Goal: Task Accomplishment & Management: Use online tool/utility

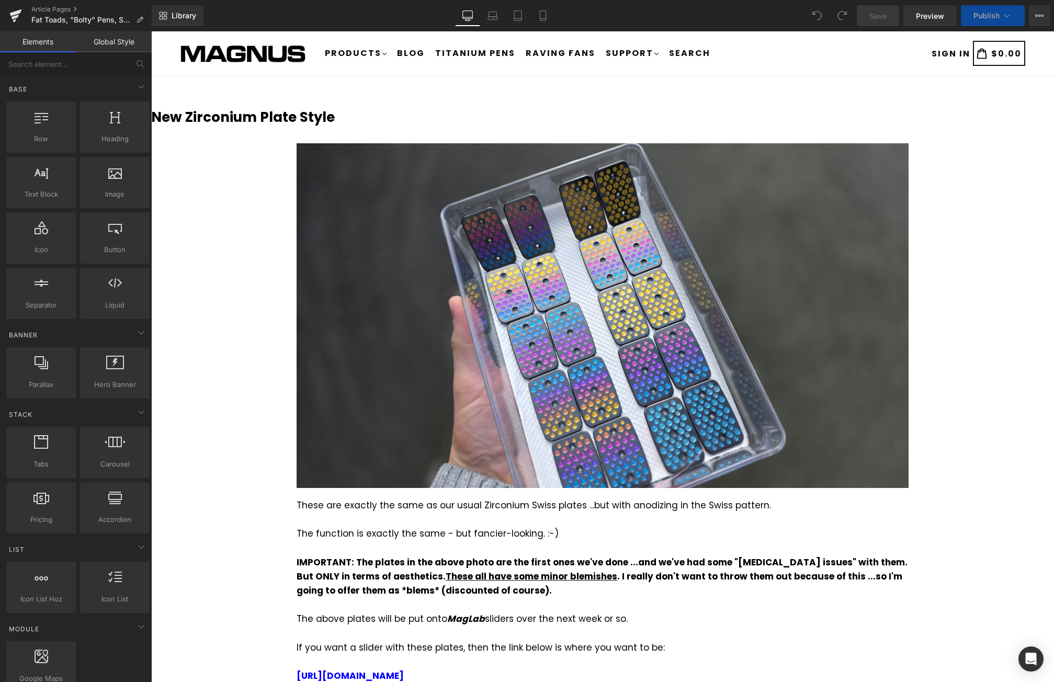
click at [1009, 17] on icon at bounding box center [1007, 15] width 10 height 10
click at [1004, 17] on icon at bounding box center [1007, 15] width 10 height 10
click at [312, 111] on b "New Zirconium Plate Style" at bounding box center [243, 117] width 184 height 19
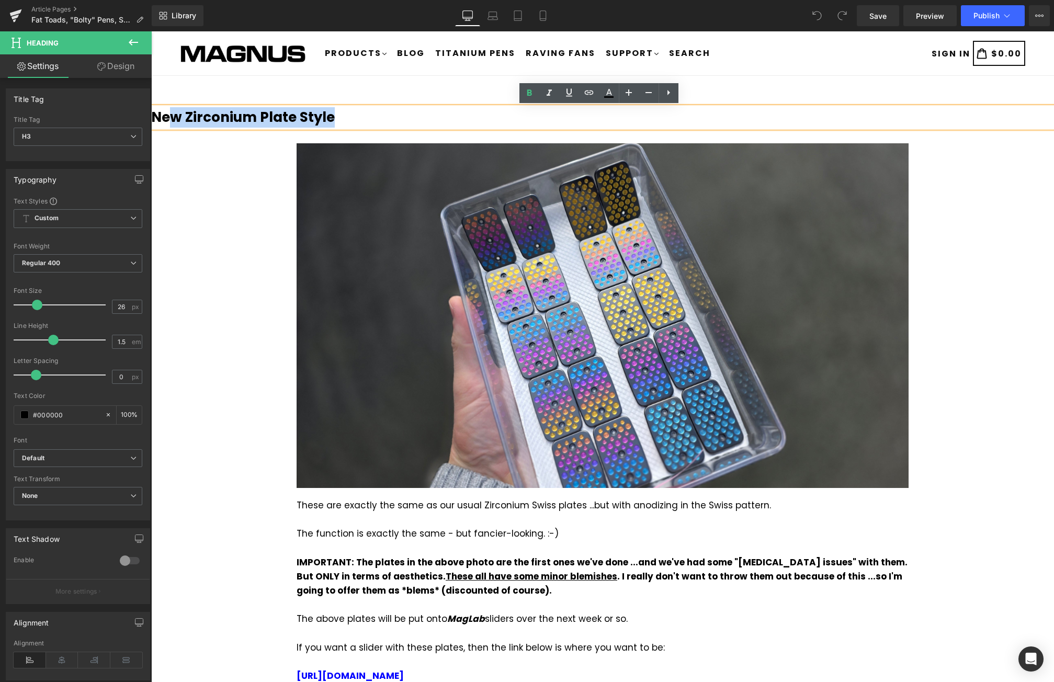
drag, startPoint x: 340, startPoint y: 116, endPoint x: 166, endPoint y: 118, distance: 173.7
click at [166, 118] on h3 "New Zirconium Plate Style" at bounding box center [602, 117] width 903 height 20
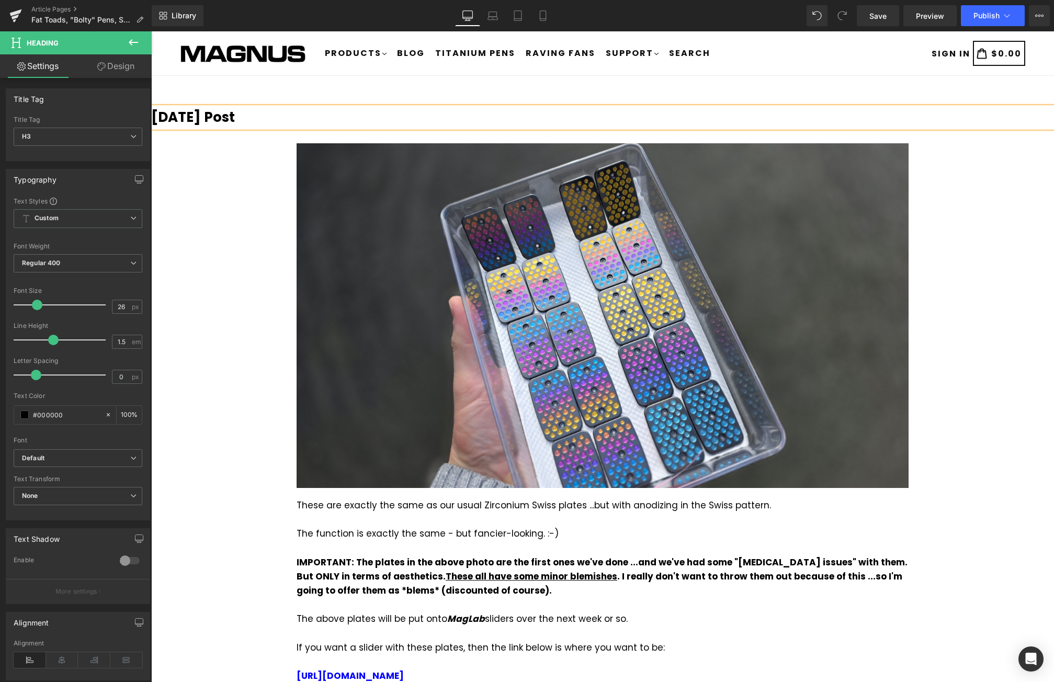
click at [153, 119] on b "Today's Post" at bounding box center [193, 117] width 84 height 19
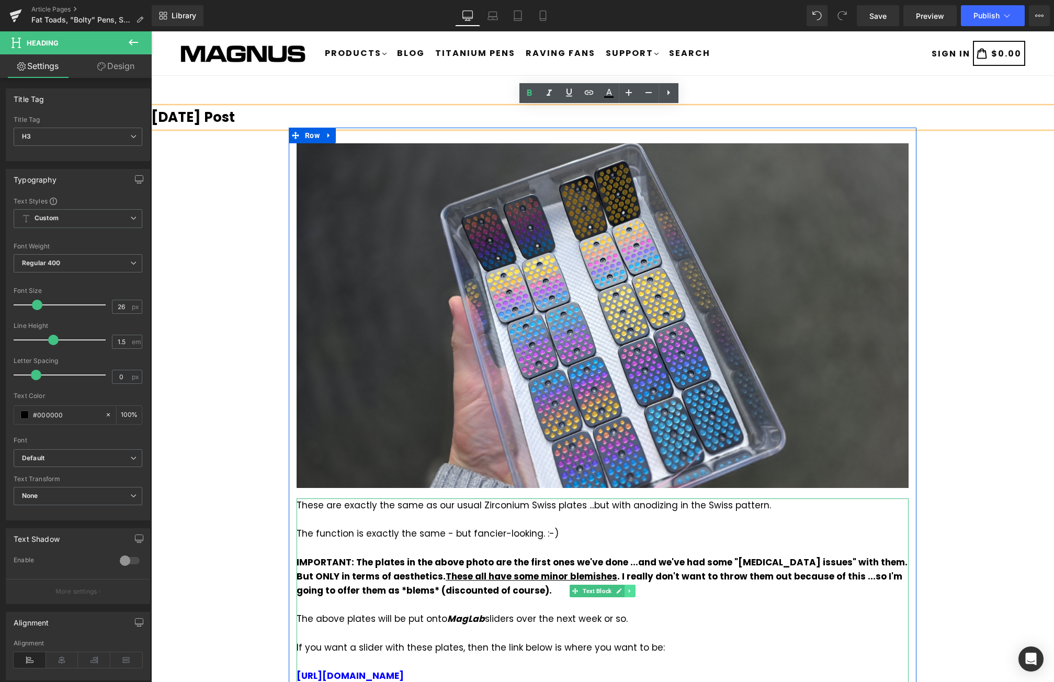
click at [628, 592] on icon at bounding box center [630, 591] width 6 height 6
click at [622, 592] on icon at bounding box center [625, 591] width 6 height 6
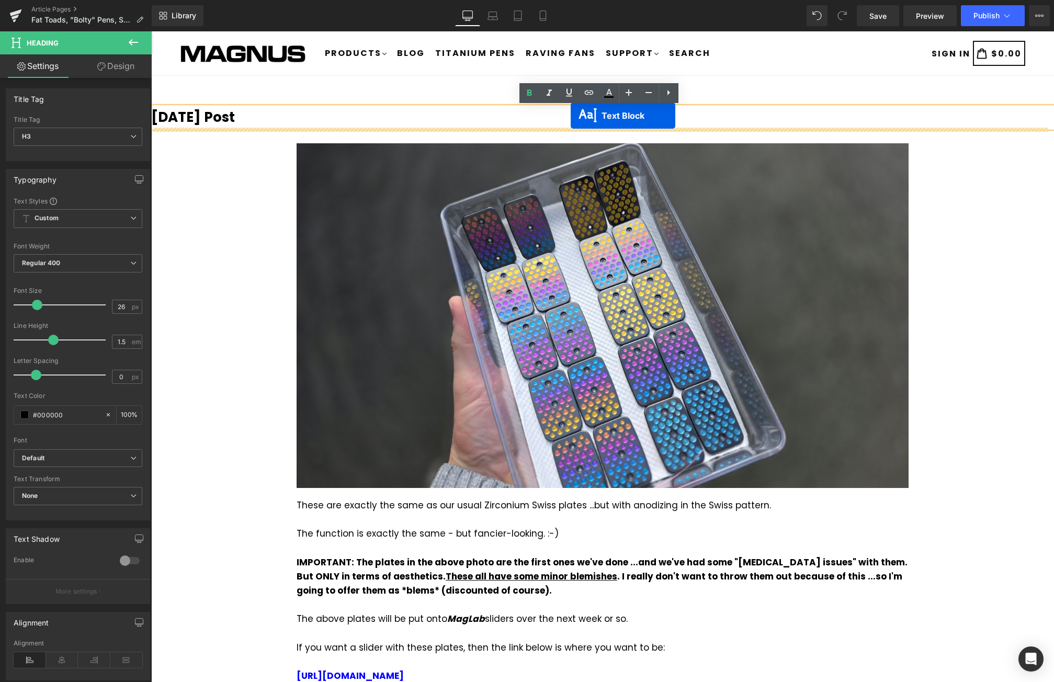
drag, startPoint x: 572, startPoint y: 166, endPoint x: 571, endPoint y: 116, distance: 50.8
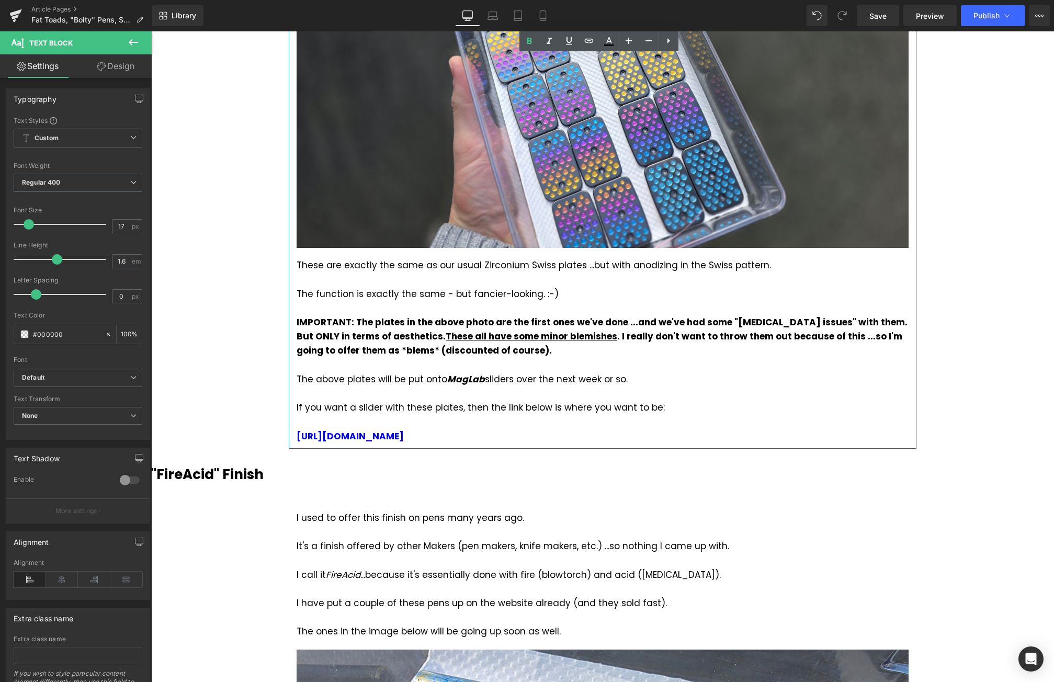
scroll to position [471, 0]
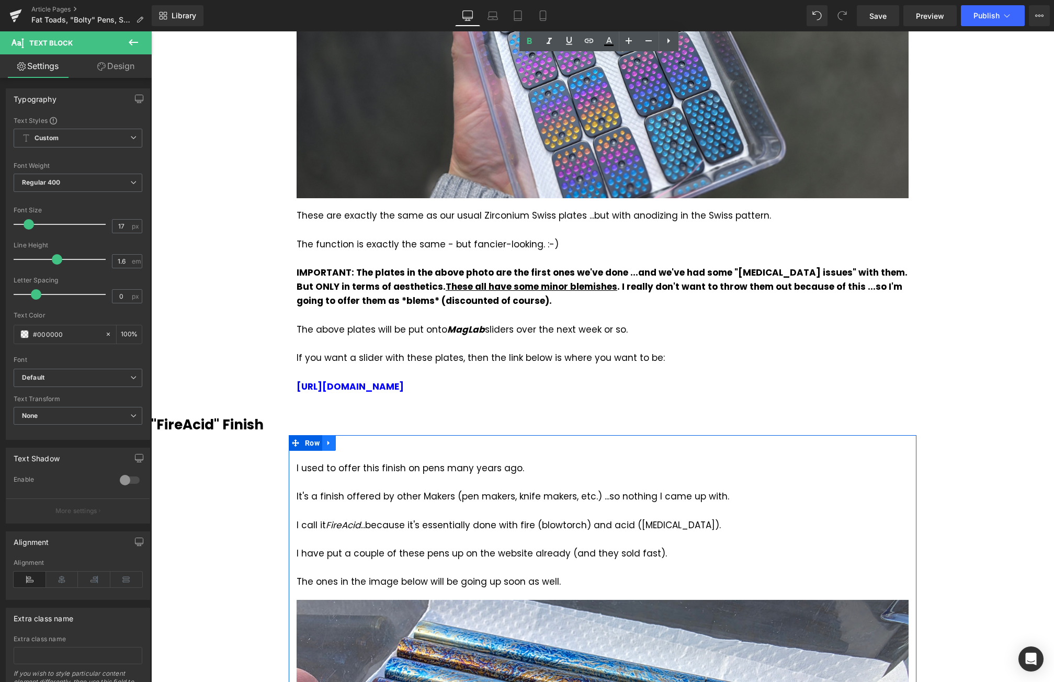
click at [326, 447] on icon at bounding box center [328, 443] width 7 height 8
click at [339, 442] on icon at bounding box center [342, 443] width 7 height 7
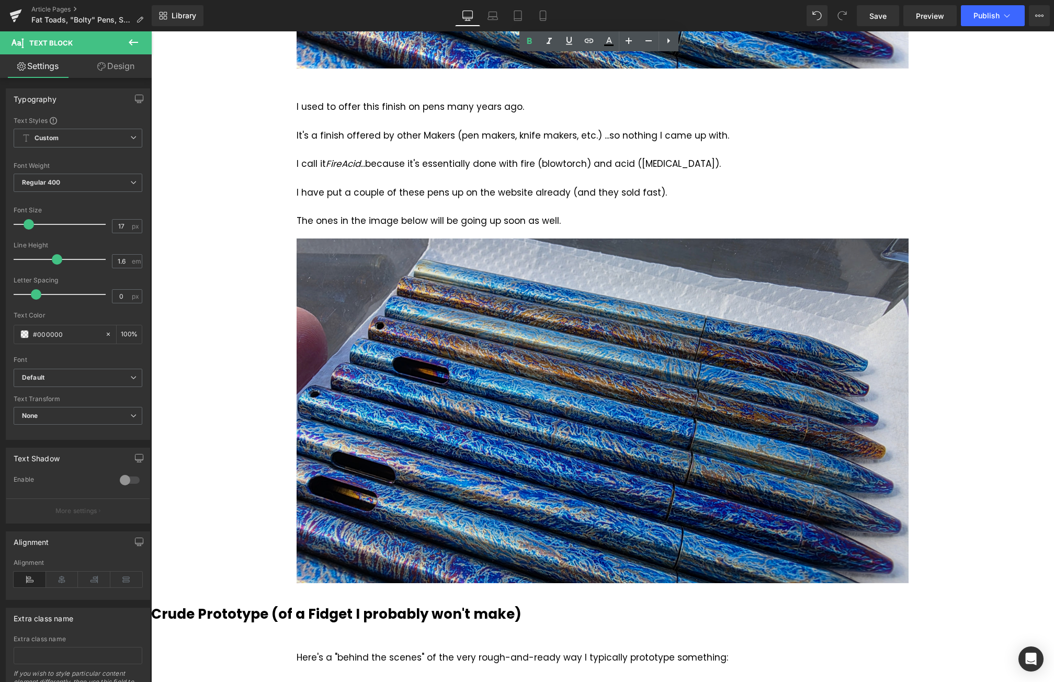
scroll to position [1347, 0]
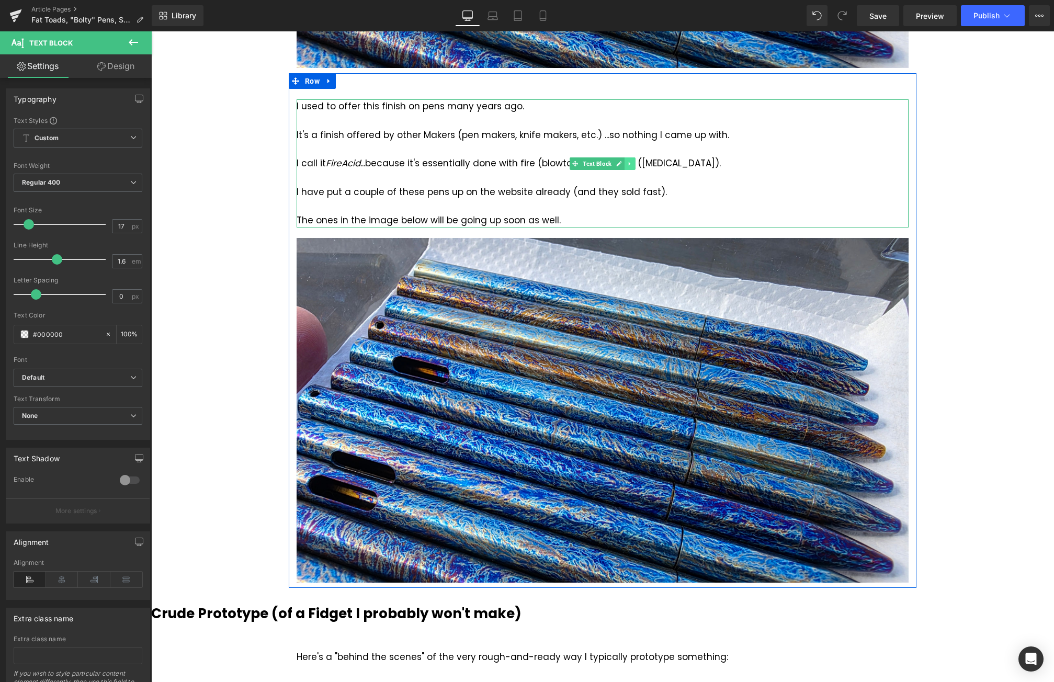
click at [627, 161] on icon at bounding box center [630, 164] width 6 height 6
click at [616, 412] on icon at bounding box center [619, 410] width 6 height 6
click at [622, 412] on icon at bounding box center [625, 411] width 6 height 6
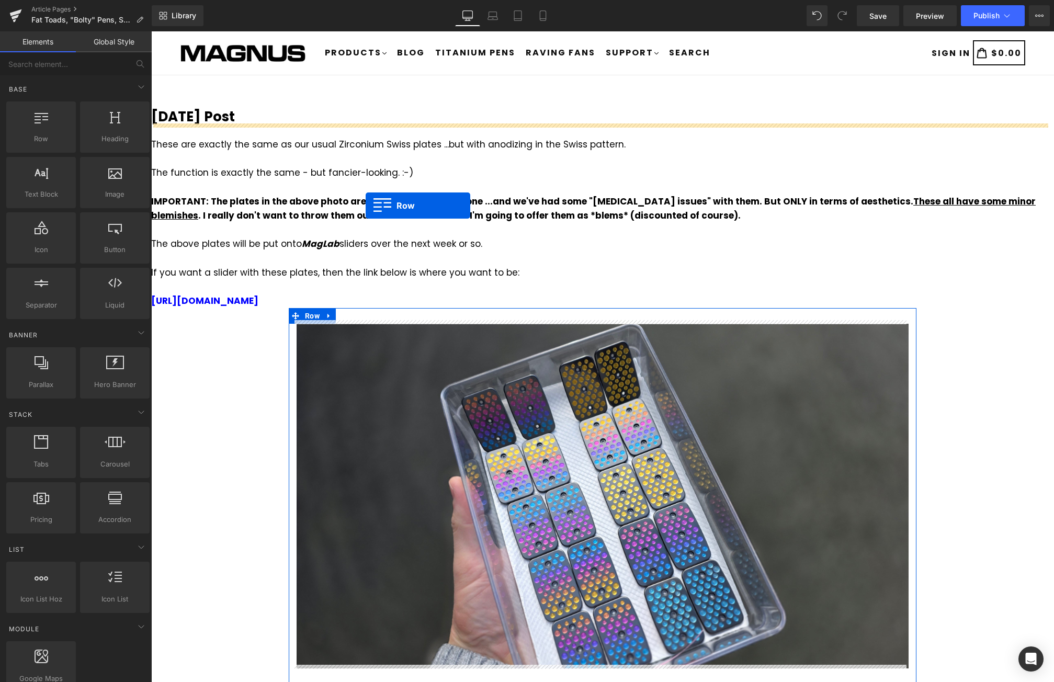
scroll to position [0, 0]
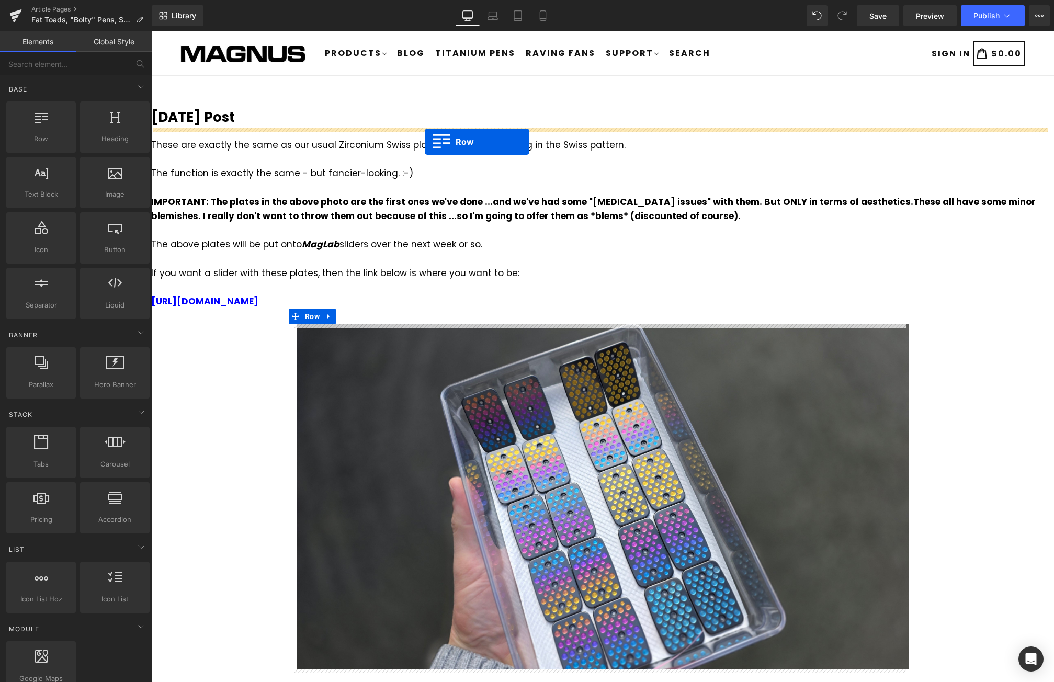
drag, startPoint x: 290, startPoint y: 399, endPoint x: 425, endPoint y: 142, distance: 290.0
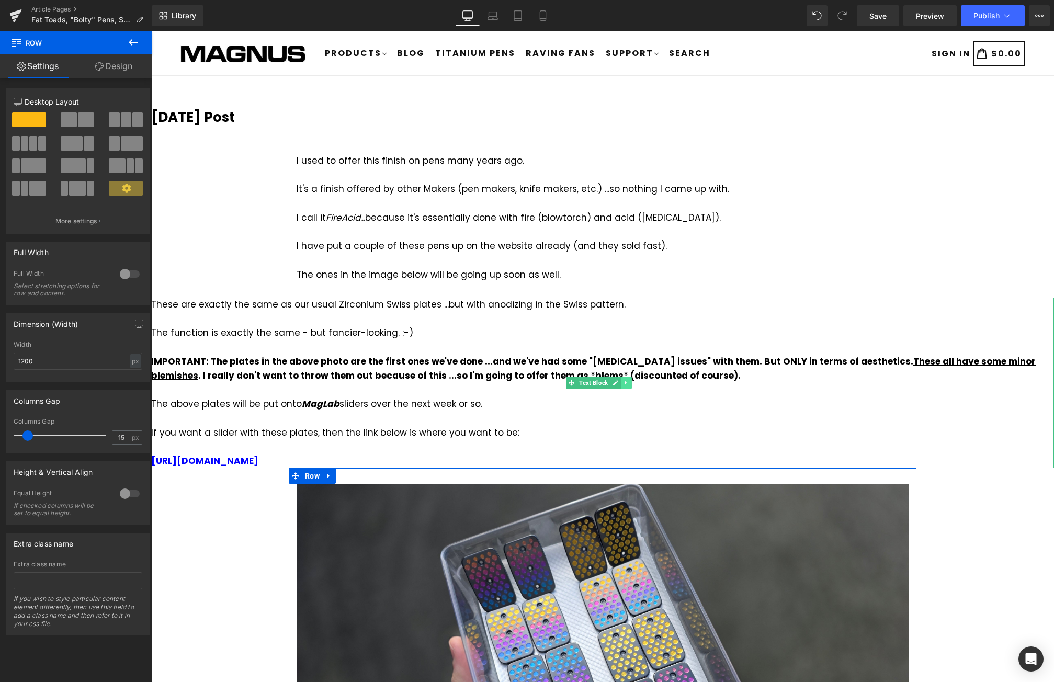
click at [627, 384] on icon at bounding box center [626, 383] width 6 height 6
click at [630, 385] on icon at bounding box center [632, 383] width 6 height 6
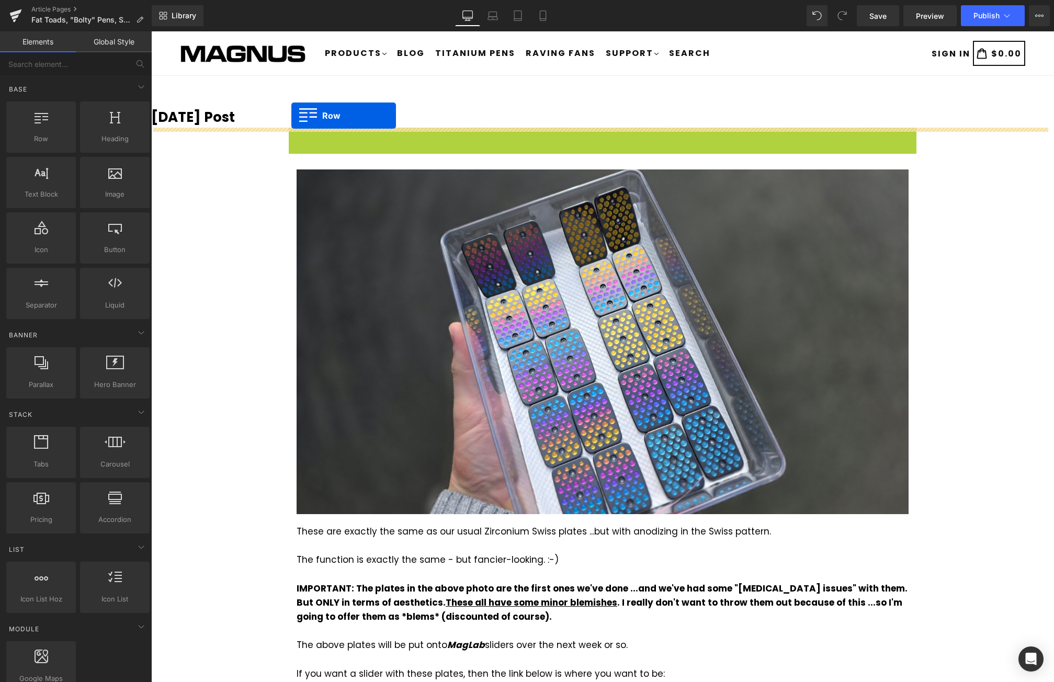
drag, startPoint x: 292, startPoint y: 137, endPoint x: 291, endPoint y: 116, distance: 21.0
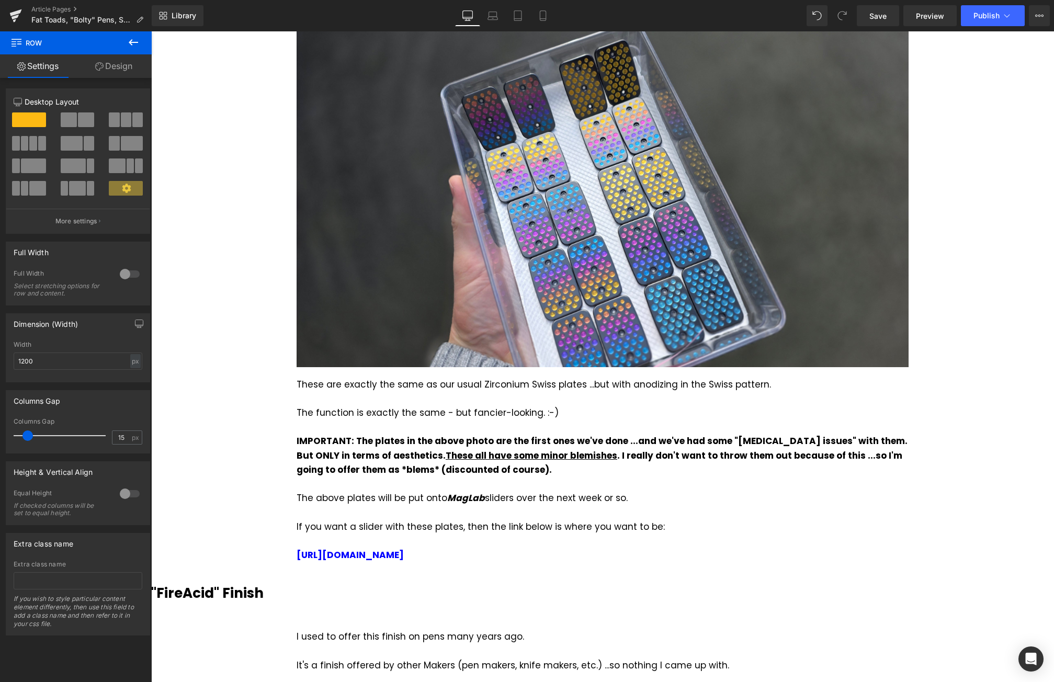
scroll to position [314, 0]
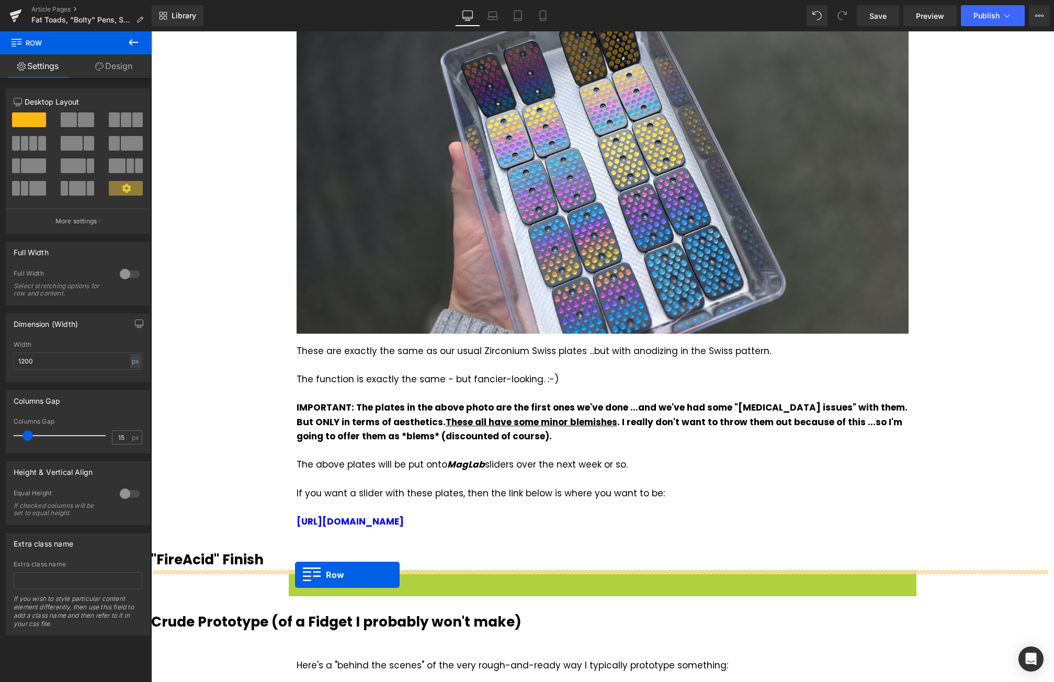
drag, startPoint x: 289, startPoint y: 580, endPoint x: 295, endPoint y: 575, distance: 7.4
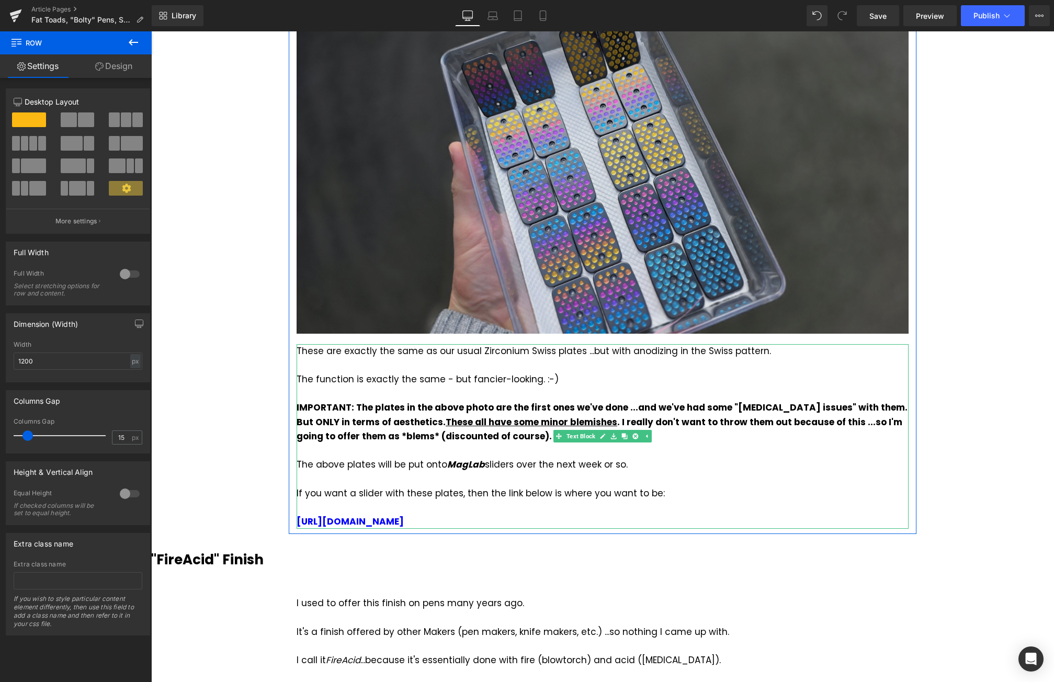
scroll to position [0, 0]
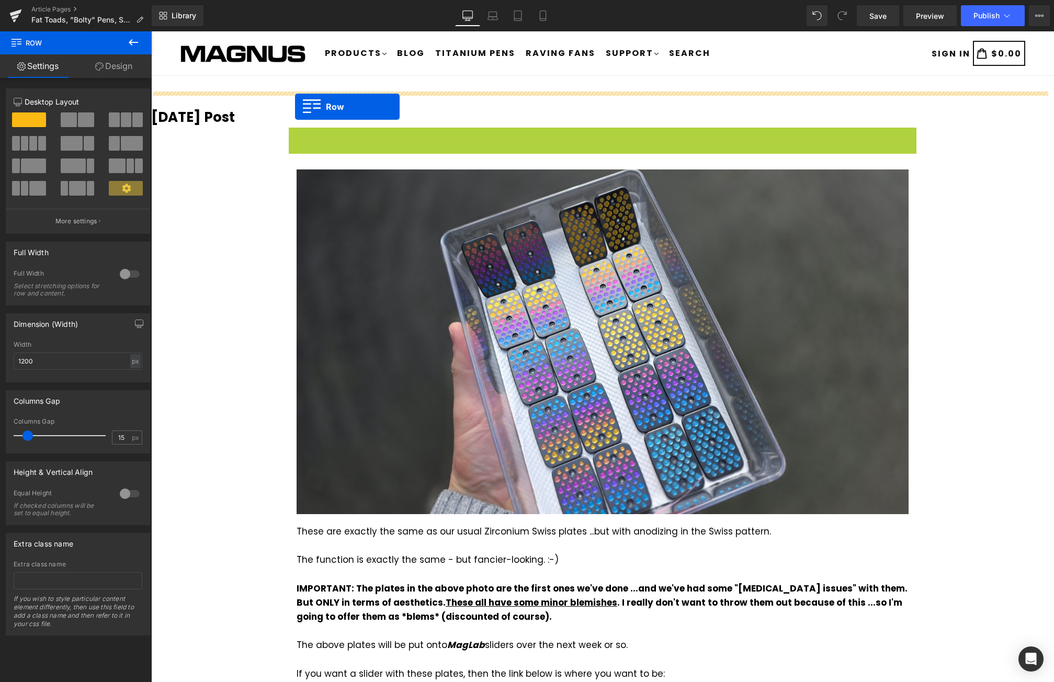
drag, startPoint x: 294, startPoint y: 136, endPoint x: 295, endPoint y: 107, distance: 29.3
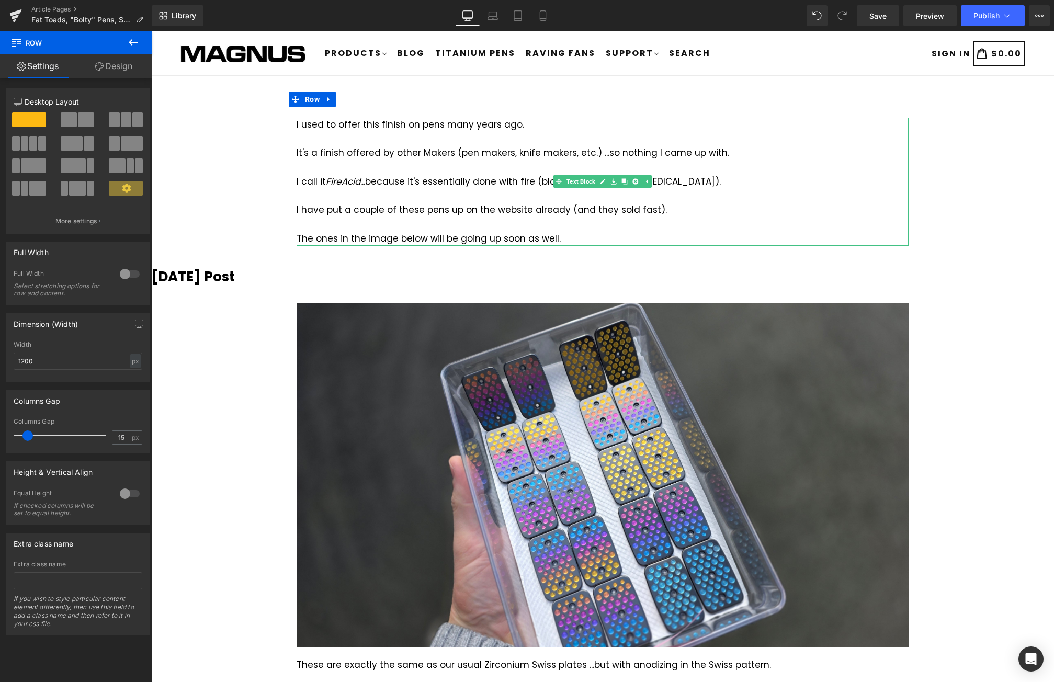
click at [524, 229] on div at bounding box center [603, 224] width 612 height 14
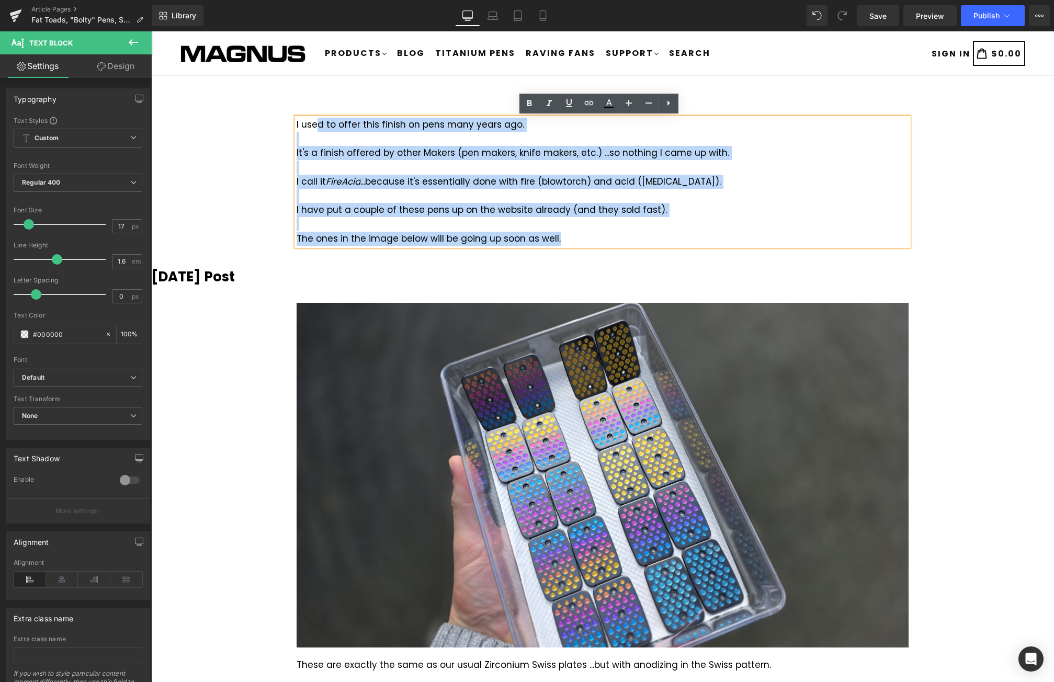
drag, startPoint x: 561, startPoint y: 240, endPoint x: 311, endPoint y: 127, distance: 274.2
click at [311, 127] on div "I used to offer this finish on pens many years ago. It's a finish offered by ot…" at bounding box center [603, 182] width 612 height 128
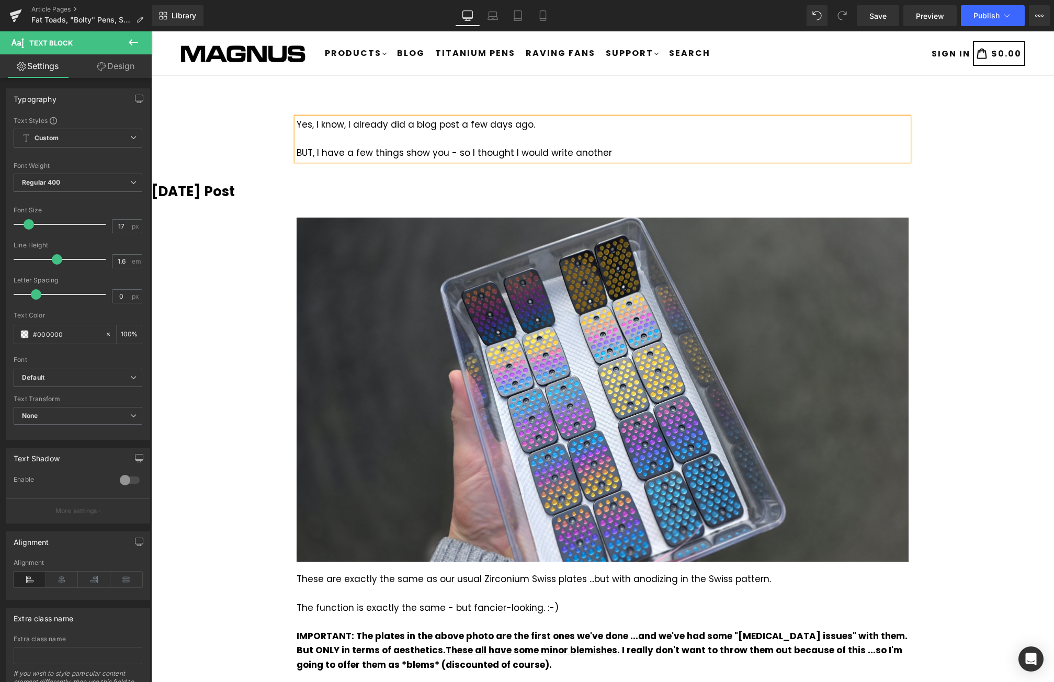
click at [441, 150] on div "BUT, I have a few things show you - so I thought I would write another" at bounding box center [603, 153] width 612 height 14
click at [653, 152] on div "BUT, I have a few things show you already - so I thought I would write another" at bounding box center [603, 153] width 612 height 14
click at [234, 191] on b "Today's Post" at bounding box center [193, 191] width 84 height 19
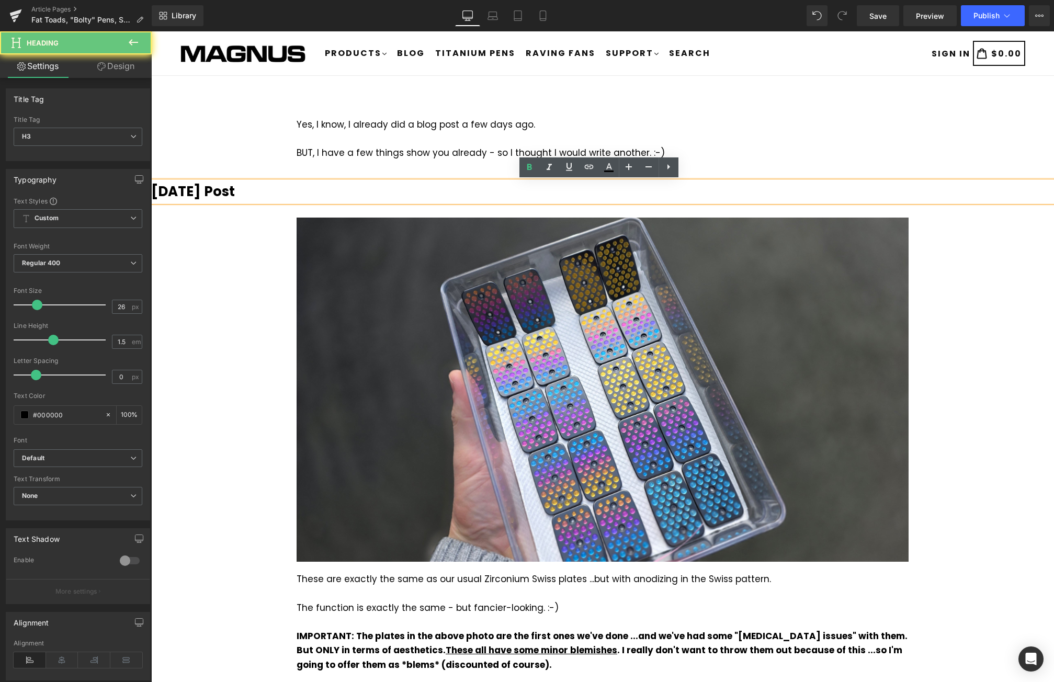
drag, startPoint x: 252, startPoint y: 191, endPoint x: 183, endPoint y: 187, distance: 69.2
click at [183, 187] on h3 "Today's Post" at bounding box center [602, 192] width 903 height 20
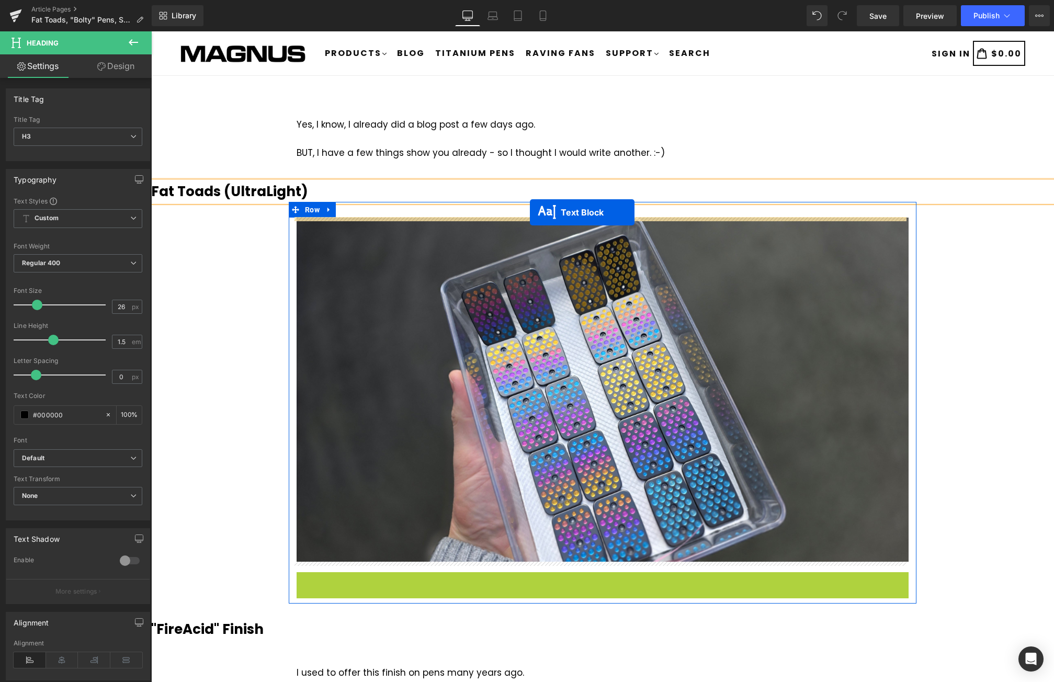
drag, startPoint x: 553, startPoint y: 505, endPoint x: 530, endPoint y: 212, distance: 293.4
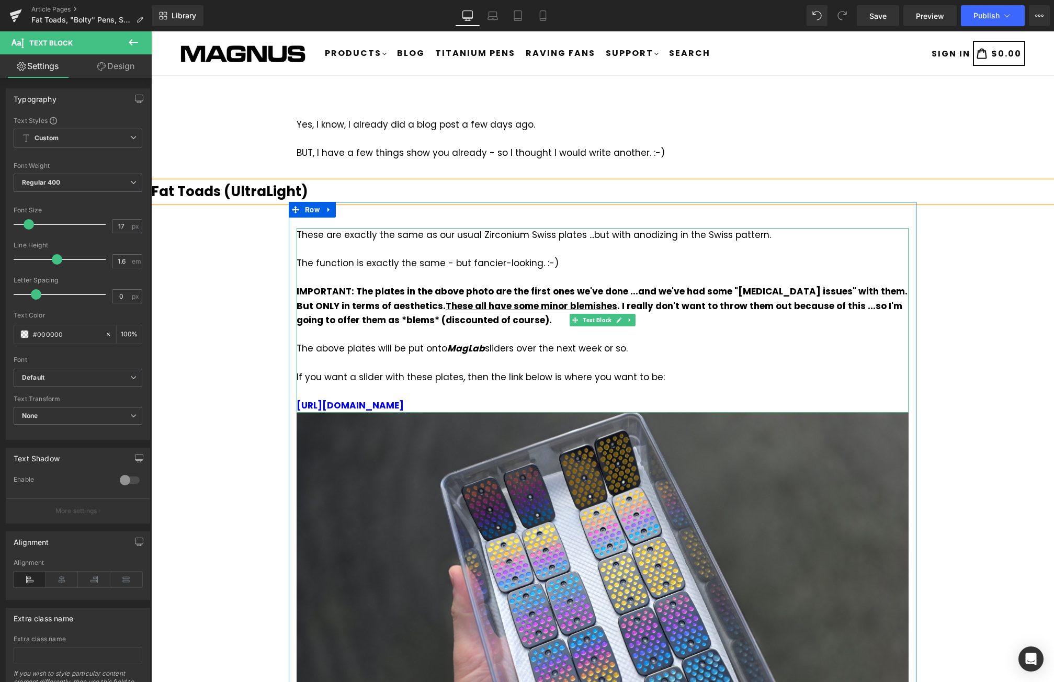
click at [514, 390] on div at bounding box center [603, 392] width 612 height 14
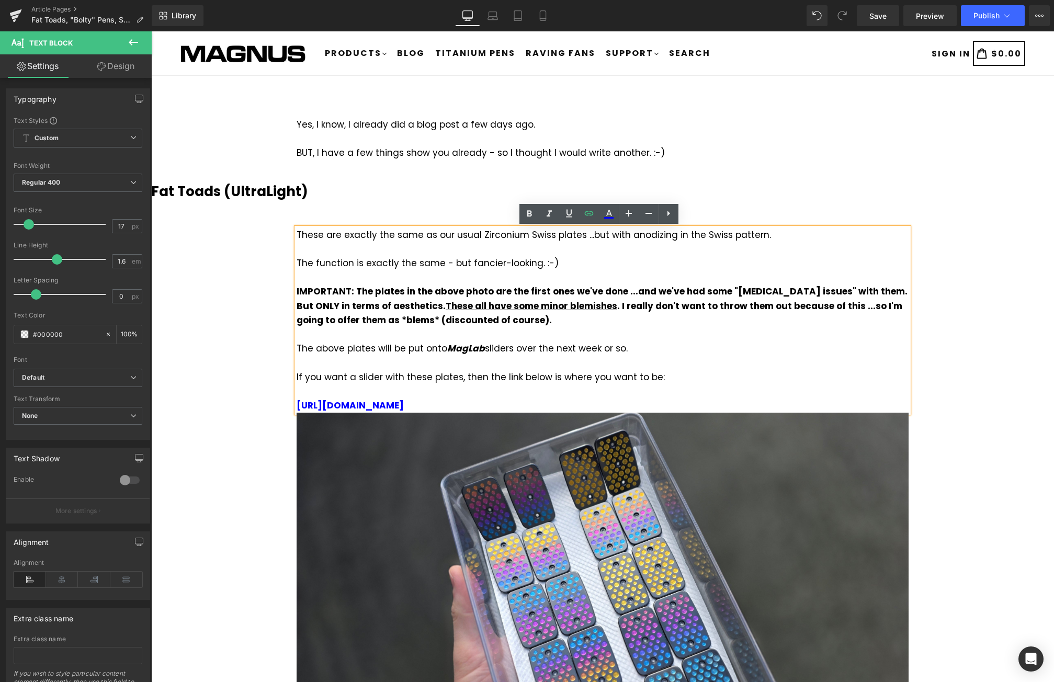
drag, startPoint x: 499, startPoint y: 410, endPoint x: 310, endPoint y: 236, distance: 257.0
click at [310, 236] on div "These are exactly the same as our usual Zirconium Swiss plates ...but with anod…" at bounding box center [603, 320] width 612 height 185
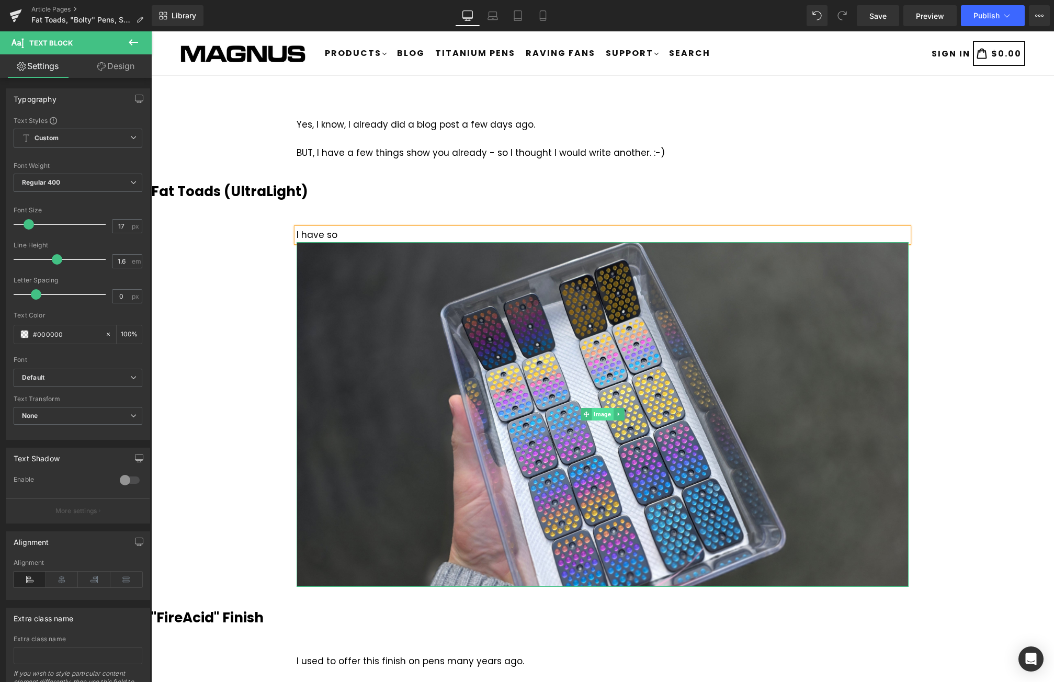
click at [598, 409] on div "Image" at bounding box center [603, 414] width 612 height 345
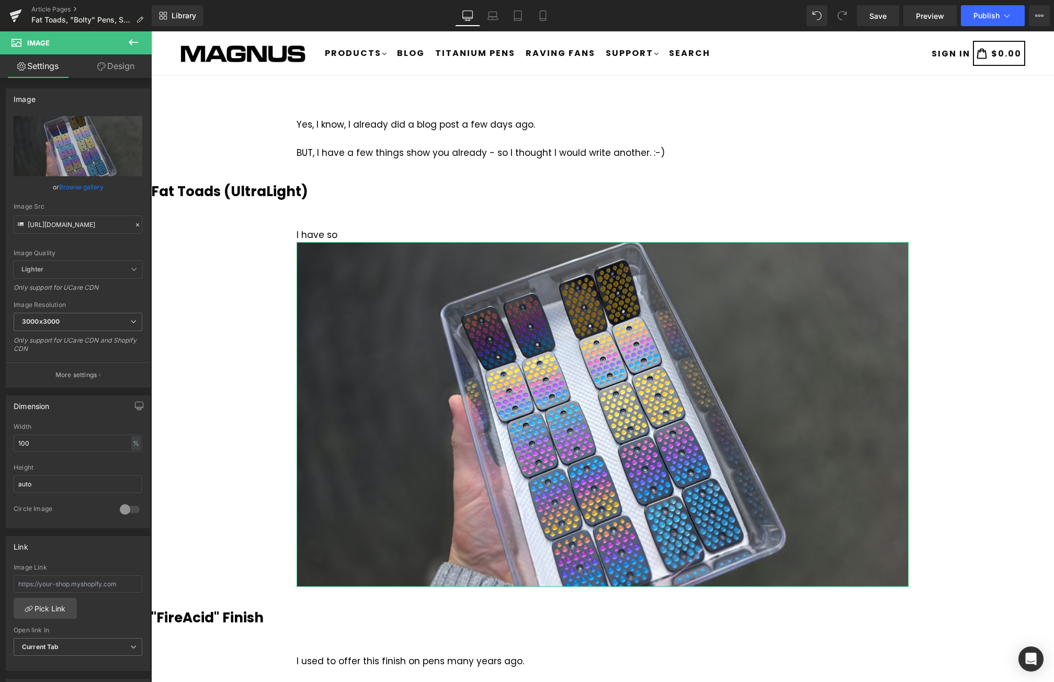
click at [114, 62] on link "Design" at bounding box center [116, 66] width 76 height 24
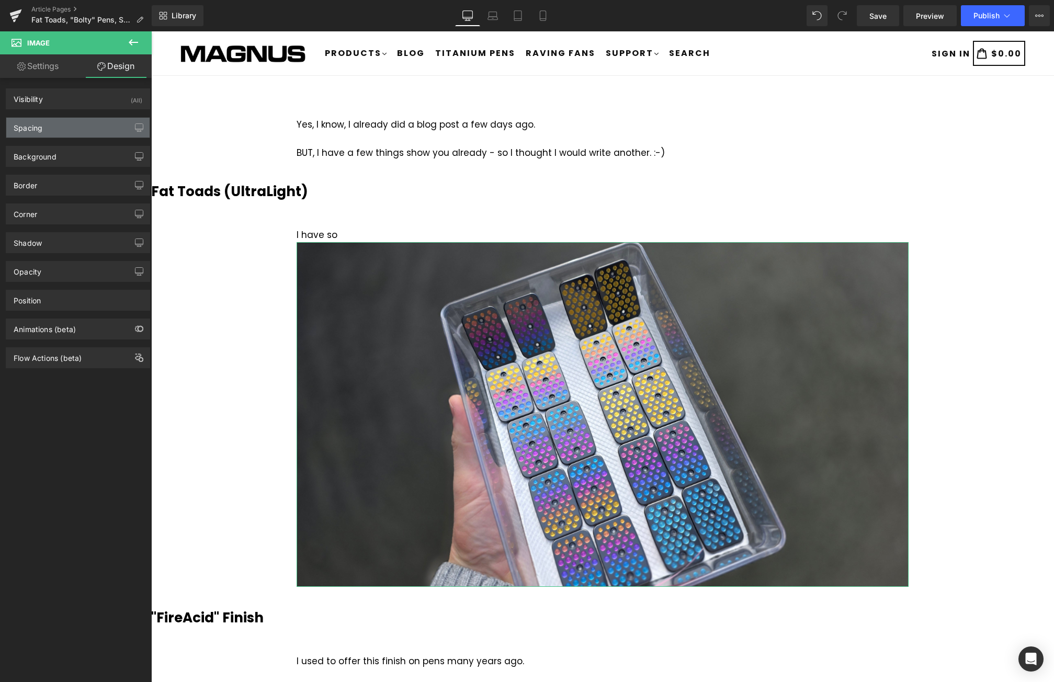
click at [63, 127] on div "Spacing" at bounding box center [77, 128] width 143 height 20
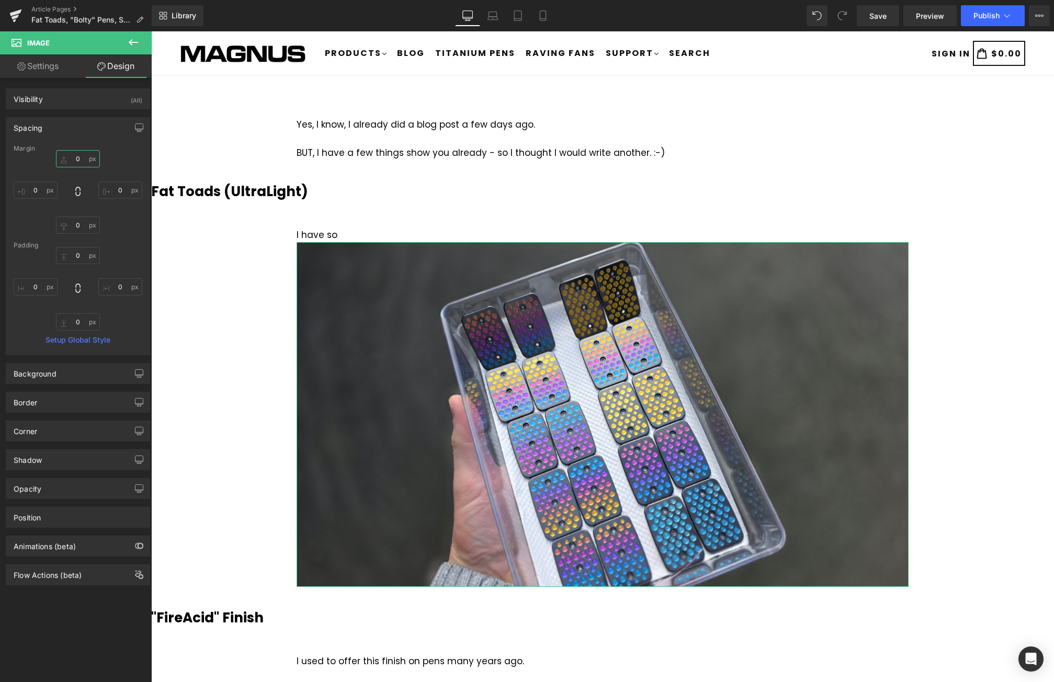
click at [80, 159] on input "0" at bounding box center [78, 158] width 44 height 17
type input "2-"
type input "20"
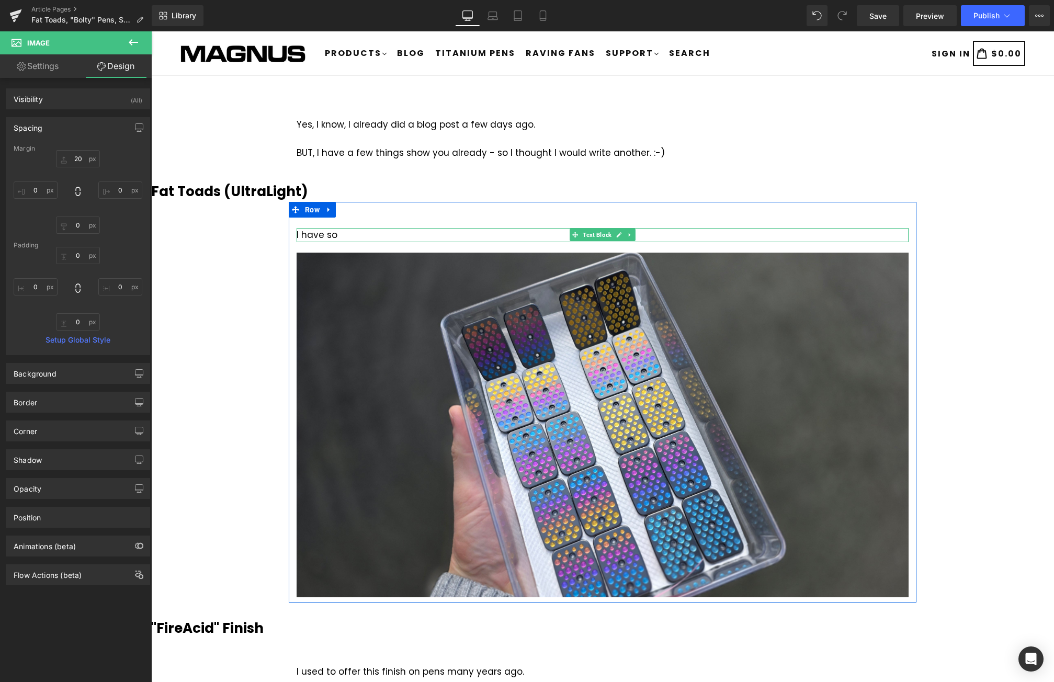
click at [350, 234] on div "I have so" at bounding box center [603, 235] width 612 height 14
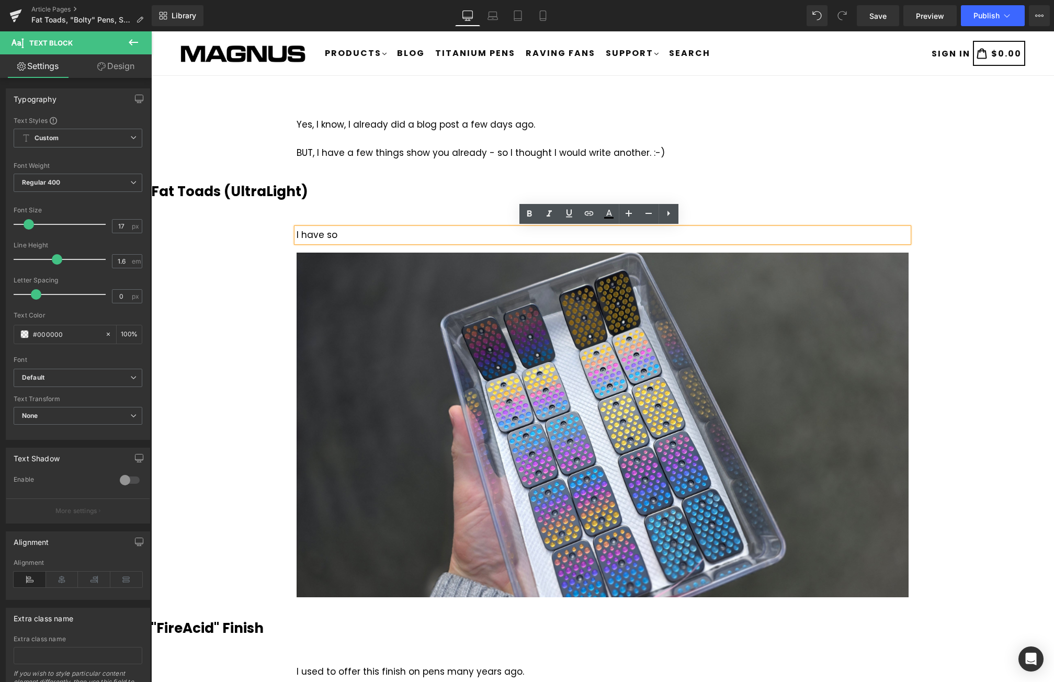
drag, startPoint x: 353, startPoint y: 236, endPoint x: 301, endPoint y: 236, distance: 52.3
click at [301, 236] on div "I have so" at bounding box center [603, 235] width 612 height 14
click at [872, 12] on span "Save" at bounding box center [878, 15] width 17 height 11
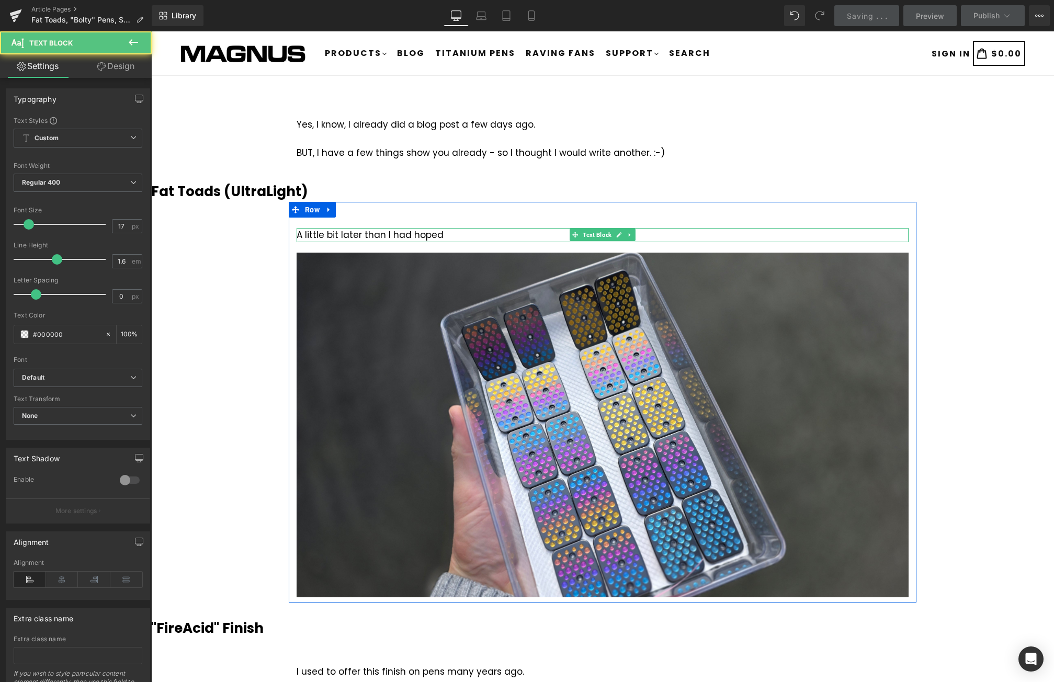
click at [453, 231] on div "A little bit later than I had hoped" at bounding box center [603, 235] width 612 height 14
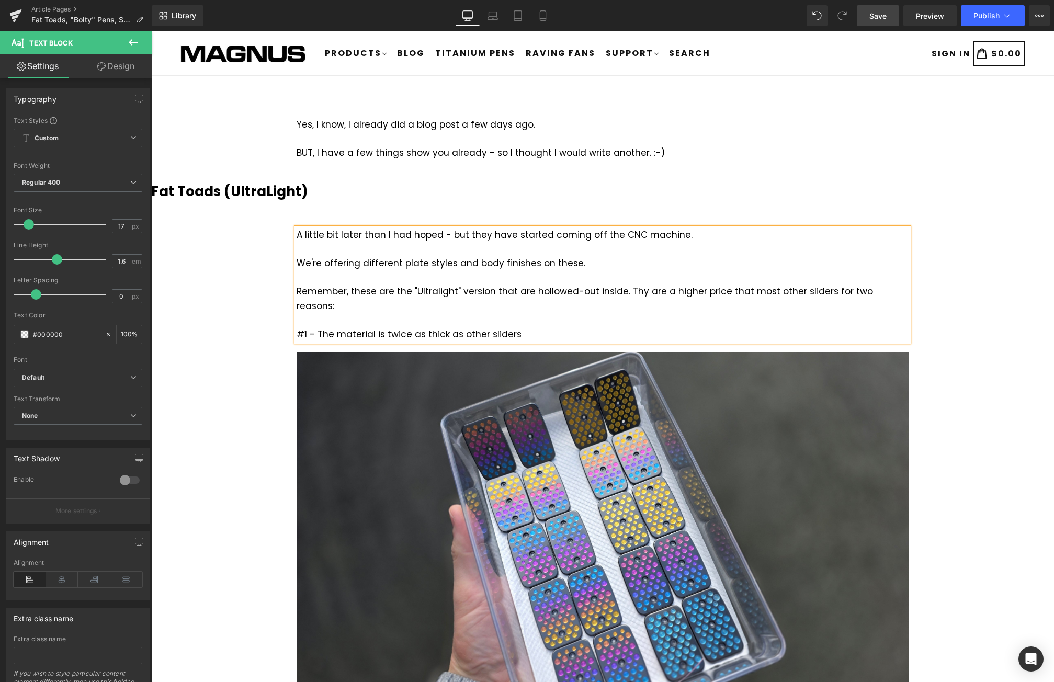
click at [332, 328] on div "#1 - The material is twice as thick as other sliders" at bounding box center [603, 335] width 612 height 14
click at [566, 328] on div "#1 - The body material is twice as thick as other sliders" at bounding box center [603, 335] width 612 height 14
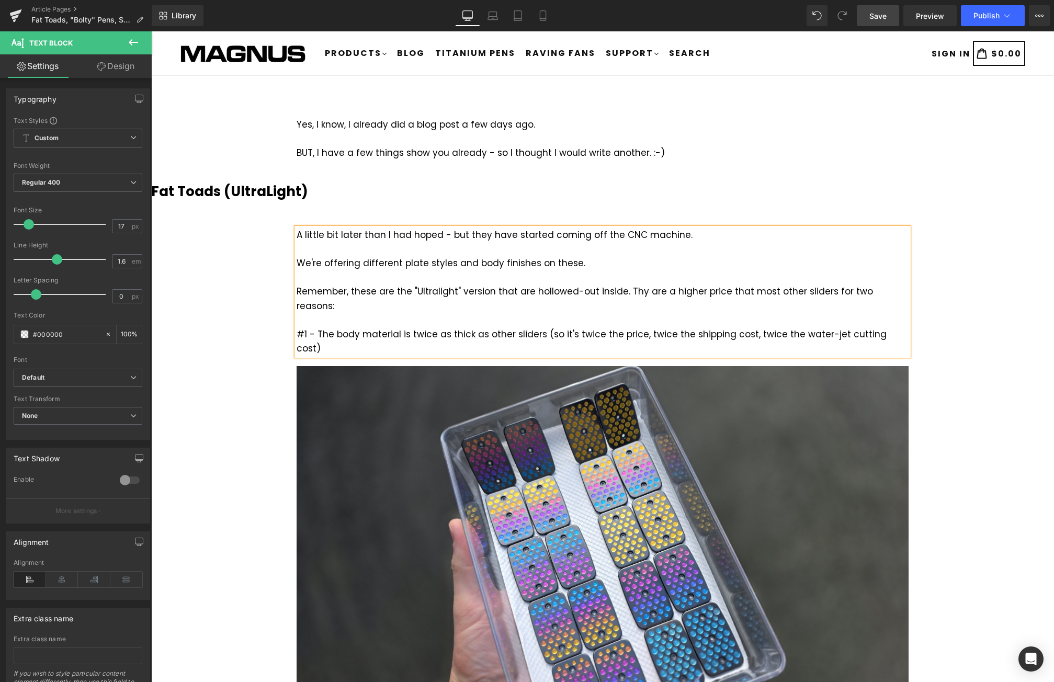
click at [744, 328] on div "#1 - The body material is twice as thick as other sliders (so it's twice the pr…" at bounding box center [603, 342] width 612 height 28
click at [339, 332] on div "#1 - The body material is twice as thick as other sliders (so it's twice the pr…" at bounding box center [603, 342] width 612 height 28
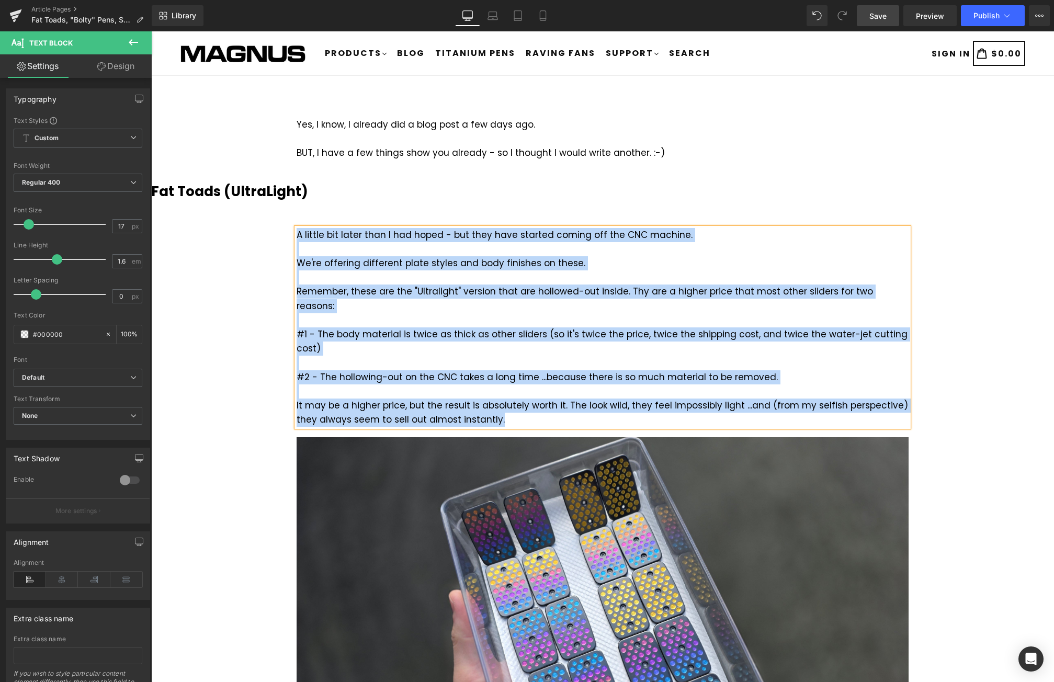
copy div "A little bit later than I had hoped - but they have started coming off the CNC …"
click at [467, 328] on div "#1 - The body material is twice as thick as other sliders (so it's twice the pr…" at bounding box center [603, 342] width 612 height 28
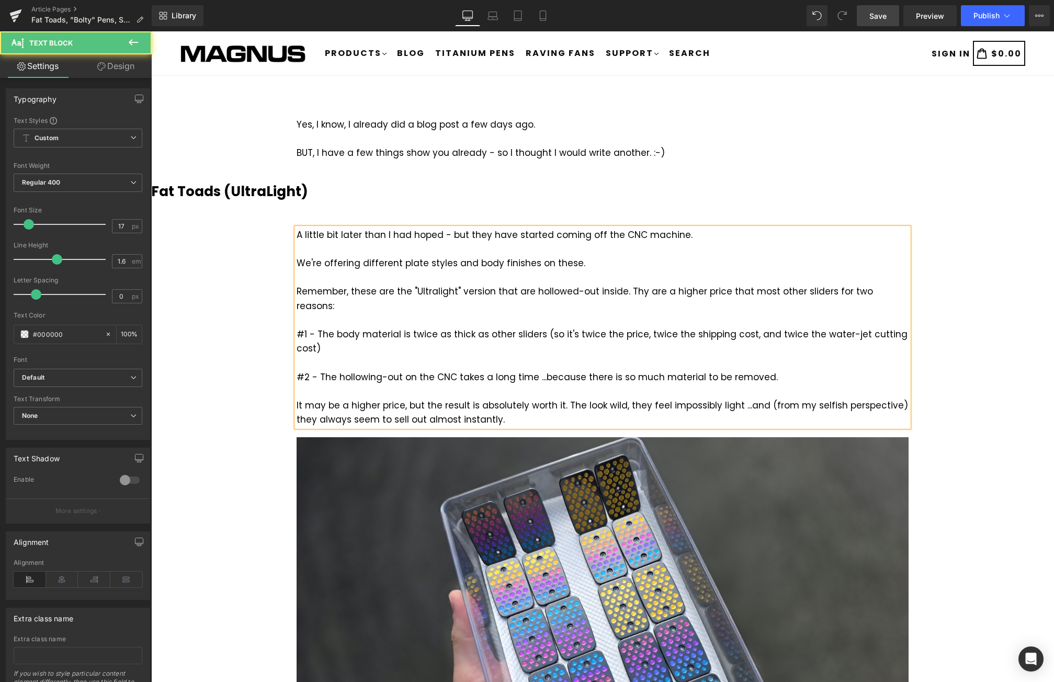
click at [869, 14] on link "Save" at bounding box center [878, 15] width 42 height 21
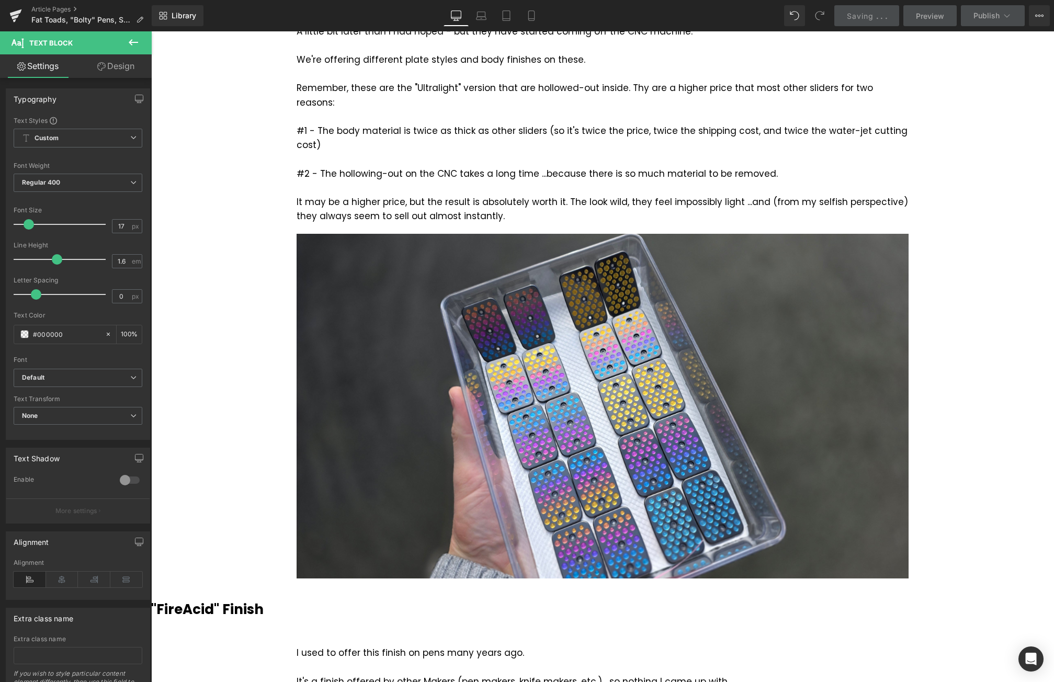
scroll to position [209, 0]
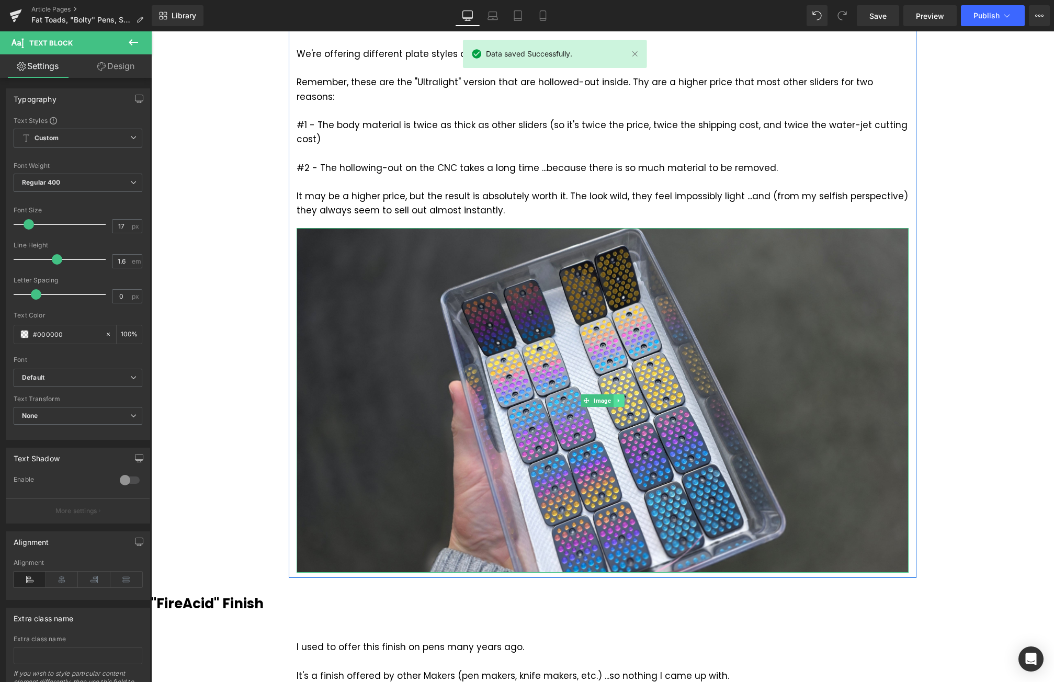
click at [616, 398] on icon at bounding box center [619, 401] width 6 height 6
click at [619, 395] on link at bounding box center [624, 401] width 11 height 13
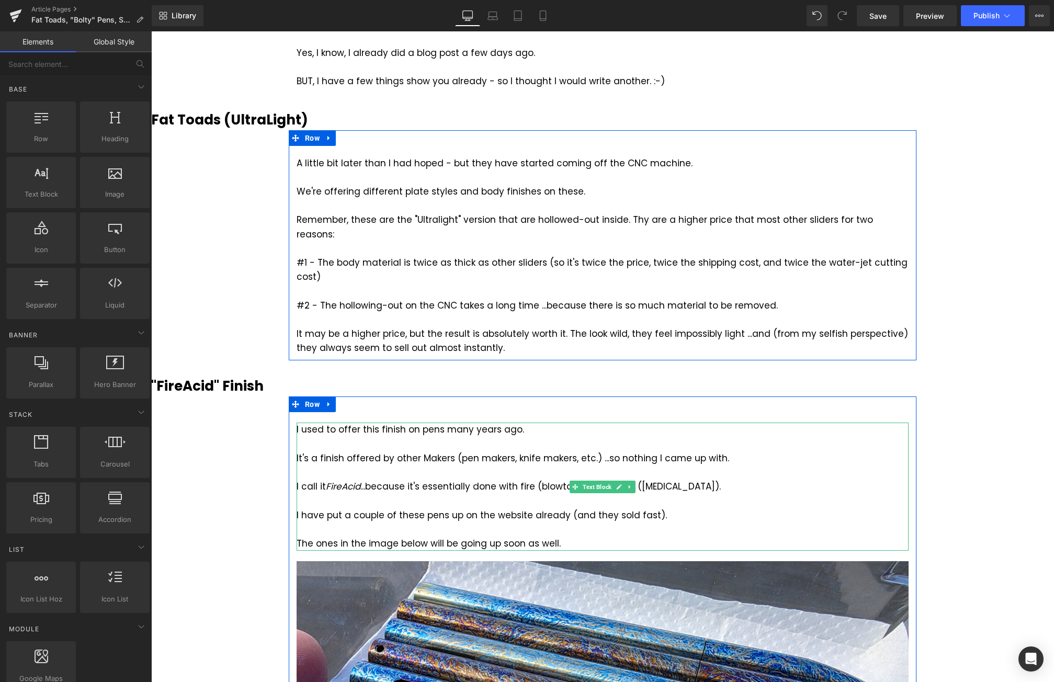
scroll to position [52, 0]
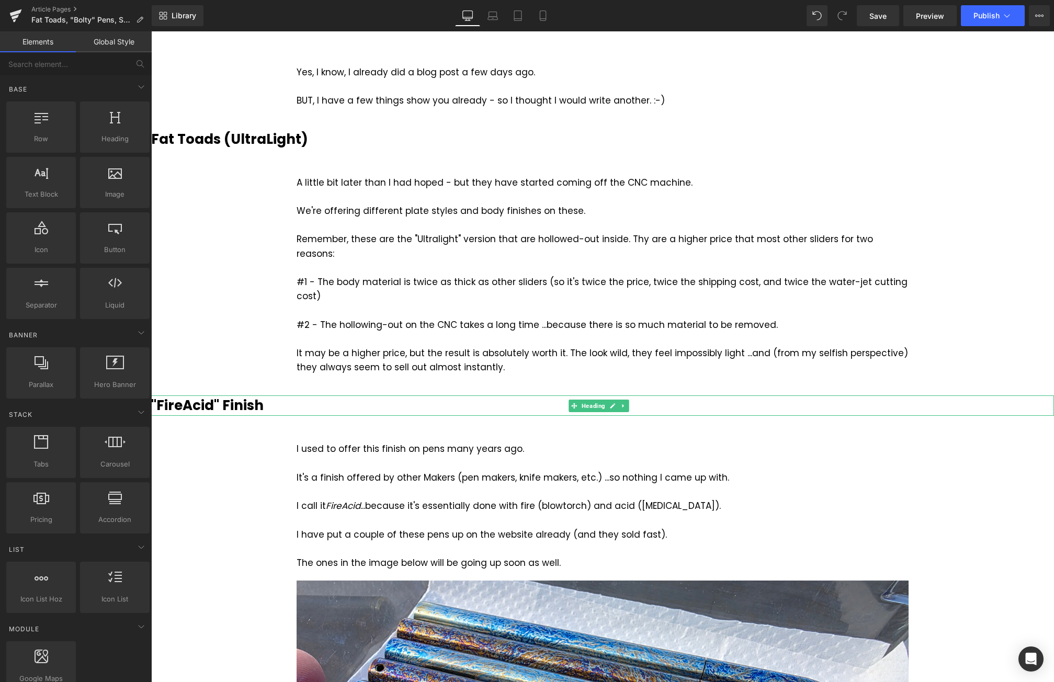
click at [275, 396] on h3 ""FireAcid" Finish" at bounding box center [602, 406] width 903 height 20
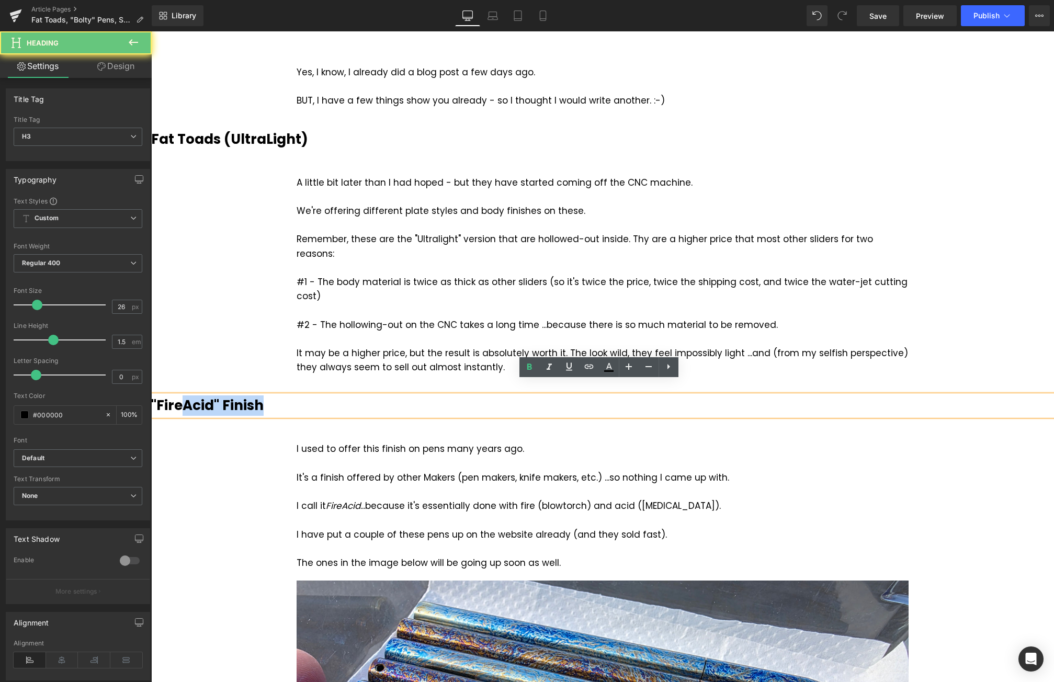
drag, startPoint x: 248, startPoint y: 391, endPoint x: 181, endPoint y: 388, distance: 67.6
click at [181, 396] on h3 ""FireAcid" Finish" at bounding box center [602, 406] width 903 height 20
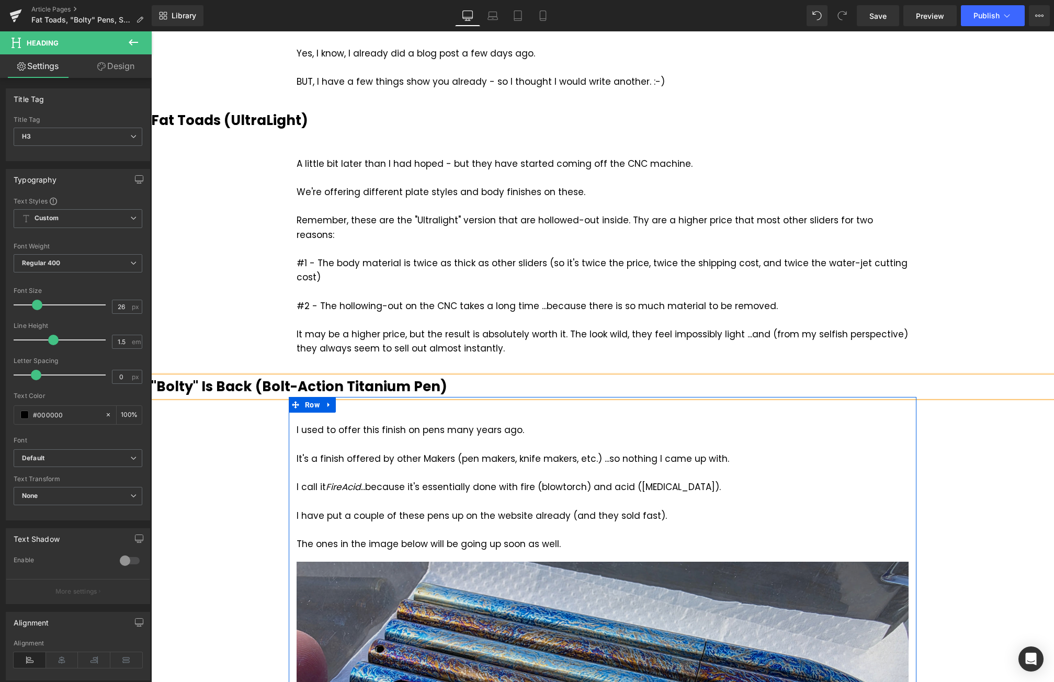
scroll to position [209, 0]
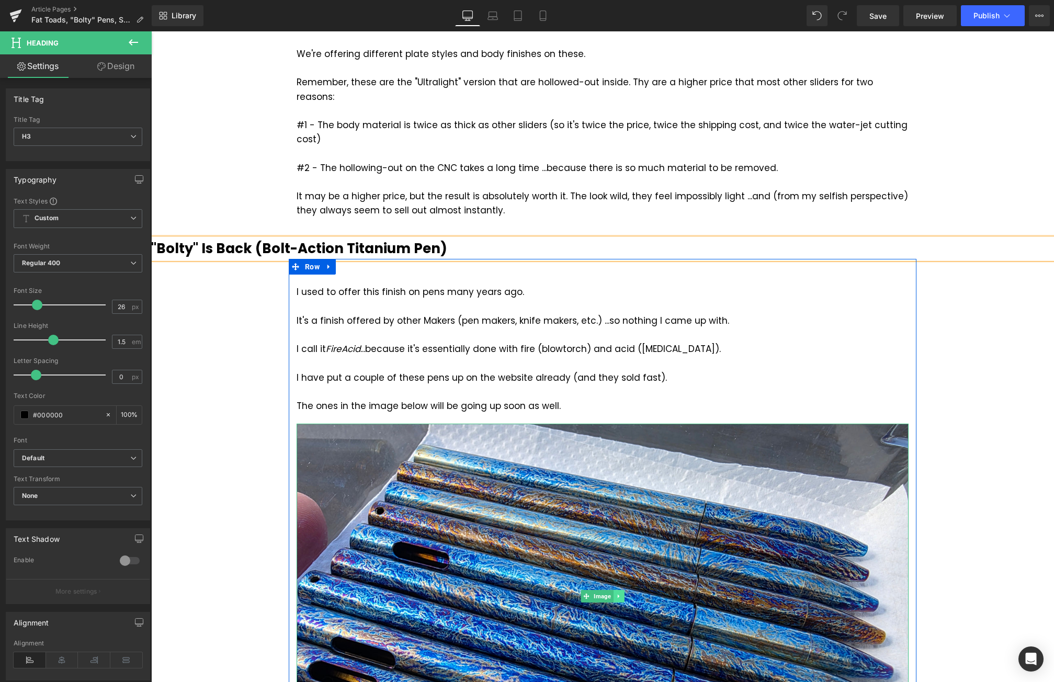
click at [614, 590] on link at bounding box center [619, 596] width 11 height 13
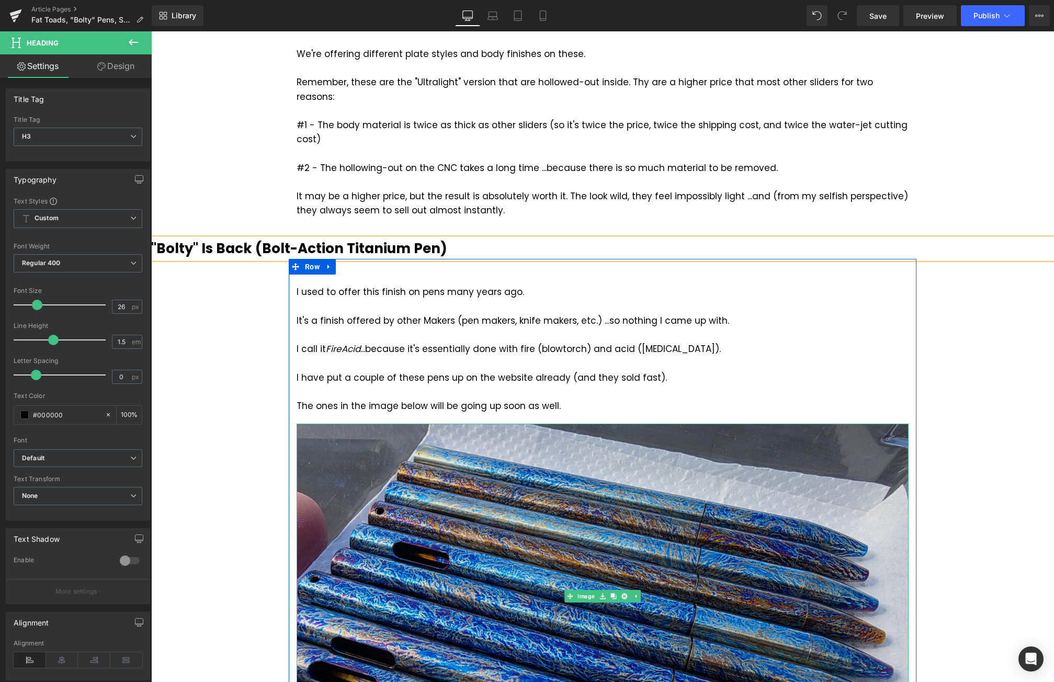
drag, startPoint x: 617, startPoint y: 580, endPoint x: 623, endPoint y: 547, distance: 33.4
click at [622, 593] on icon at bounding box center [625, 596] width 6 height 6
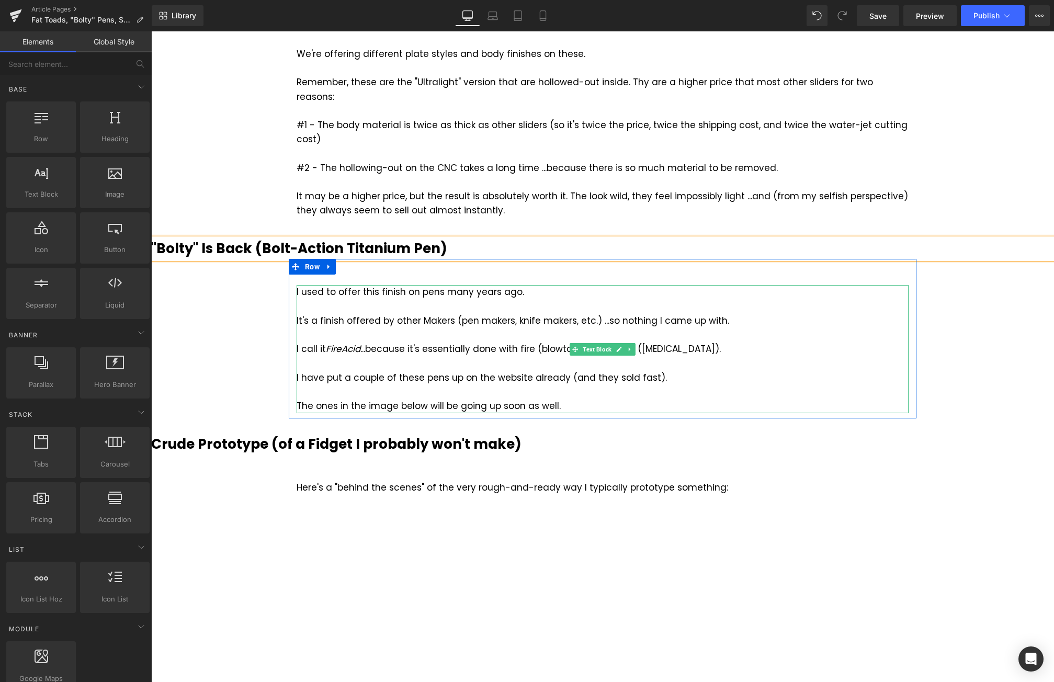
click at [563, 399] on div "The ones in the image below will be going up soon as well." at bounding box center [603, 406] width 612 height 14
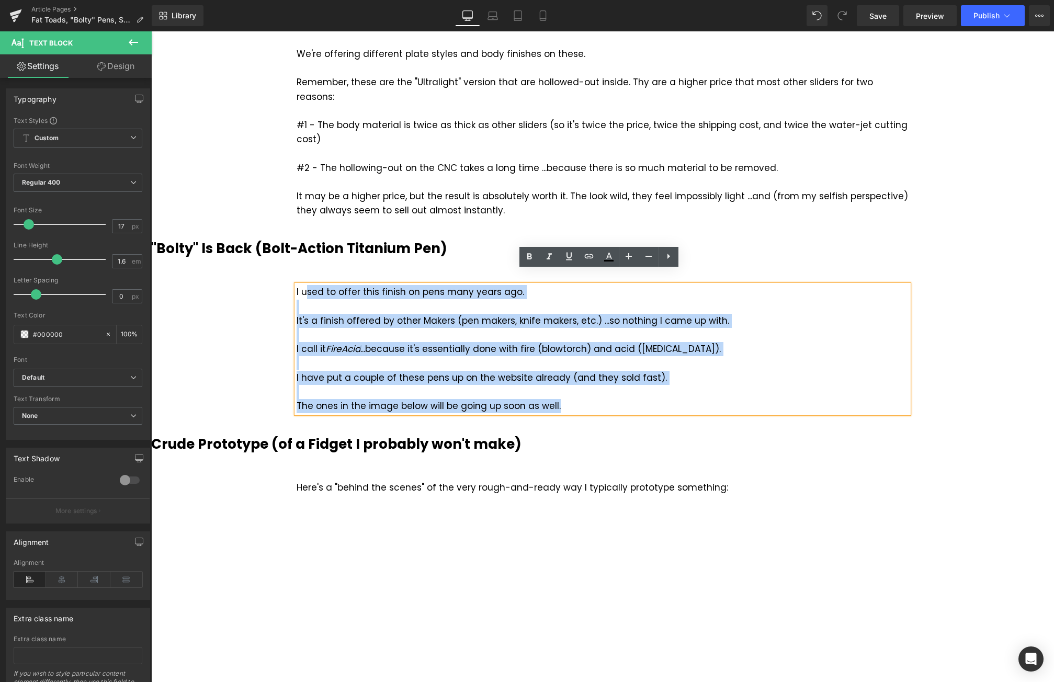
drag, startPoint x: 563, startPoint y: 391, endPoint x: 303, endPoint y: 281, distance: 282.1
click at [303, 285] on div "I used to offer this finish on pens many years ago. It's a finish offered by ot…" at bounding box center [603, 349] width 612 height 128
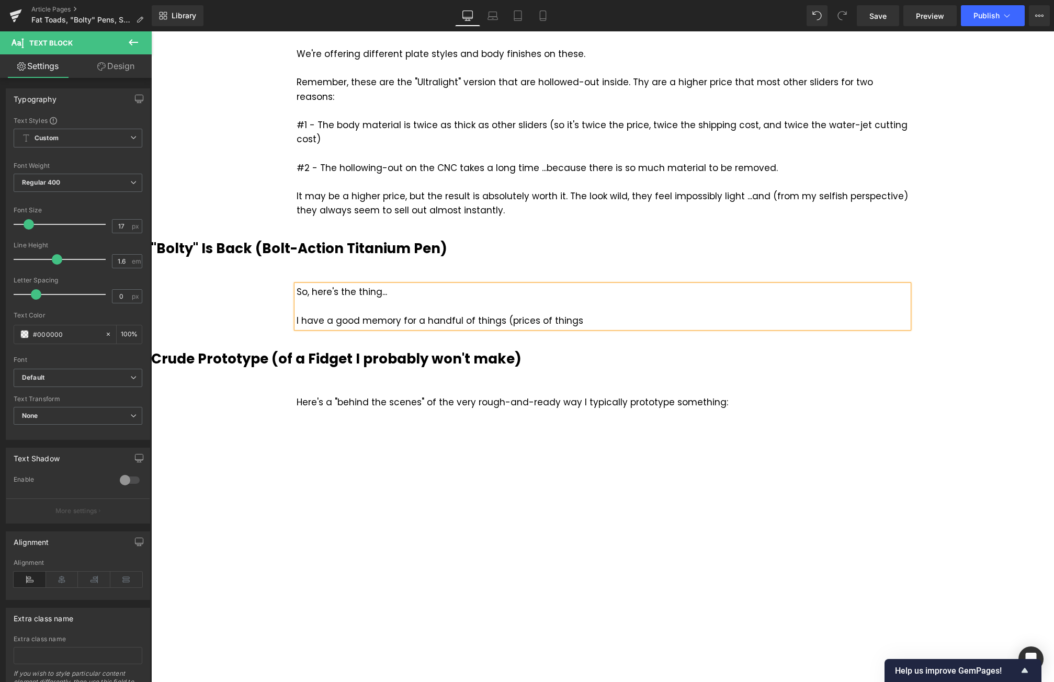
click at [412, 314] on div "I have a good memory for a handful of things (prices of things" at bounding box center [603, 321] width 612 height 14
click at [607, 314] on div "I have a good memory for probably only two things (prices of things" at bounding box center [603, 321] width 612 height 14
click at [528, 314] on div "I have a good memory for probably only two things (prices of things ...and site…" at bounding box center [603, 321] width 612 height 14
click at [639, 314] on div "I have a good memory for probably only two things (prices of things ...and site…" at bounding box center [603, 321] width 612 height 14
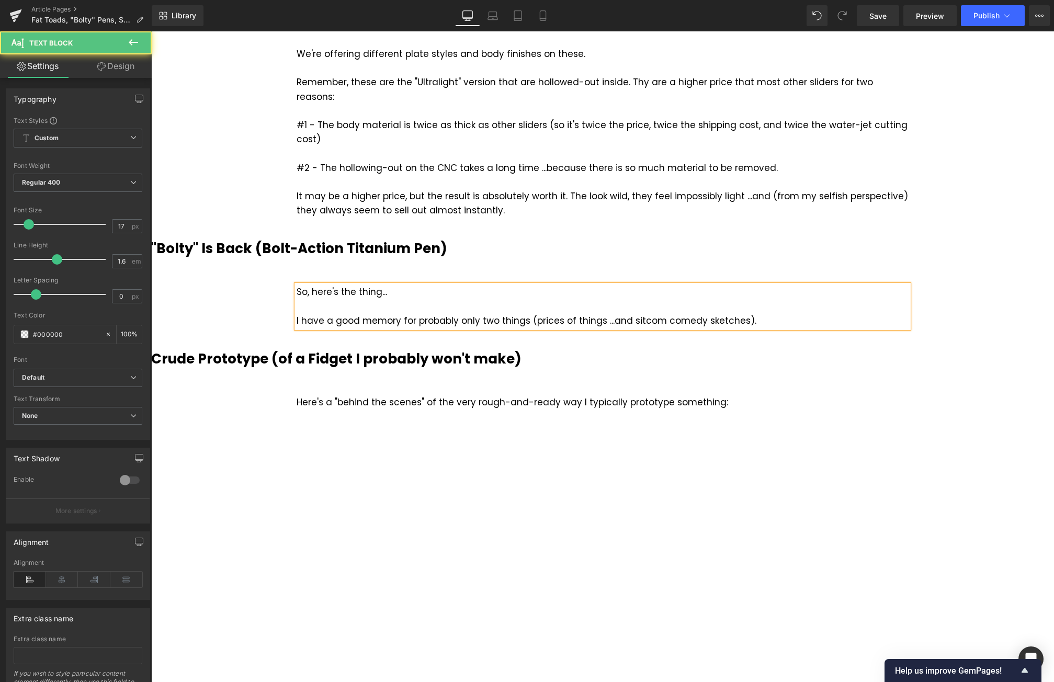
click at [774, 314] on div "I have a good memory for probably only two things (prices of things ...and sitc…" at bounding box center [603, 321] width 612 height 14
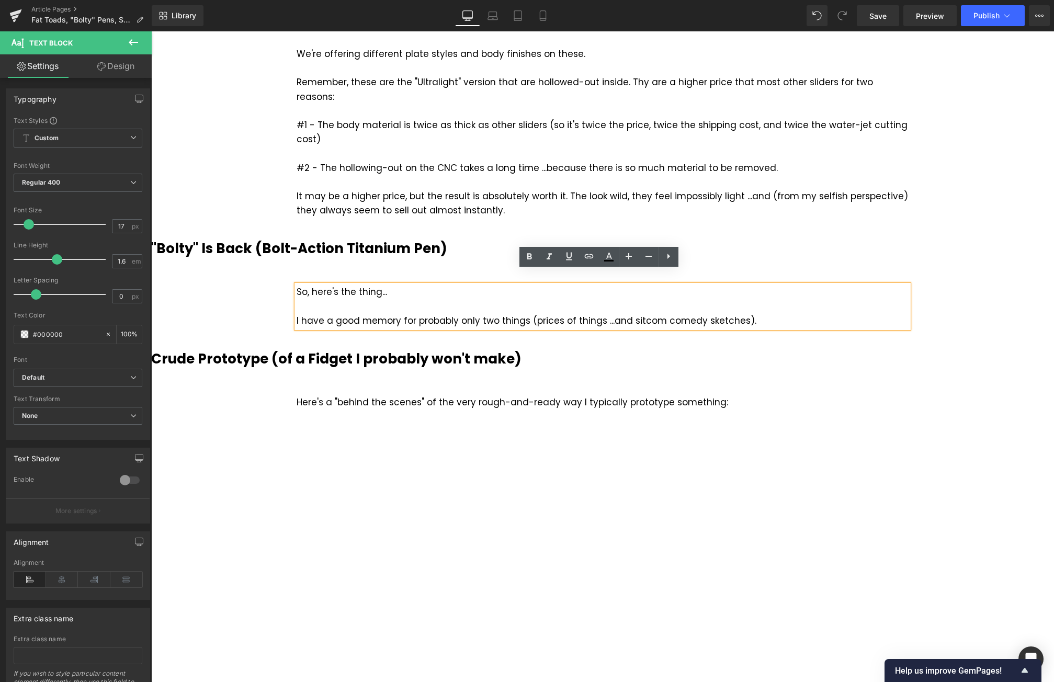
click at [525, 314] on div "I have a good memory for probably only two things (prices of things ...and sitc…" at bounding box center [603, 321] width 612 height 14
click at [757, 314] on div "I have a good memory for probably only two things: prices of things ...and sitc…" at bounding box center [603, 321] width 612 height 14
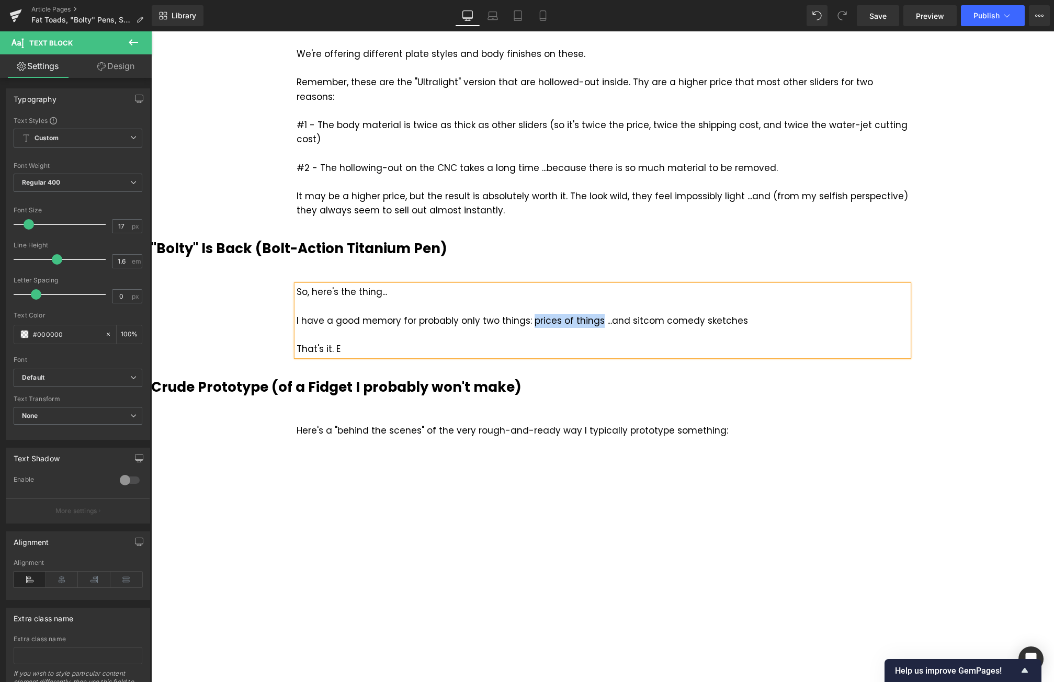
drag, startPoint x: 525, startPoint y: 305, endPoint x: 590, endPoint y: 305, distance: 64.9
click at [590, 314] on div "I have a good memory for probably only two things: prices of things ...and sitc…" at bounding box center [603, 321] width 612 height 14
drag, startPoint x: 622, startPoint y: 307, endPoint x: 731, endPoint y: 300, distance: 109.6
click at [731, 314] on div "I have a good memory for probably only two things: prices of things ...and sitc…" at bounding box center [603, 321] width 612 height 14
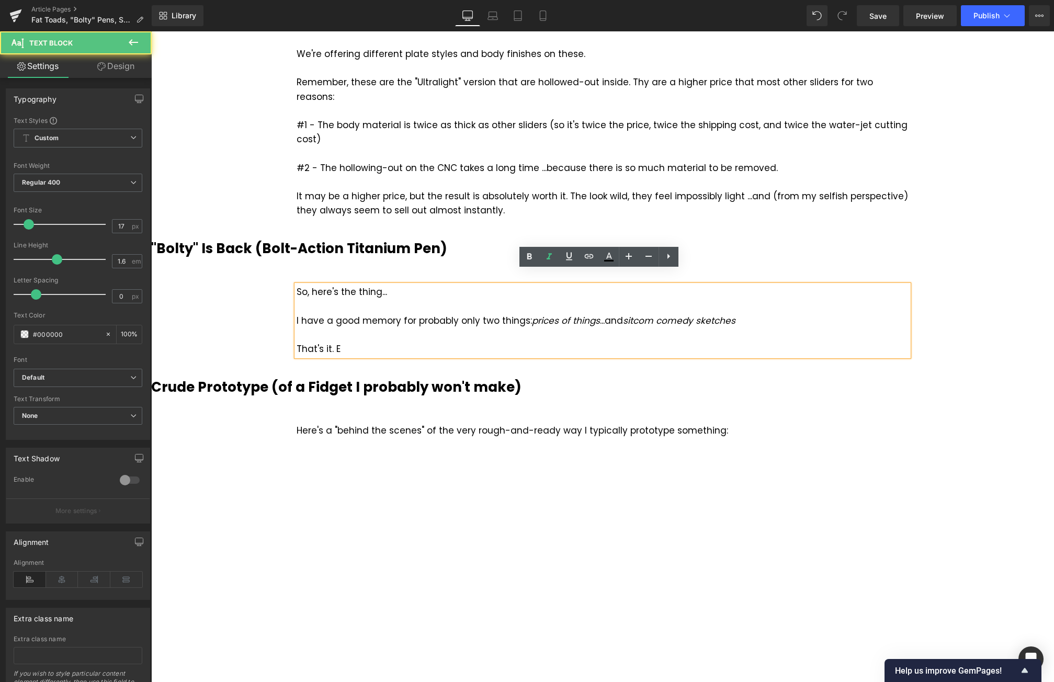
click at [390, 342] on div "That's it. E" at bounding box center [603, 349] width 612 height 14
click at [342, 342] on div "That's it. FOr everything else" at bounding box center [603, 349] width 612 height 14
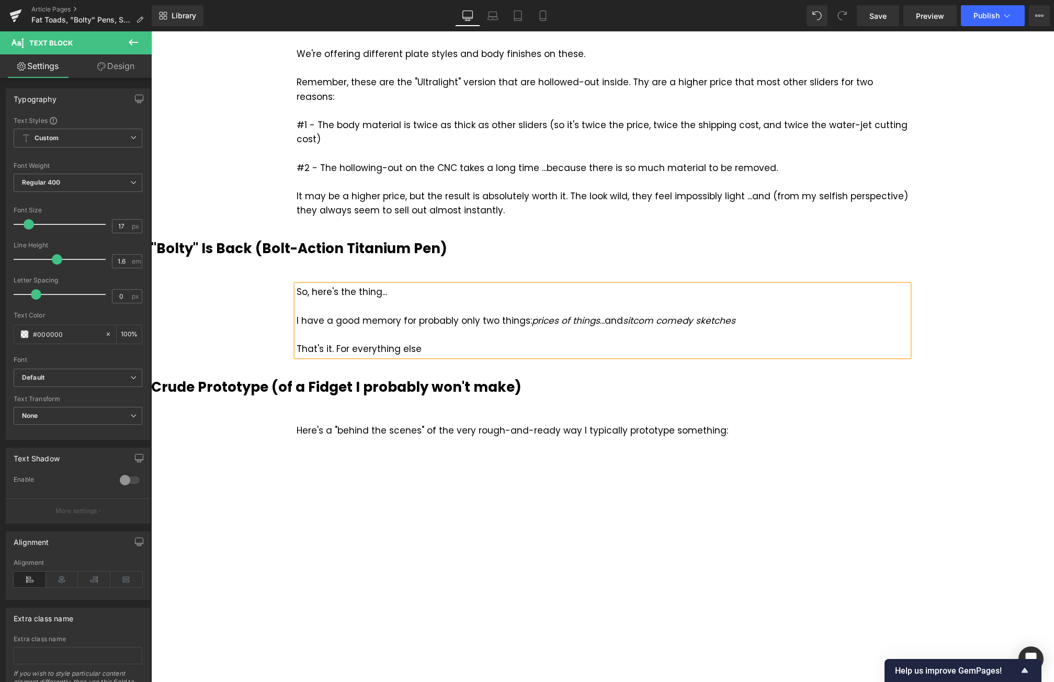
drag, startPoint x: 431, startPoint y: 335, endPoint x: 464, endPoint y: 337, distance: 32.5
click at [431, 342] on div "That's it. For everything else" at bounding box center [603, 349] width 612 height 14
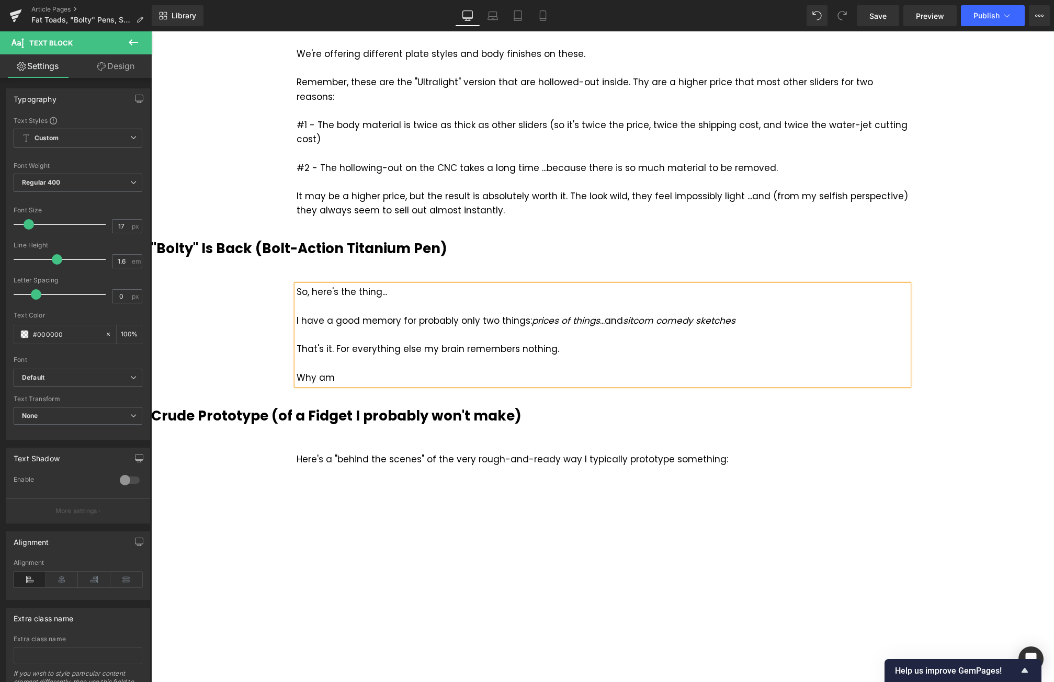
click at [513, 342] on div "That's it. For everything else my brain remembers nothing." at bounding box center [603, 349] width 612 height 14
click at [379, 371] on div "Why am" at bounding box center [603, 378] width 612 height 14
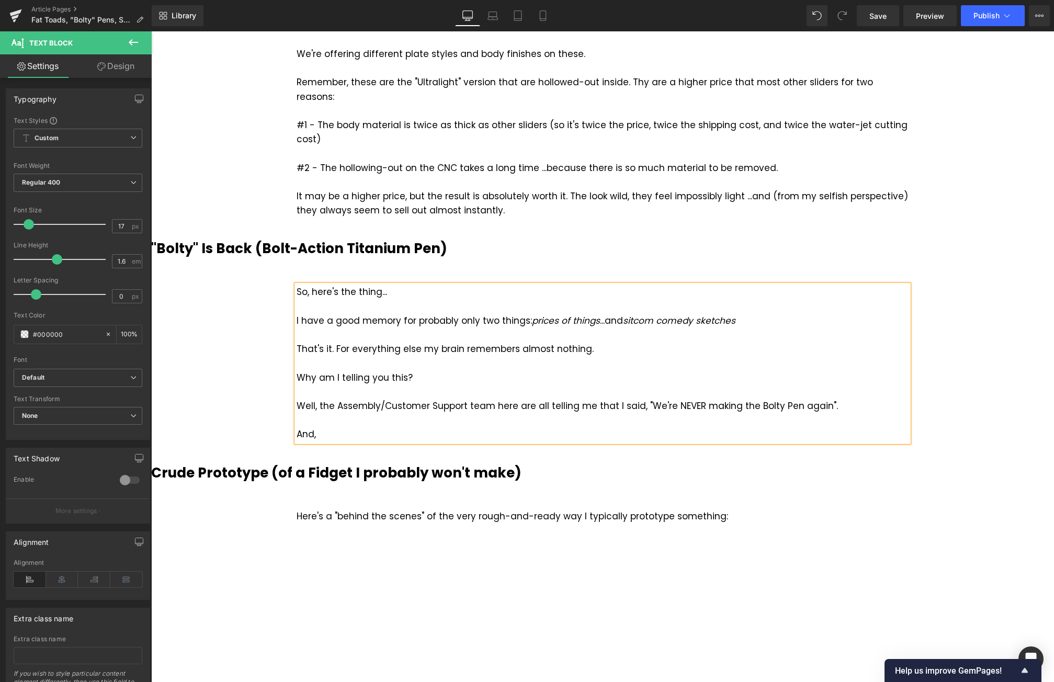
click at [299, 371] on div "Why am I telling you this?" at bounding box center [603, 378] width 612 height 14
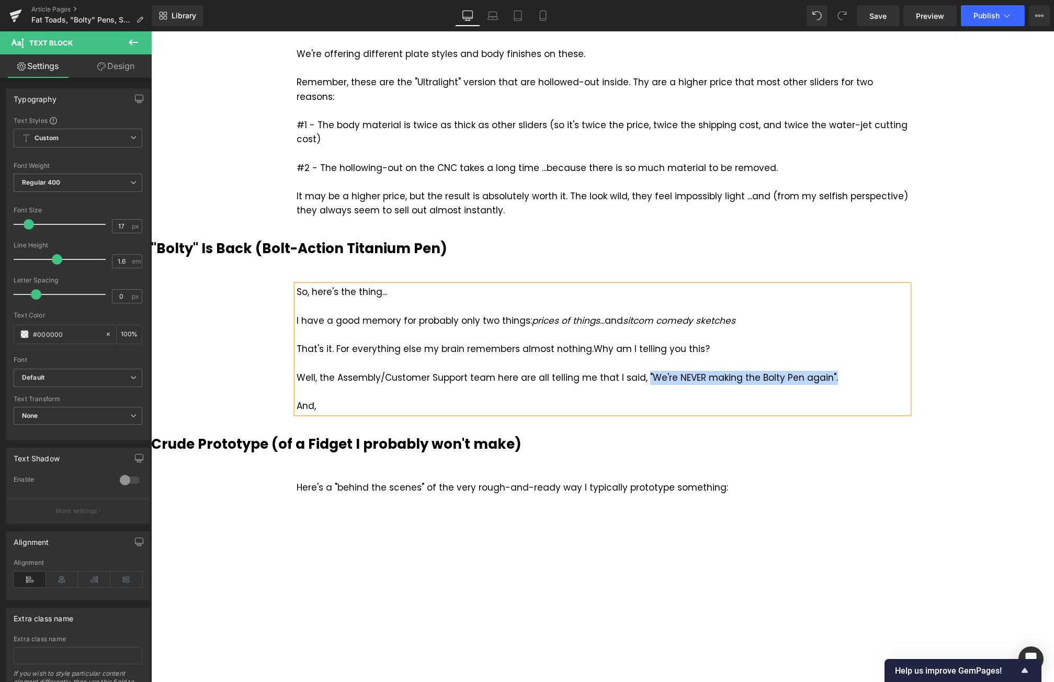
drag, startPoint x: 637, startPoint y: 362, endPoint x: 822, endPoint y: 363, distance: 184.7
click at [822, 371] on div "Well, the Assembly/Customer Support team here are all telling me that I said, "…" at bounding box center [603, 378] width 612 height 14
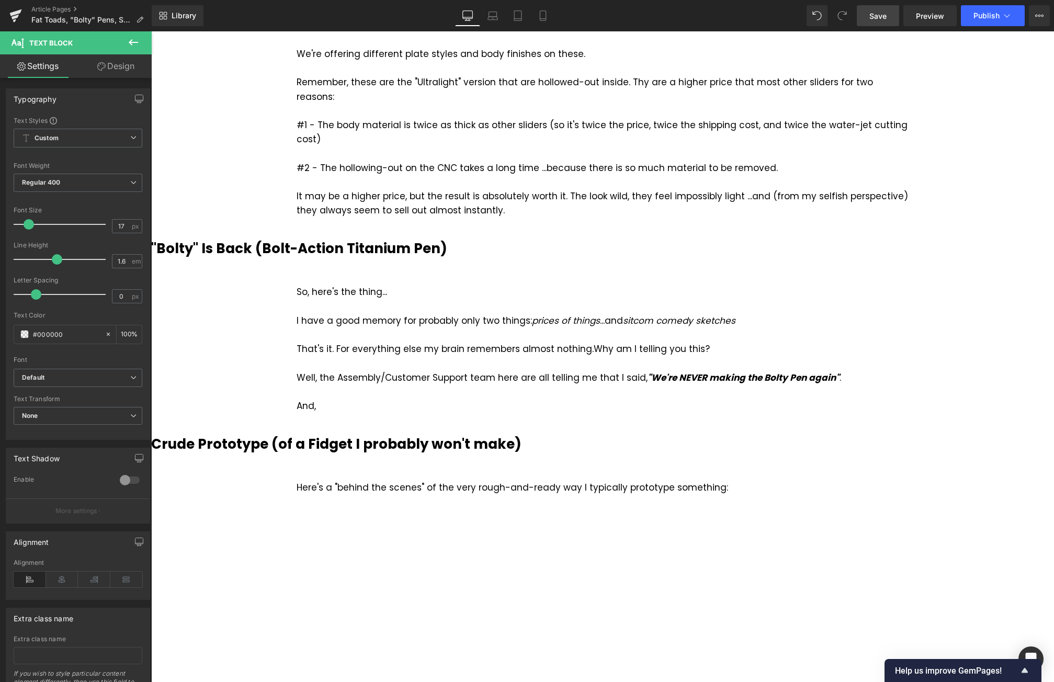
click at [872, 13] on span "Save" at bounding box center [878, 15] width 17 height 11
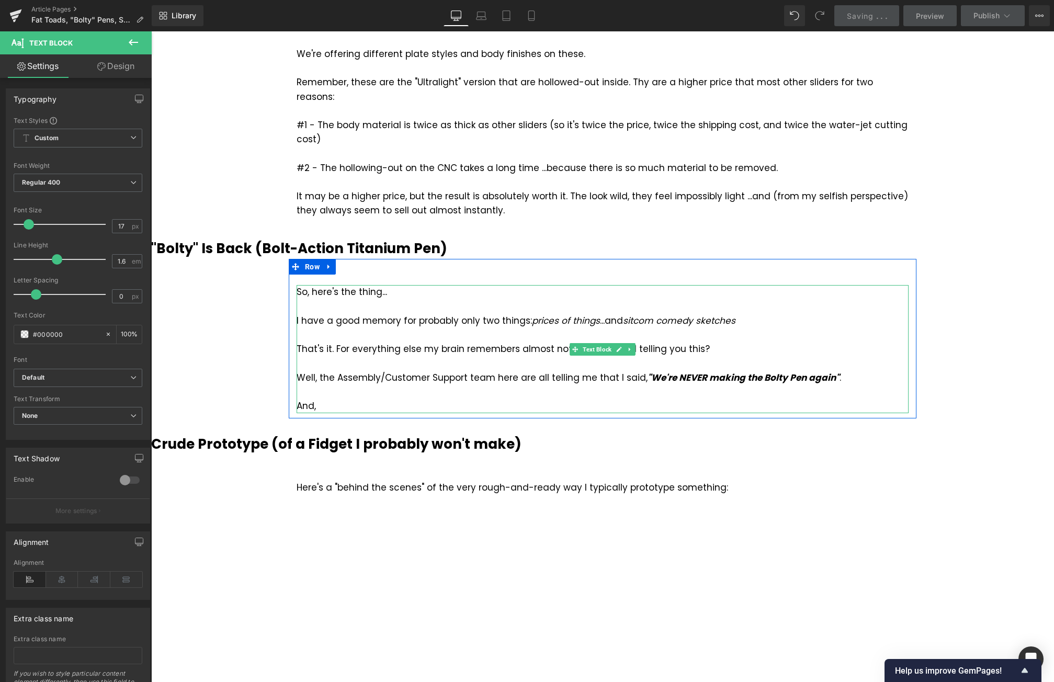
click at [610, 371] on div "Well, the Assembly/Customer Support team here are all telling me that I said, "…" at bounding box center [603, 378] width 612 height 14
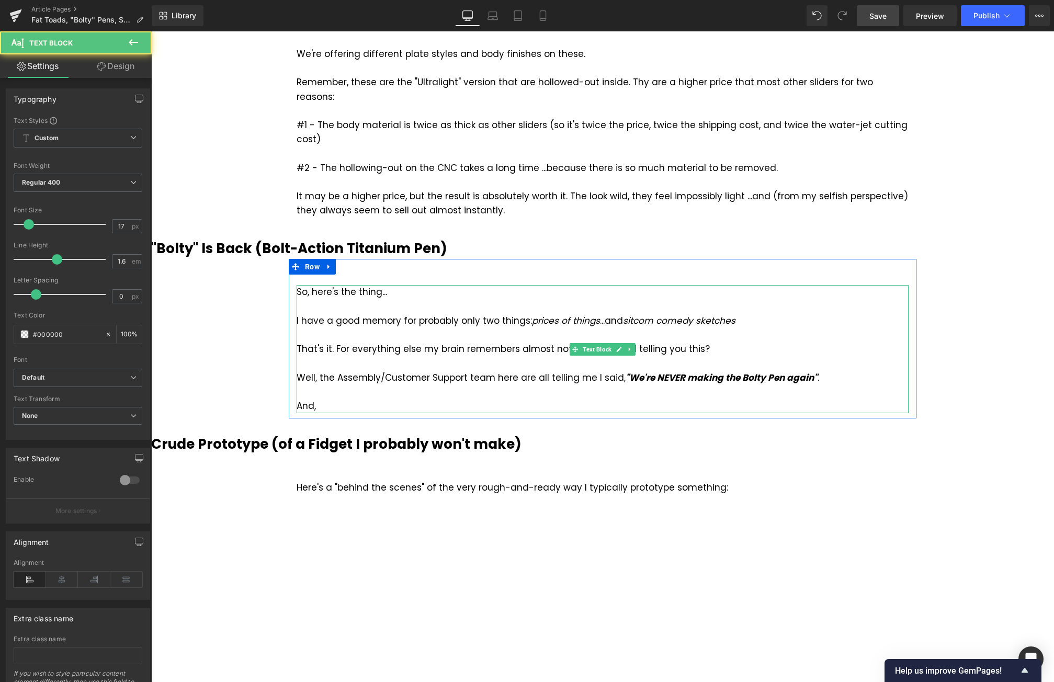
click at [324, 399] on div "And," at bounding box center [603, 406] width 612 height 14
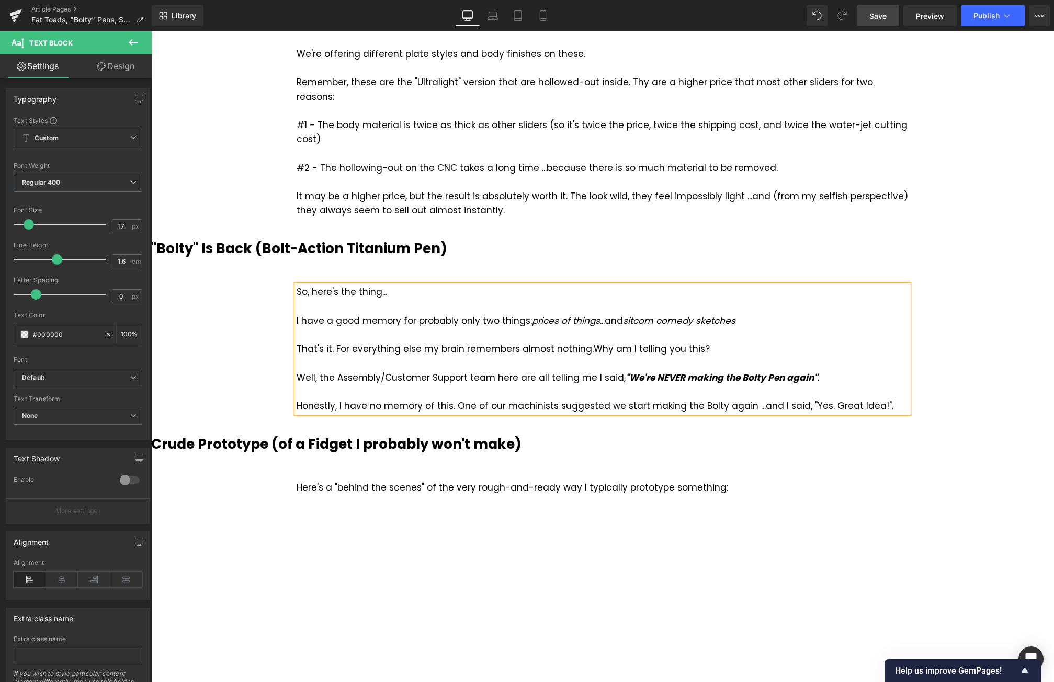
click at [878, 399] on div "Honestly, I have no memory of this. One of our machinists suggested we start ma…" at bounding box center [603, 406] width 612 height 14
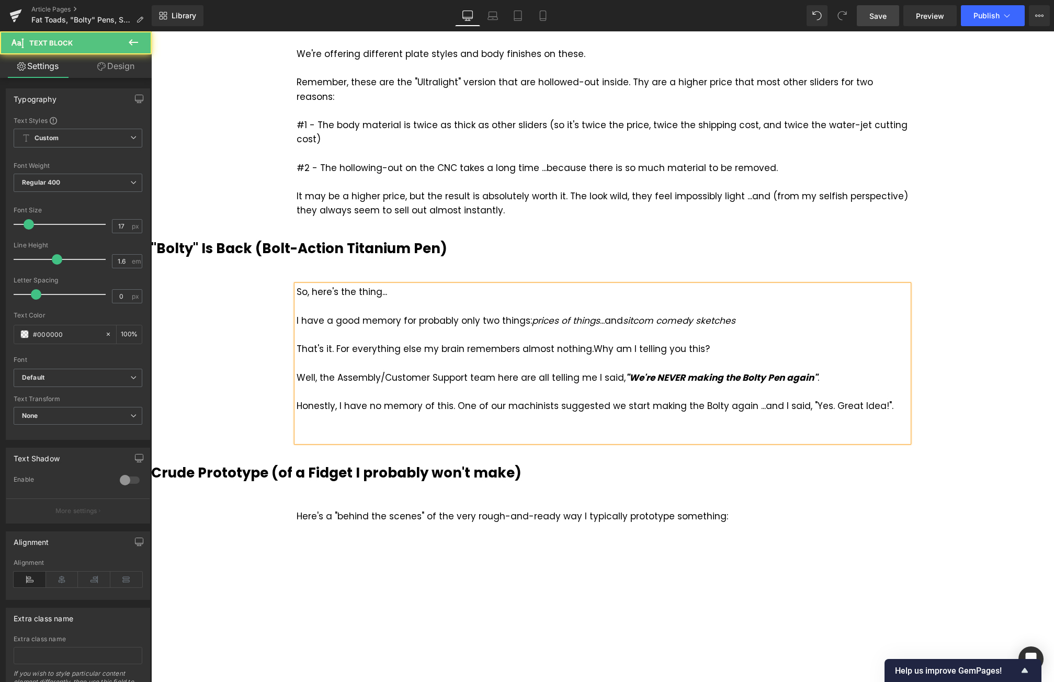
click at [334, 399] on div "Honestly, I have no memory of this. One of our machinists suggested we start ma…" at bounding box center [603, 406] width 612 height 14
drag, startPoint x: 801, startPoint y: 390, endPoint x: 872, endPoint y: 387, distance: 71.7
click at [872, 399] on div "Honestly... I have no memory of this. One of our machinists suggested we start …" at bounding box center [603, 406] width 612 height 14
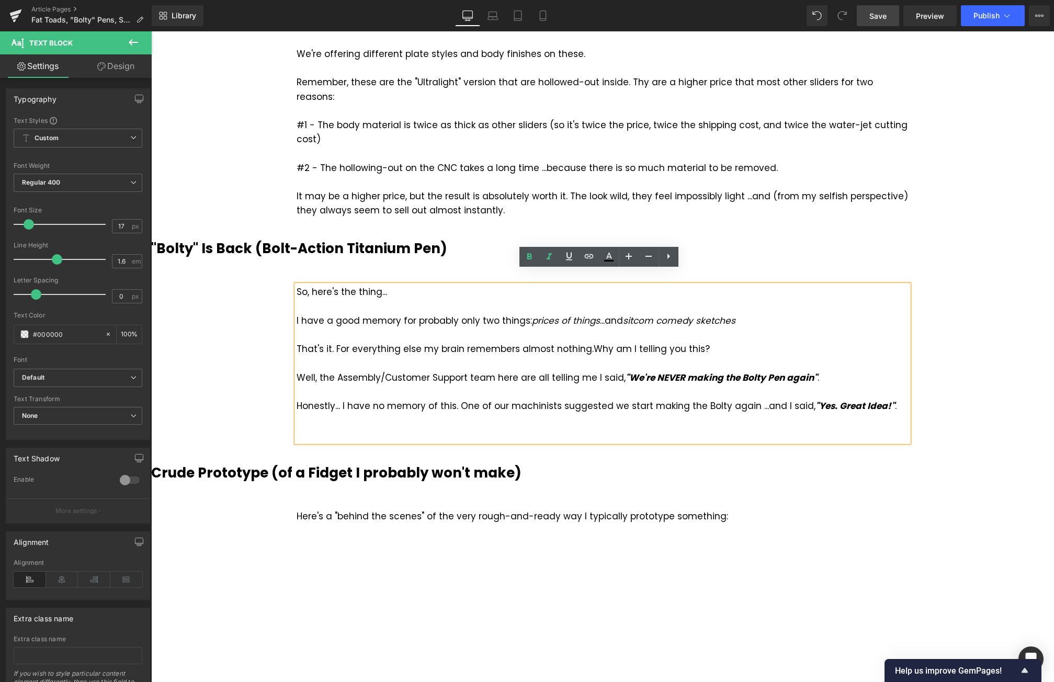
click at [592, 427] on div at bounding box center [603, 434] width 612 height 14
click at [311, 413] on div at bounding box center [603, 420] width 612 height 14
click at [313, 427] on div at bounding box center [603, 434] width 612 height 14
drag, startPoint x: 386, startPoint y: 277, endPoint x: 294, endPoint y: 282, distance: 91.7
click at [297, 285] on div "So, here's the thing... I have a good memory for probably only two things: pric…" at bounding box center [603, 363] width 612 height 156
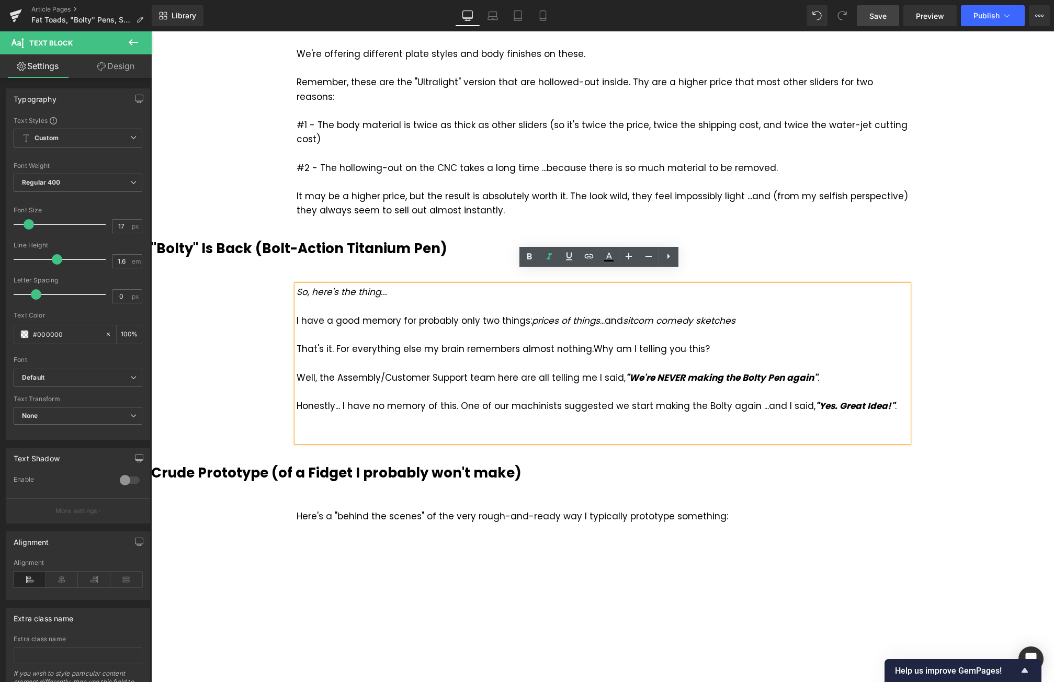
click at [335, 427] on div at bounding box center [603, 434] width 612 height 14
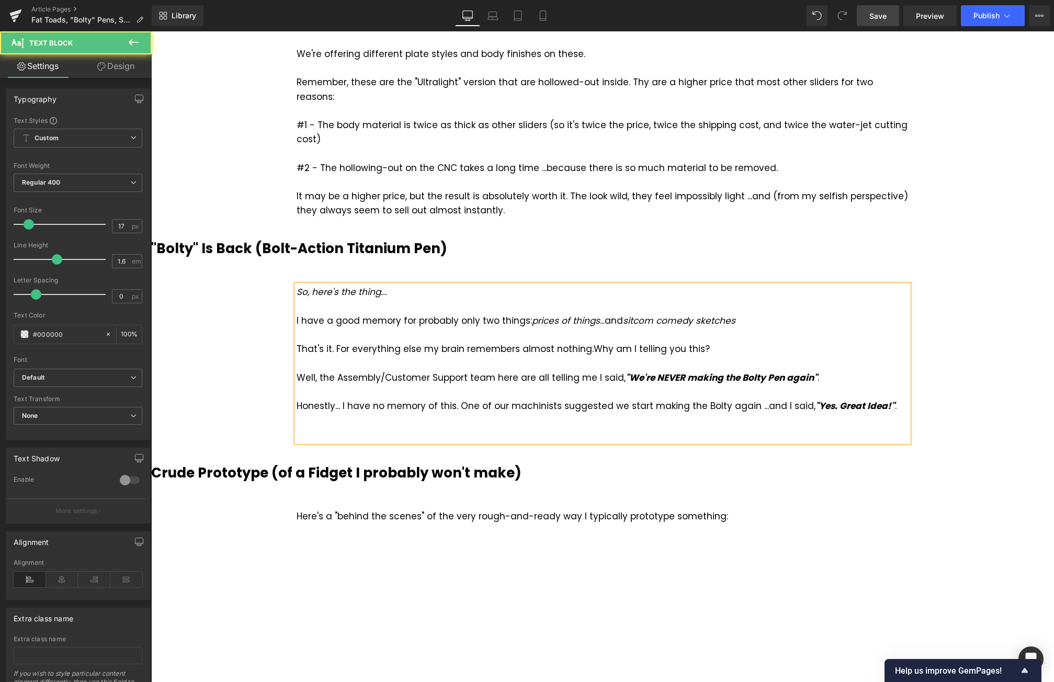
click at [774, 371] on strong ""We're NEVER making the Bolty Pen again"" at bounding box center [722, 377] width 192 height 13
click at [579, 427] on div at bounding box center [603, 434] width 612 height 14
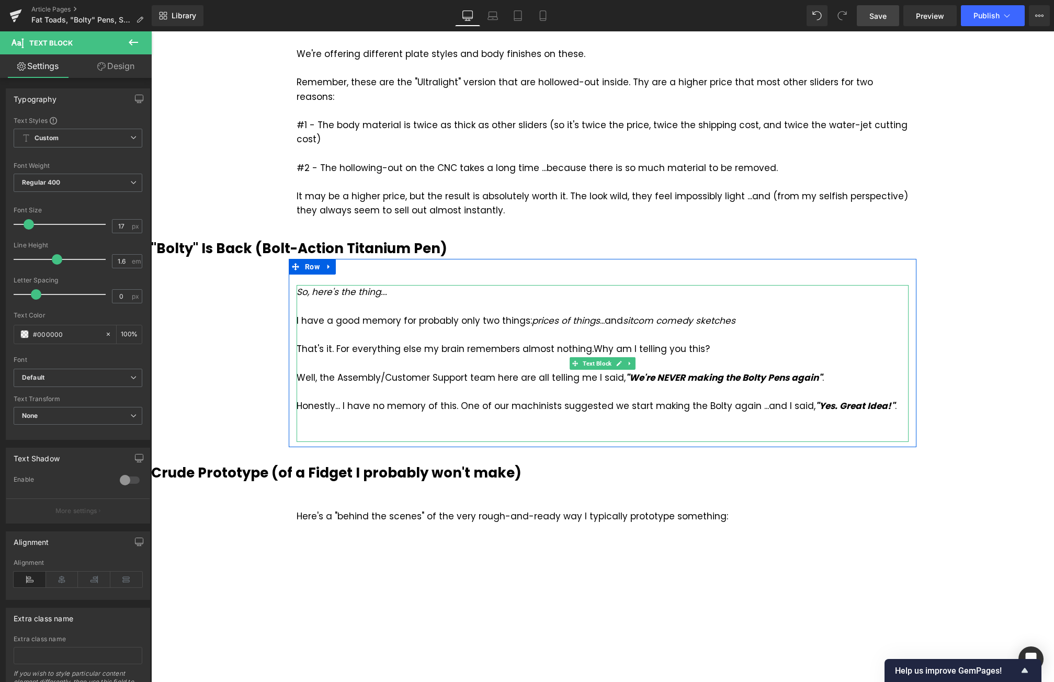
click at [457, 399] on div "Honestly... I have no memory of this. One of our machinists suggested we start …" at bounding box center [603, 406] width 612 height 14
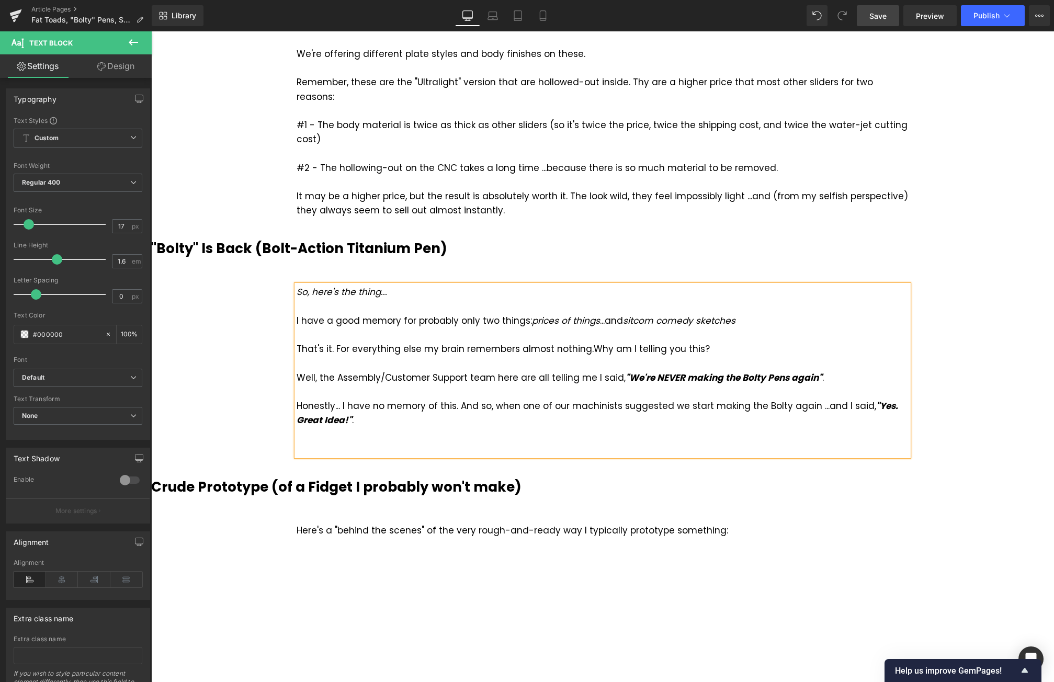
click at [831, 399] on div "Honestly... I have no memory of this. And so, when one of our machinists sugges…" at bounding box center [603, 413] width 612 height 28
click at [881, 11] on span "Save" at bounding box center [878, 15] width 17 height 11
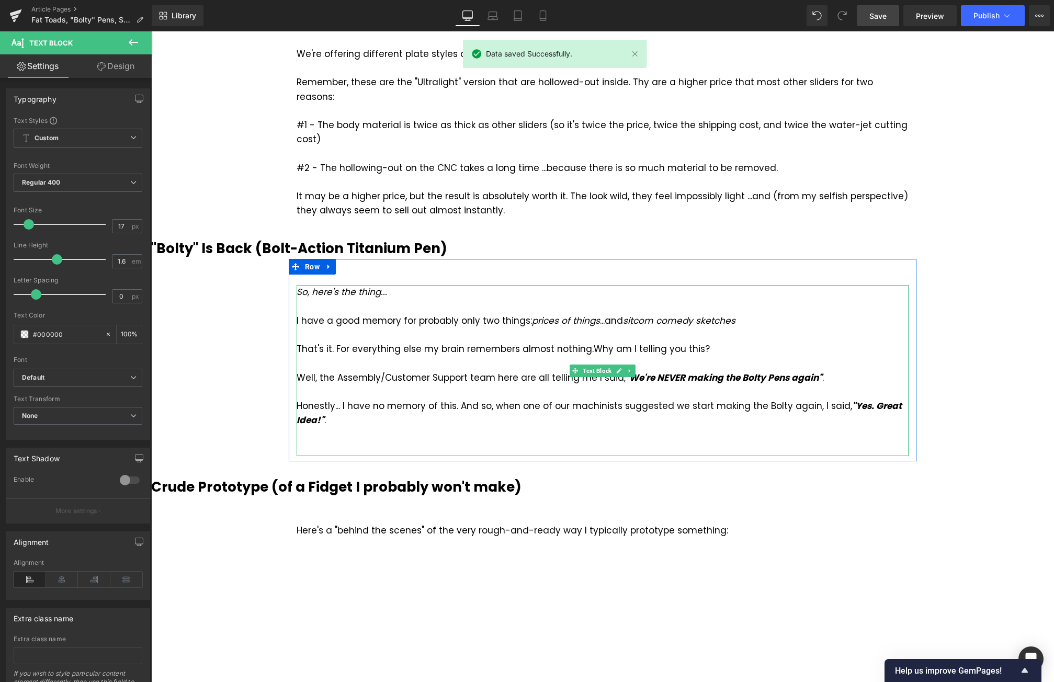
click at [353, 442] on div at bounding box center [603, 449] width 612 height 14
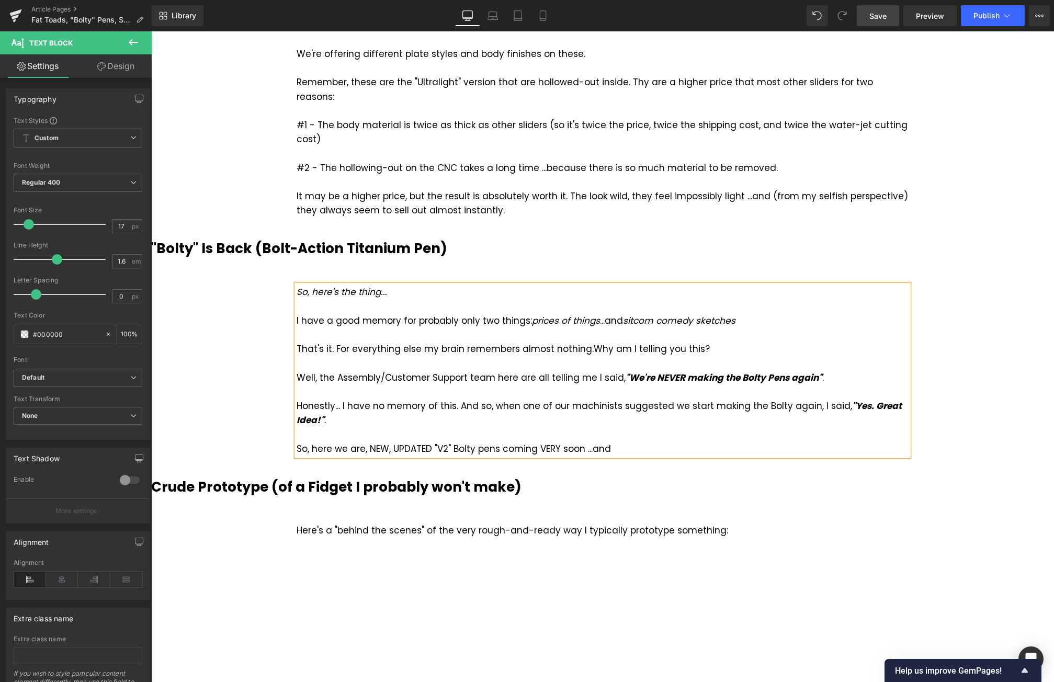
click at [387, 442] on div "So, here we are, NEW, UPDATED "V2" Bolty pens coming VERY soon ...and" at bounding box center [603, 449] width 612 height 14
click at [647, 442] on div "So, here we are, NEW and UPDATED "V2" Bolty pens coming VERY soon ...and" at bounding box center [603, 449] width 612 height 14
click at [889, 15] on link "Save" at bounding box center [878, 15] width 42 height 21
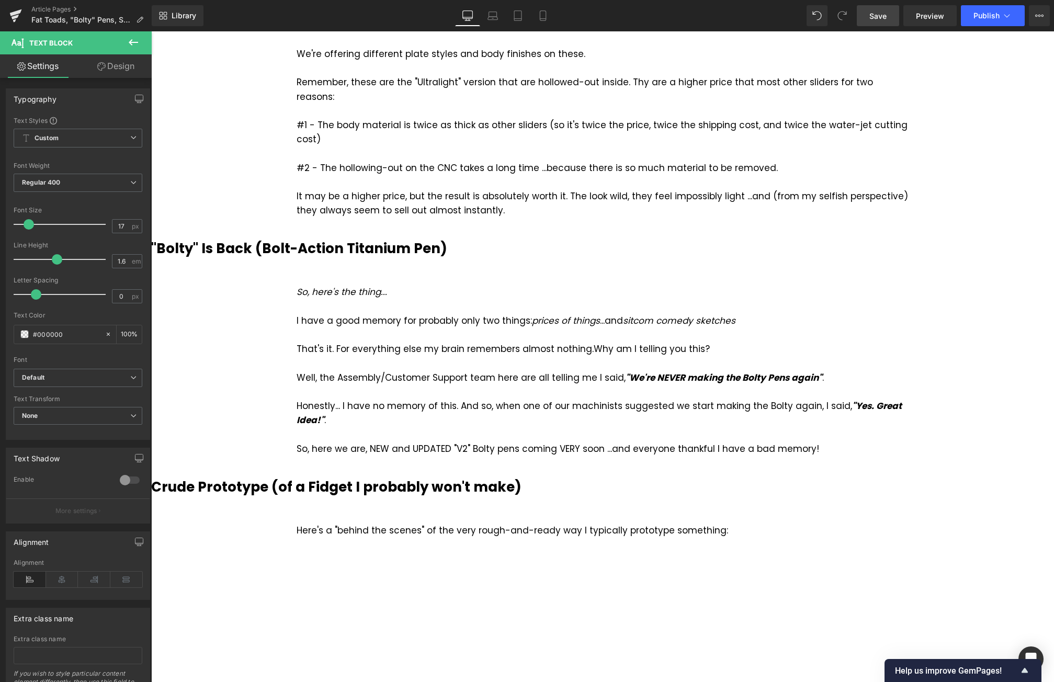
drag, startPoint x: 896, startPoint y: 16, endPoint x: 783, endPoint y: 206, distance: 220.6
click at [896, 16] on link "Save" at bounding box center [878, 15] width 42 height 21
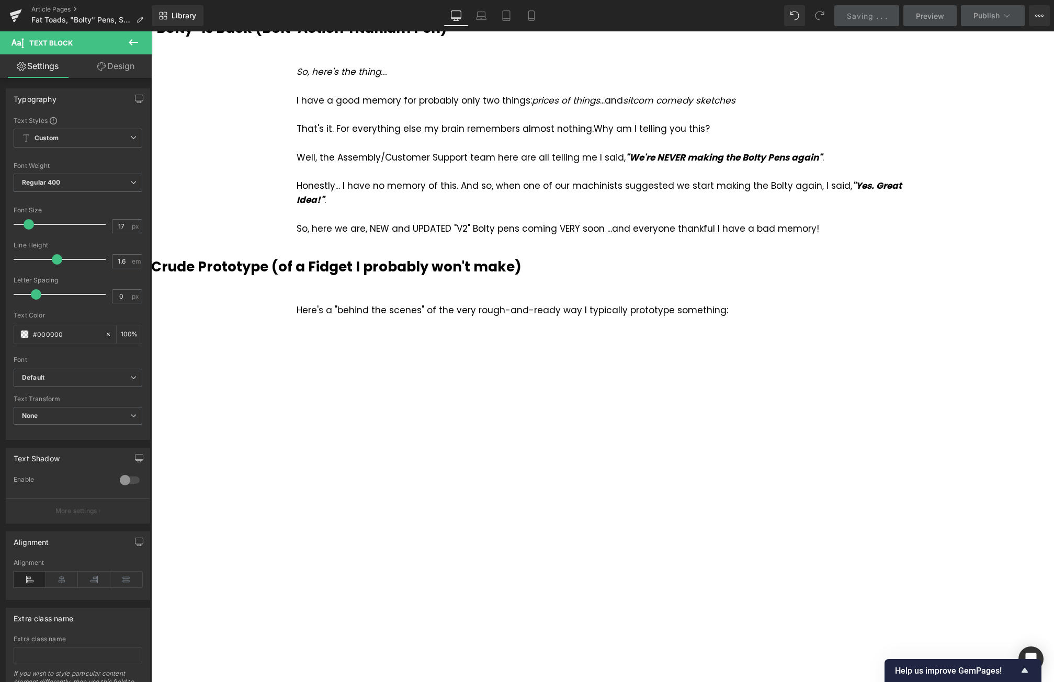
scroll to position [471, 0]
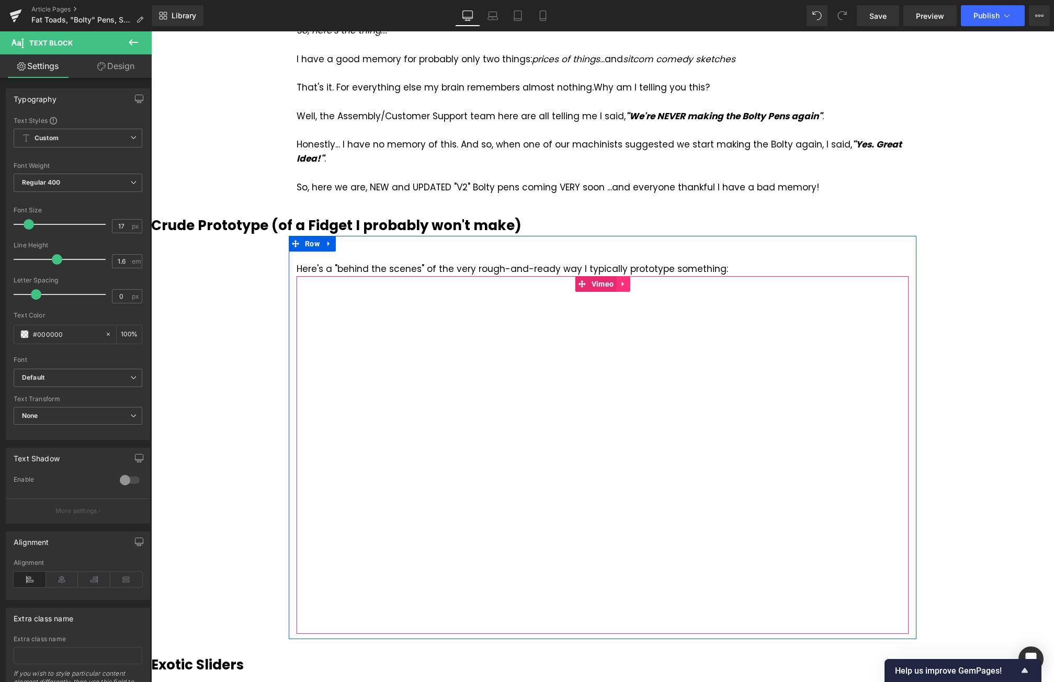
click at [619, 280] on icon at bounding box center [622, 284] width 7 height 8
click at [626, 280] on icon at bounding box center [629, 284] width 7 height 8
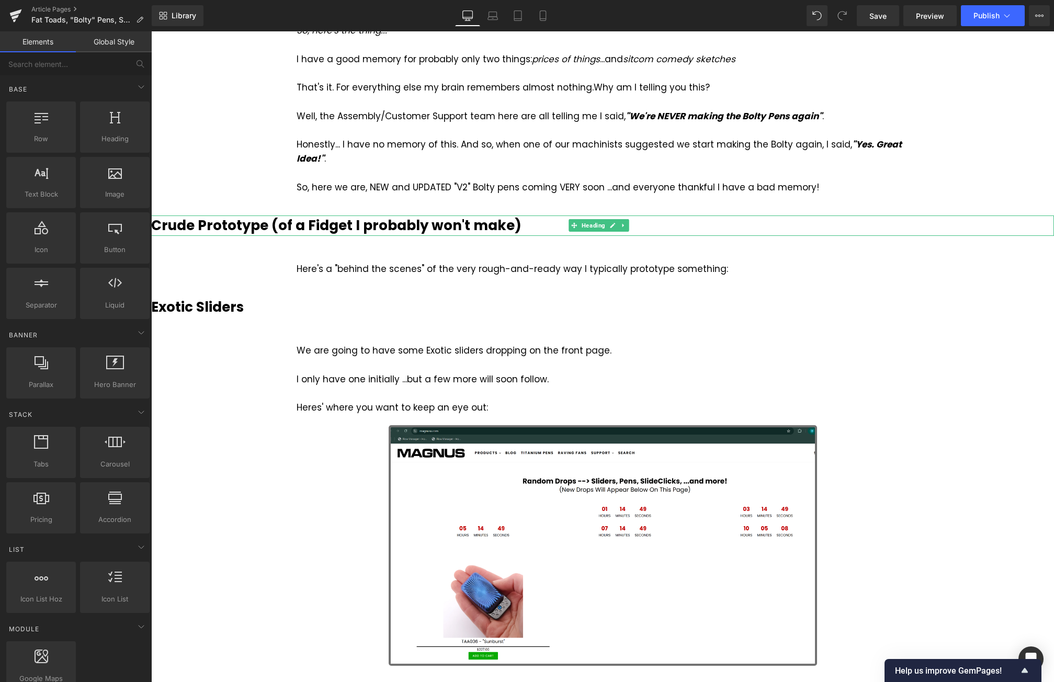
click at [521, 216] on h3 "Crude Prototype (of a Fidget I probably won't make)" at bounding box center [602, 226] width 903 height 20
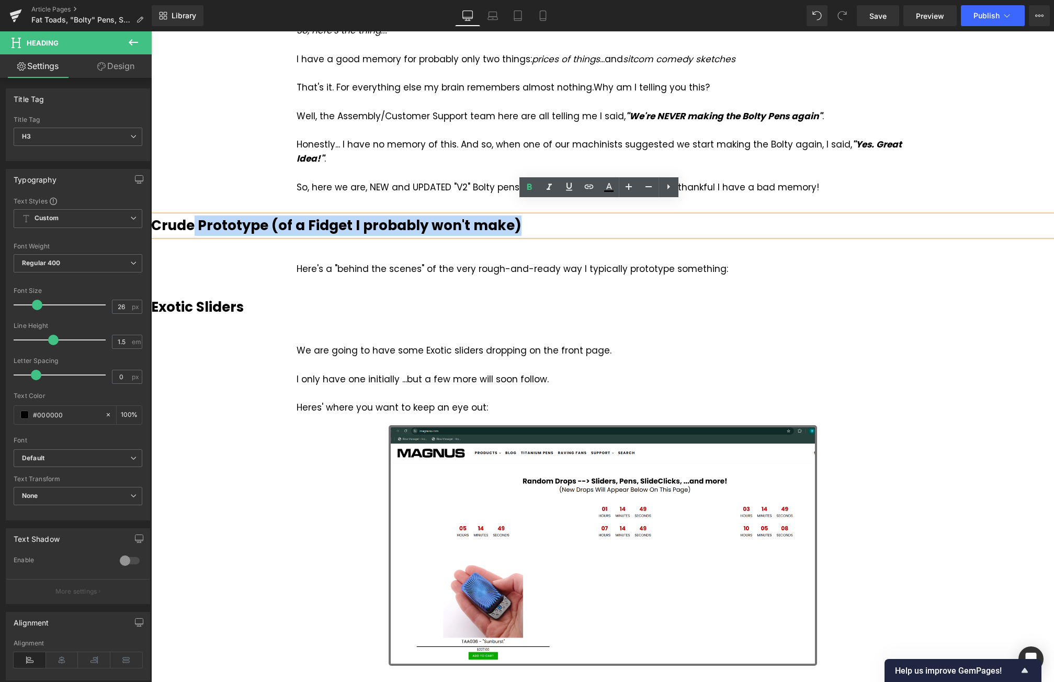
drag, startPoint x: 526, startPoint y: 210, endPoint x: 190, endPoint y: 208, distance: 335.4
click at [192, 216] on h3 "Crude Prototype (of a Fidget I probably won't make)" at bounding box center [602, 226] width 903 height 20
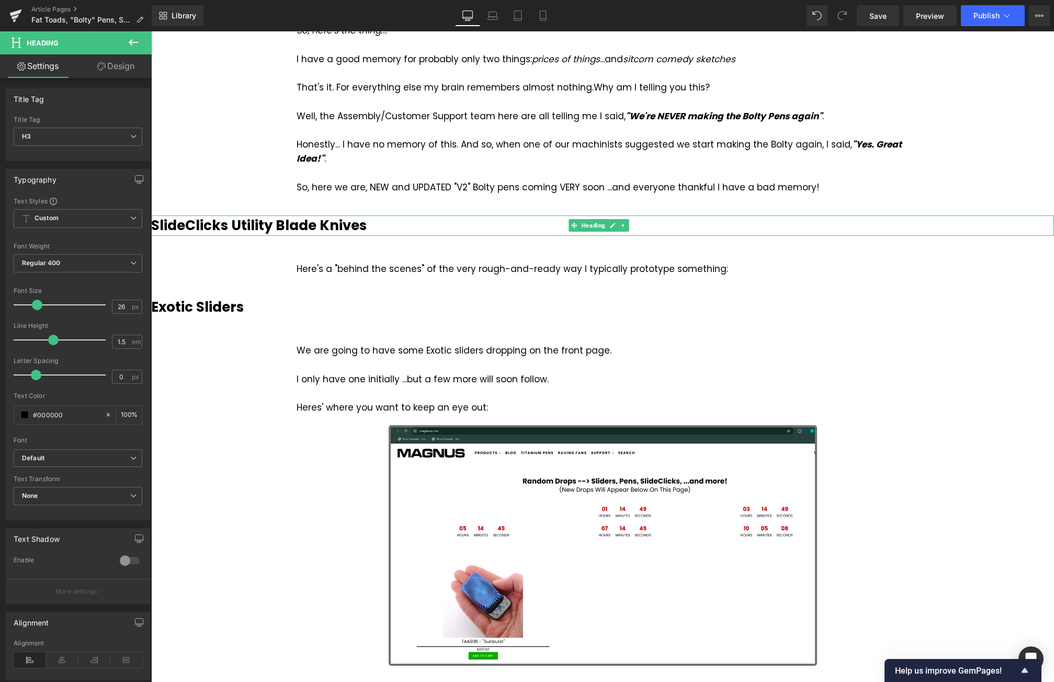
click at [226, 216] on b "SlideClicks Utility Blade Knives" at bounding box center [259, 225] width 216 height 19
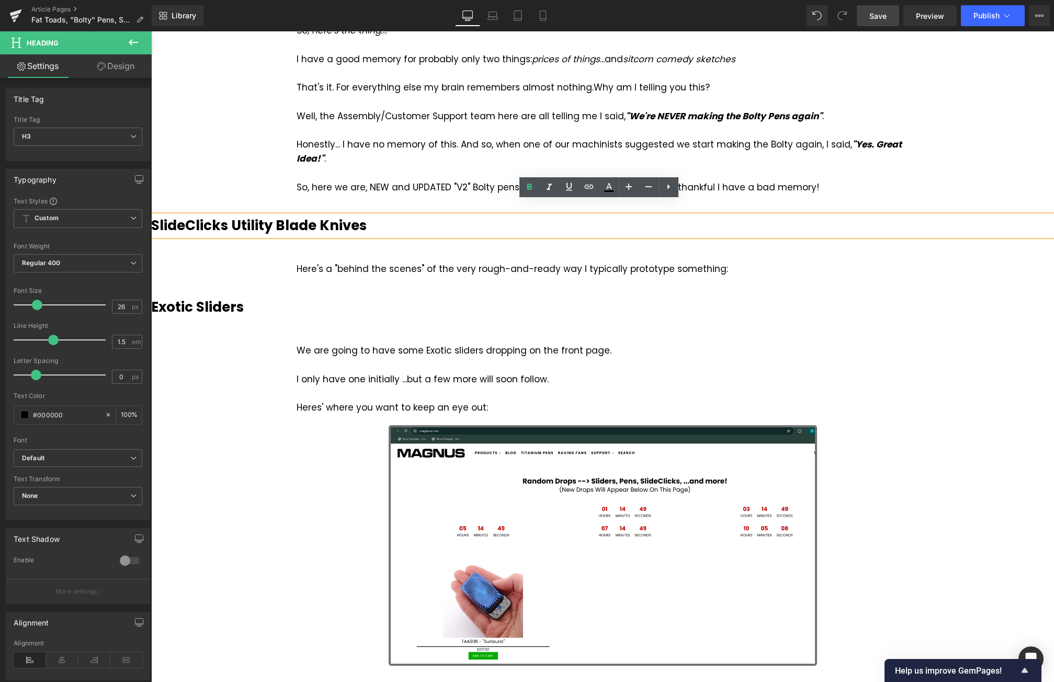
click at [881, 13] on span "Save" at bounding box center [878, 15] width 17 height 11
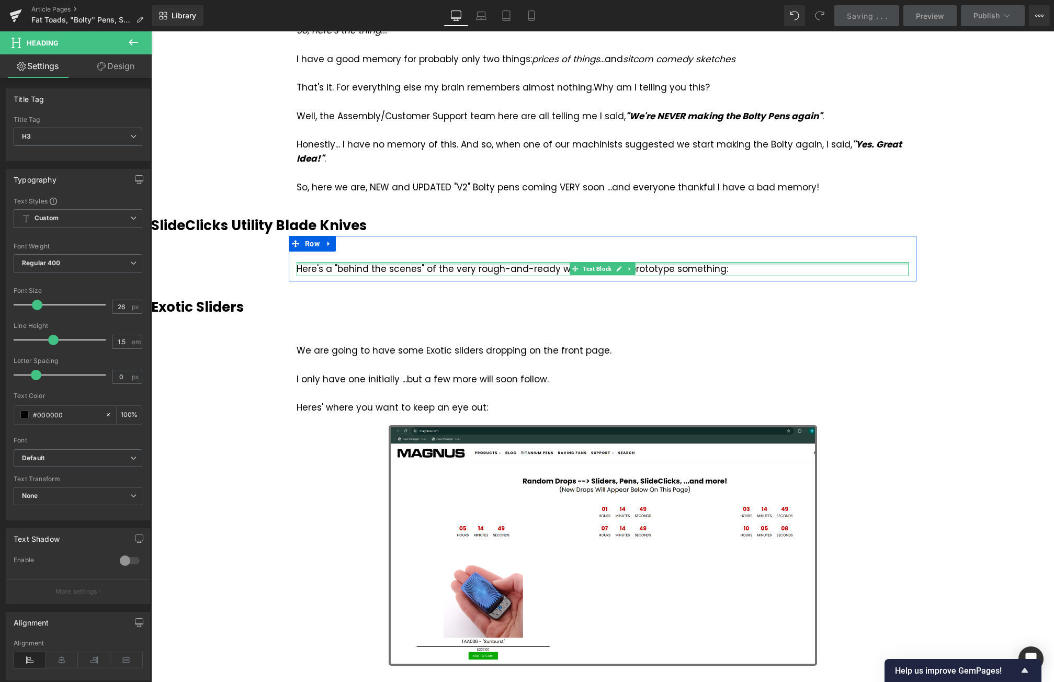
click at [546, 262] on div at bounding box center [603, 263] width 612 height 3
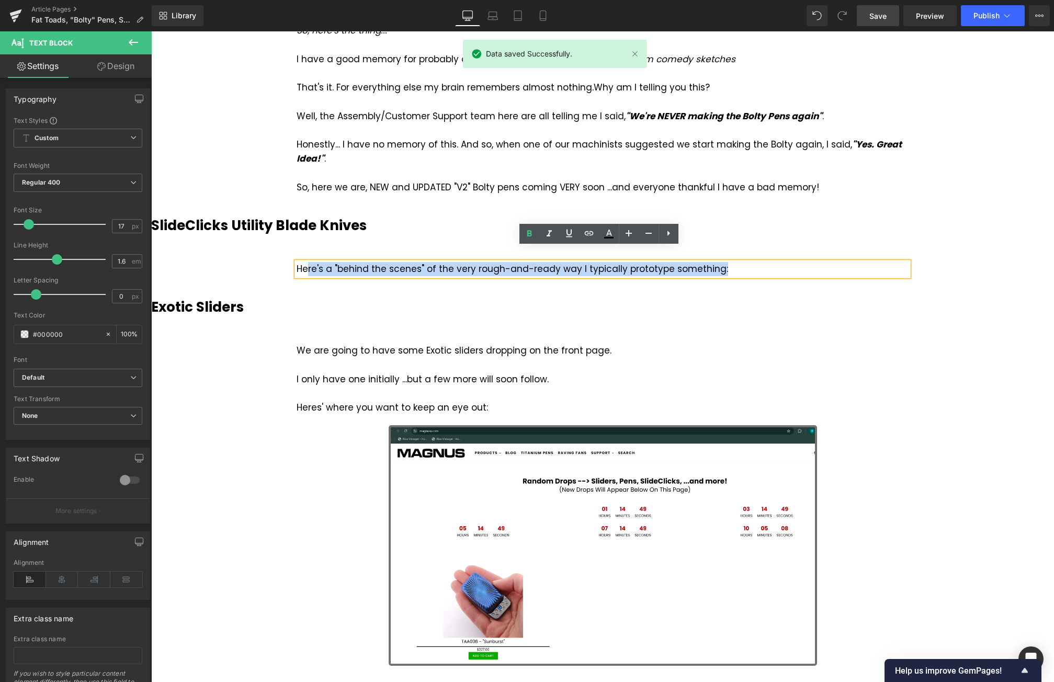
drag, startPoint x: 724, startPoint y: 257, endPoint x: 305, endPoint y: 260, distance: 419.1
click at [305, 262] on div "Here's a "behind the scenes" of the very rough-and-ready way I typically protot…" at bounding box center [603, 269] width 612 height 14
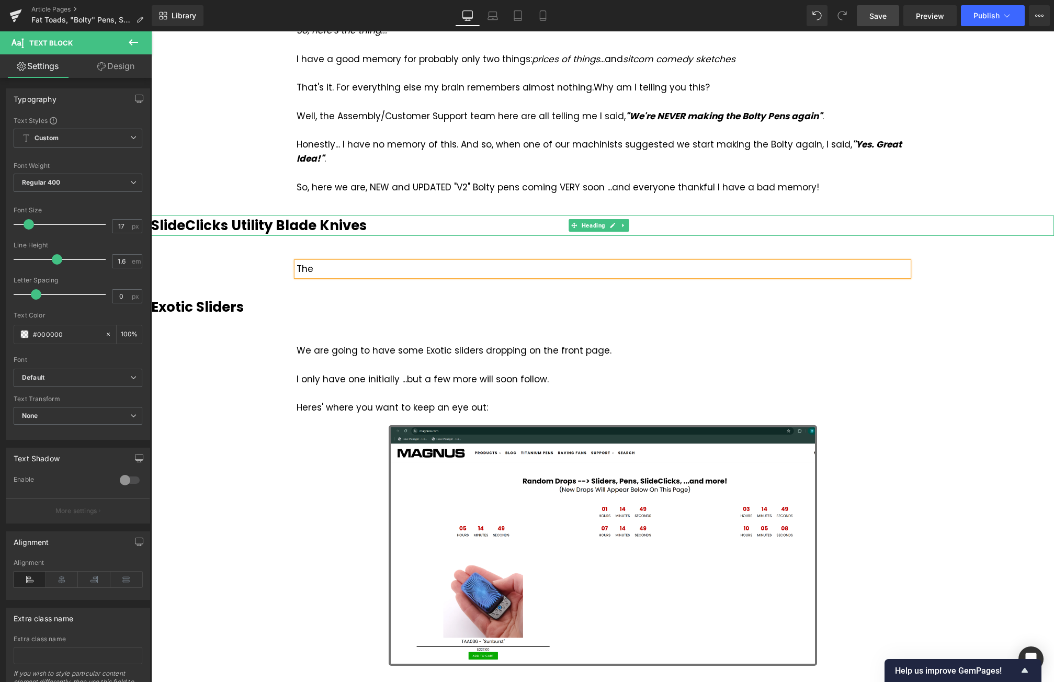
click at [226, 216] on b "SlideClicks Utility Blade Knives" at bounding box center [259, 225] width 216 height 19
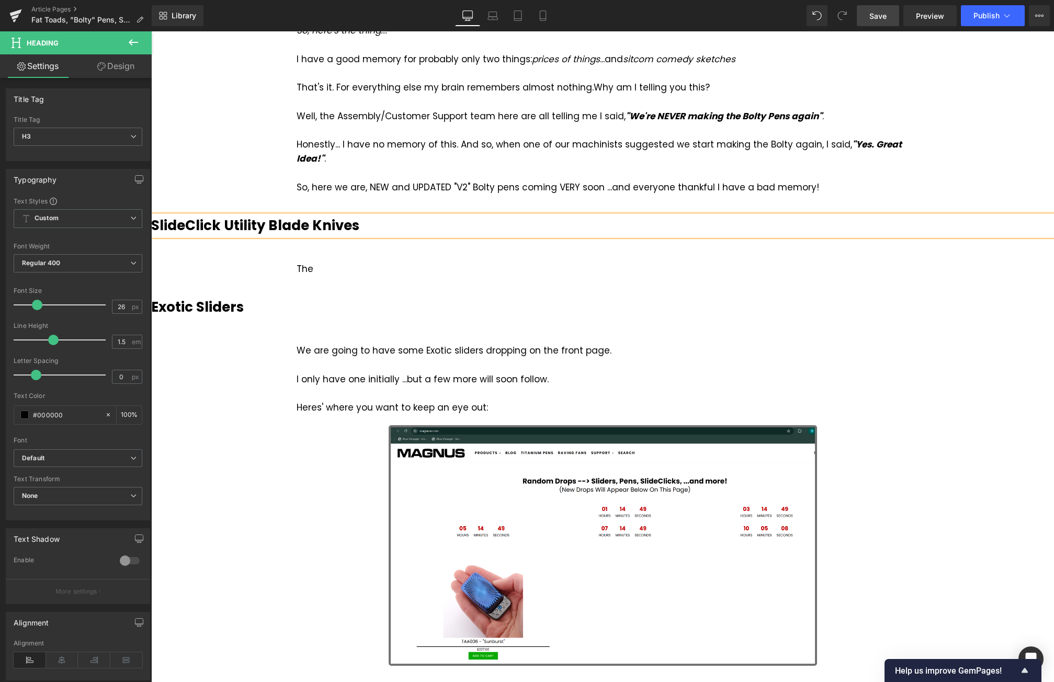
click at [382, 216] on h3 "SlideClick Utility Blade Knives" at bounding box center [602, 226] width 903 height 20
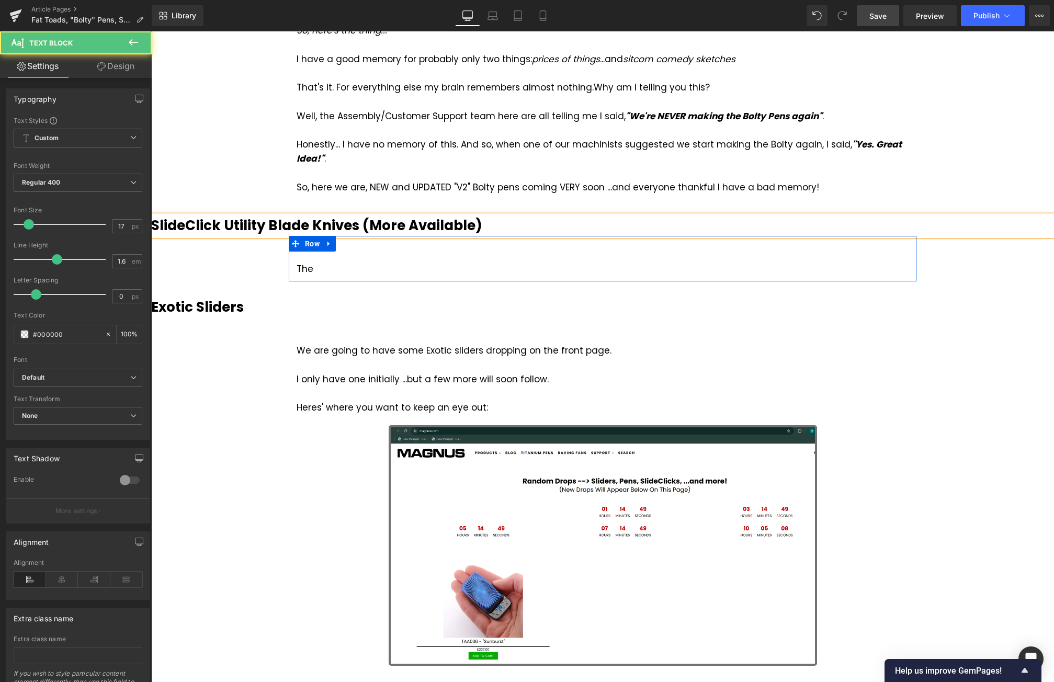
click at [320, 262] on div "The" at bounding box center [603, 269] width 612 height 14
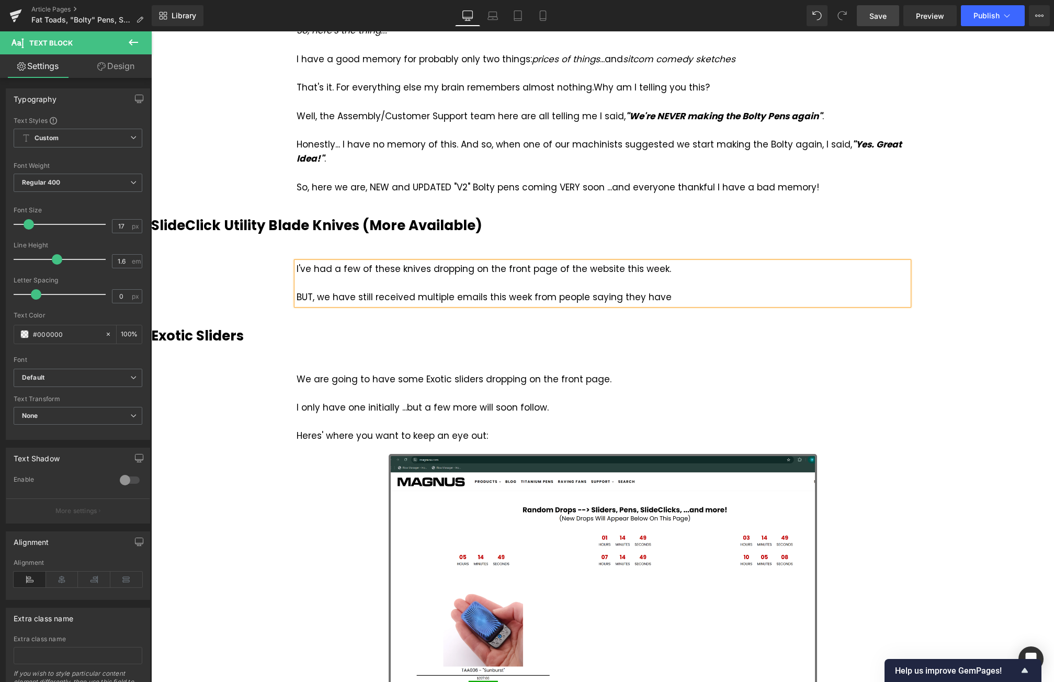
click at [872, 15] on span "Save" at bounding box center [878, 15] width 17 height 11
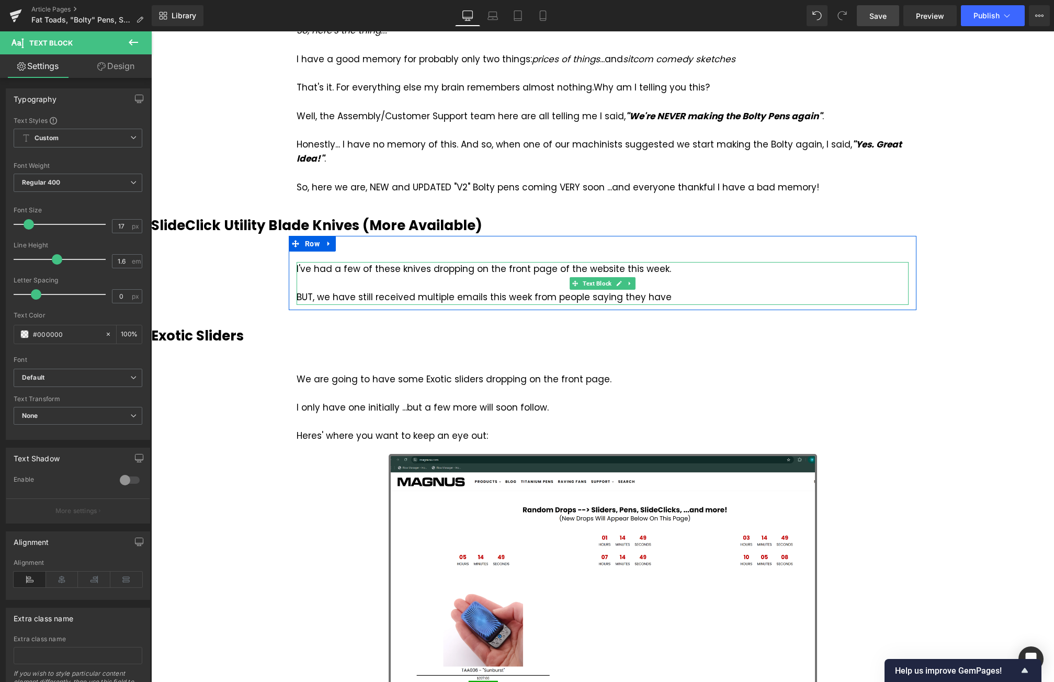
click at [679, 290] on div "BUT, we have still received multiple emails this week from people saying they h…" at bounding box center [603, 297] width 612 height 14
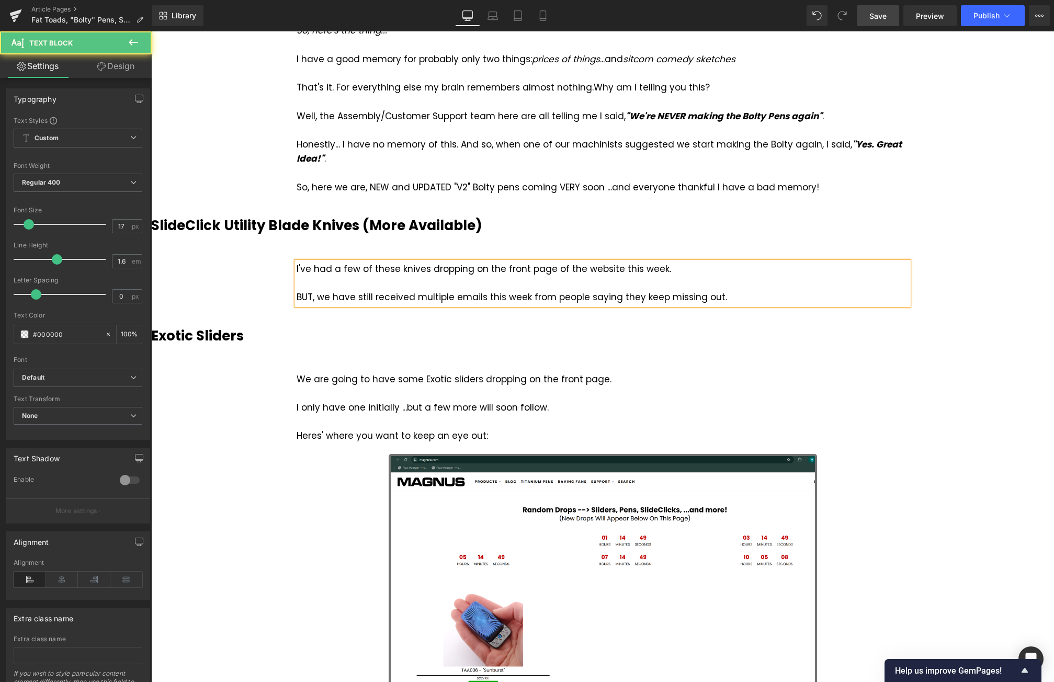
drag, startPoint x: 312, startPoint y: 281, endPoint x: 370, endPoint y: 267, distance: 59.3
click at [312, 290] on div "BUT, we have still received multiple emails this week from people saying they k…" at bounding box center [603, 297] width 612 height 14
click at [725, 290] on div "BUT ...I have also received multiple emails this week from people saying they k…" at bounding box center [603, 297] width 612 height 14
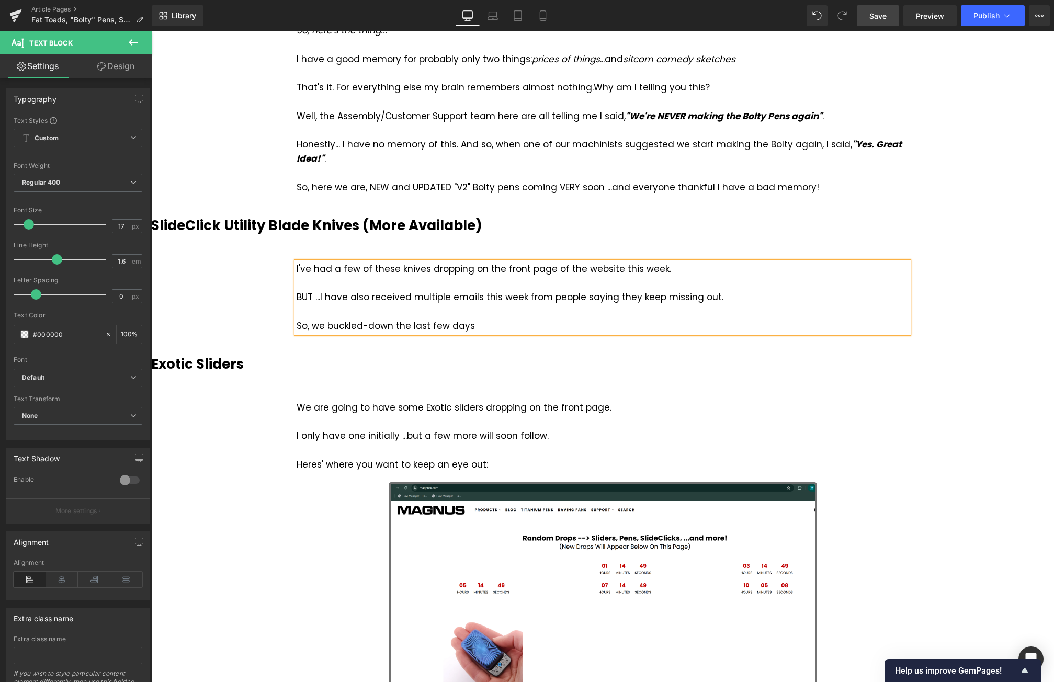
drag, startPoint x: 890, startPoint y: 24, endPoint x: 316, endPoint y: 332, distance: 651.5
click at [890, 24] on link "Save" at bounding box center [878, 15] width 42 height 21
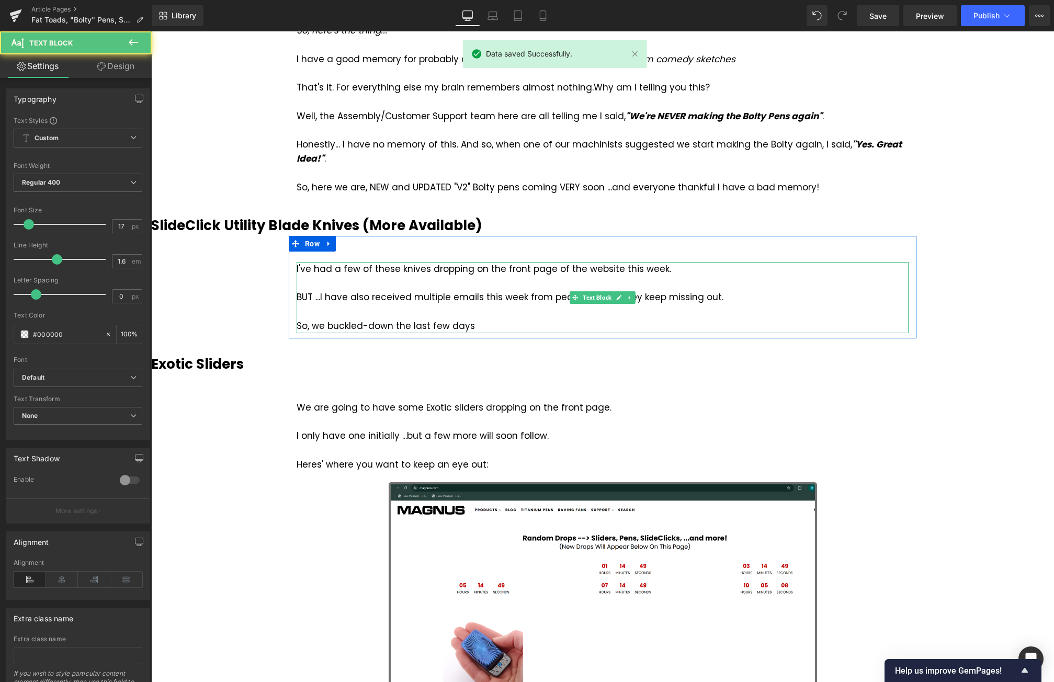
click at [489, 319] on div "So, we buckled-down the last few days" at bounding box center [603, 326] width 612 height 14
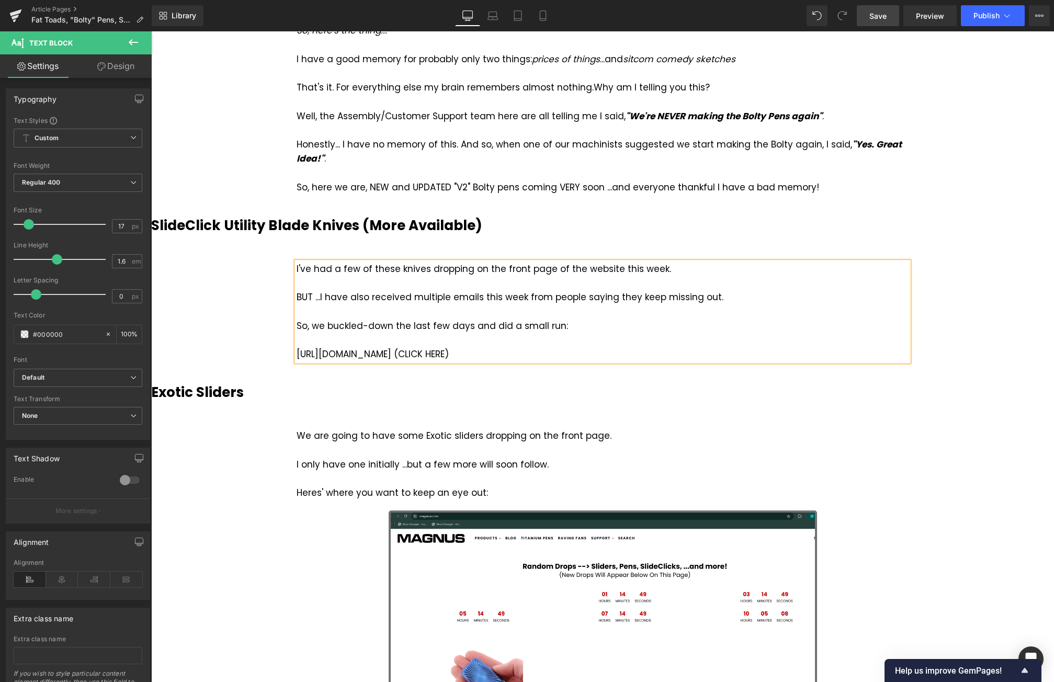
drag, startPoint x: 885, startPoint y: 17, endPoint x: 371, endPoint y: 273, distance: 573.7
click at [885, 17] on span "Save" at bounding box center [878, 15] width 17 height 11
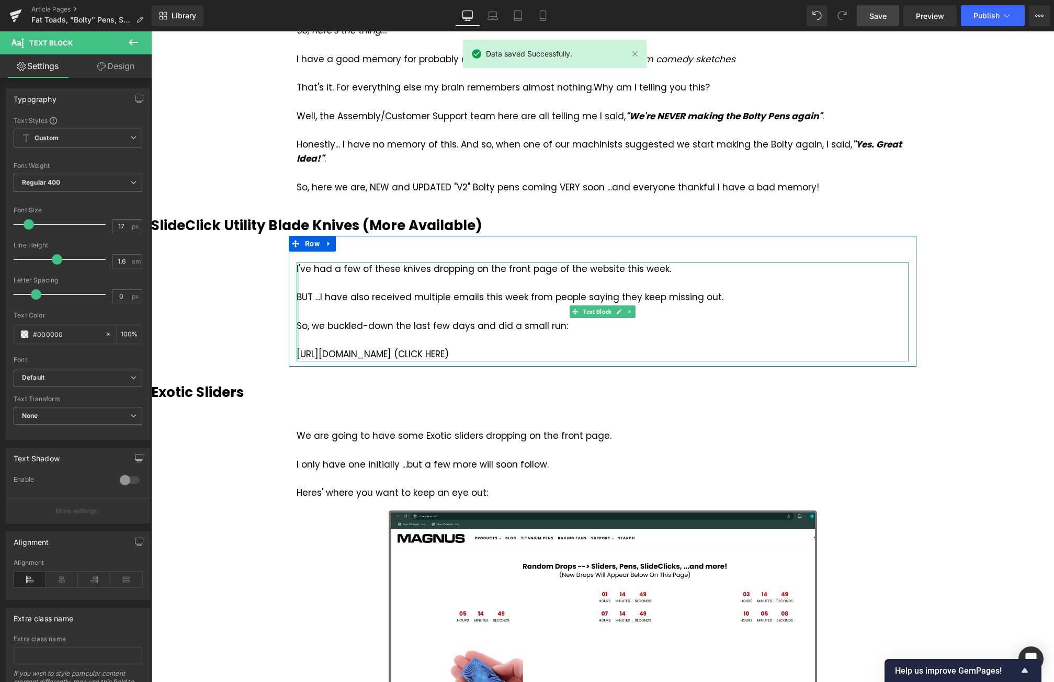
drag, startPoint x: 477, startPoint y: 339, endPoint x: 295, endPoint y: 338, distance: 181.6
click at [297, 338] on div "I've had a few of these knives dropping on the front page of the website this w…" at bounding box center [603, 311] width 612 height 99
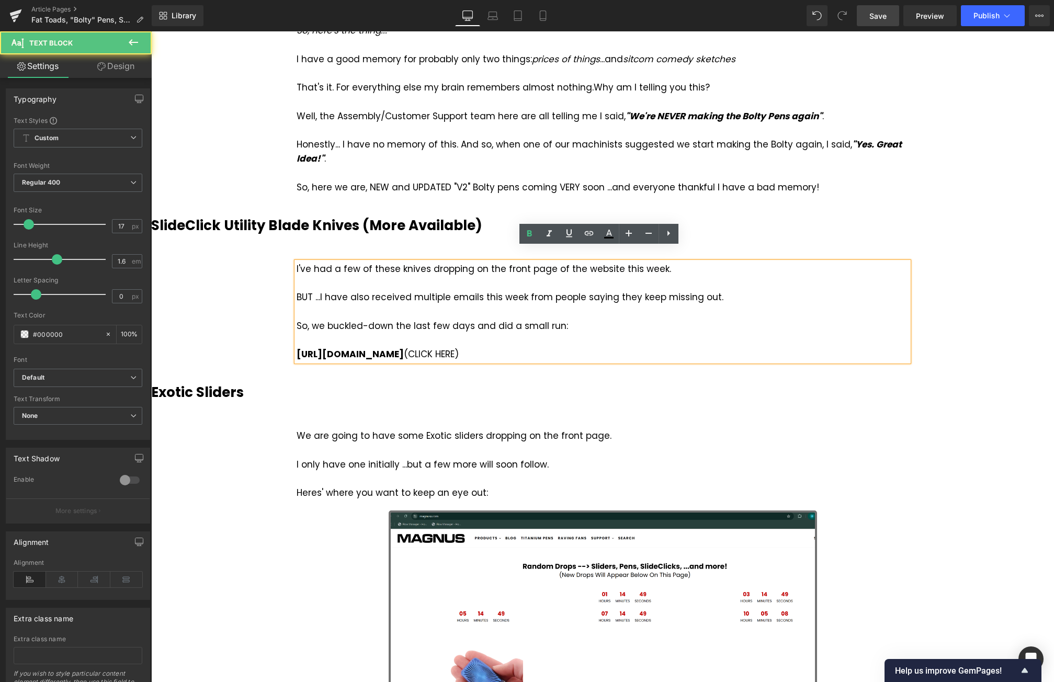
click at [494, 347] on div "https://magnusx.com/products/slideclick (CLICK HERE)" at bounding box center [603, 354] width 612 height 14
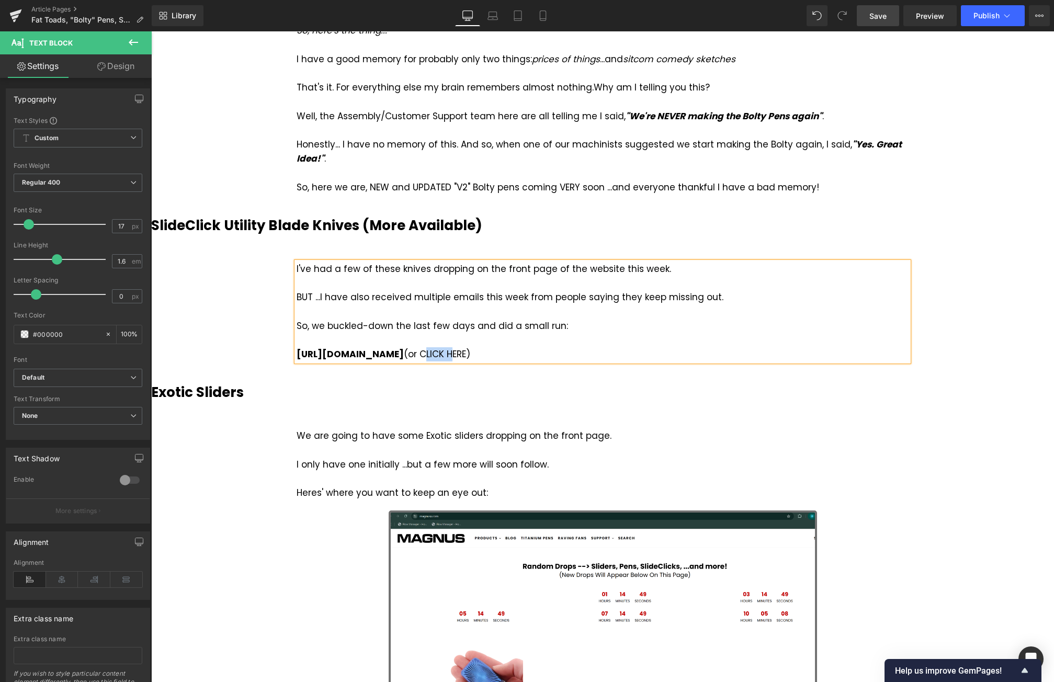
click at [523, 347] on div "https://magnusx.com/products/slideclick (or CLICK HERE)" at bounding box center [603, 354] width 612 height 14
drag, startPoint x: 505, startPoint y: 341, endPoint x: 551, endPoint y: 339, distance: 46.1
click at [551, 347] on div "https://magnusx.com/products/slideclick (or CLICK HERE)" at bounding box center [603, 354] width 612 height 14
drag, startPoint x: 486, startPoint y: 339, endPoint x: 291, endPoint y: 340, distance: 195.2
click at [297, 340] on div "I've had a few of these knives dropping on the front page of the website this w…" at bounding box center [603, 311] width 612 height 99
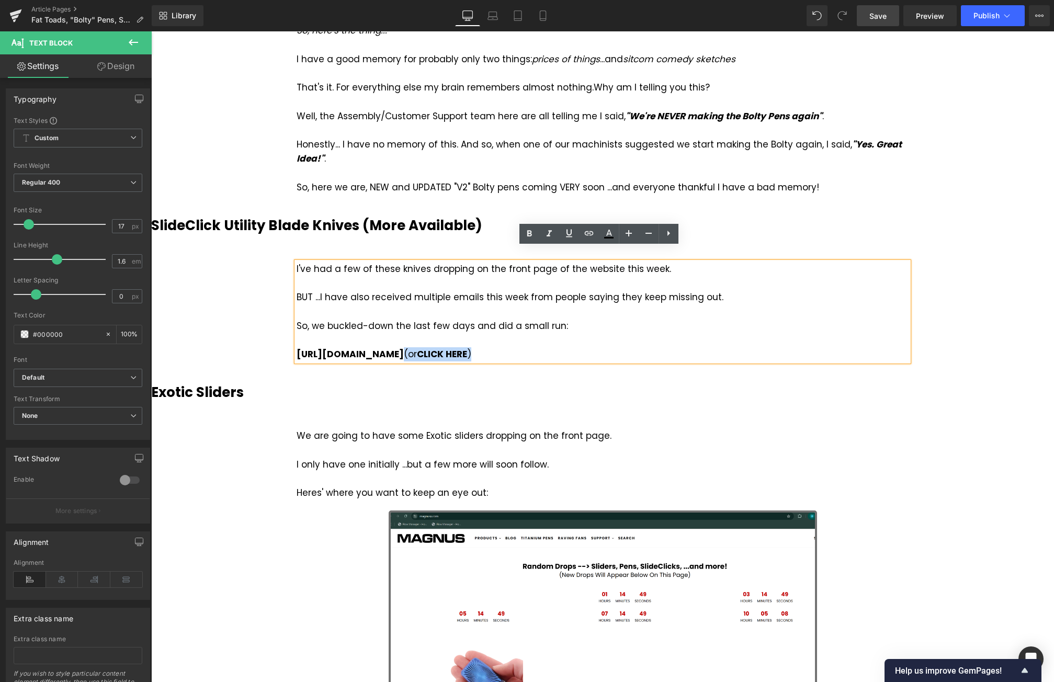
click at [297, 340] on div "I've had a few of these knives dropping on the front page of the website this w…" at bounding box center [603, 311] width 612 height 99
click at [404, 348] on strong "[URL][DOMAIN_NAME]" at bounding box center [350, 354] width 107 height 13
drag, startPoint x: 487, startPoint y: 340, endPoint x: 294, endPoint y: 338, distance: 193.1
click at [297, 347] on div "https://magnusx.com/products/slideclick (or CLICK HERE )" at bounding box center [603, 354] width 612 height 14
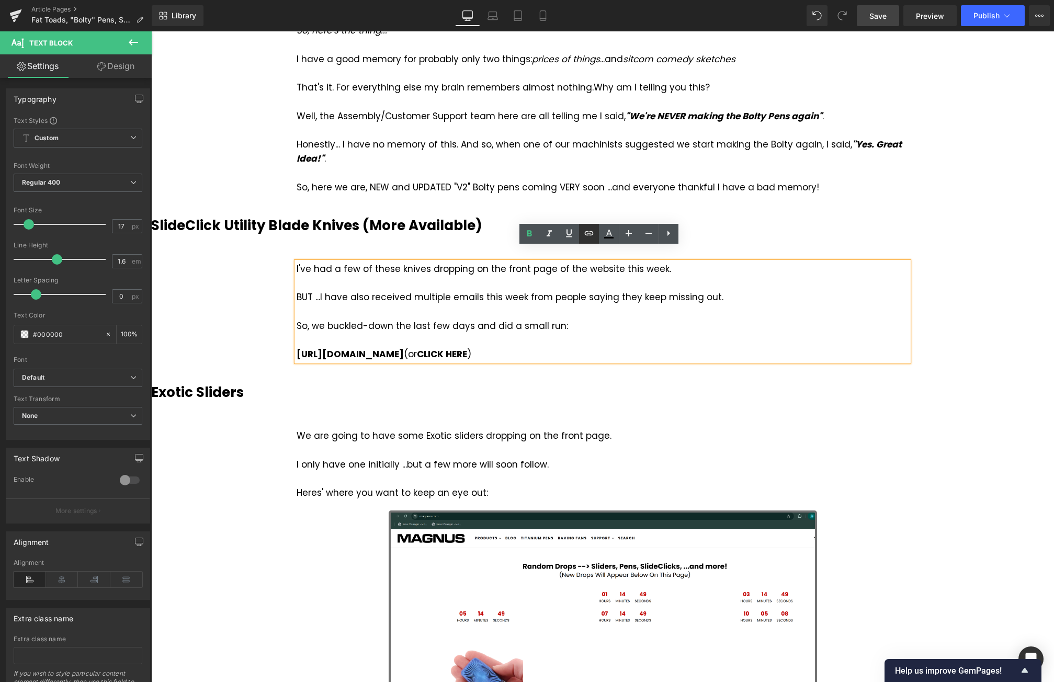
click at [584, 234] on icon at bounding box center [589, 233] width 13 height 13
click at [486, 0] on div "Text Color Highlight Color #333333 Edit or remove link: Edit - Unlink - Cancel" at bounding box center [527, 0] width 1054 height 0
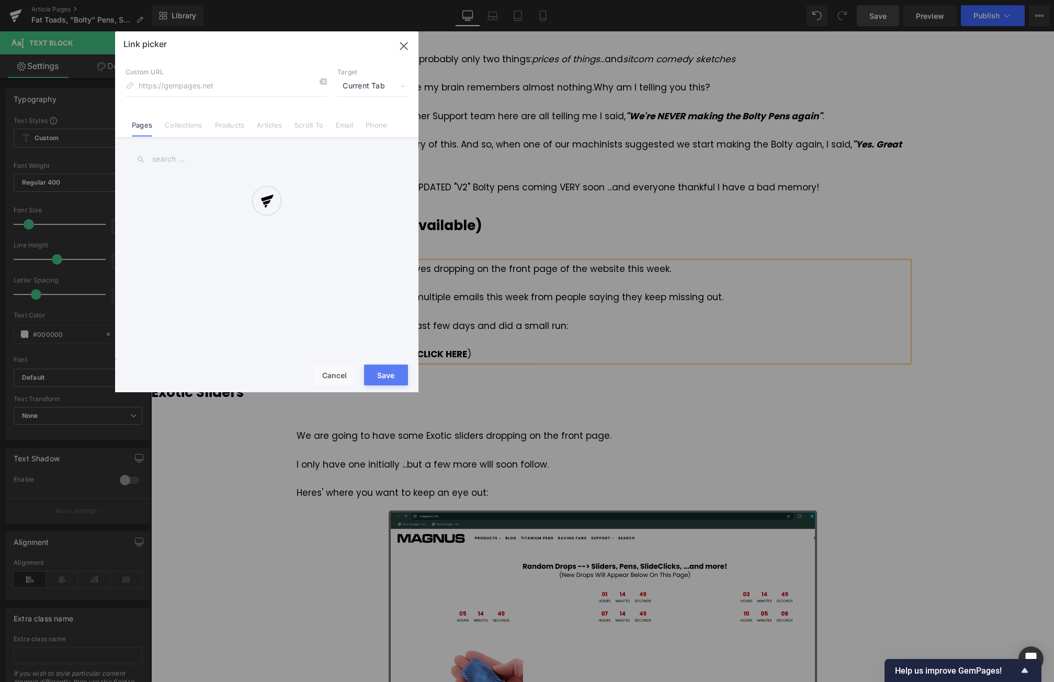
click at [234, 125] on div "Link picker Back to Library Insert Custom URL Target Current Tab Current Tab Ne…" at bounding box center [266, 211] width 303 height 361
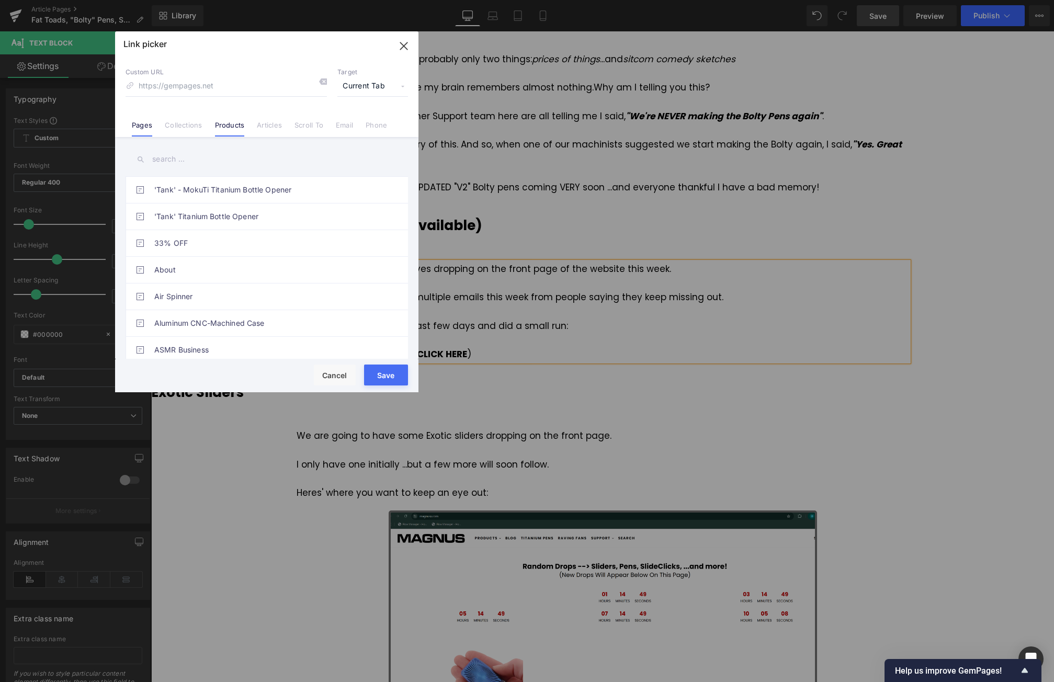
click at [229, 128] on link "Products" at bounding box center [230, 129] width 30 height 16
click at [184, 157] on input "text" at bounding box center [267, 160] width 283 height 24
type input "slideclic"
click at [244, 193] on link "SlideClick™ - Titanium Utility Blade Knife" at bounding box center [269, 190] width 230 height 26
drag, startPoint x: 396, startPoint y: 376, endPoint x: 379, endPoint y: 308, distance: 69.5
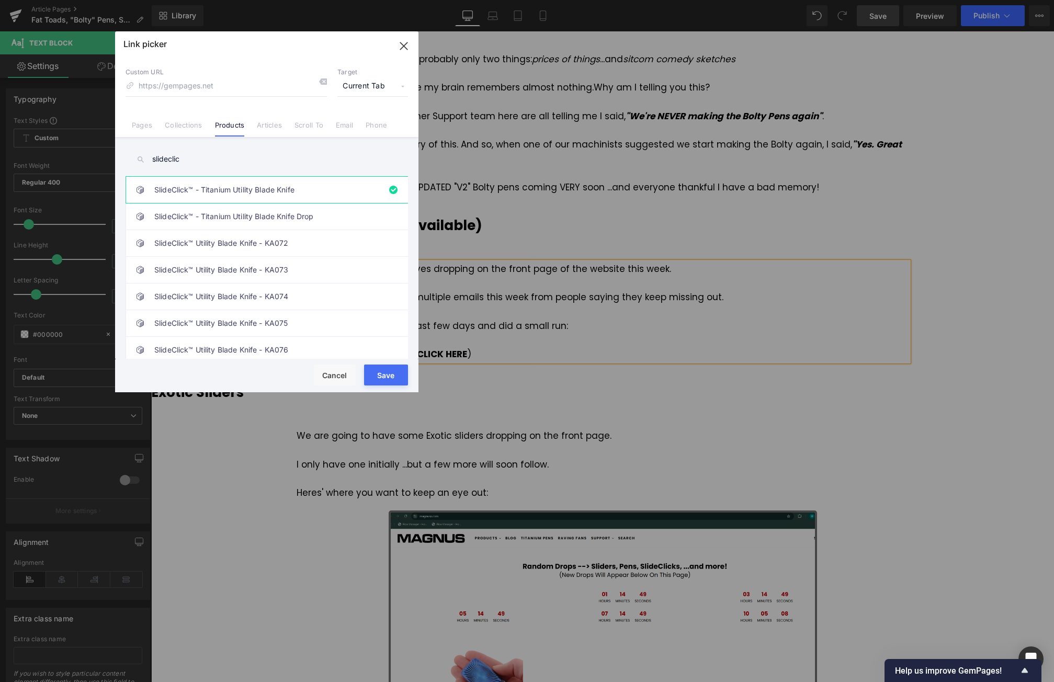
click at [396, 376] on button "Save" at bounding box center [386, 375] width 44 height 21
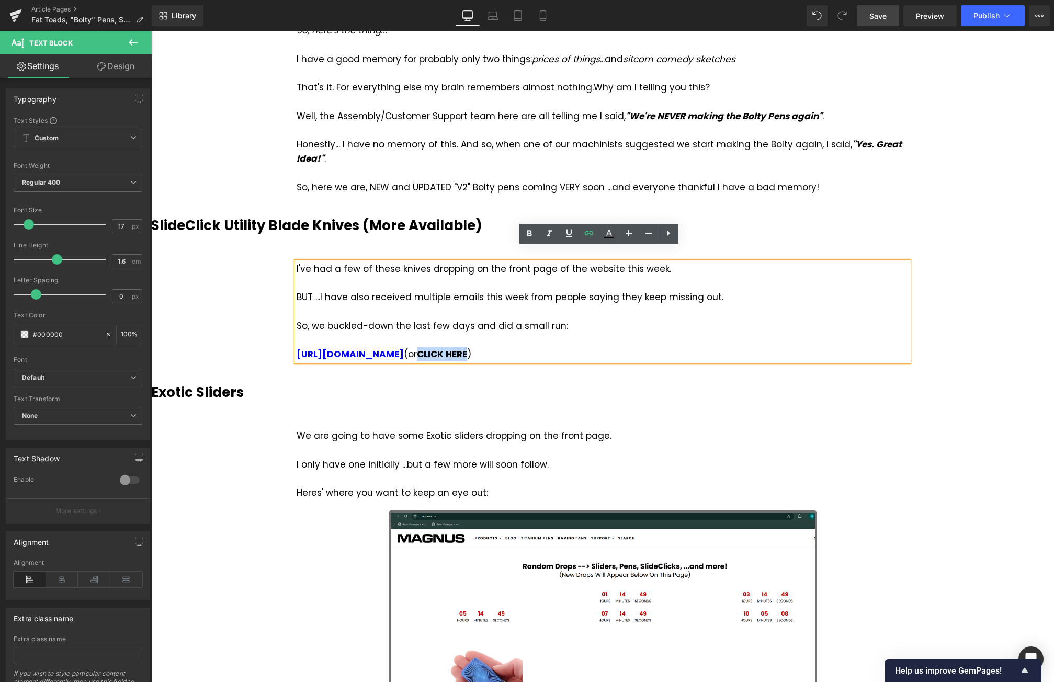
drag, startPoint x: 504, startPoint y: 339, endPoint x: 556, endPoint y: 339, distance: 51.3
click at [556, 347] on div "https://magnusx.com/products/slideclick (or CLICK HERE )" at bounding box center [603, 354] width 612 height 14
click at [592, 228] on icon at bounding box center [589, 233] width 13 height 13
click at [674, 0] on div "Text Color Highlight Color #333333 Edit or remove link: Edit - Unlink - Cancel" at bounding box center [527, 0] width 1054 height 0
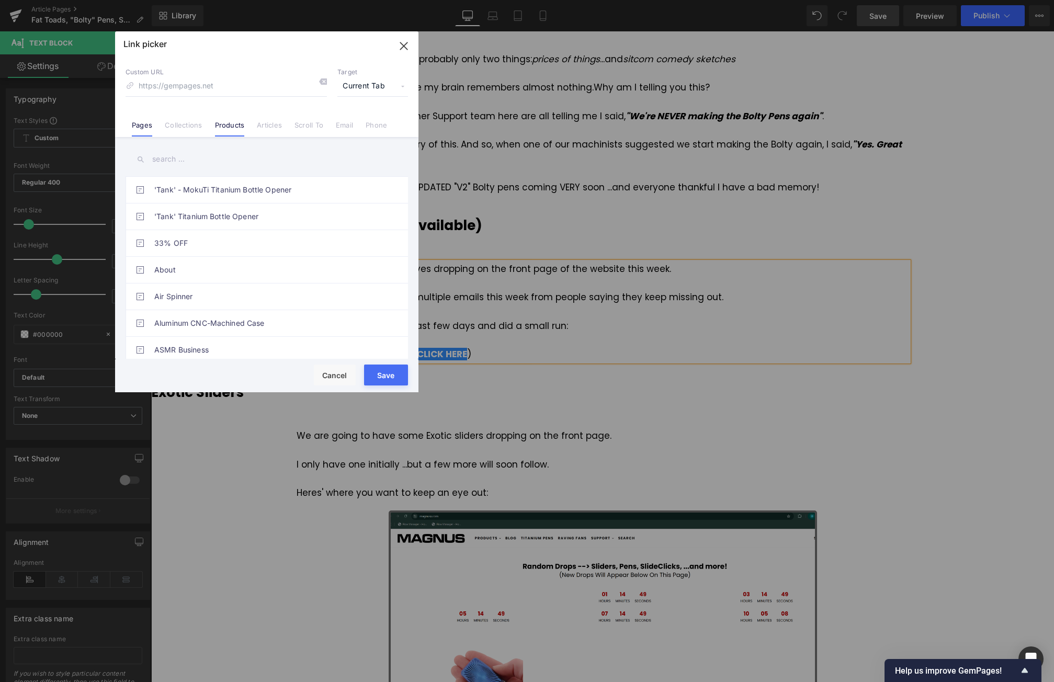
click at [235, 127] on link "Products" at bounding box center [230, 129] width 30 height 16
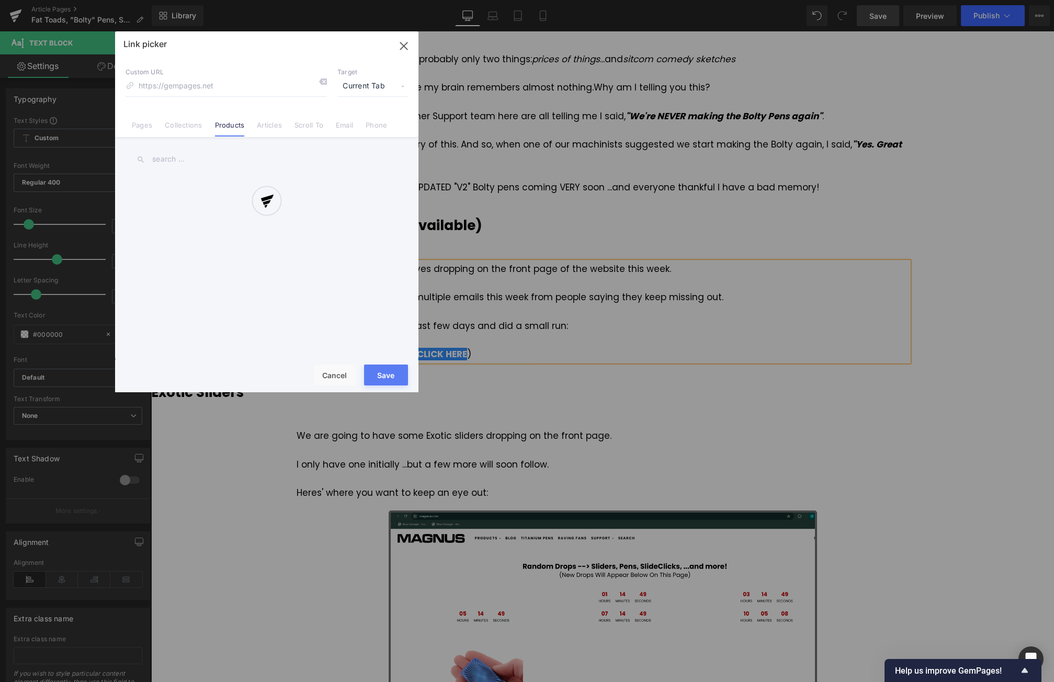
click at [188, 157] on div at bounding box center [266, 211] width 303 height 361
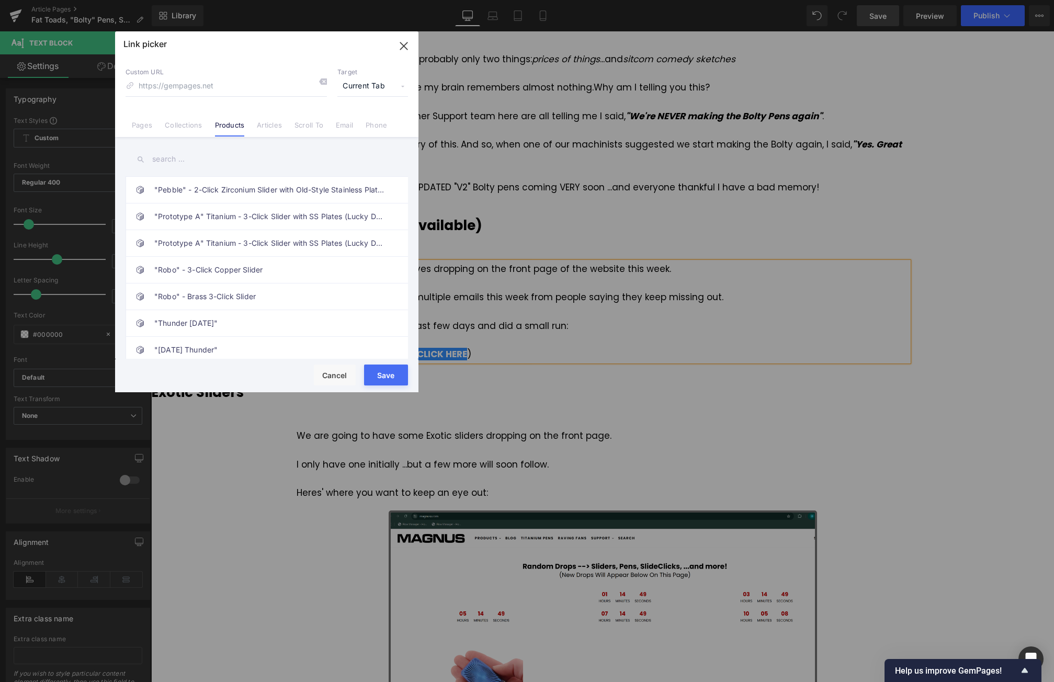
click at [172, 159] on input "text" at bounding box center [267, 160] width 283 height 24
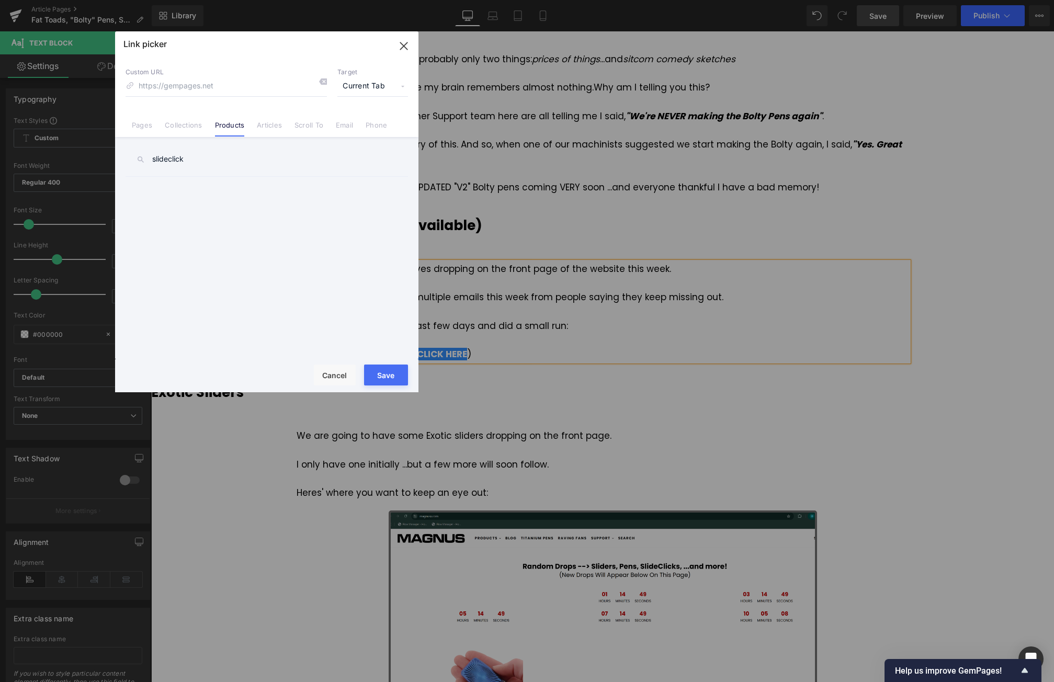
click at [197, 166] on input "slideclick" at bounding box center [267, 160] width 283 height 24
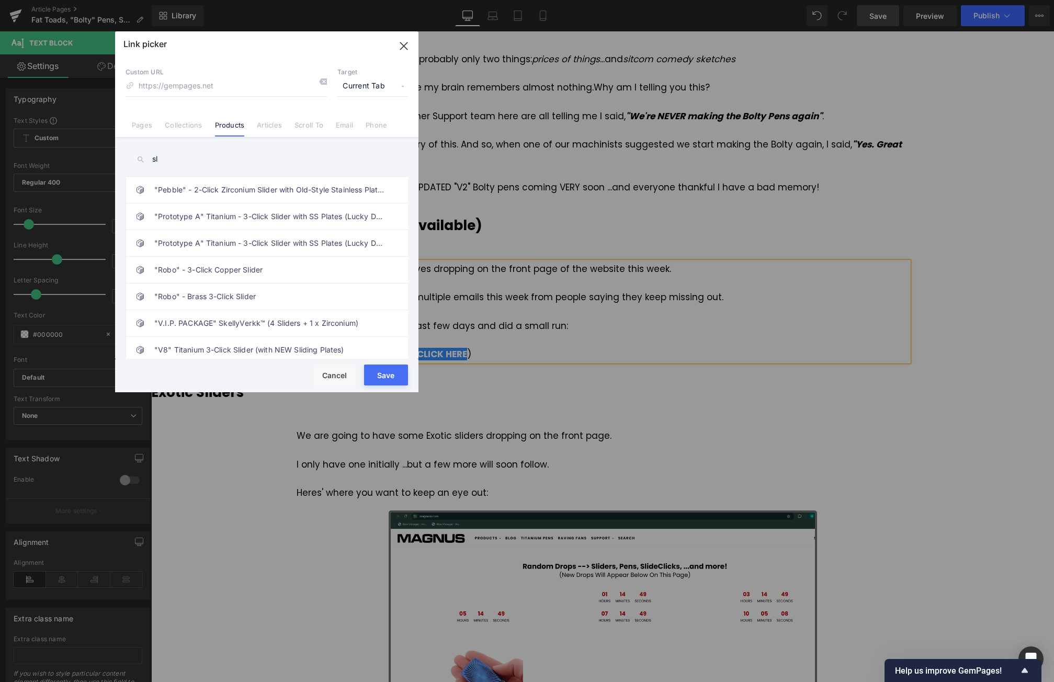
type input "s"
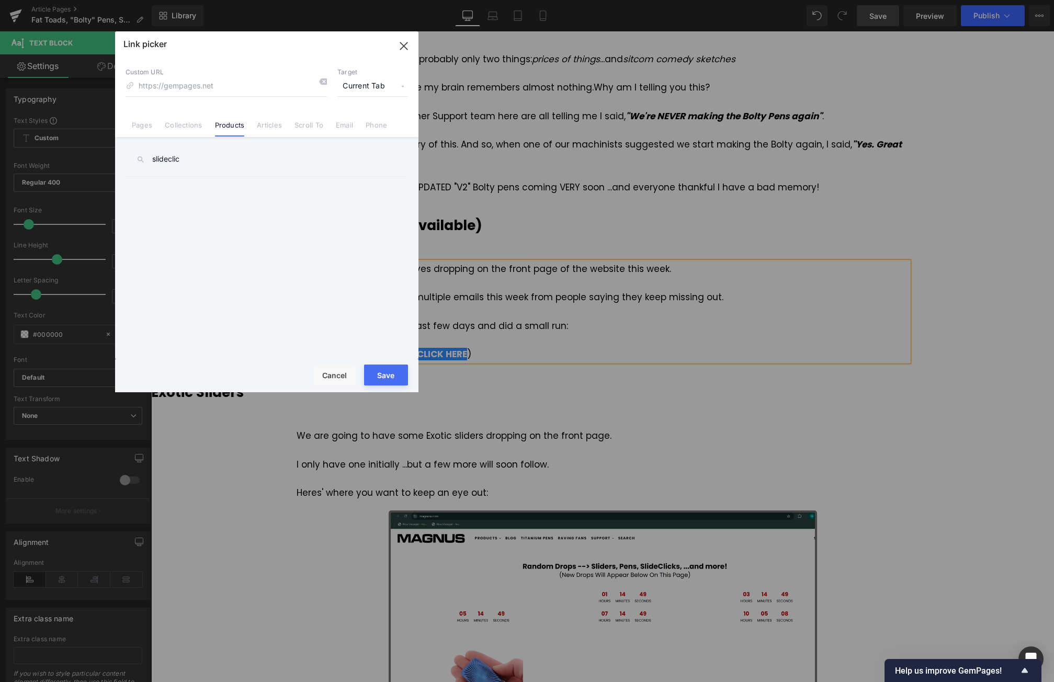
type input "slideclick"
click at [410, 47] on icon "button" at bounding box center [404, 46] width 17 height 17
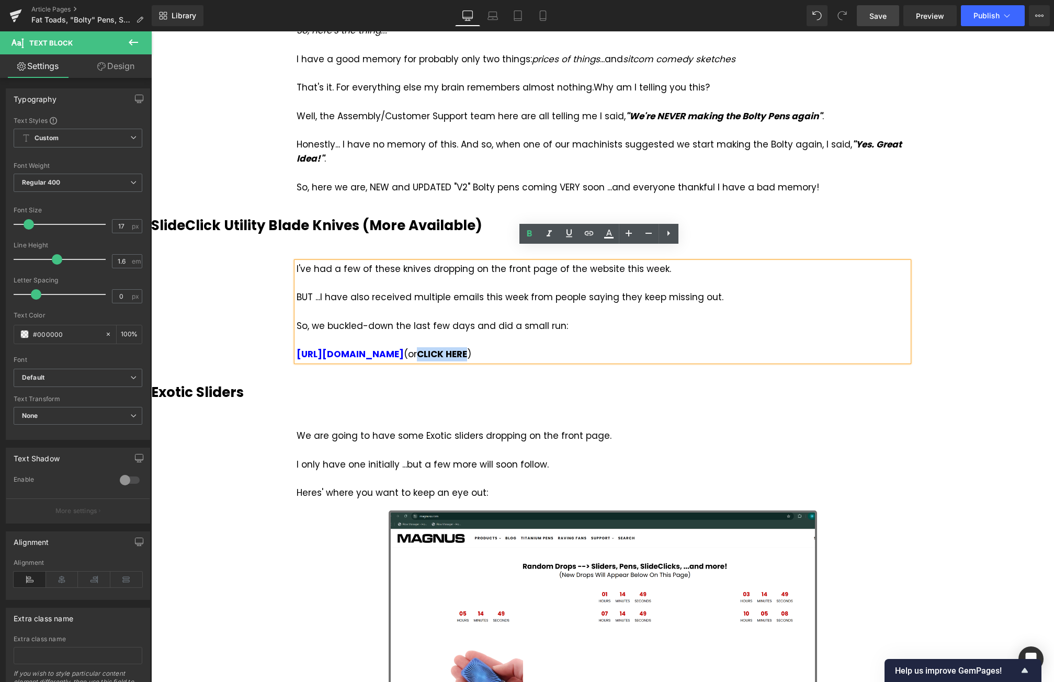
drag, startPoint x: 505, startPoint y: 340, endPoint x: 554, endPoint y: 339, distance: 48.7
click at [467, 348] on strong "CLICK HERE" at bounding box center [442, 354] width 50 height 13
click at [587, 235] on icon at bounding box center [589, 233] width 13 height 13
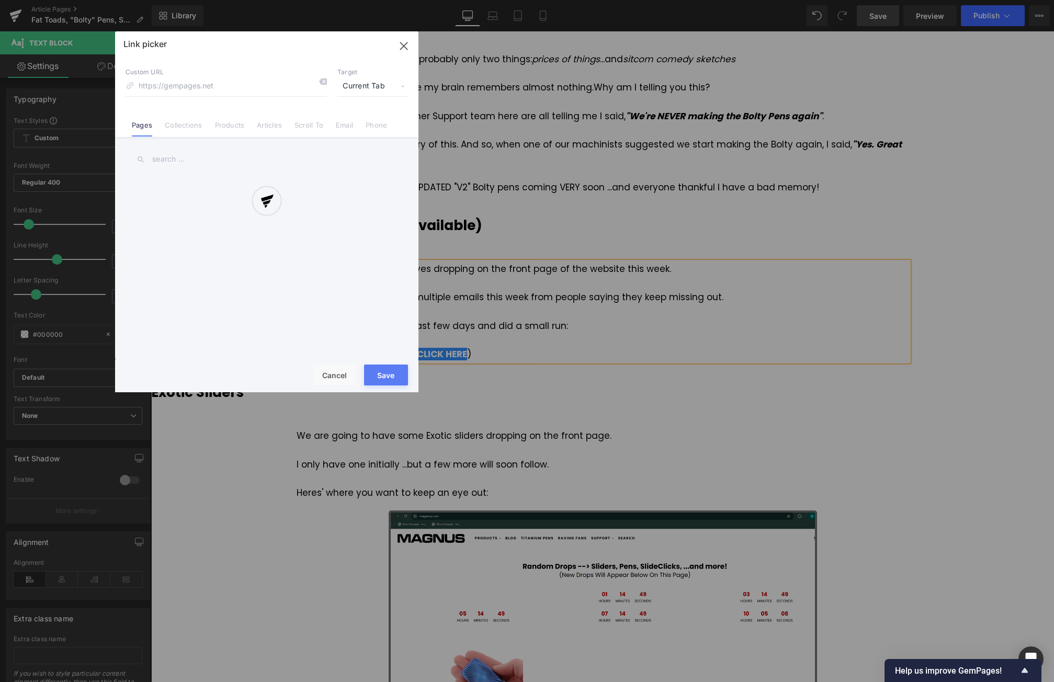
click at [670, 0] on div "Text Color Highlight Color #333333 Edit or remove link: Edit - Unlink - Cancel …" at bounding box center [527, 0] width 1054 height 0
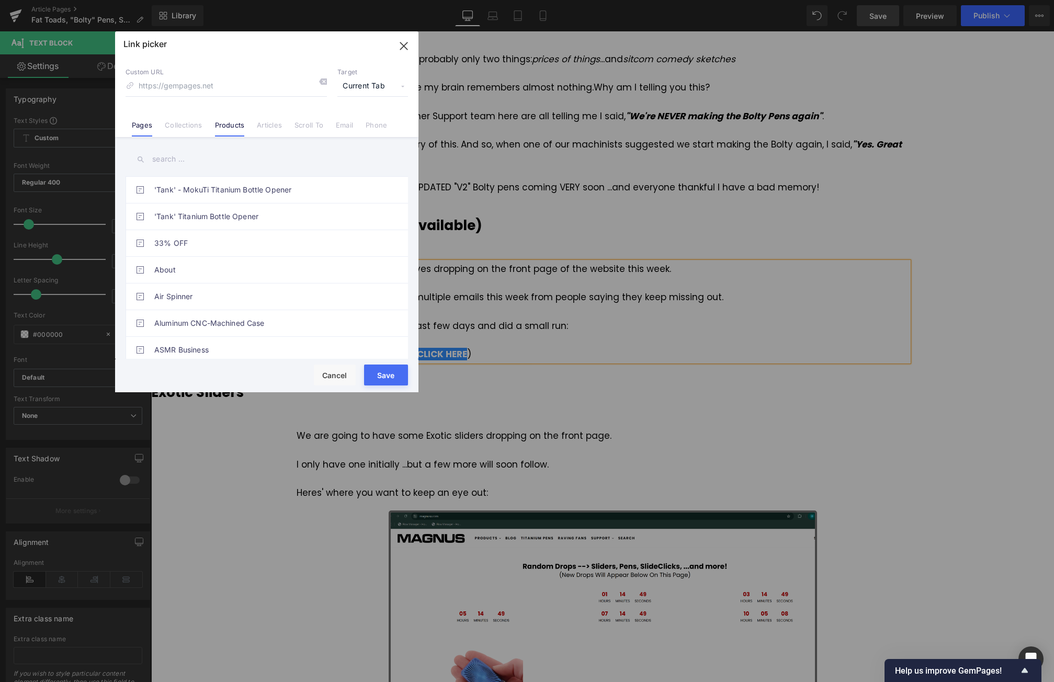
click at [219, 130] on link "Products" at bounding box center [230, 129] width 30 height 16
click at [176, 157] on input "text" at bounding box center [267, 160] width 283 height 24
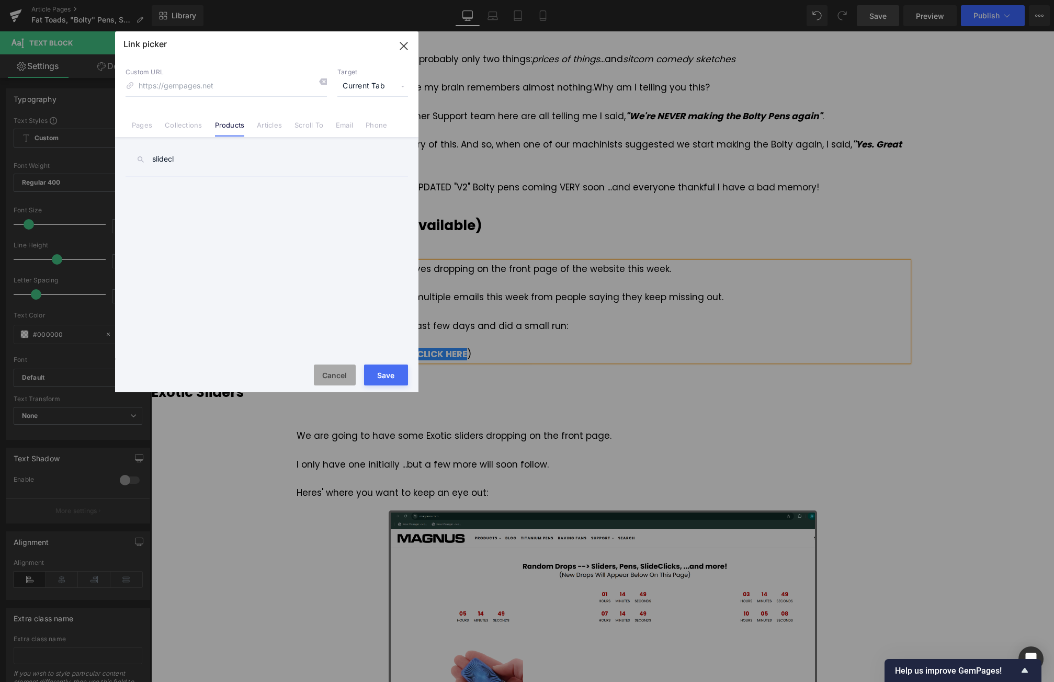
type input "slidecl"
click at [335, 377] on button "Cancel" at bounding box center [335, 375] width 42 height 21
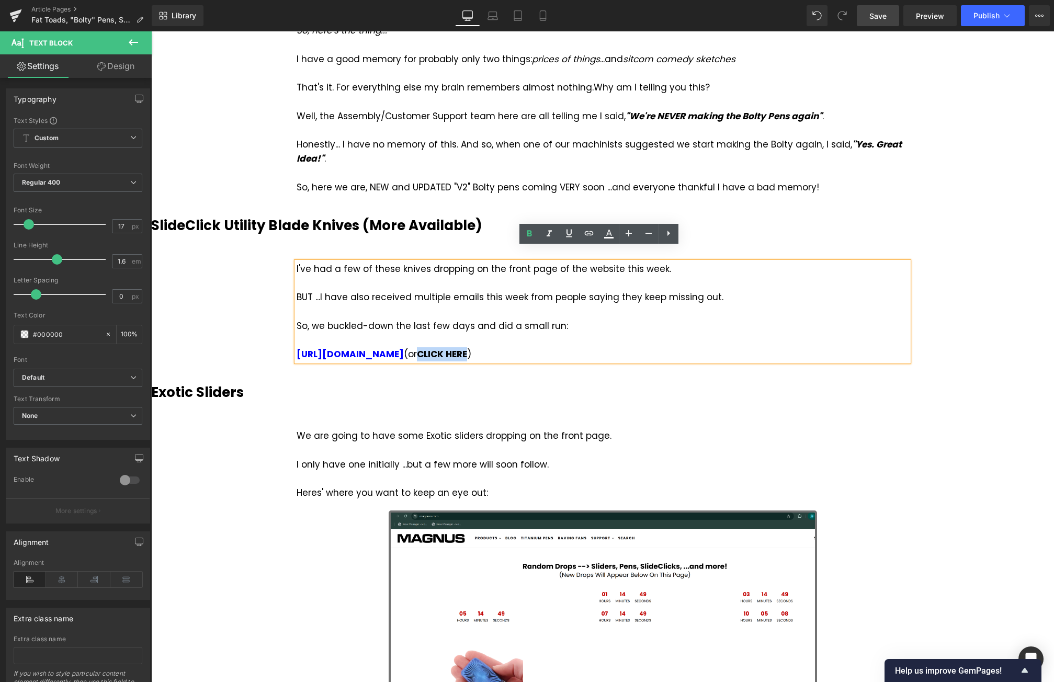
drag, startPoint x: 506, startPoint y: 340, endPoint x: 554, endPoint y: 339, distance: 48.1
click at [467, 348] on strong "CLICK HERE" at bounding box center [442, 354] width 50 height 13
click at [585, 230] on icon at bounding box center [589, 233] width 13 height 13
click at [601, 364] on input "text" at bounding box center [558, 364] width 161 height 26
paste input "[URL][DOMAIN_NAME]"
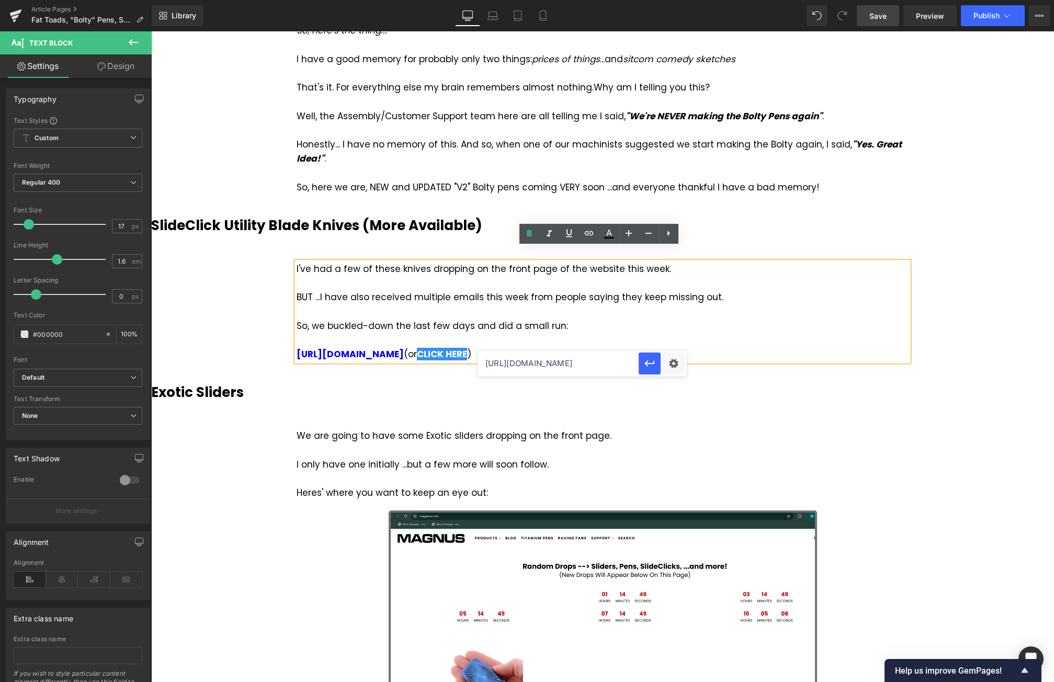
scroll to position [0, 12]
type input "[URL][DOMAIN_NAME]"
click at [655, 363] on icon "button" at bounding box center [650, 363] width 13 height 13
click at [595, 319] on div "So, we buckled-down the last few days and did a small run:" at bounding box center [603, 326] width 612 height 14
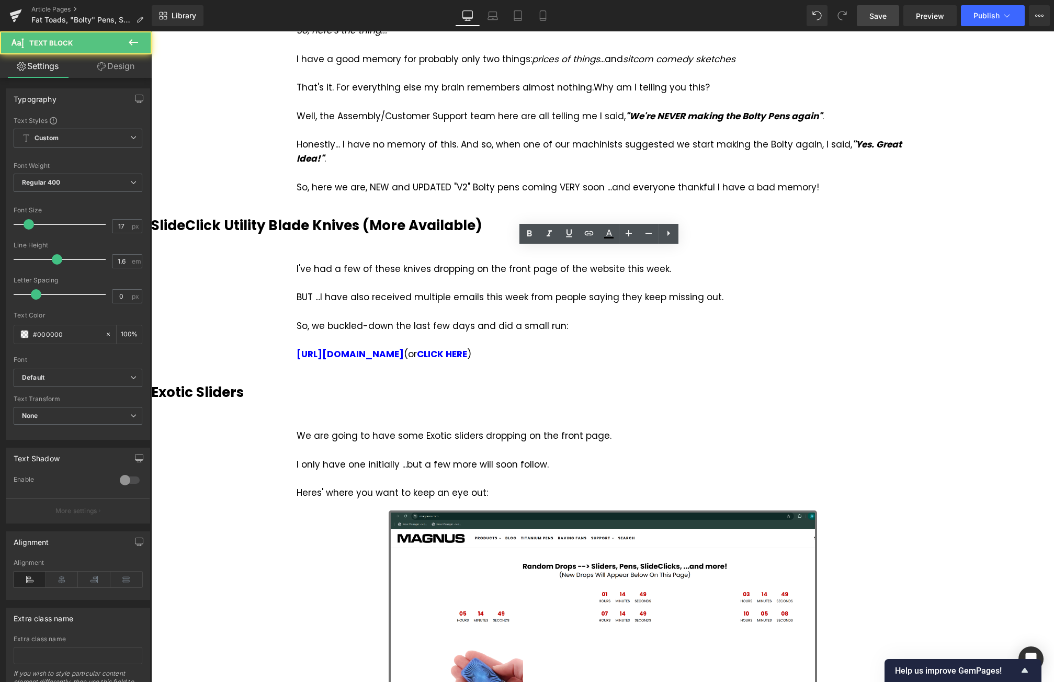
click at [873, 14] on span "Save" at bounding box center [878, 15] width 17 height 11
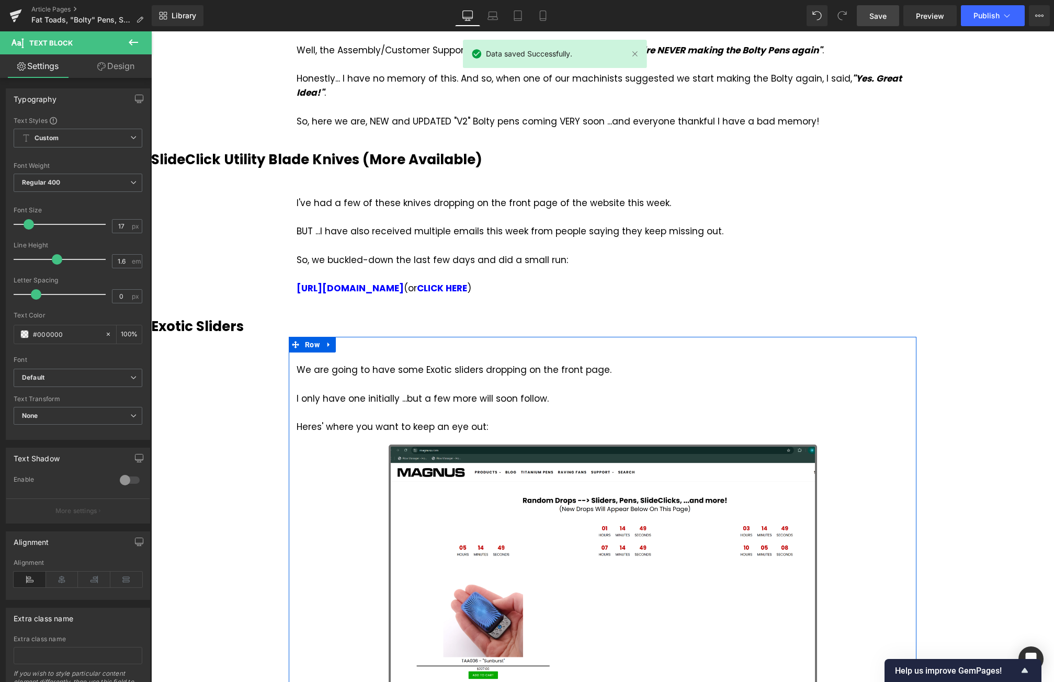
scroll to position [471, 0]
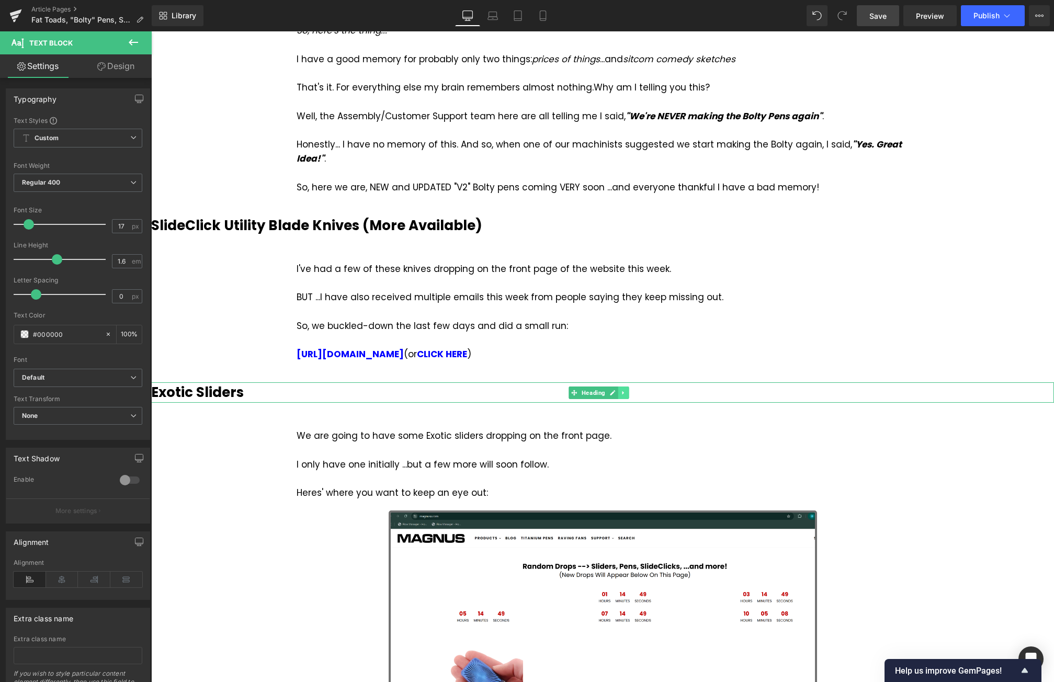
click at [624, 390] on icon at bounding box center [624, 393] width 6 height 6
click at [630, 390] on icon at bounding box center [629, 393] width 6 height 6
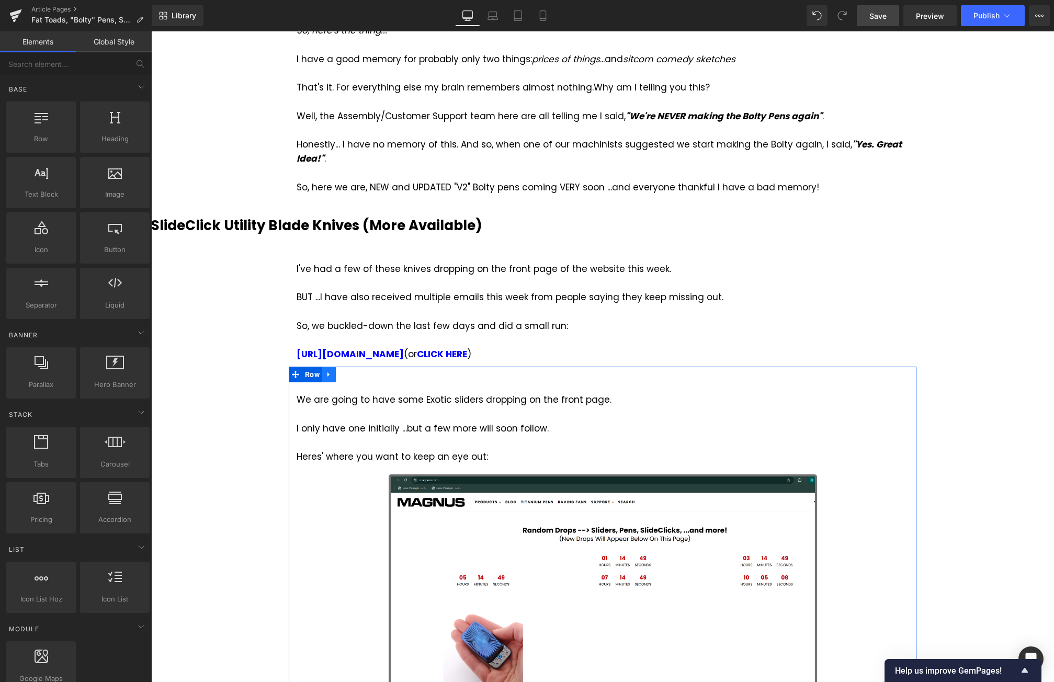
click at [328, 373] on icon at bounding box center [329, 375] width 2 height 5
click at [354, 371] on icon at bounding box center [356, 374] width 7 height 7
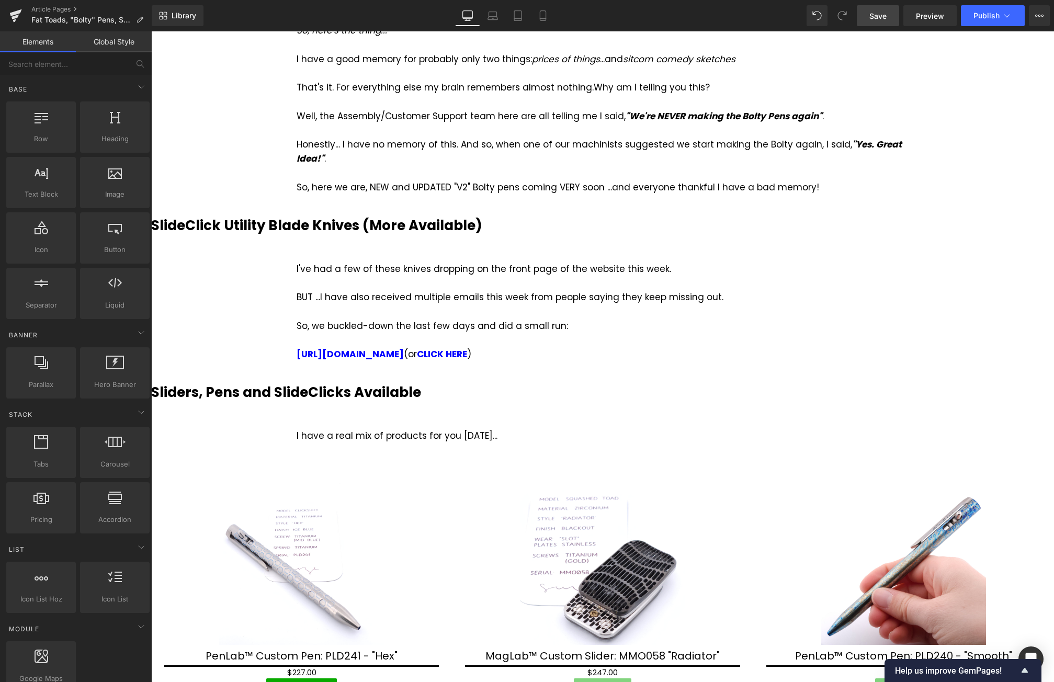
click at [883, 15] on span "Save" at bounding box center [878, 15] width 17 height 11
click at [426, 382] on h3 "Sliders, Pens and SlideClicks Available" at bounding box center [602, 392] width 903 height 20
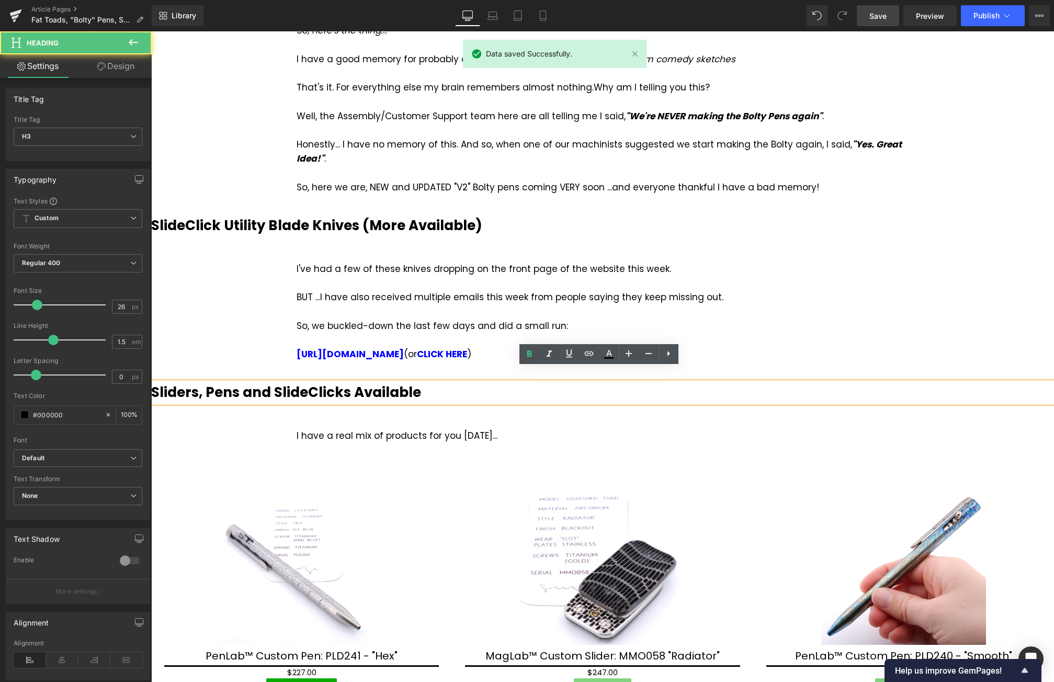
click at [426, 382] on h3 "Sliders, Pens and SlideClicks Available" at bounding box center [602, 392] width 903 height 20
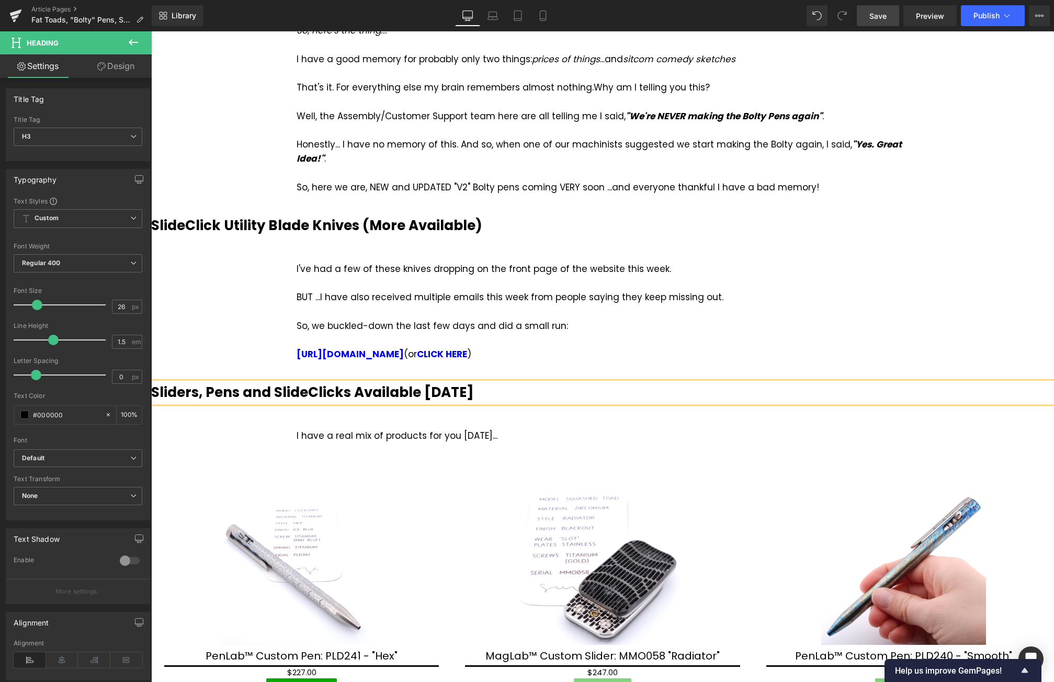
click at [877, 27] on div "Library Desktop Desktop Laptop Tablet Mobile Save Preview Publish Scheduled Vie…" at bounding box center [603, 15] width 903 height 31
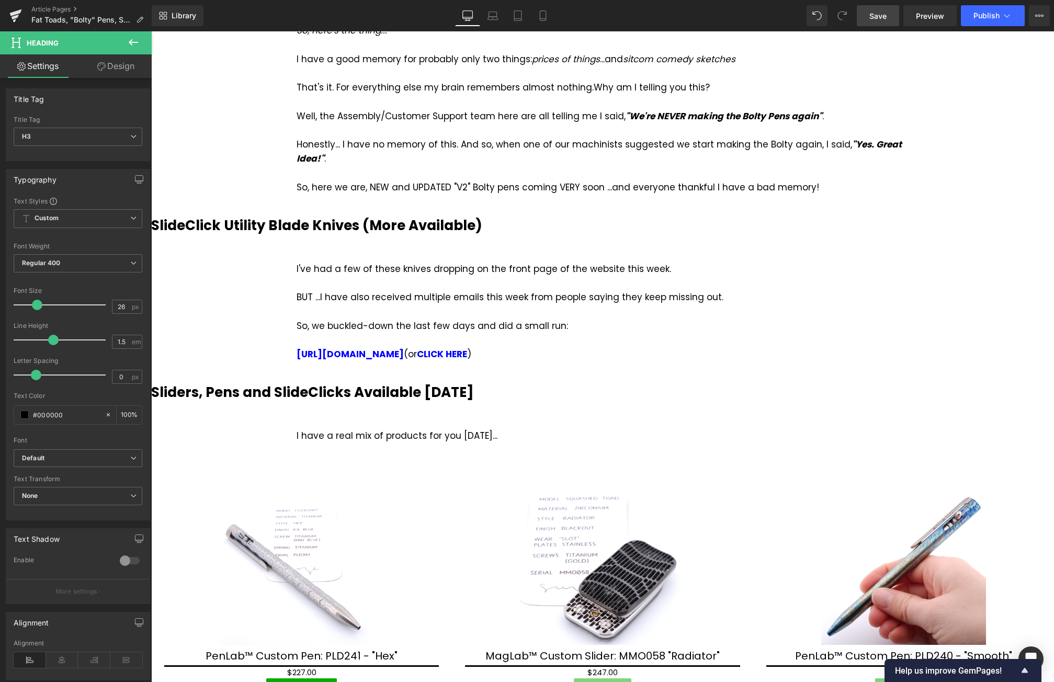
click at [887, 11] on span "Save" at bounding box center [878, 15] width 17 height 11
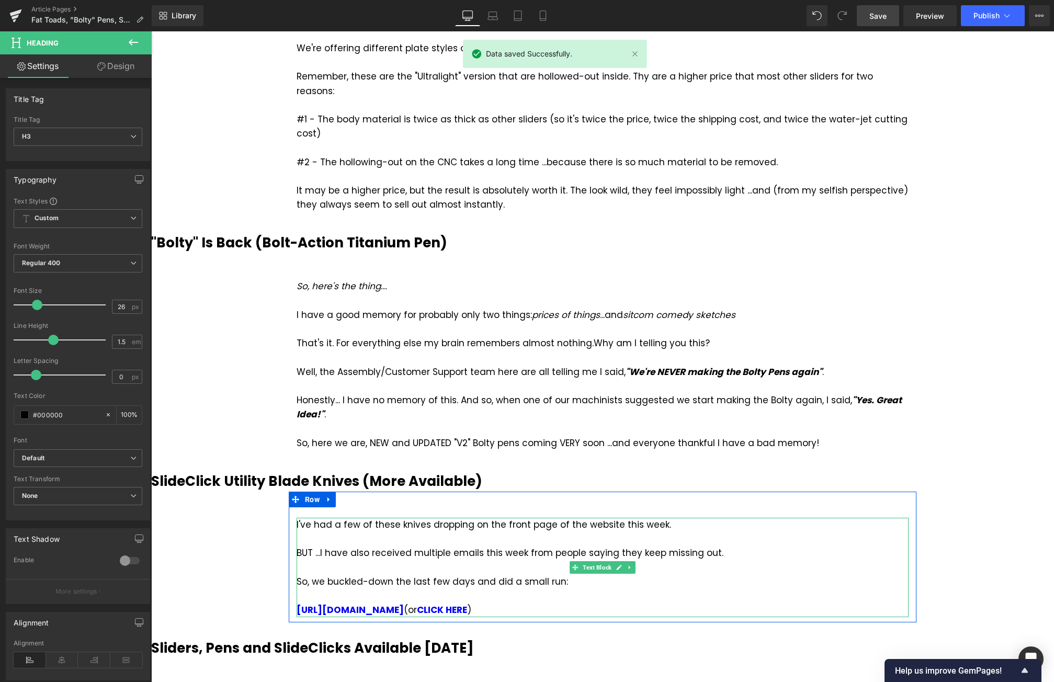
scroll to position [0, 0]
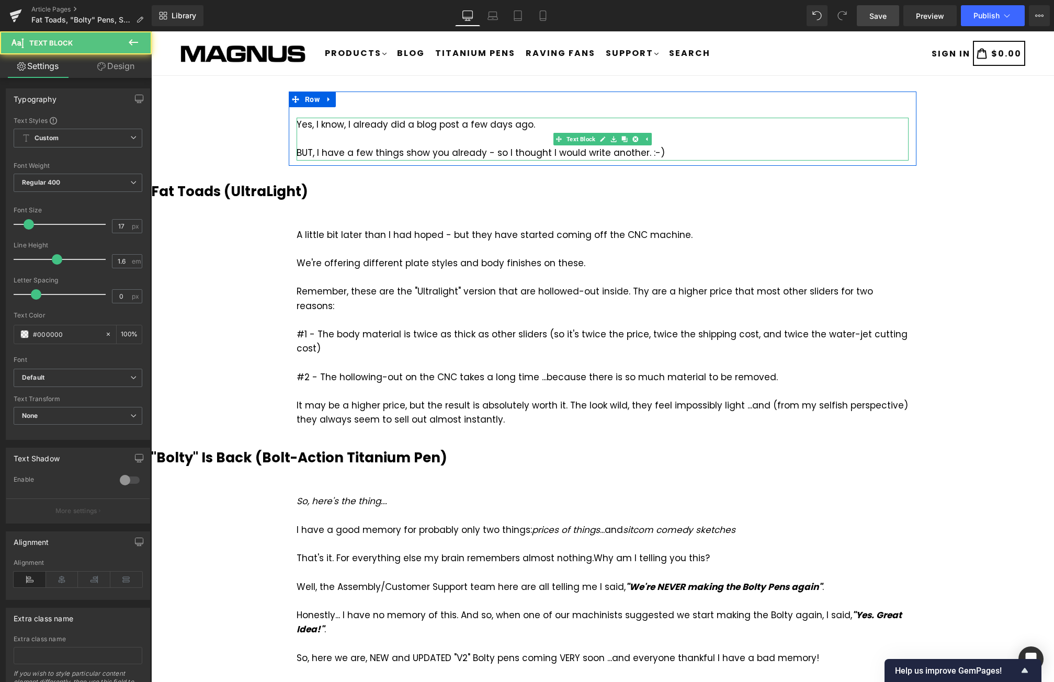
click at [658, 153] on div "BUT, I have a few things show you already - so I thought I would write another.…" at bounding box center [603, 153] width 612 height 14
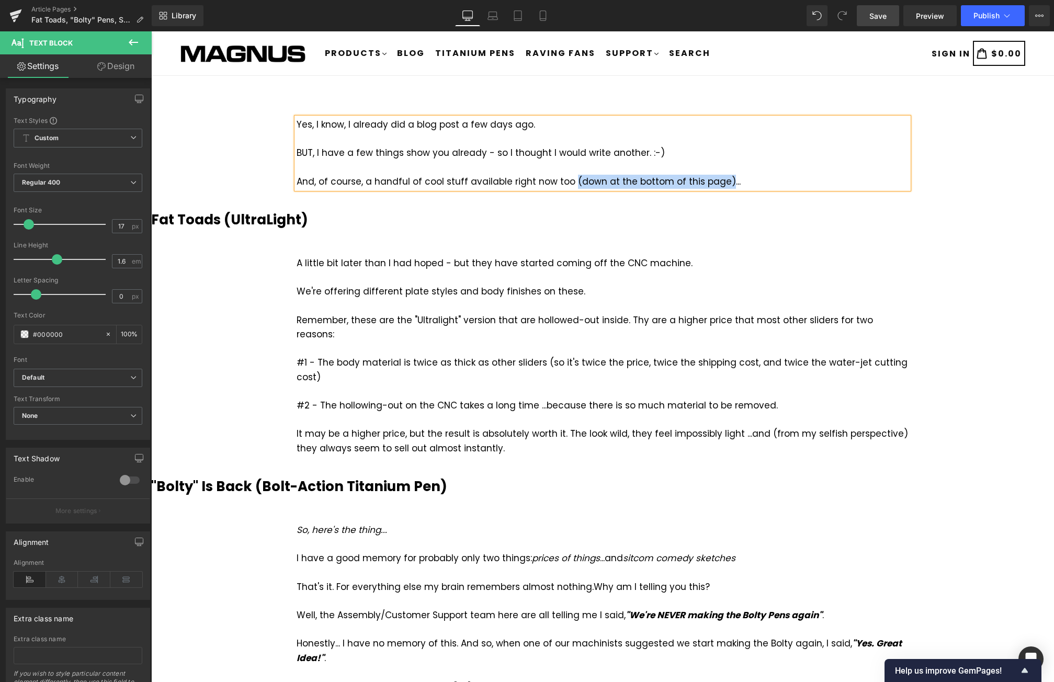
drag, startPoint x: 564, startPoint y: 181, endPoint x: 715, endPoint y: 174, distance: 151.3
click at [715, 175] on div "And, of course, a handful of cool stuff available right now too (down at the bo…" at bounding box center [603, 182] width 612 height 14
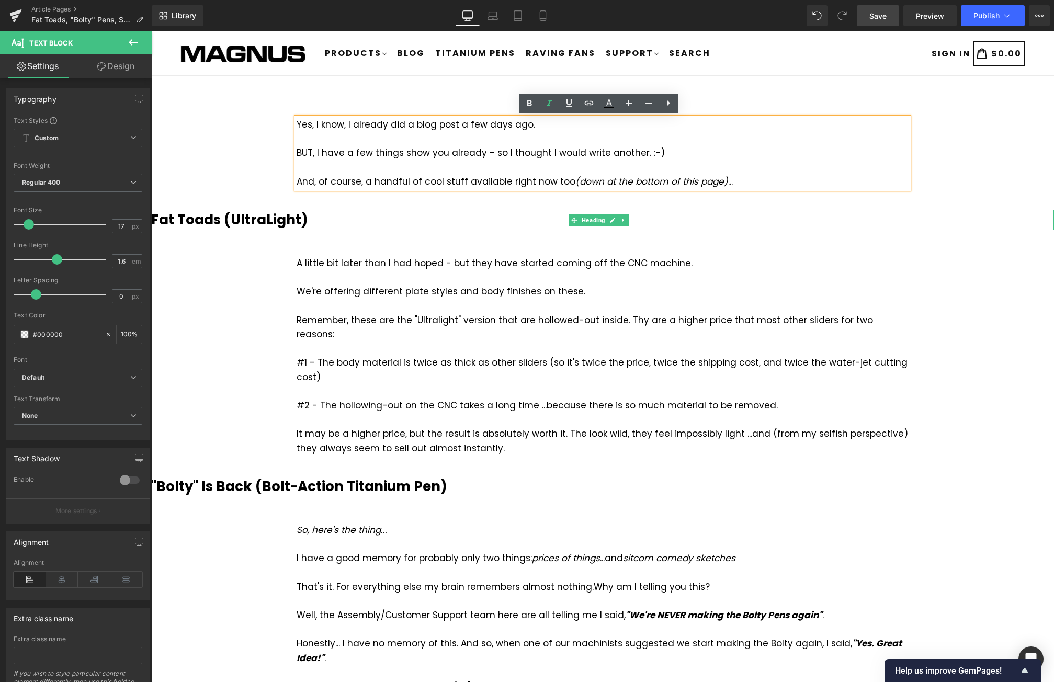
click at [1040, 216] on h3 "Fat Toads (UltraLight)" at bounding box center [602, 220] width 903 height 20
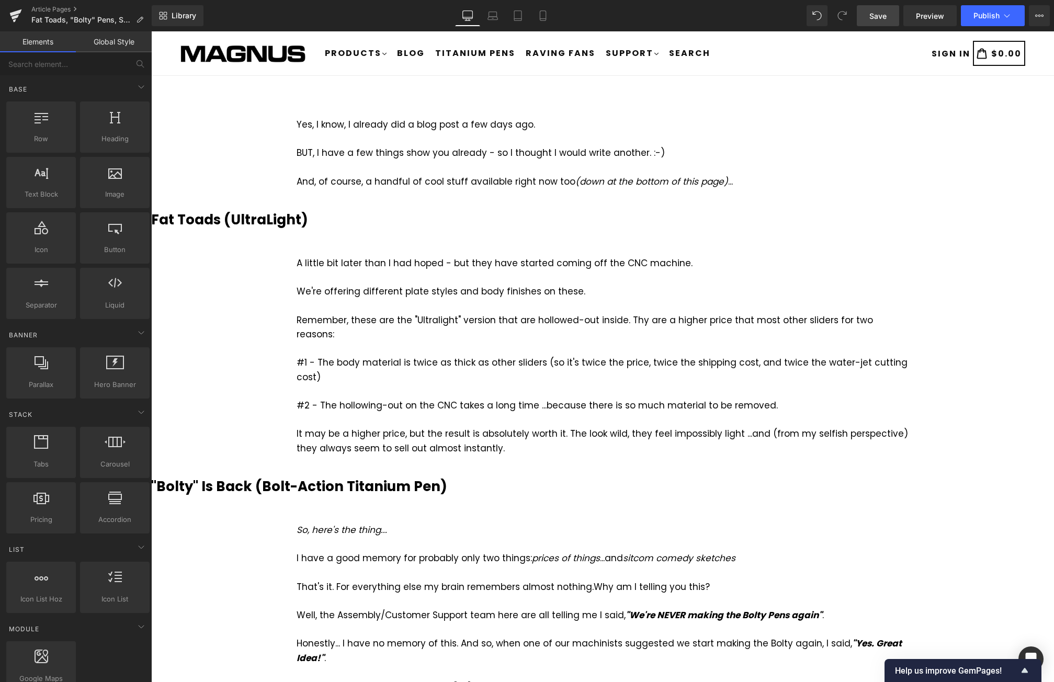
click at [880, 12] on span "Save" at bounding box center [878, 15] width 17 height 11
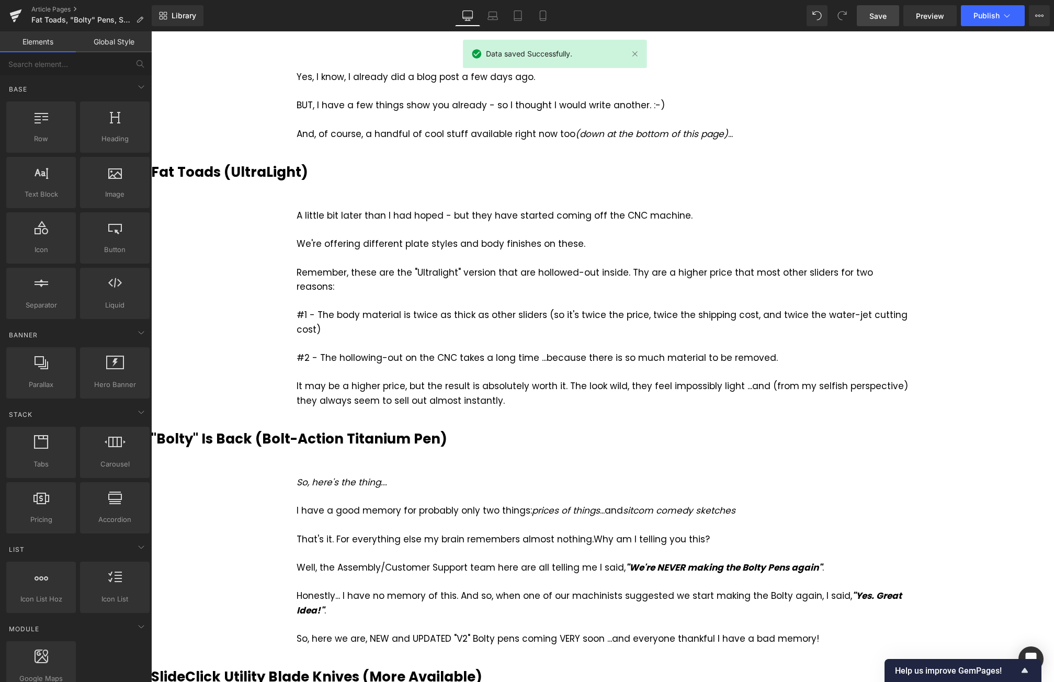
scroll to position [52, 0]
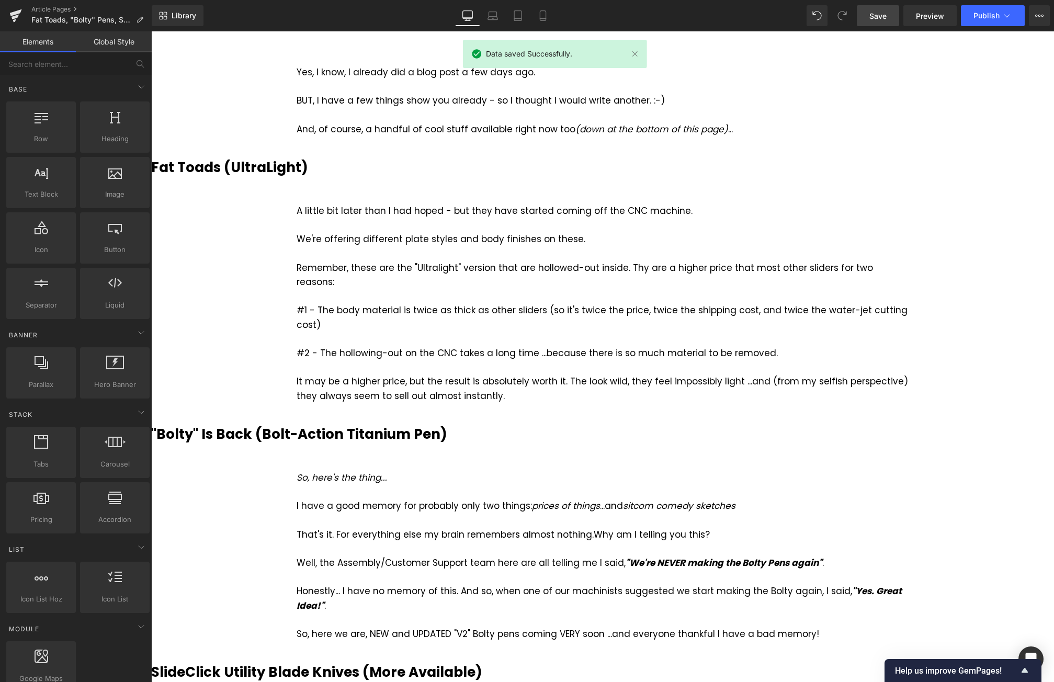
click at [218, 172] on b "Fat Toads (UltraLight)" at bounding box center [229, 167] width 157 height 19
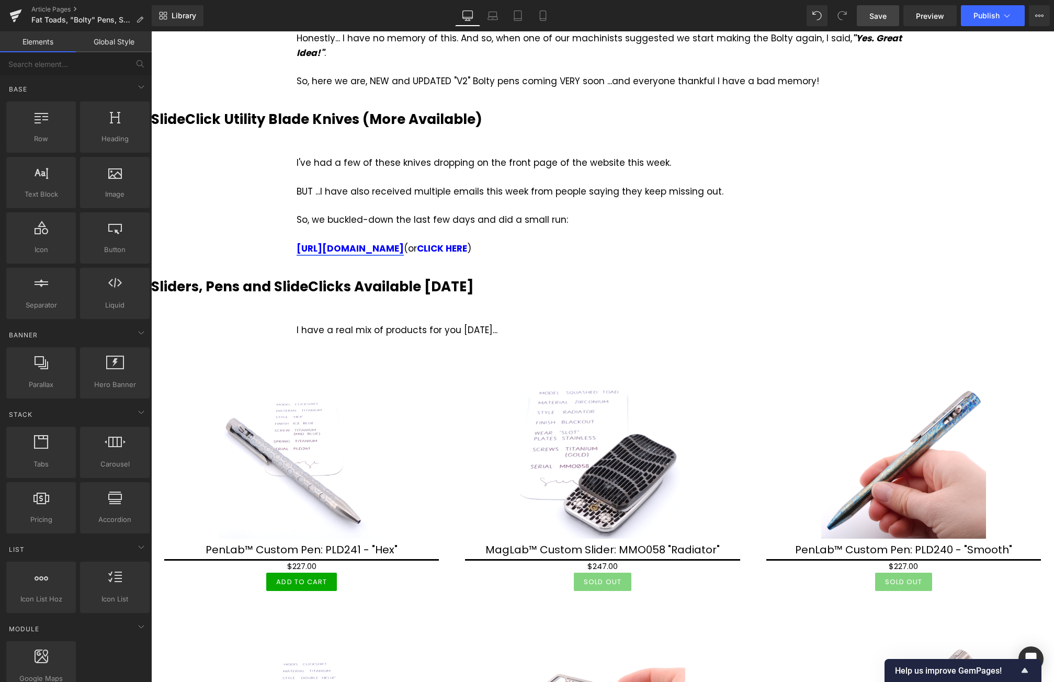
scroll to position [576, 0]
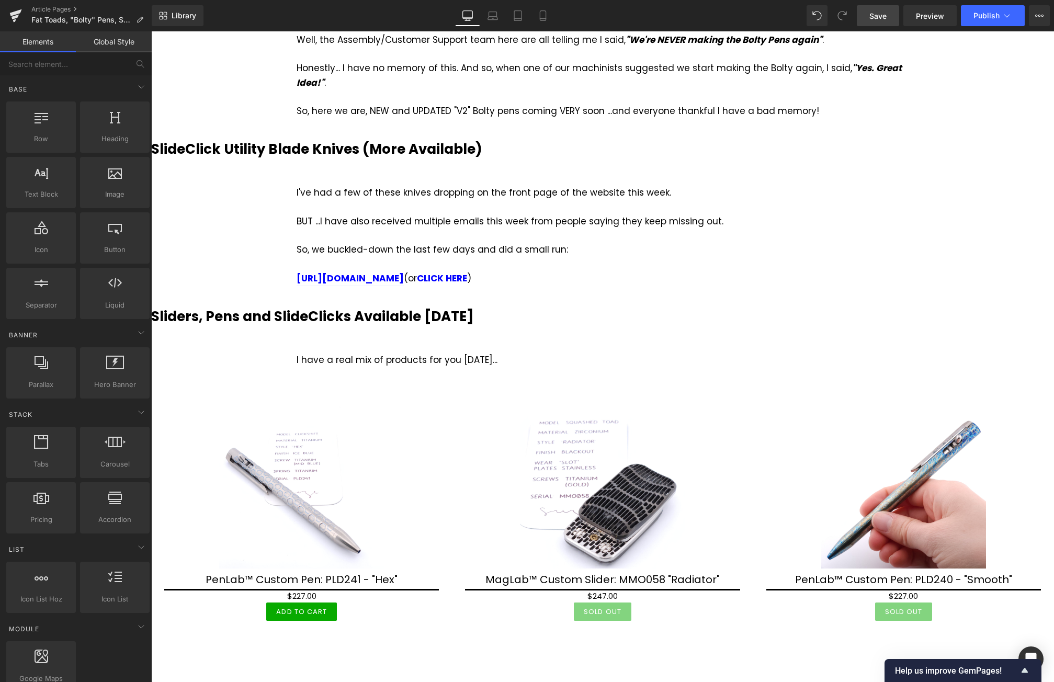
click at [872, 11] on span "Save" at bounding box center [878, 15] width 17 height 11
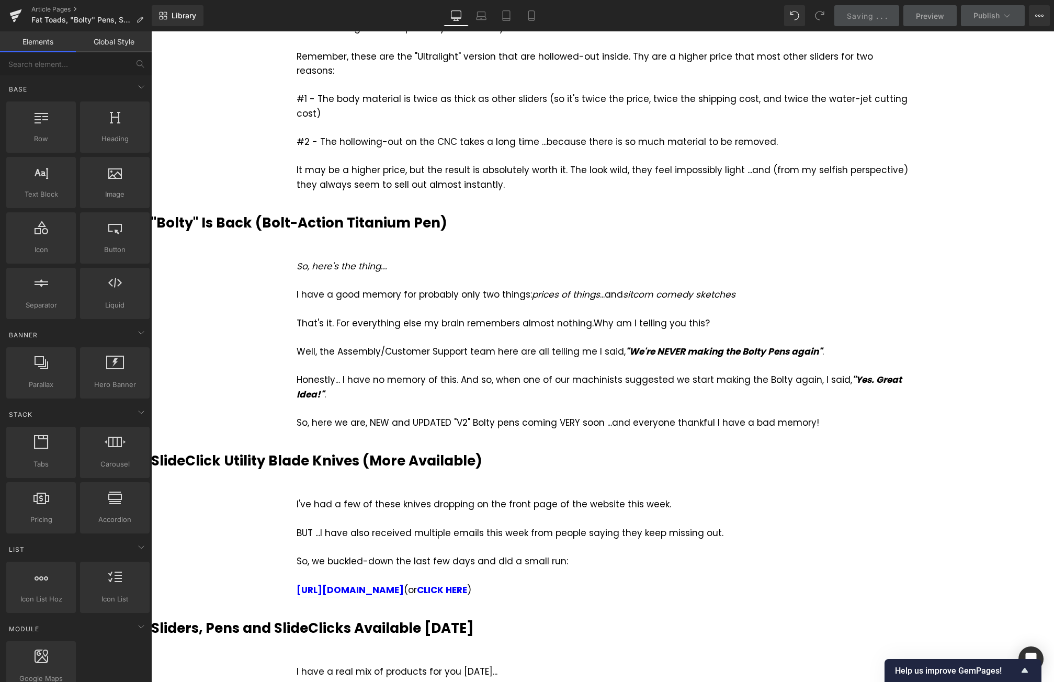
scroll to position [262, 0]
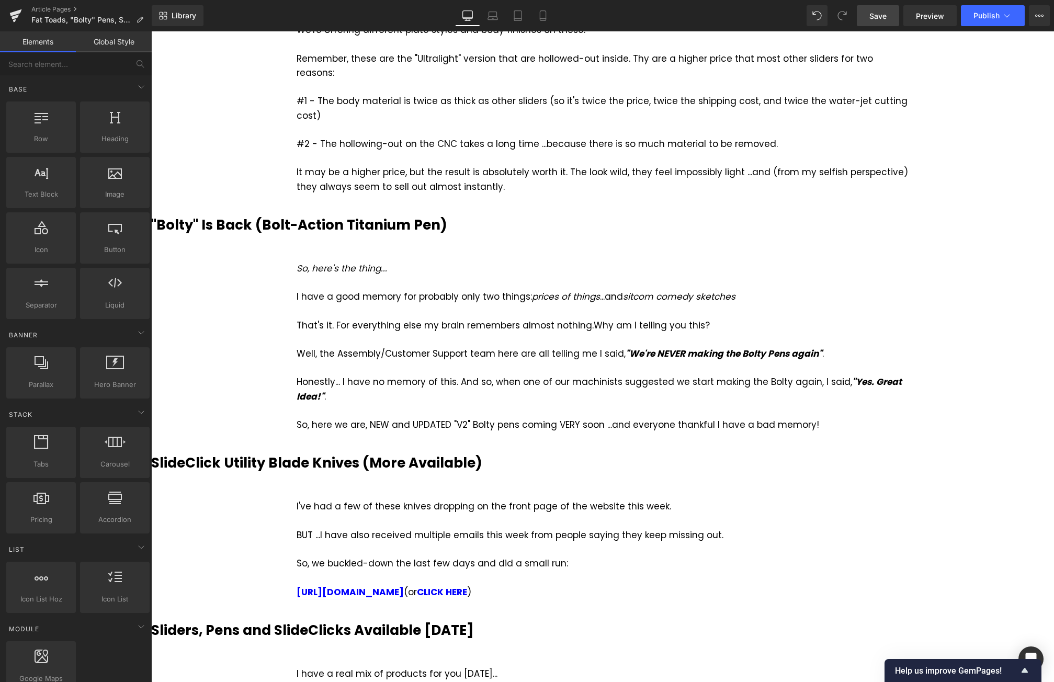
click at [886, 18] on span "Save" at bounding box center [878, 15] width 17 height 11
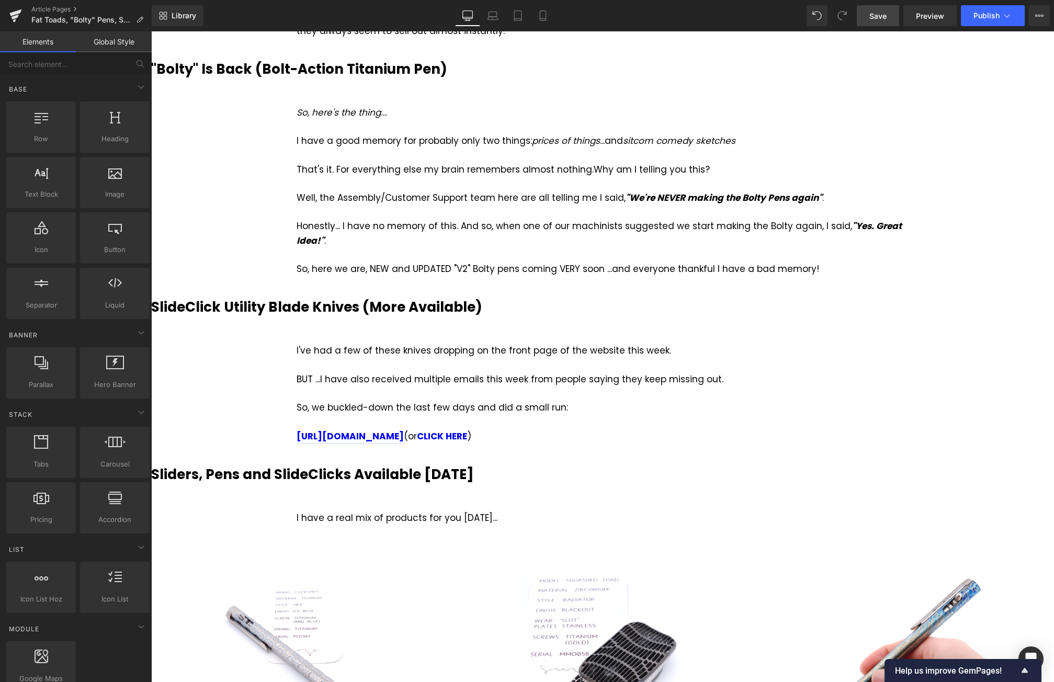
scroll to position [419, 0]
click at [882, 19] on span "Save" at bounding box center [878, 15] width 17 height 11
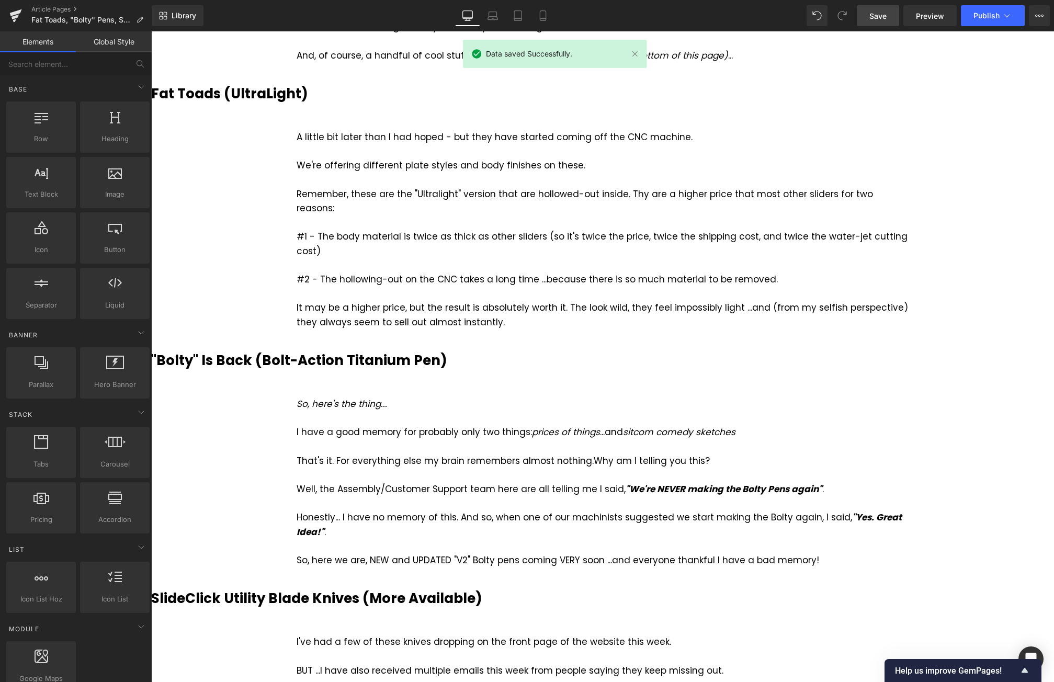
scroll to position [0, 0]
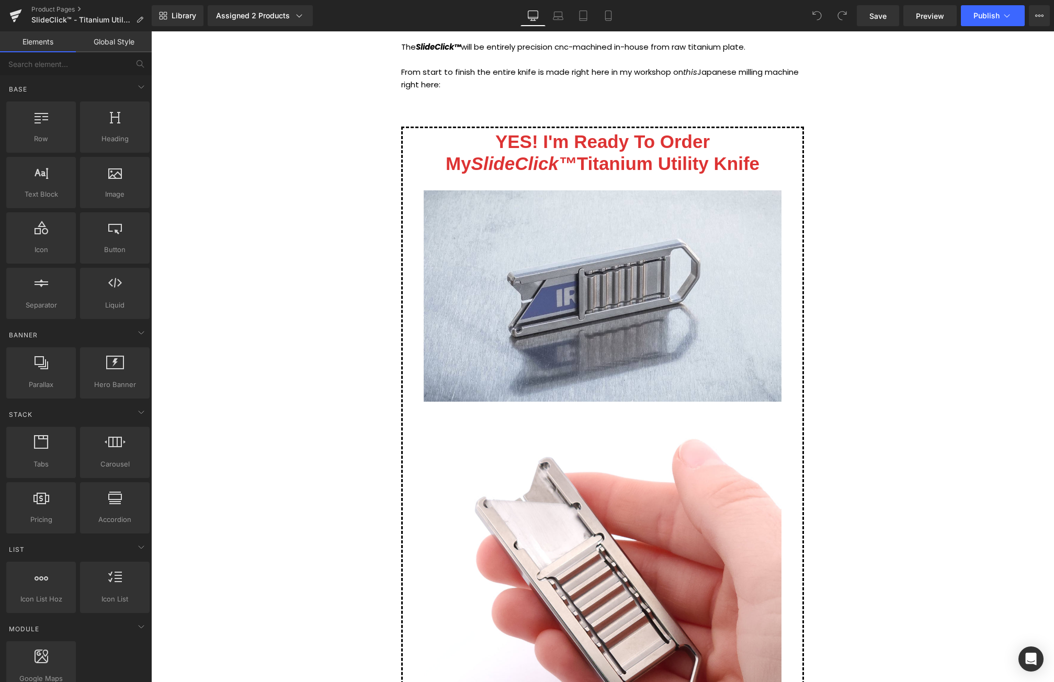
scroll to position [6237, 0]
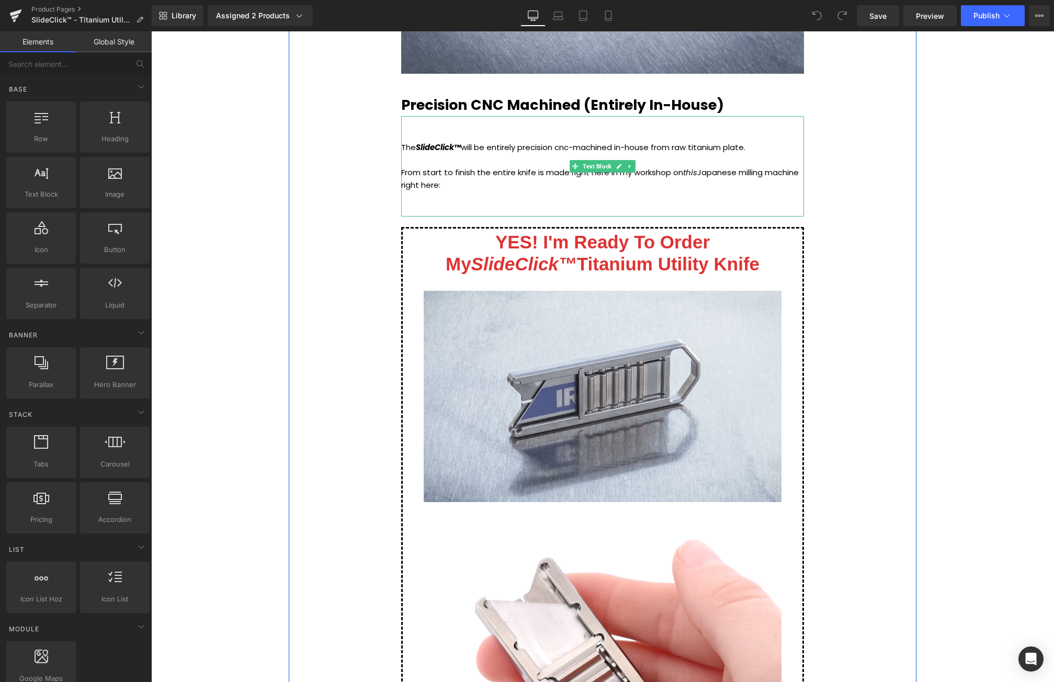
click at [492, 183] on p "From start to finish the entire knife is made right here in my workshop on this…" at bounding box center [602, 178] width 403 height 25
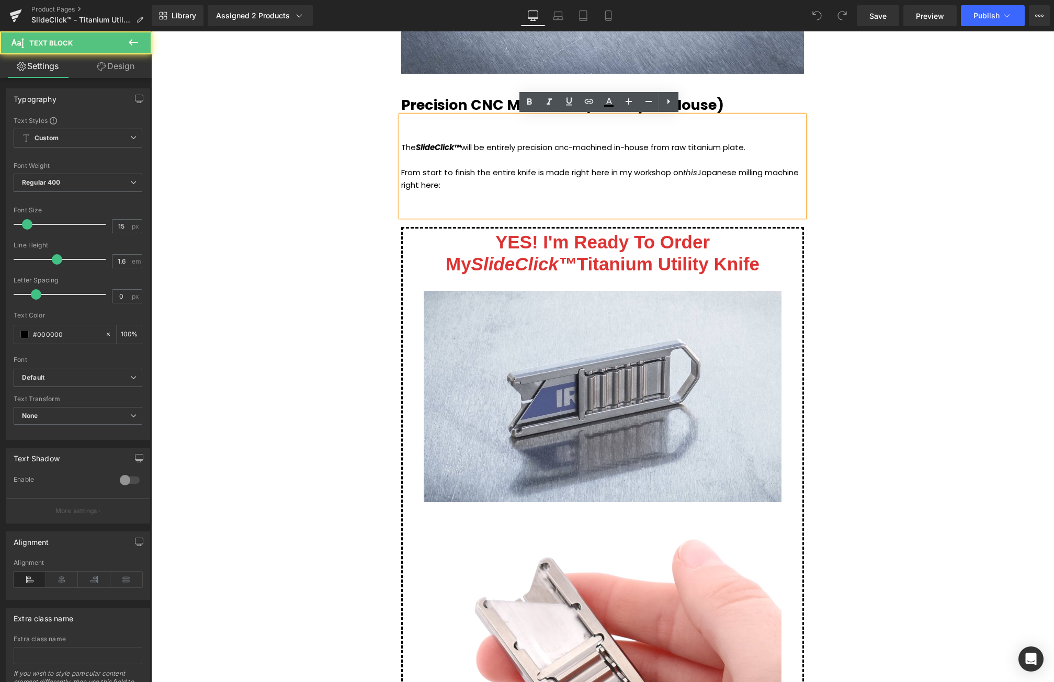
click at [490, 183] on p "From start to finish the entire knife is made right here in my workshop on this…" at bounding box center [602, 178] width 403 height 25
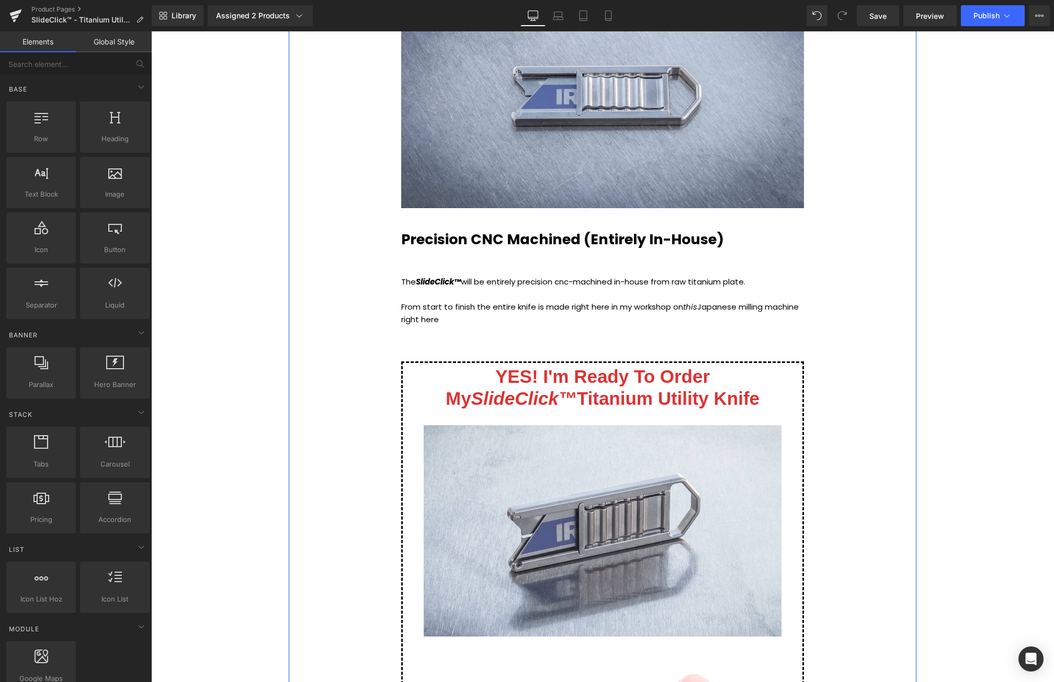
scroll to position [6080, 0]
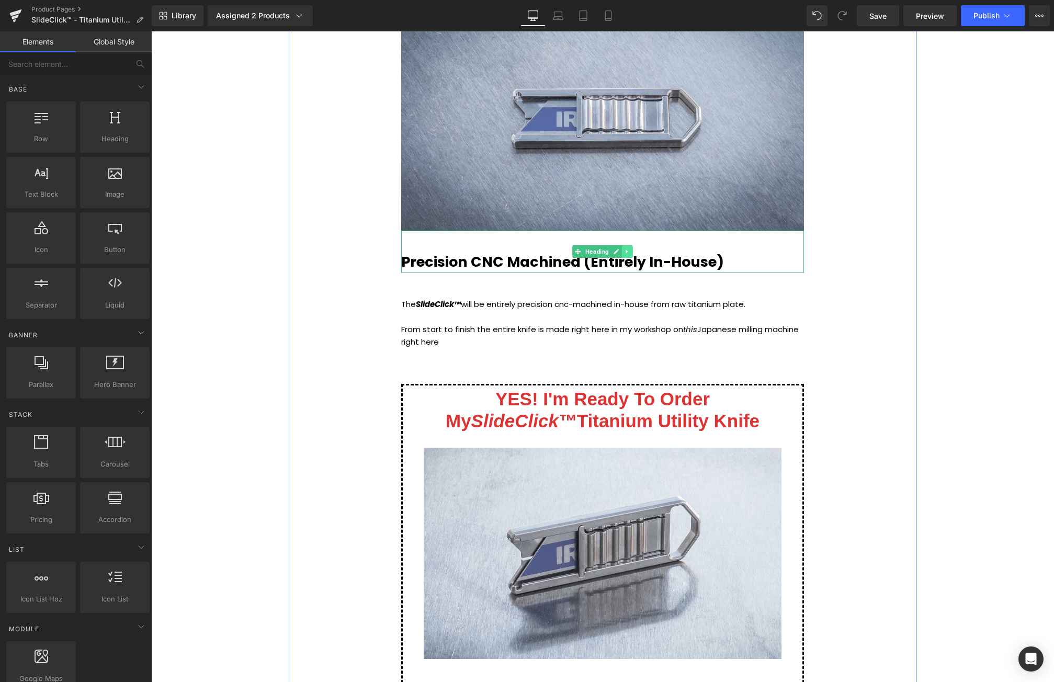
click at [624, 255] on link at bounding box center [627, 251] width 11 height 13
click at [630, 253] on icon at bounding box center [633, 252] width 6 height 6
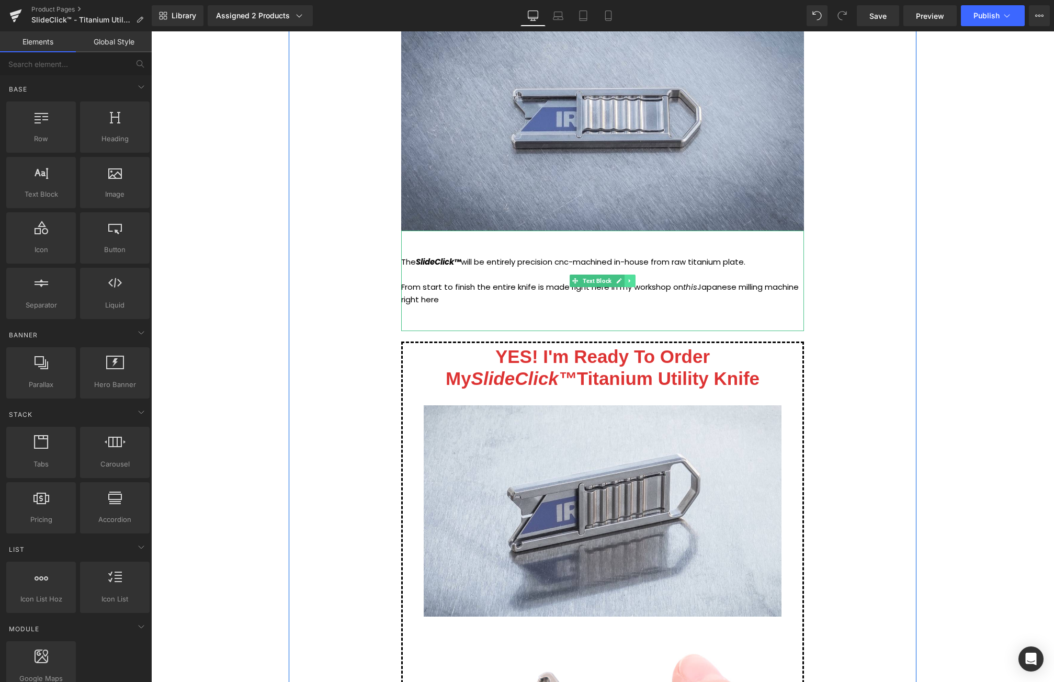
click at [628, 280] on icon at bounding box center [630, 281] width 6 height 6
click at [633, 280] on icon at bounding box center [636, 281] width 6 height 6
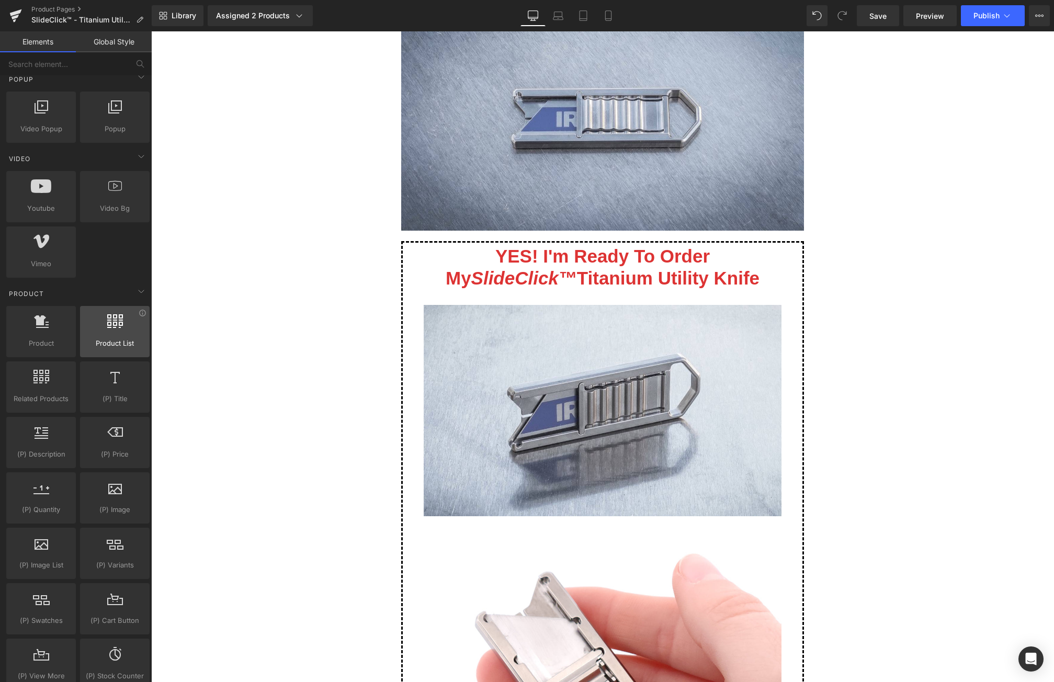
scroll to position [628, 0]
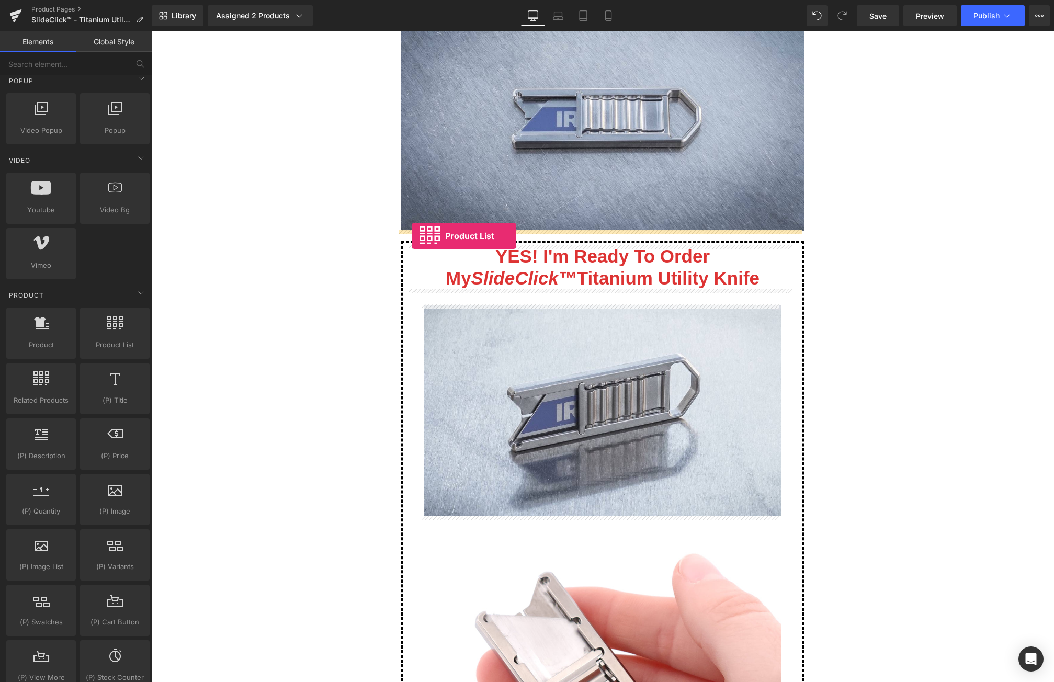
drag, startPoint x: 264, startPoint y: 366, endPoint x: 412, endPoint y: 236, distance: 196.9
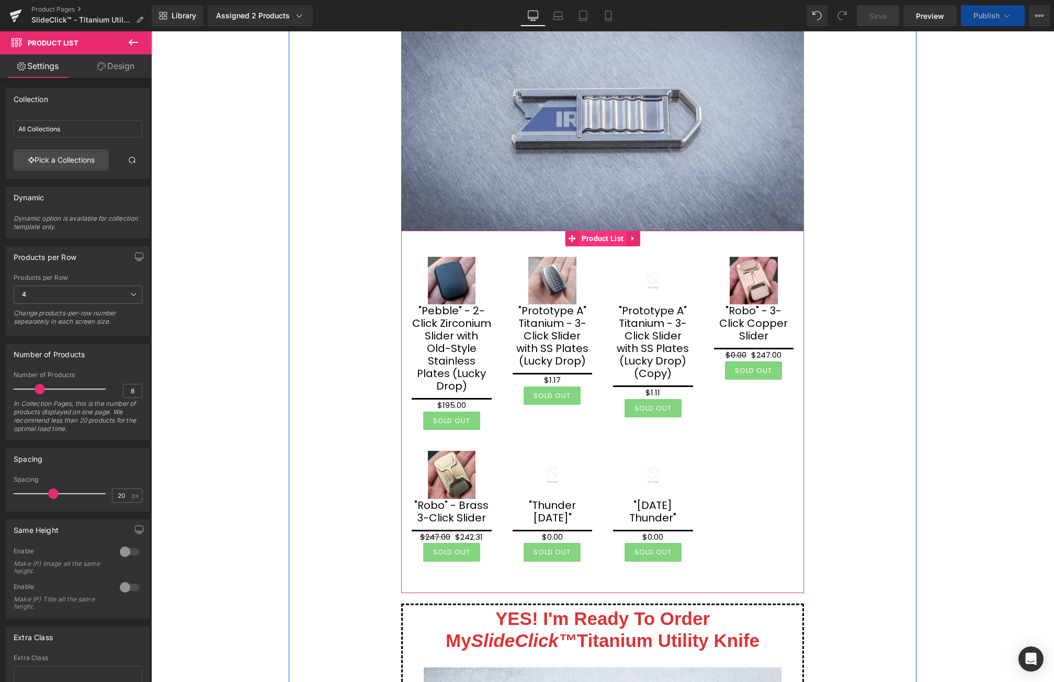
click at [598, 240] on span "Product List" at bounding box center [603, 239] width 48 height 16
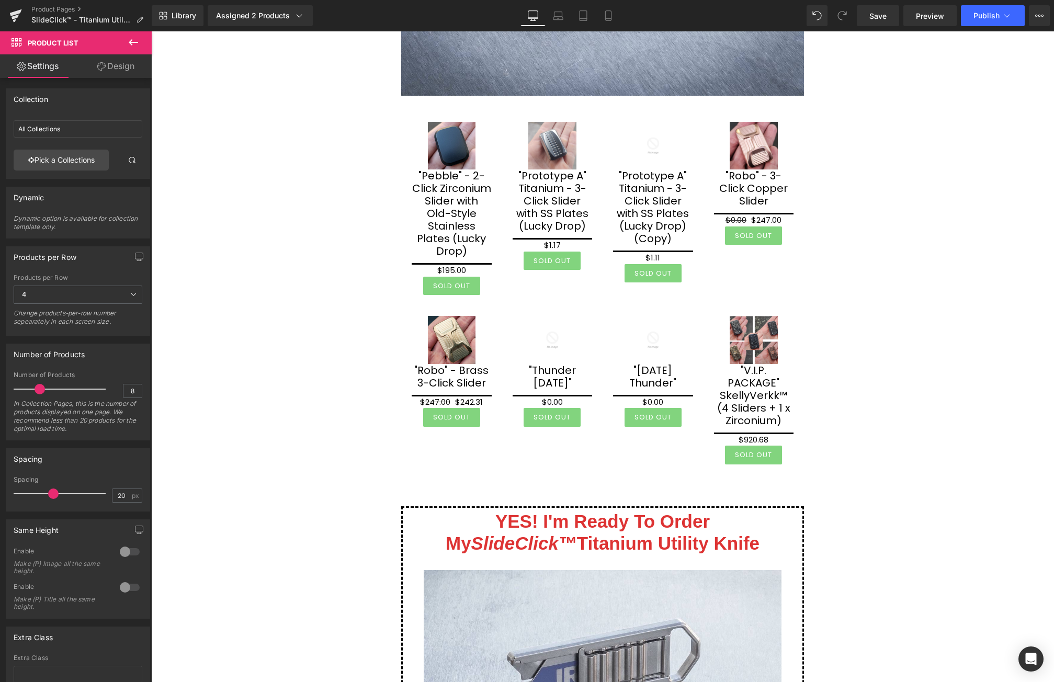
scroll to position [6184, 0]
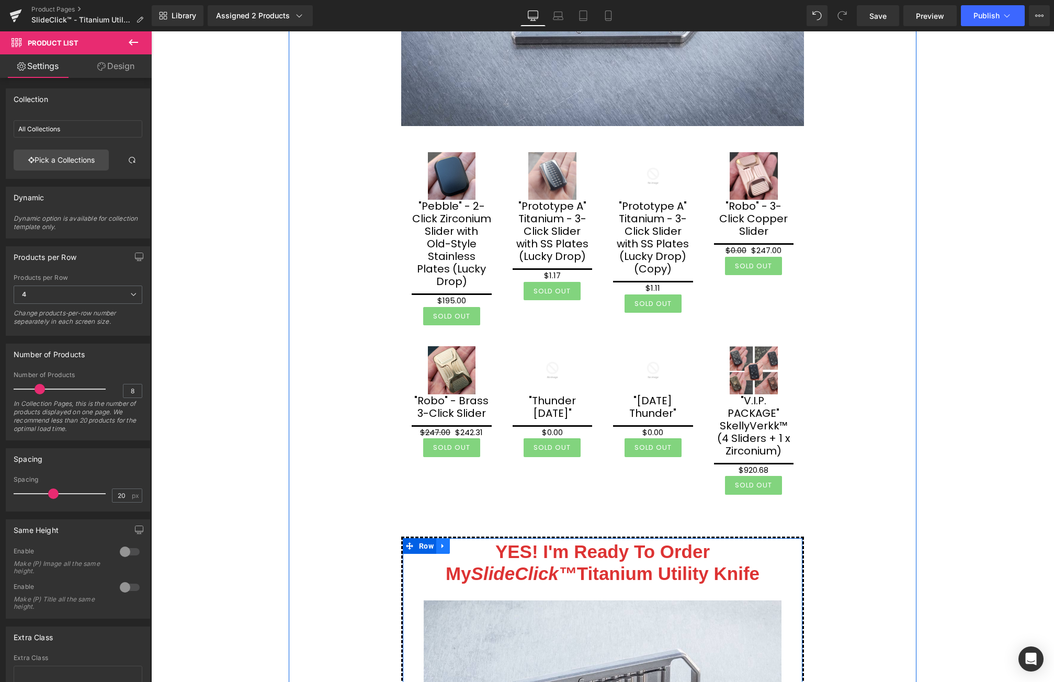
click at [440, 542] on icon at bounding box center [443, 546] width 7 height 8
click at [440, 543] on icon at bounding box center [443, 546] width 7 height 7
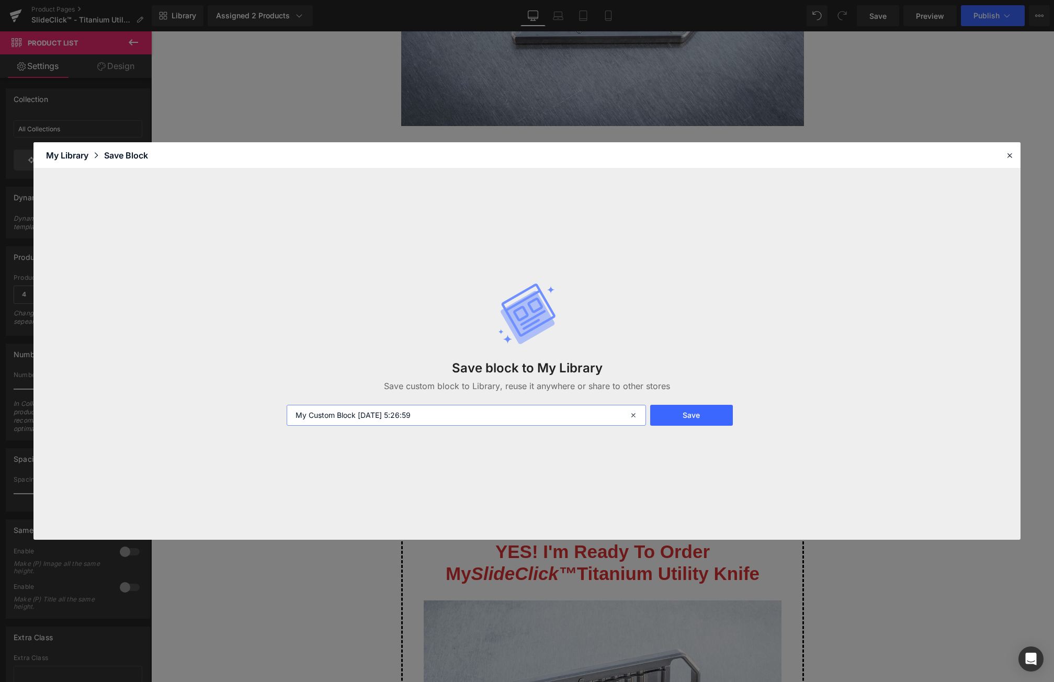
drag, startPoint x: 450, startPoint y: 419, endPoint x: 285, endPoint y: 409, distance: 165.6
click at [287, 413] on input "My Custom Block 2025-10-10 5:26:59" at bounding box center [467, 415] width 360 height 21
type input "SlideClick Sales Box"
click at [679, 409] on button "Save" at bounding box center [691, 415] width 82 height 21
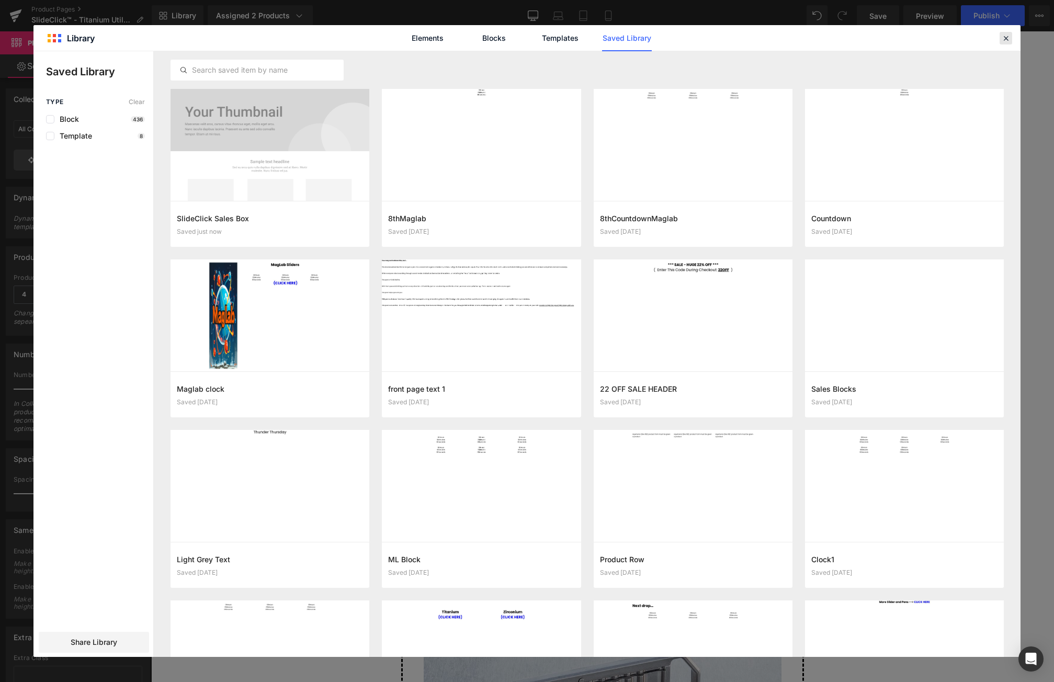
click at [1007, 42] on icon at bounding box center [1005, 37] width 9 height 9
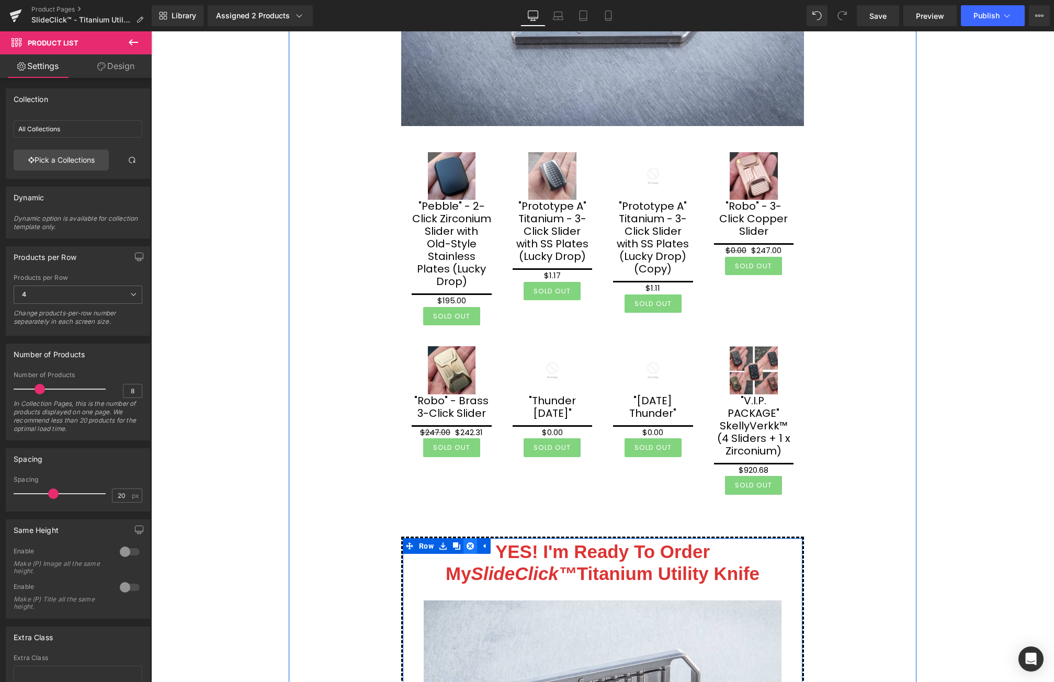
click at [467, 543] on icon at bounding box center [470, 546] width 7 height 7
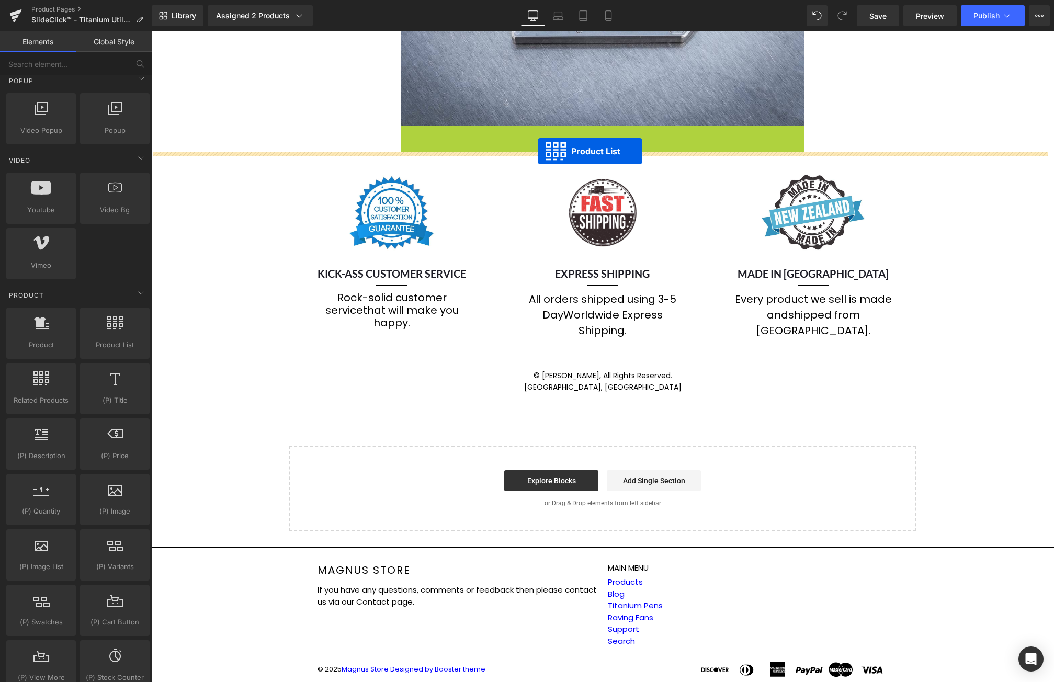
drag, startPoint x: 566, startPoint y: 131, endPoint x: 538, endPoint y: 151, distance: 33.7
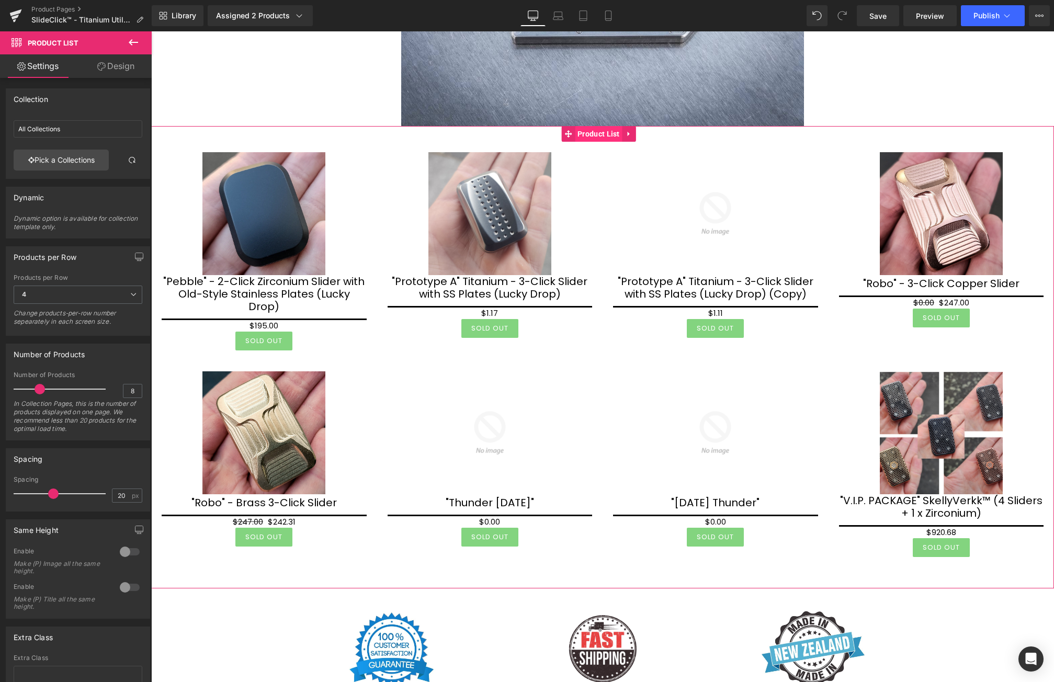
click at [600, 130] on span "Product List" at bounding box center [599, 134] width 48 height 16
click at [595, 134] on span "Product List" at bounding box center [599, 135] width 48 height 16
click at [116, 67] on link "Design" at bounding box center [116, 66] width 76 height 24
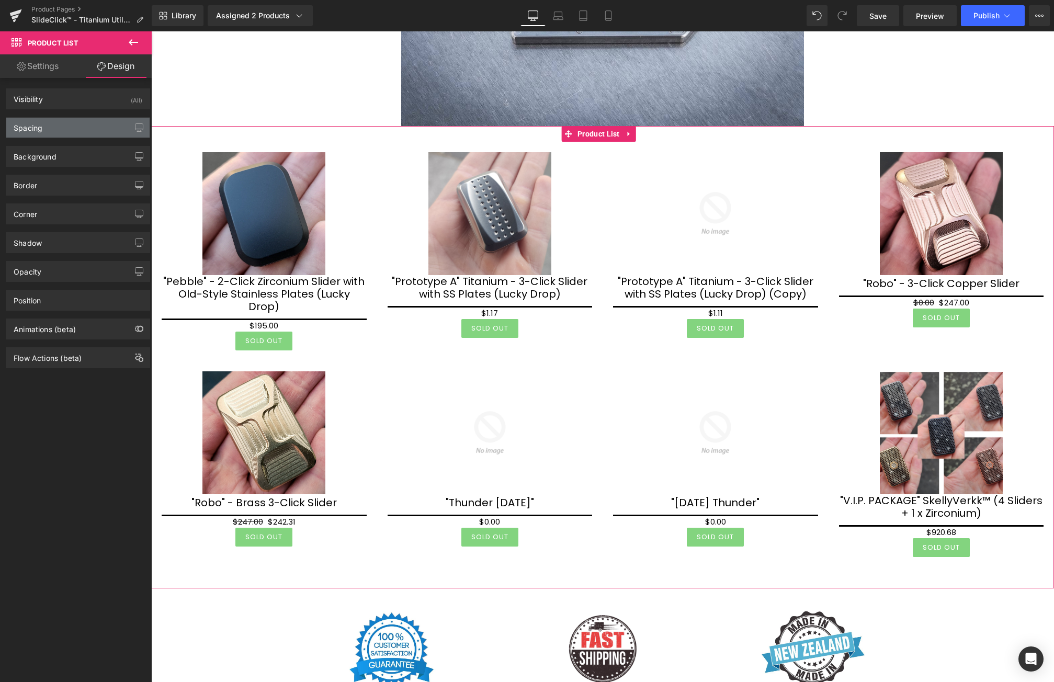
click at [57, 123] on div "Spacing" at bounding box center [77, 128] width 143 height 20
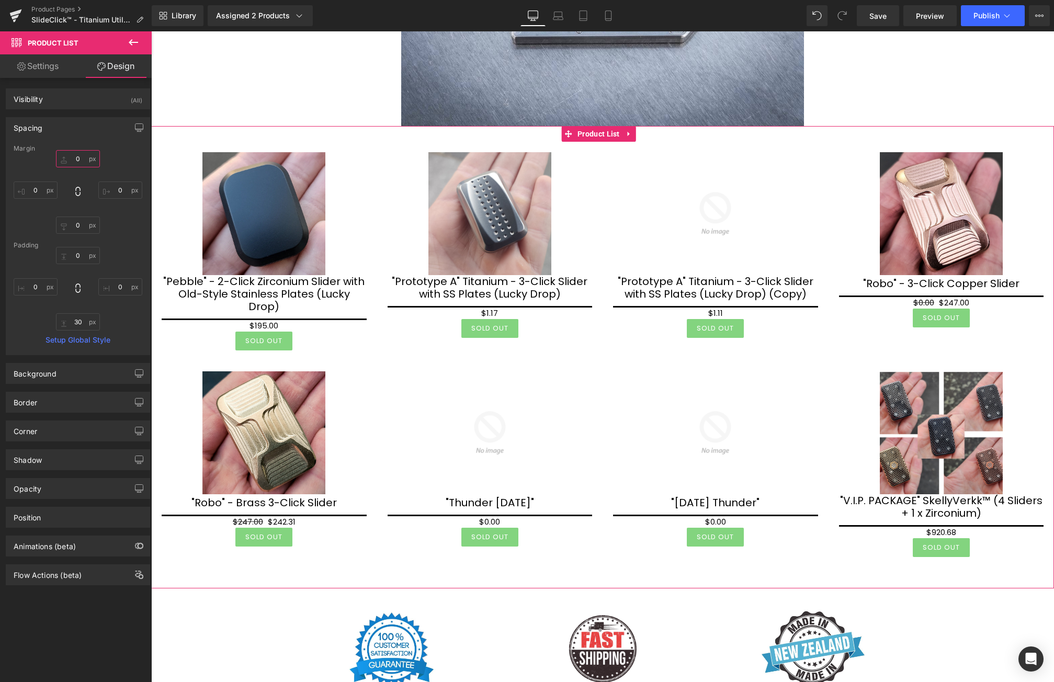
click at [80, 161] on input "0" at bounding box center [78, 158] width 44 height 17
type input "20"
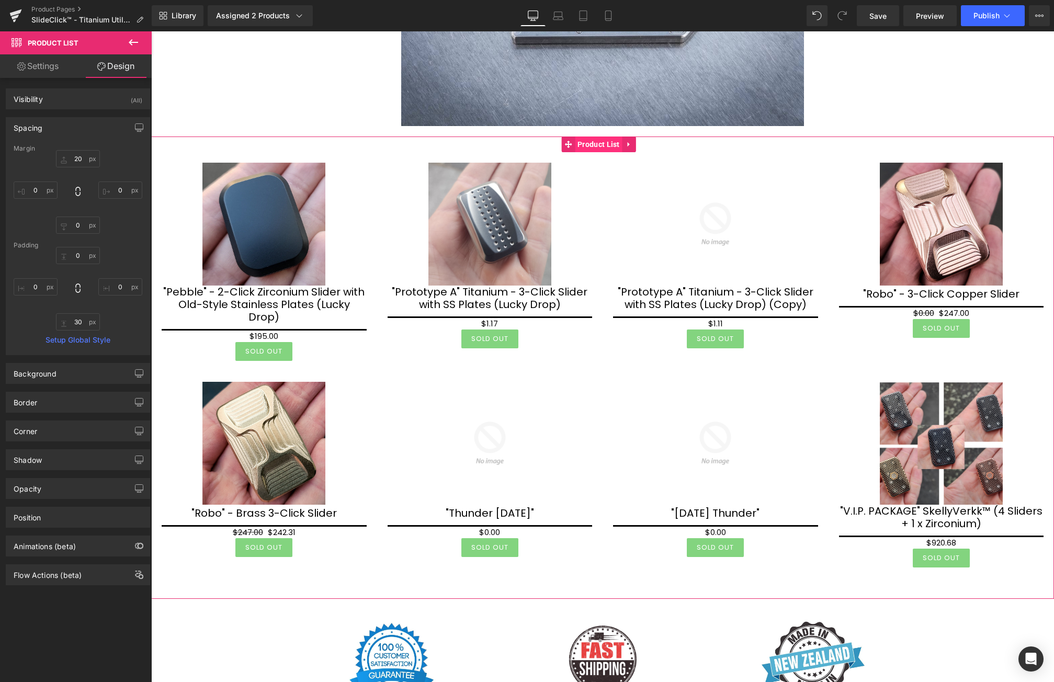
click at [590, 146] on span "Product List" at bounding box center [599, 145] width 48 height 16
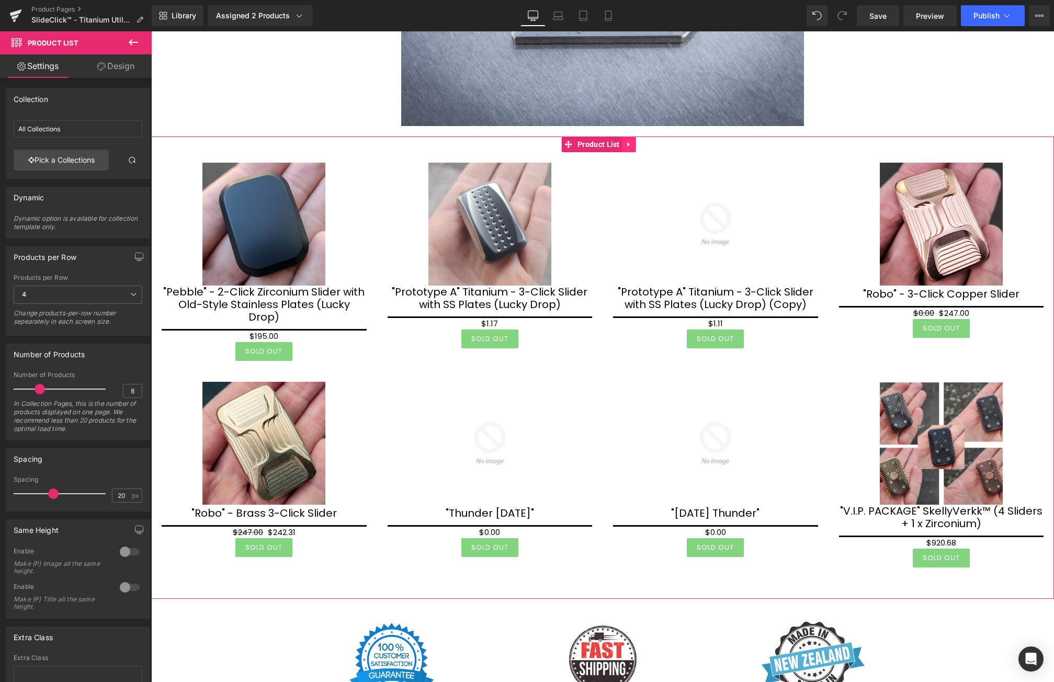
click at [628, 144] on icon at bounding box center [629, 144] width 2 height 5
click at [636, 145] on icon at bounding box center [636, 144] width 7 height 7
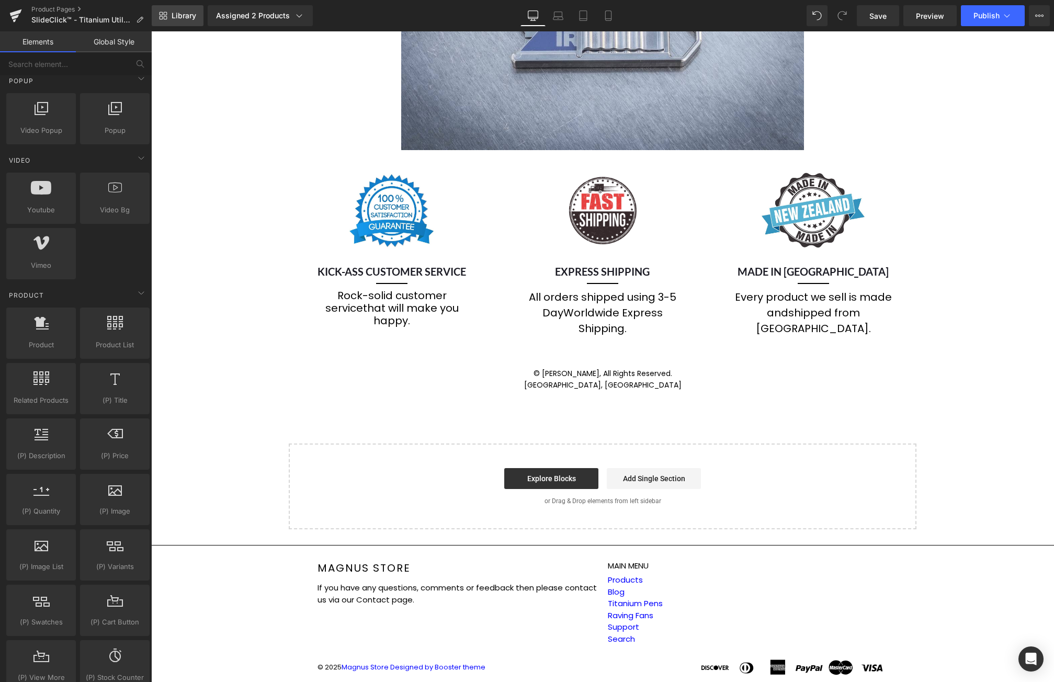
scroll to position [6160, 0]
click at [185, 13] on span "Library" at bounding box center [184, 15] width 25 height 9
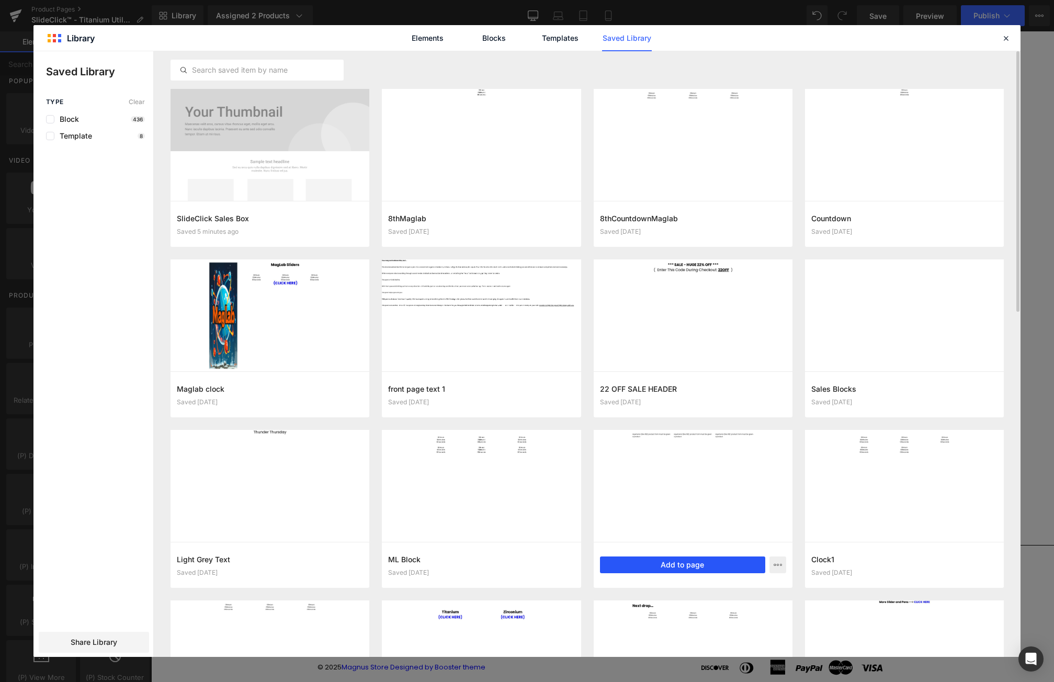
click at [701, 566] on button "Add to page" at bounding box center [682, 565] width 165 height 17
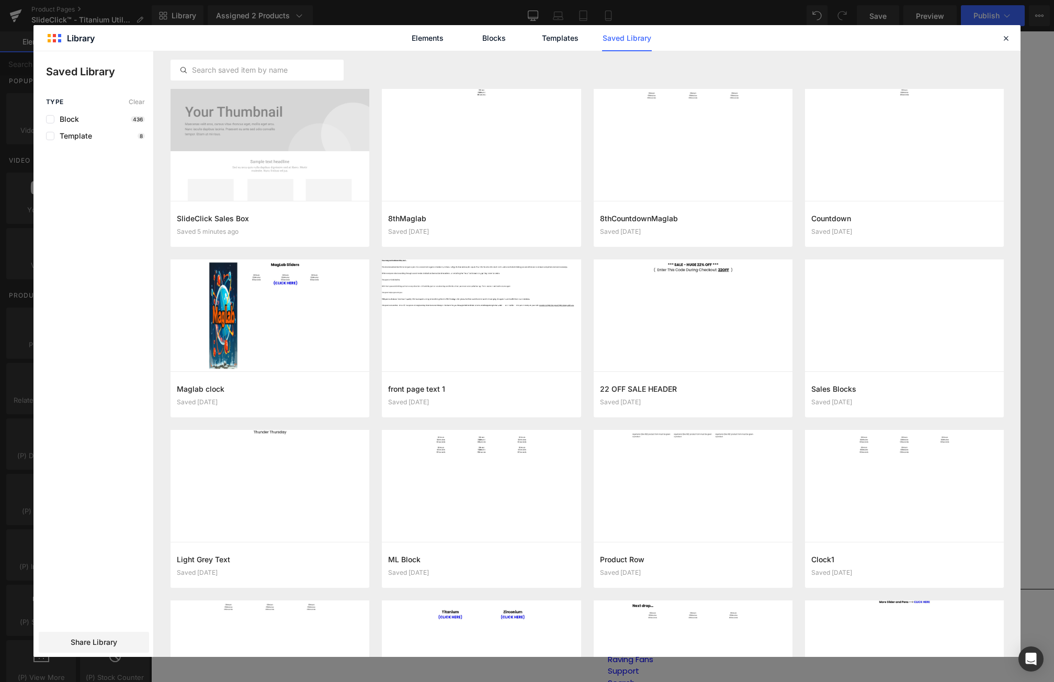
scroll to position [6218, 0]
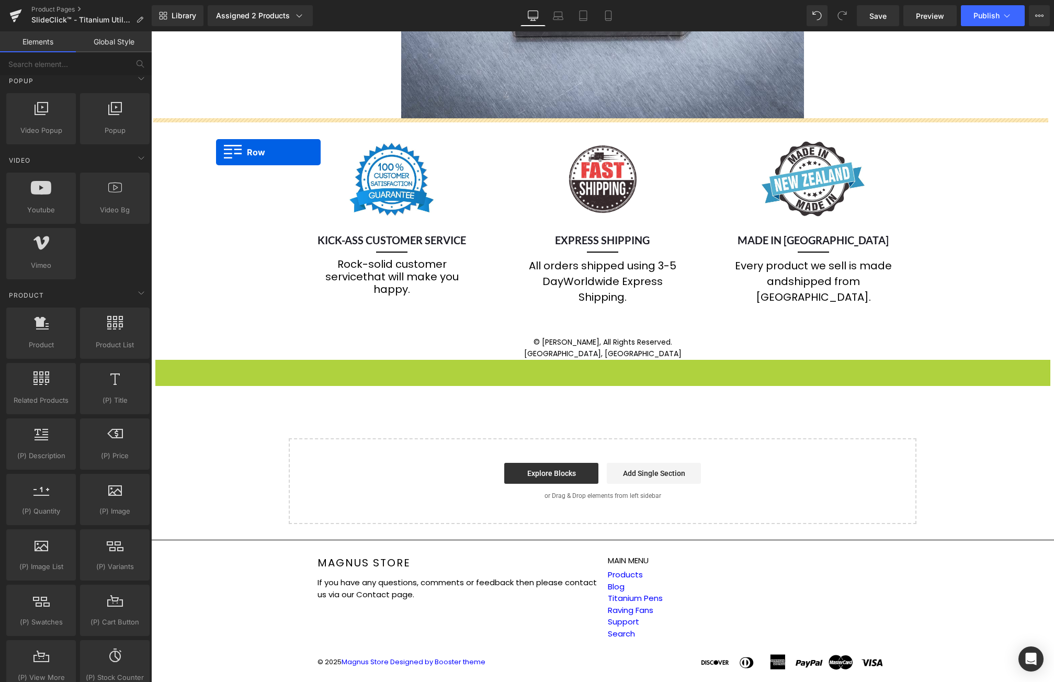
drag, startPoint x: 159, startPoint y: 342, endPoint x: 216, endPoint y: 152, distance: 198.5
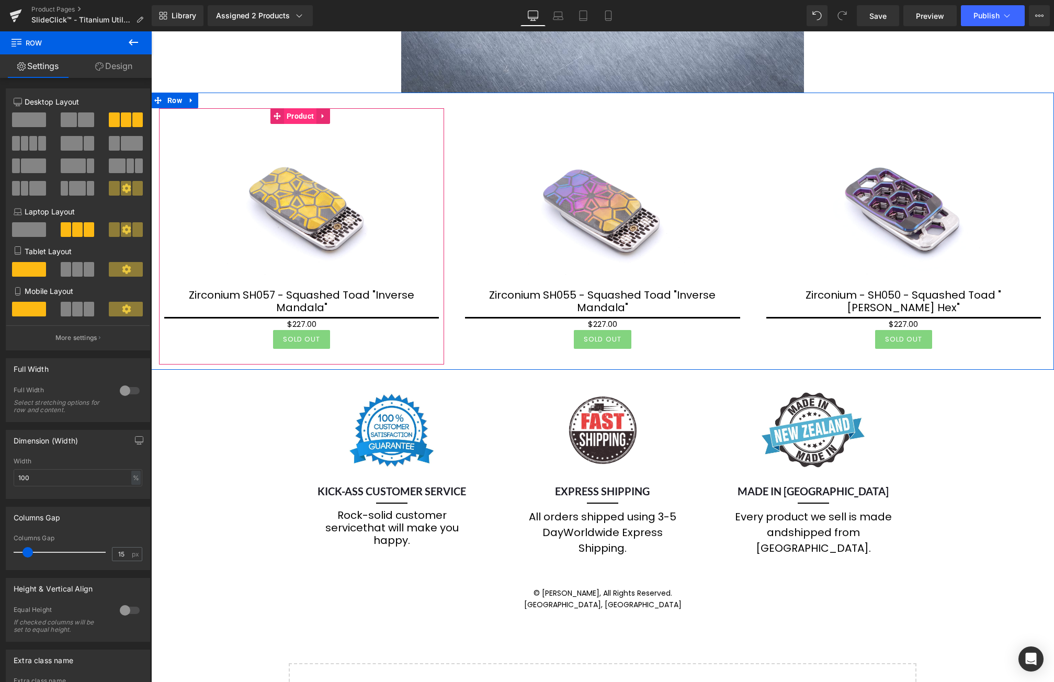
drag, startPoint x: 293, startPoint y: 114, endPoint x: 287, endPoint y: 112, distance: 5.8
click at [294, 114] on span "Product" at bounding box center [300, 116] width 32 height 16
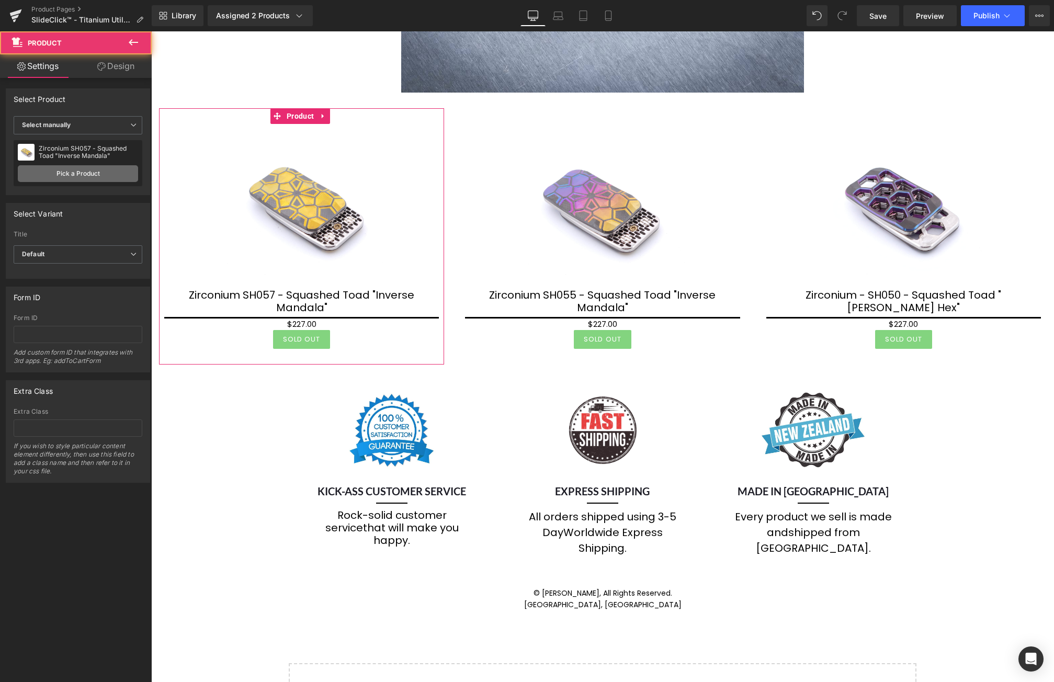
click at [78, 181] on link "Pick a Product" at bounding box center [78, 173] width 120 height 17
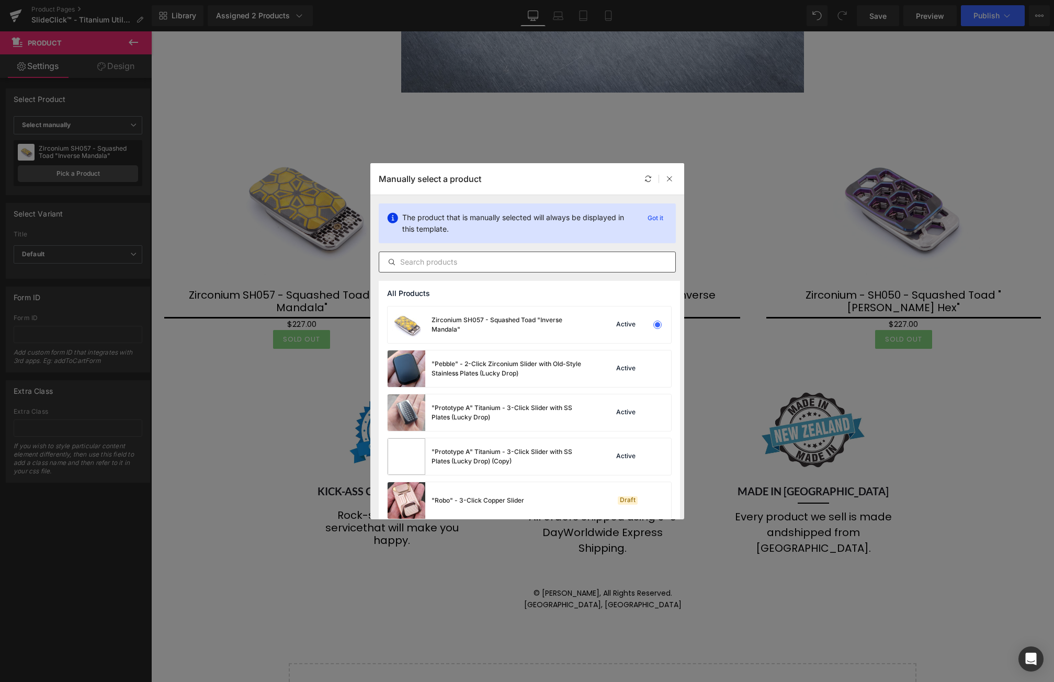
click at [433, 264] on input "text" at bounding box center [527, 262] width 296 height 13
click at [672, 175] on icon at bounding box center [669, 178] width 7 height 7
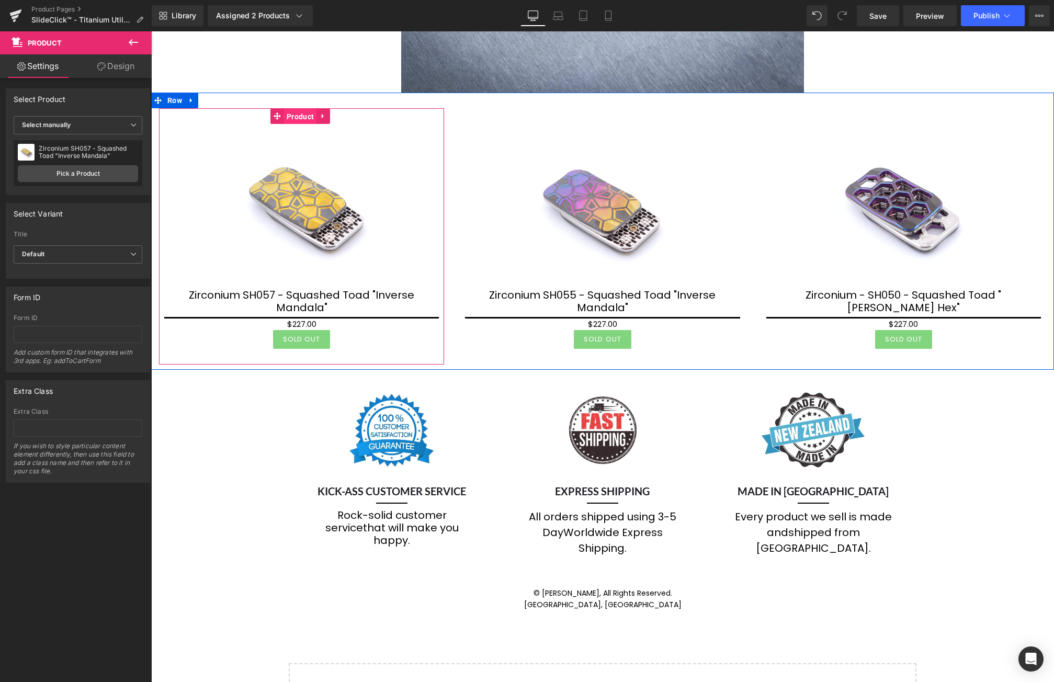
click at [298, 118] on span "Product" at bounding box center [300, 117] width 32 height 16
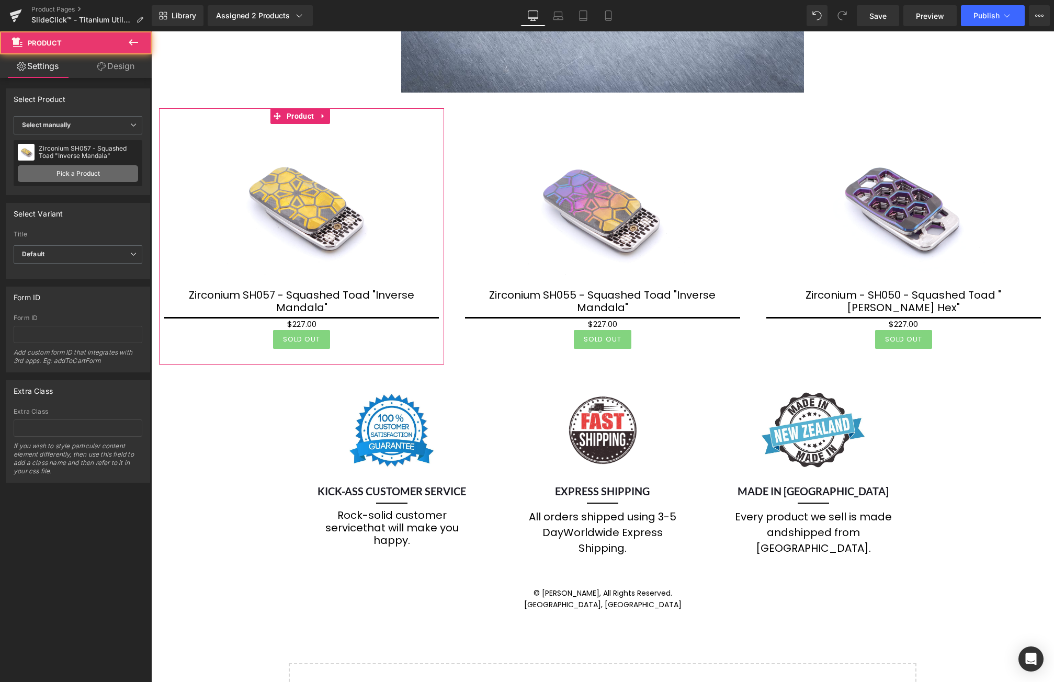
click at [96, 176] on link "Pick a Product" at bounding box center [78, 173] width 120 height 17
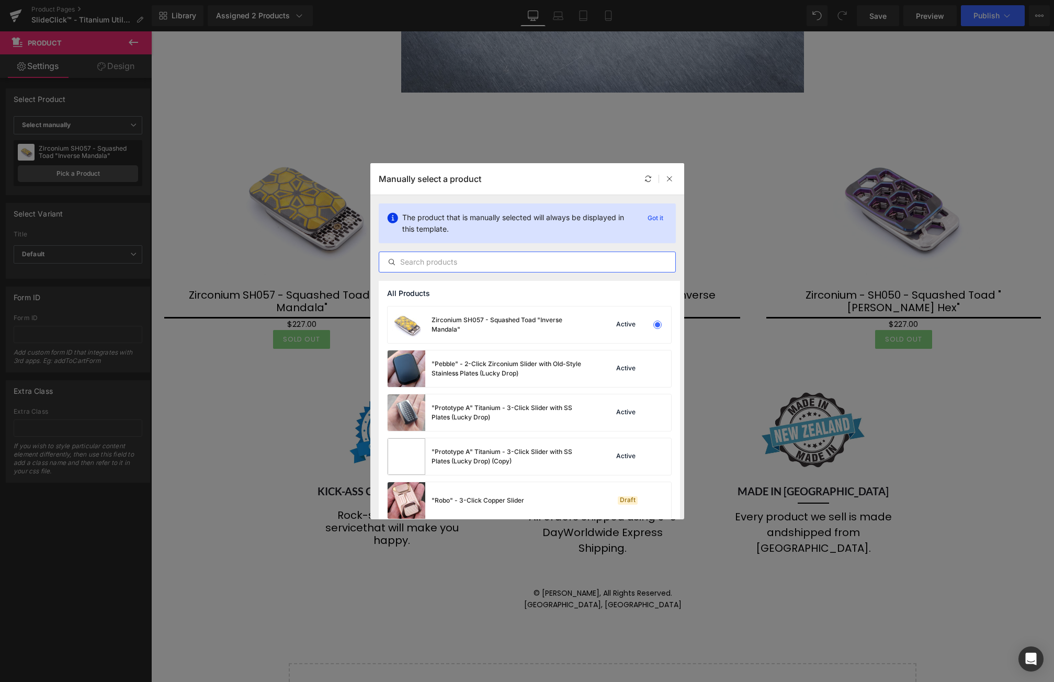
click at [422, 256] on input "text" at bounding box center [527, 262] width 296 height 13
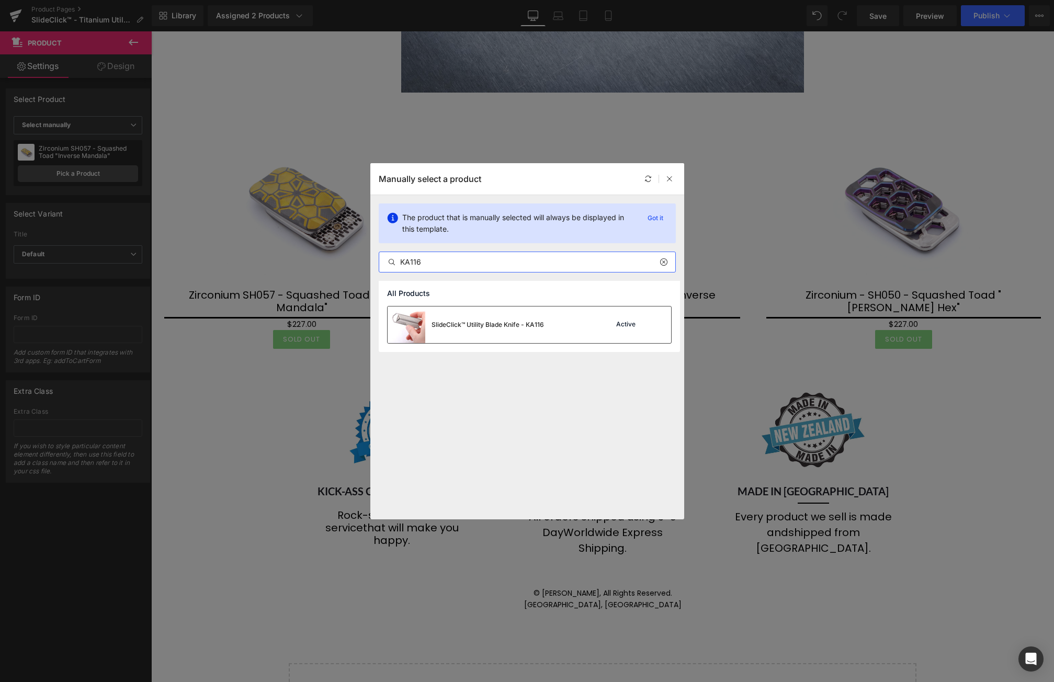
type input "KA116"
click at [537, 338] on div "SlideClick™ Utility Blade Knife - KA116" at bounding box center [466, 325] width 156 height 37
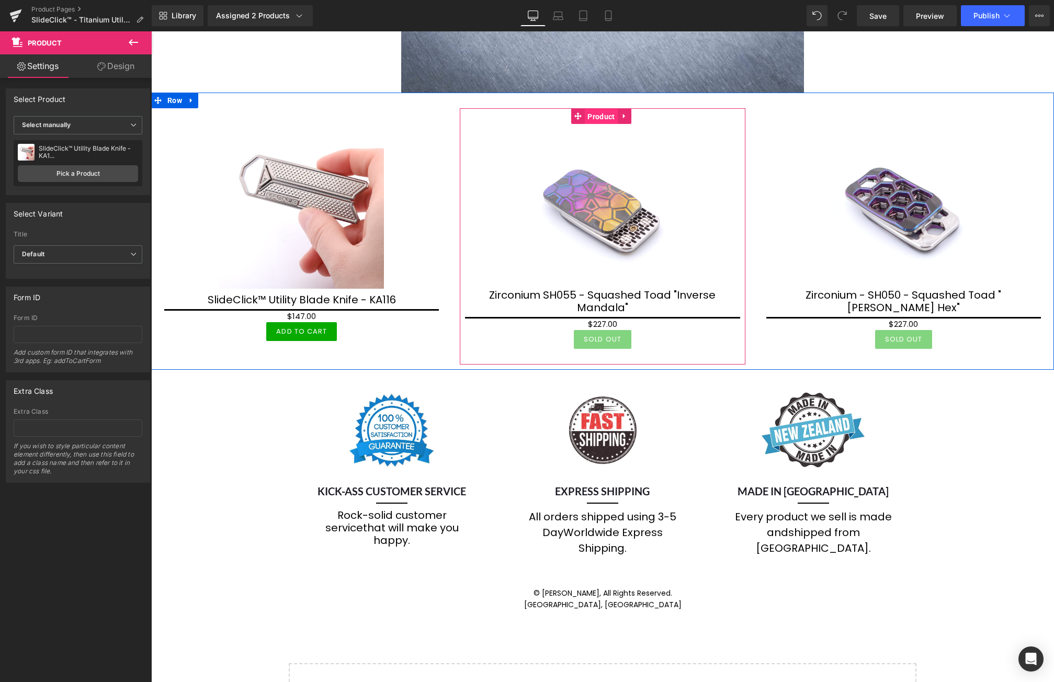
click at [604, 115] on span "Product" at bounding box center [601, 117] width 32 height 16
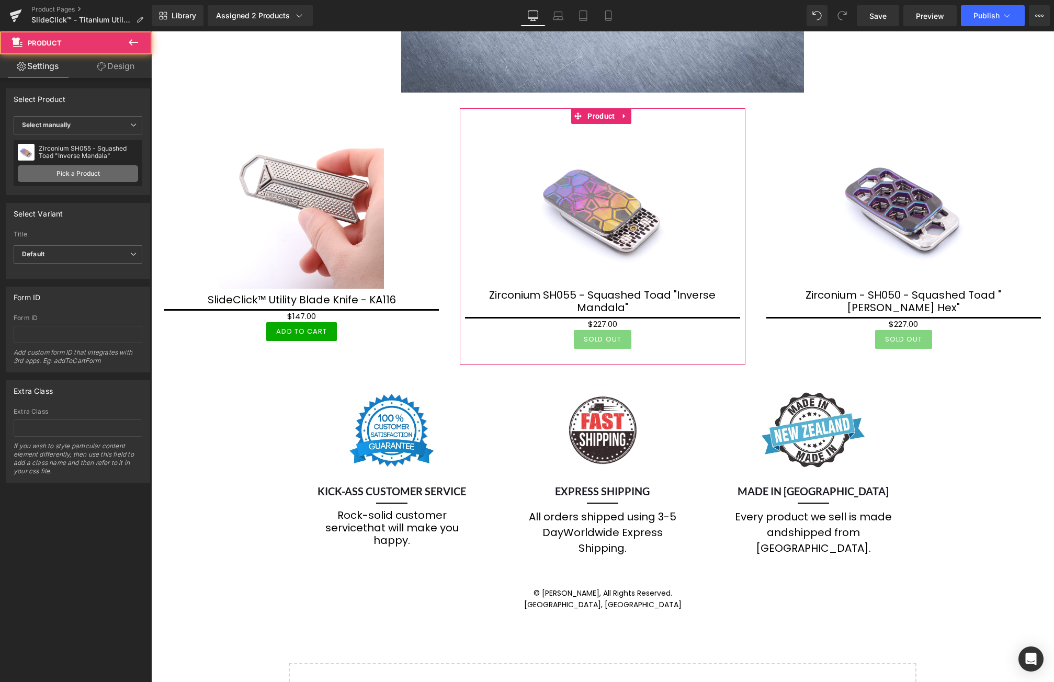
click at [101, 172] on link "Pick a Product" at bounding box center [78, 173] width 120 height 17
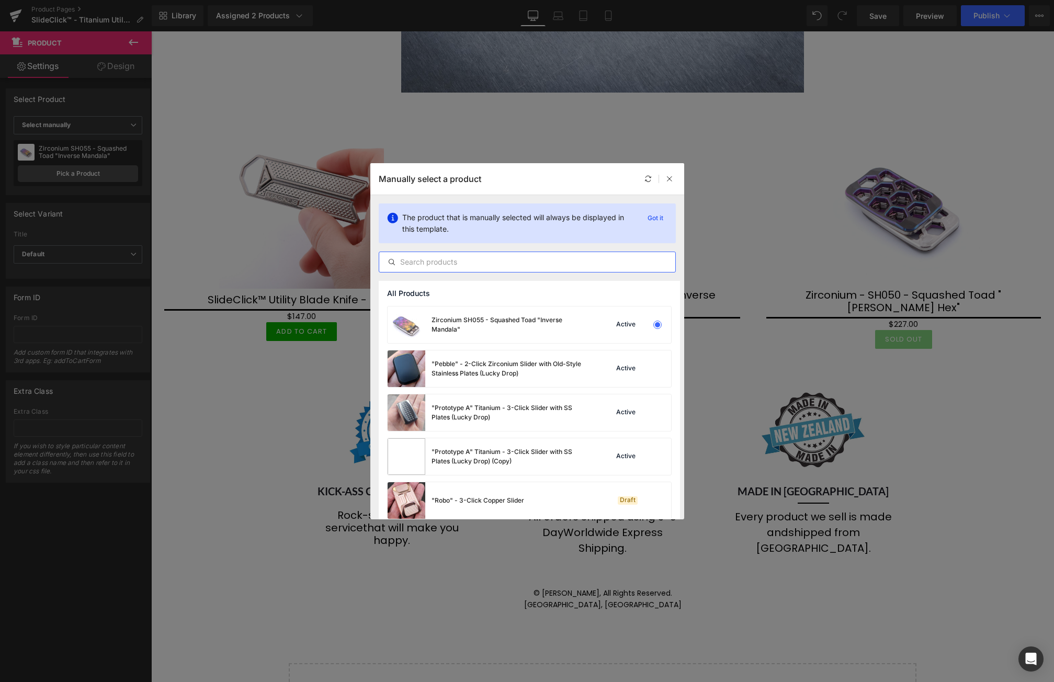
click at [436, 260] on input "text" at bounding box center [527, 262] width 296 height 13
paste input "KA1"
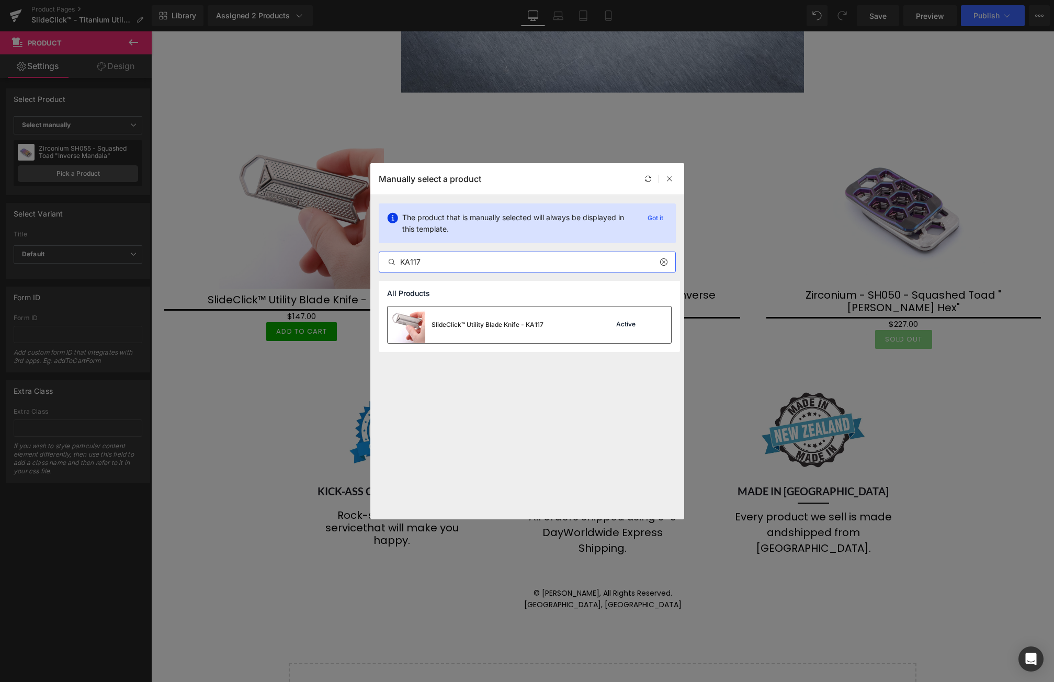
type input "KA117"
click at [484, 328] on div "SlideClick™ Utility Blade Knife - KA117" at bounding box center [488, 324] width 112 height 9
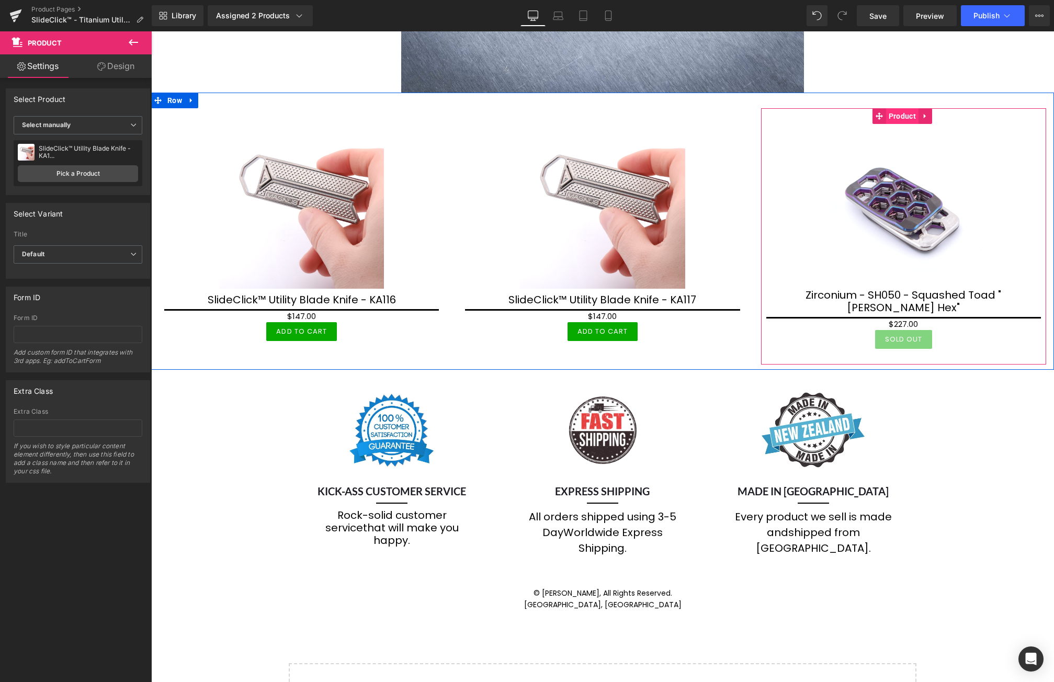
click at [904, 117] on span "Product" at bounding box center [902, 116] width 32 height 16
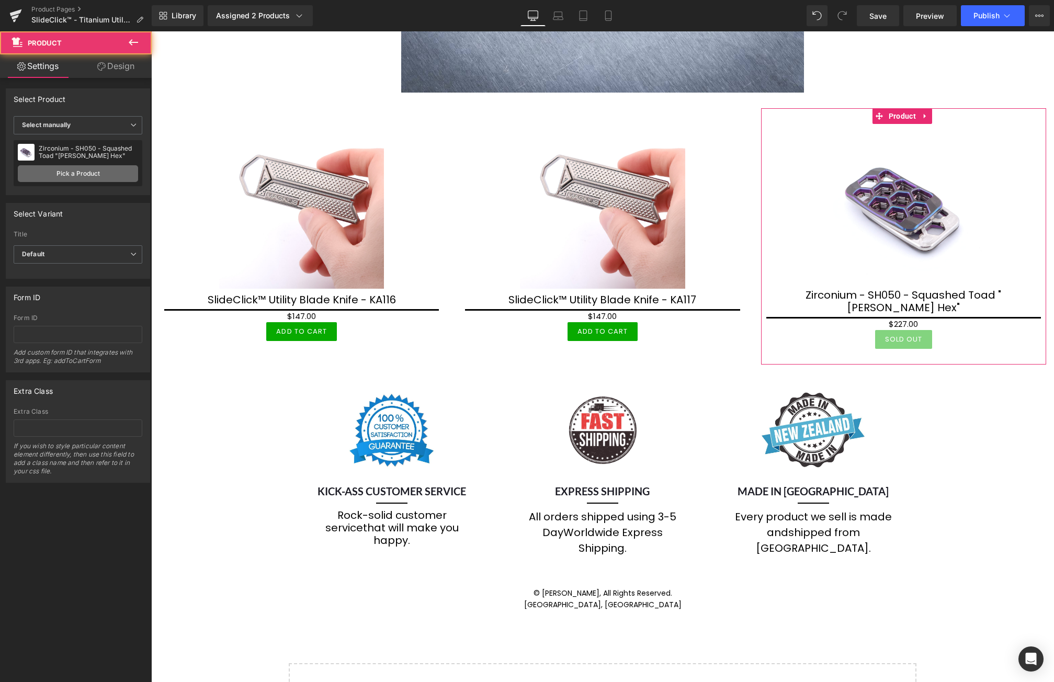
click at [78, 172] on link "Pick a Product" at bounding box center [78, 173] width 120 height 17
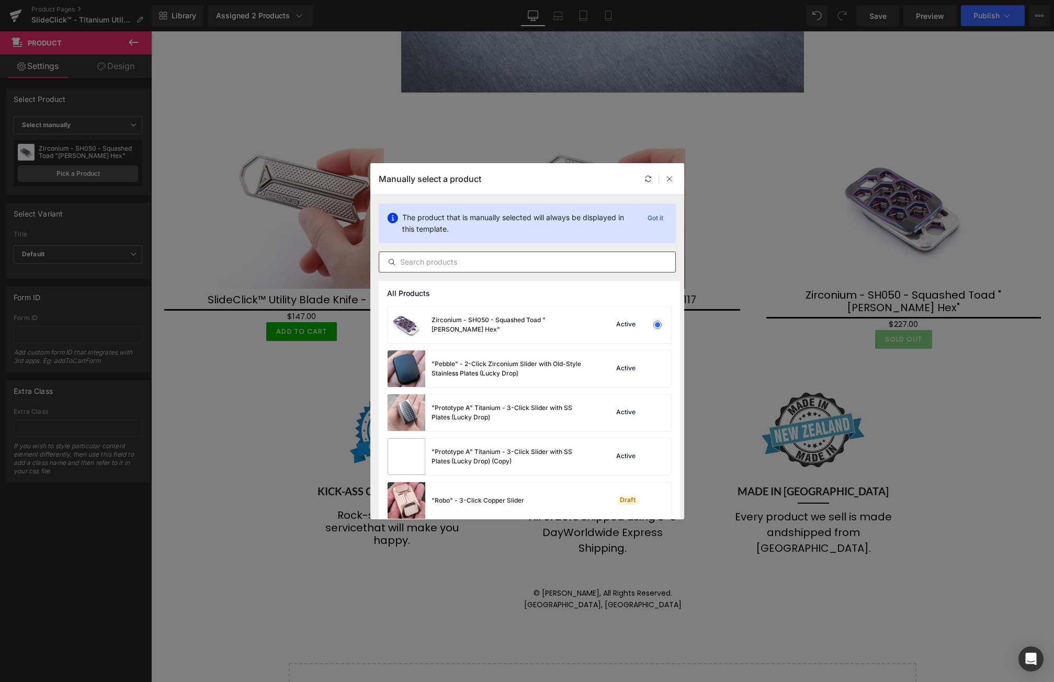
click at [479, 263] on input "text" at bounding box center [527, 262] width 296 height 13
paste input "KA1"
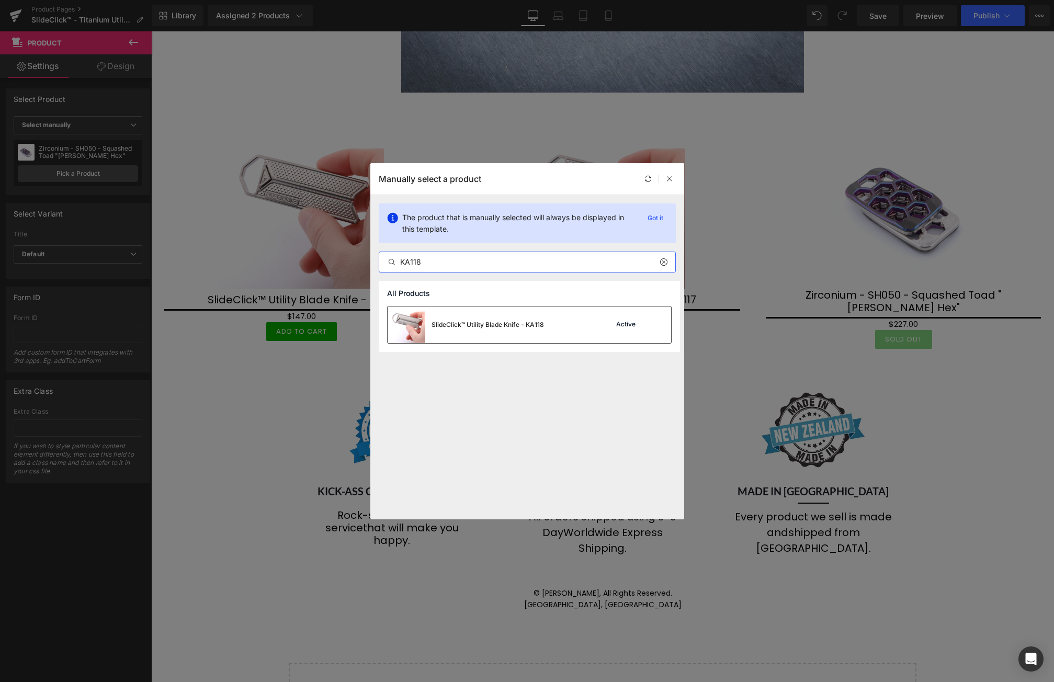
type input "KA118"
drag, startPoint x: 371, startPoint y: 298, endPoint x: 522, endPoint y: 330, distance: 154.4
click at [522, 330] on div "SlideClick™ Utility Blade Knife - KA118" at bounding box center [466, 325] width 156 height 37
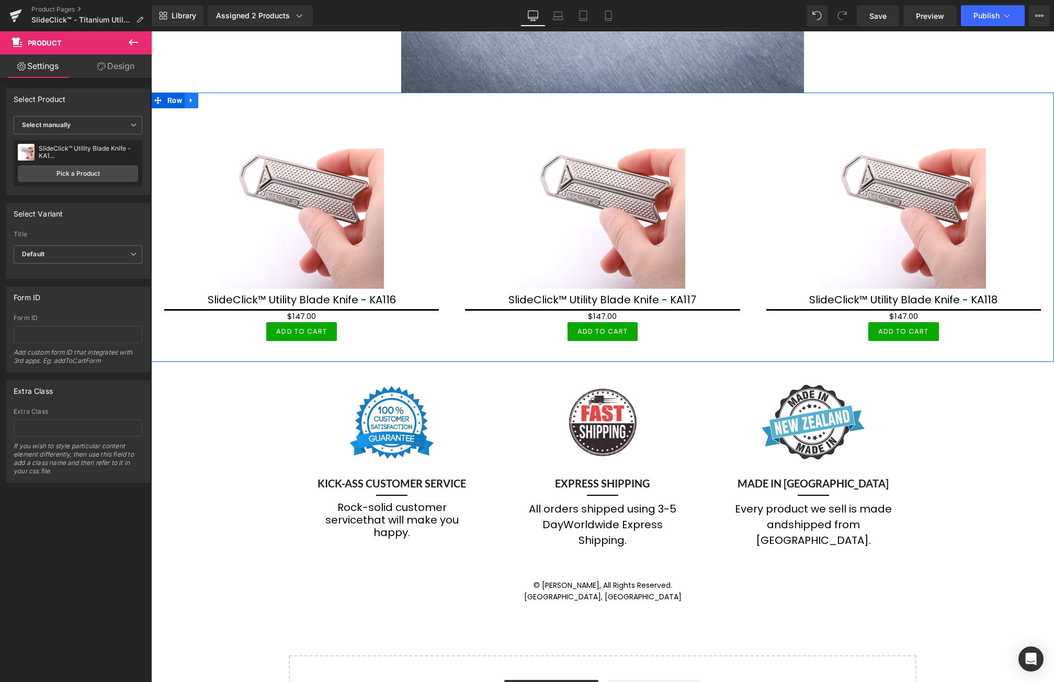
click at [189, 100] on icon at bounding box center [191, 100] width 7 height 8
click at [208, 99] on icon at bounding box center [204, 100] width 7 height 7
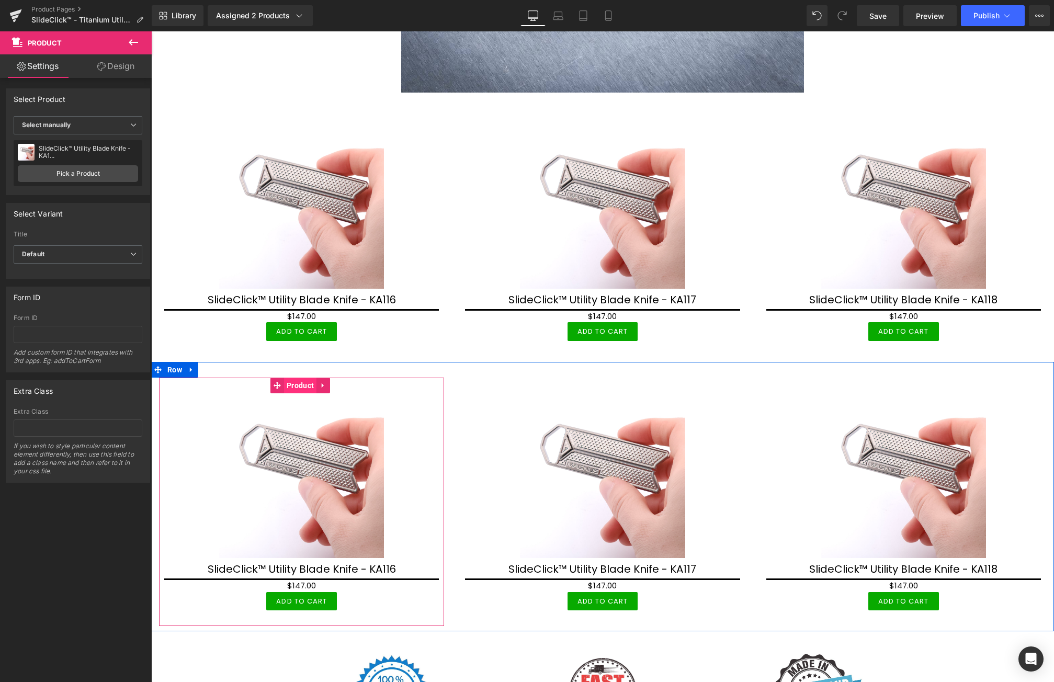
click at [299, 388] on span "Product" at bounding box center [300, 386] width 32 height 16
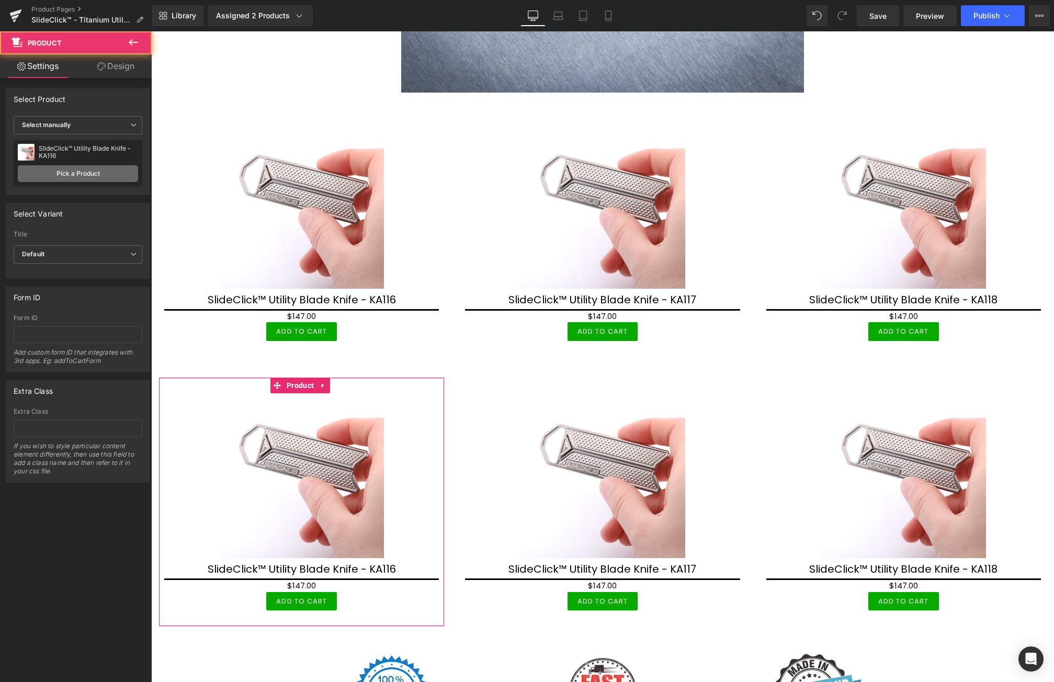
click at [85, 165] on link "Pick a Product" at bounding box center [78, 173] width 120 height 17
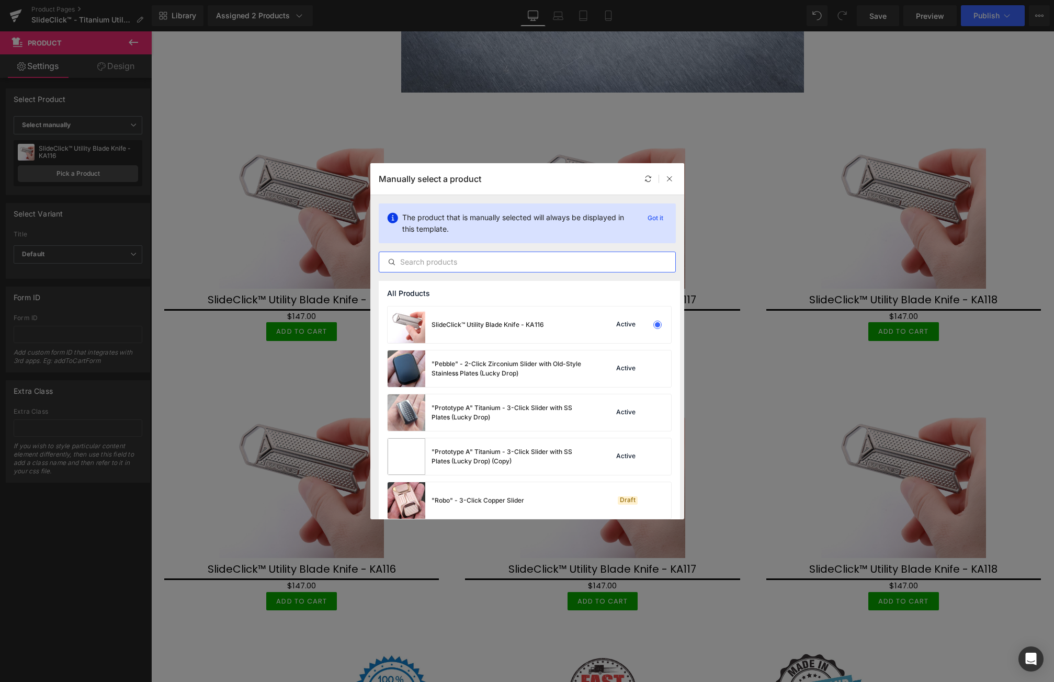
click at [460, 263] on input "text" at bounding box center [527, 262] width 296 height 13
paste input "KA1"
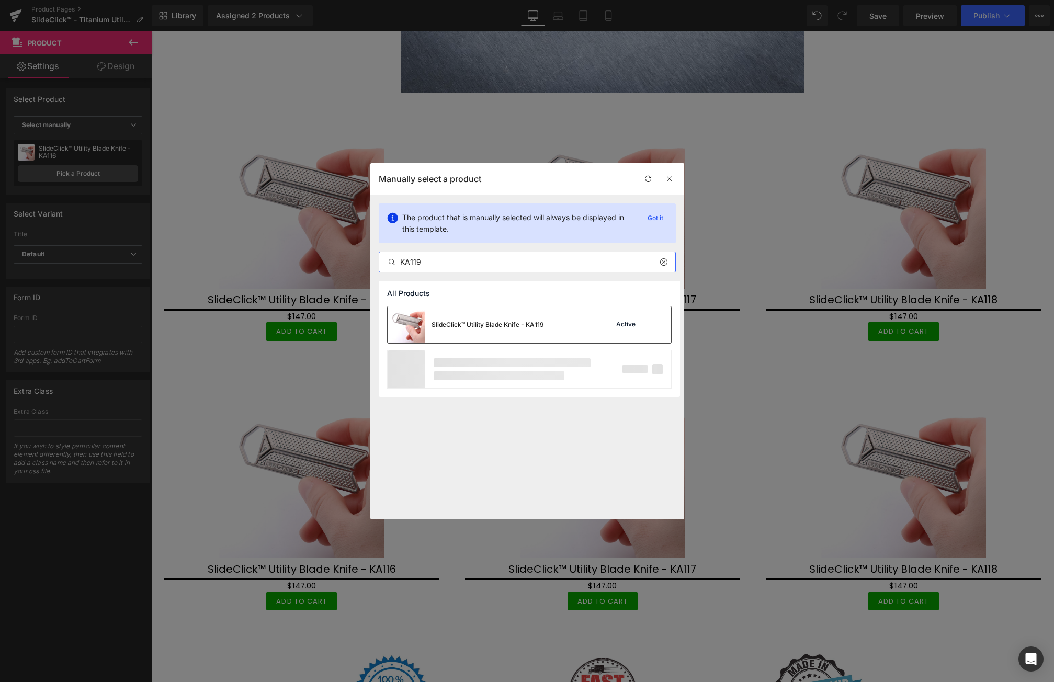
type input "KA119"
click at [480, 329] on div "SlideClick™ Utility Blade Knife - KA119" at bounding box center [488, 324] width 112 height 9
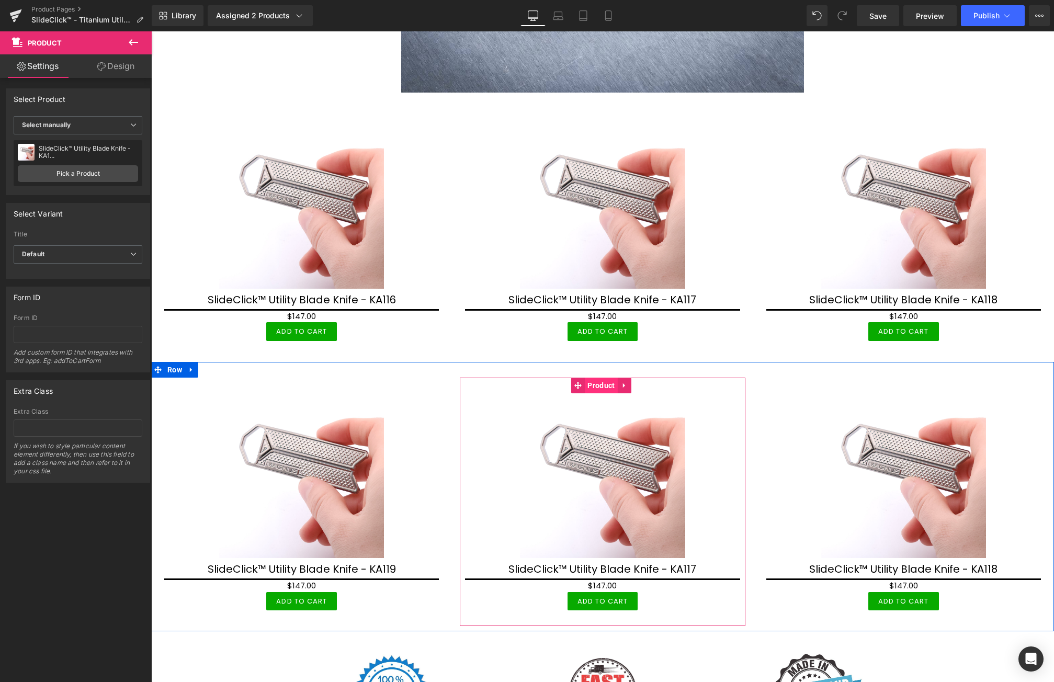
click at [601, 383] on span "Product" at bounding box center [601, 386] width 32 height 16
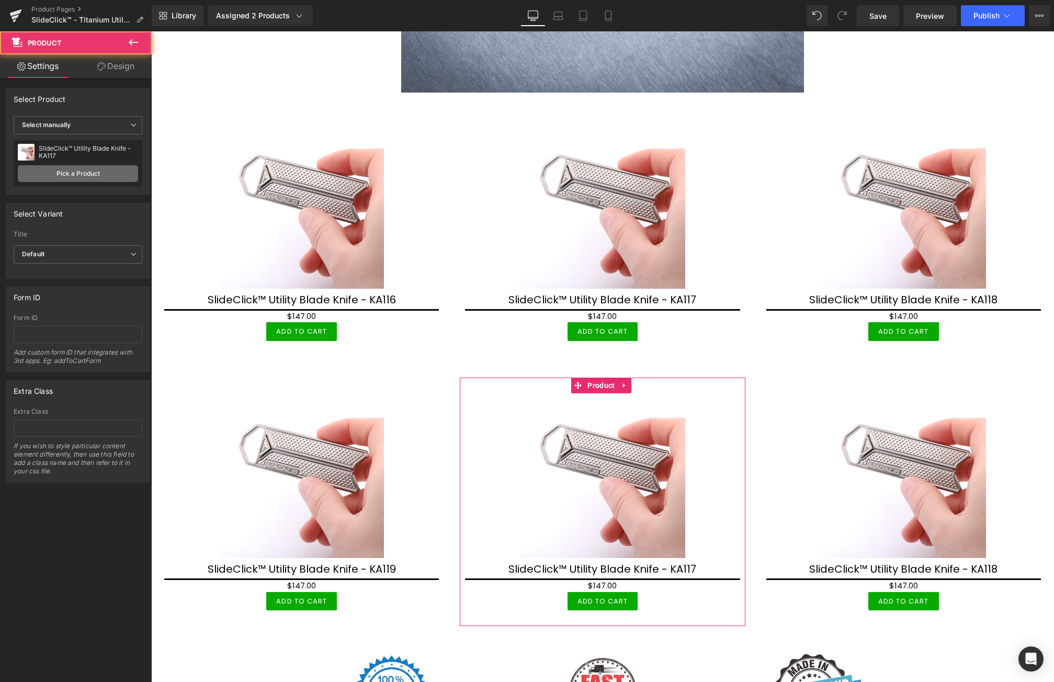
click at [98, 173] on link "Pick a Product" at bounding box center [78, 173] width 120 height 17
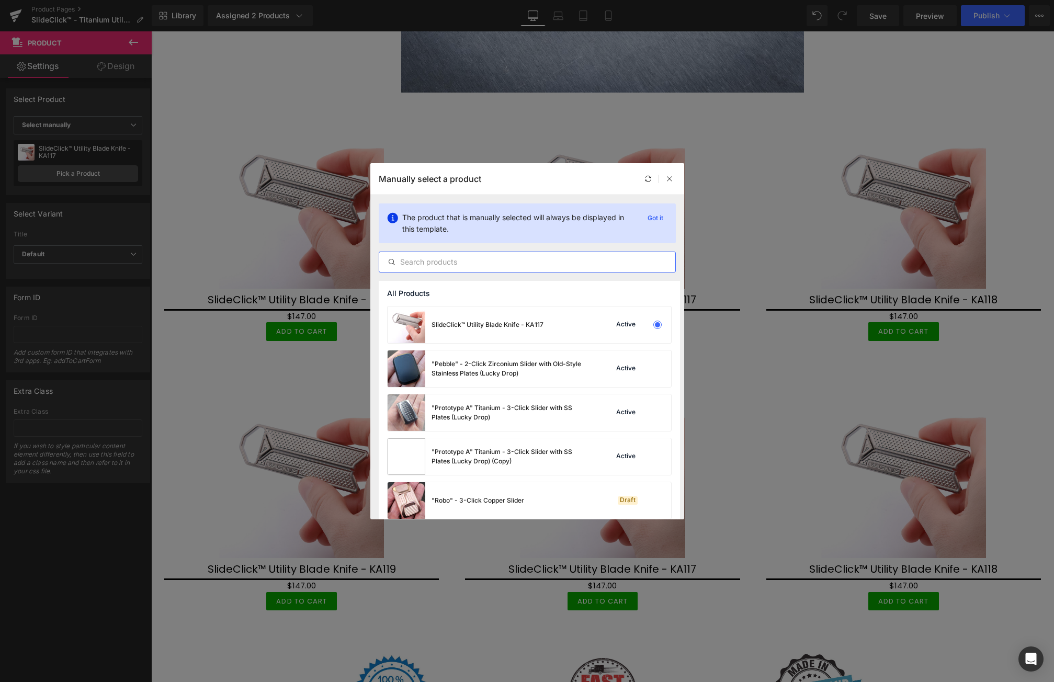
click at [452, 264] on input "text" at bounding box center [527, 262] width 296 height 13
paste input "KA1"
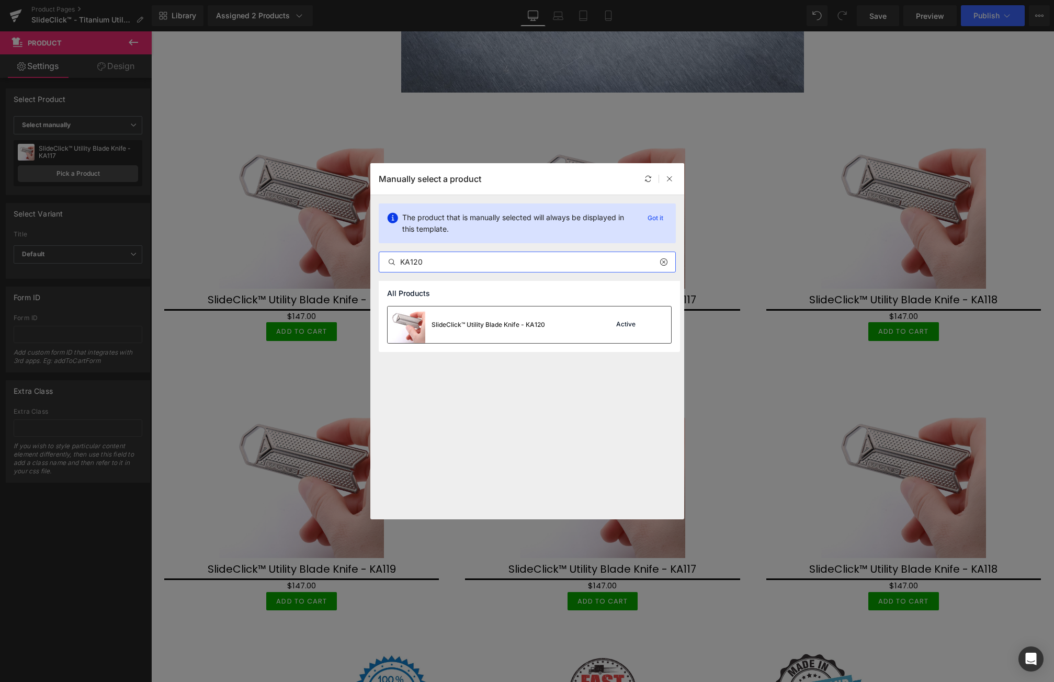
type input "KA120"
click at [503, 328] on div "SlideClick™ Utility Blade Knife - KA120" at bounding box center [489, 324] width 114 height 9
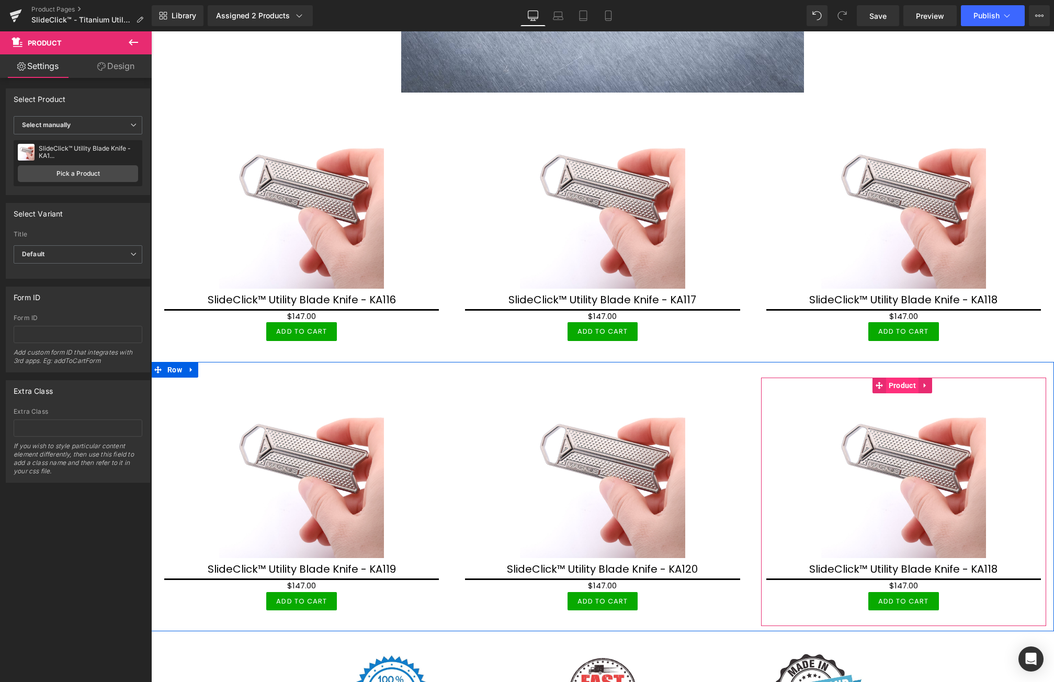
click at [891, 386] on span "Product" at bounding box center [902, 386] width 32 height 16
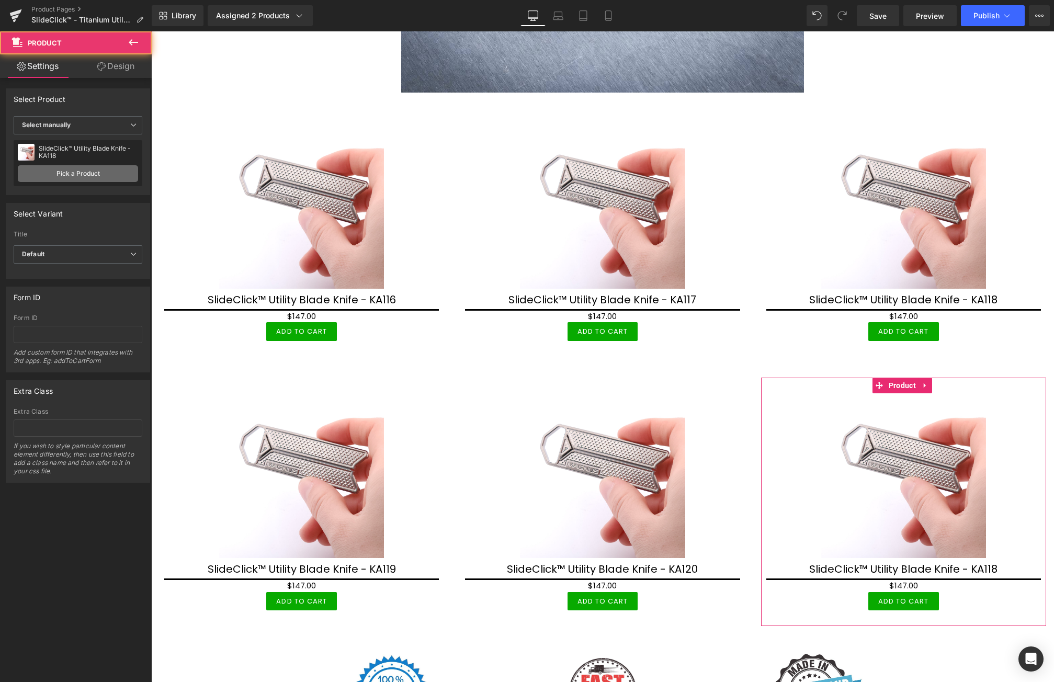
click at [108, 177] on link "Pick a Product" at bounding box center [78, 173] width 120 height 17
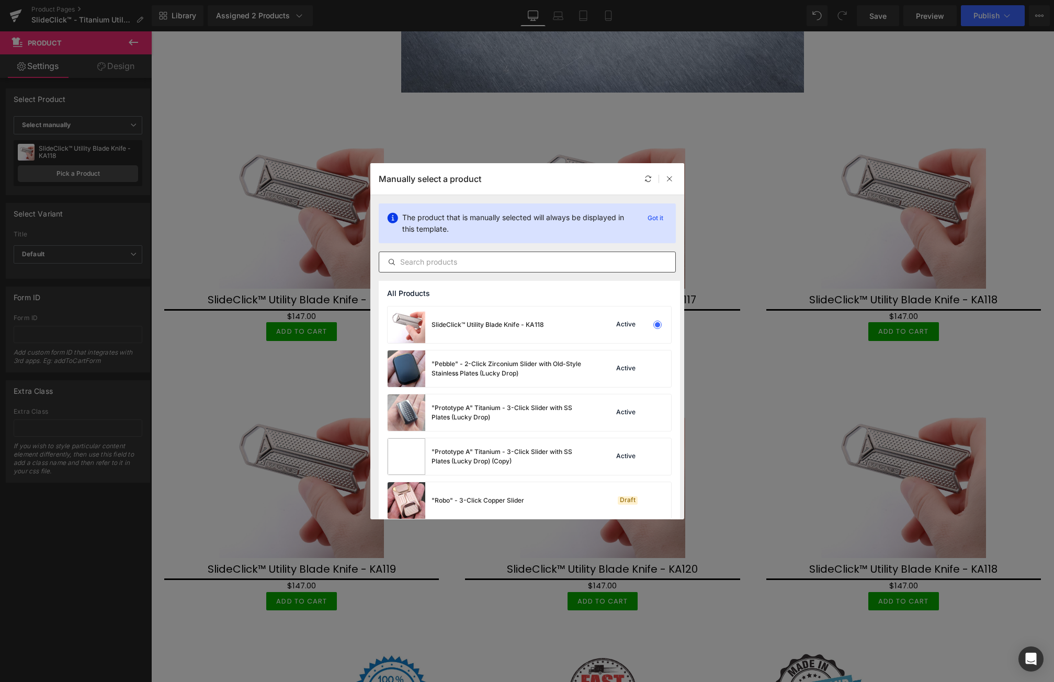
click at [482, 266] on input "text" at bounding box center [527, 262] width 296 height 13
paste input "KA1"
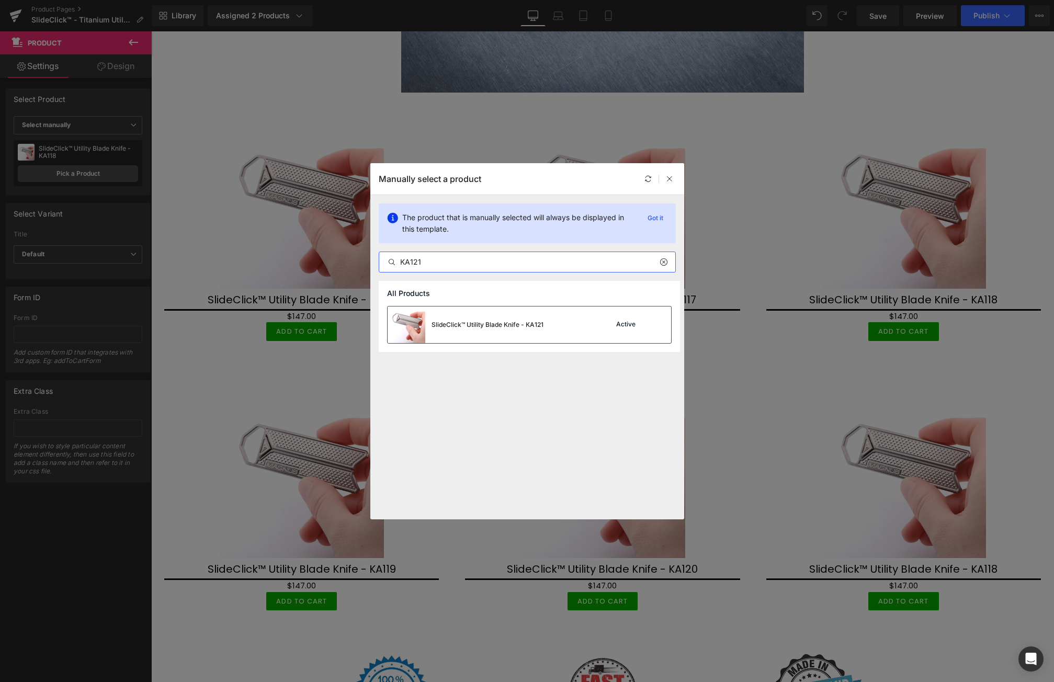
type input "KA121"
click at [498, 325] on div "SlideClick™ Utility Blade Knife - KA121" at bounding box center [488, 324] width 112 height 9
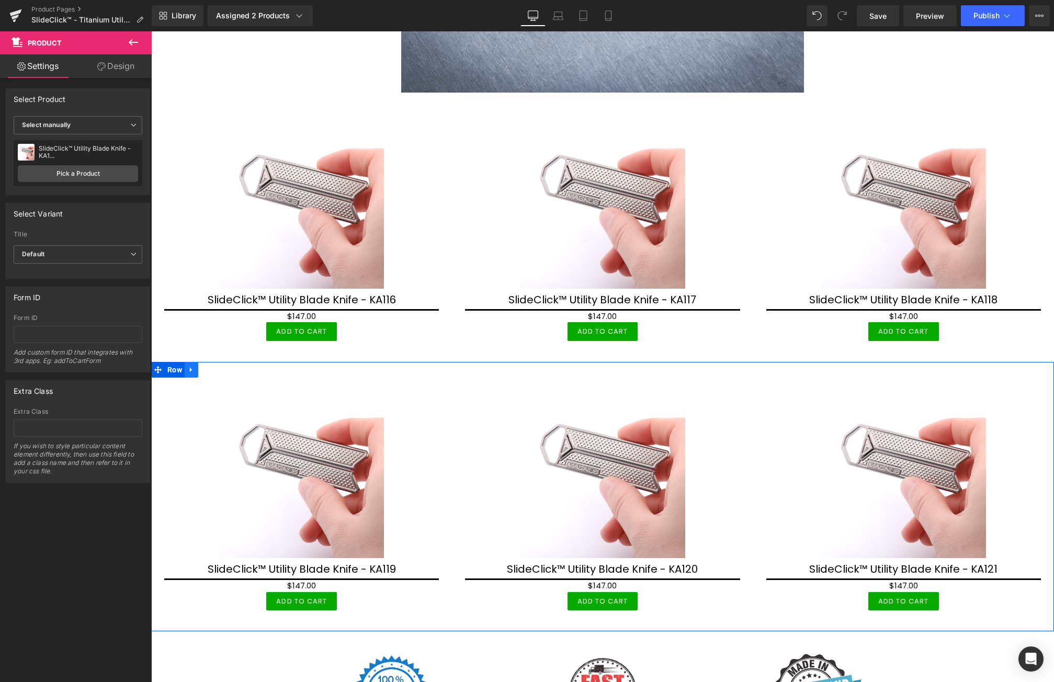
click at [189, 368] on icon at bounding box center [191, 370] width 7 height 8
click at [206, 368] on icon at bounding box center [204, 369] width 7 height 7
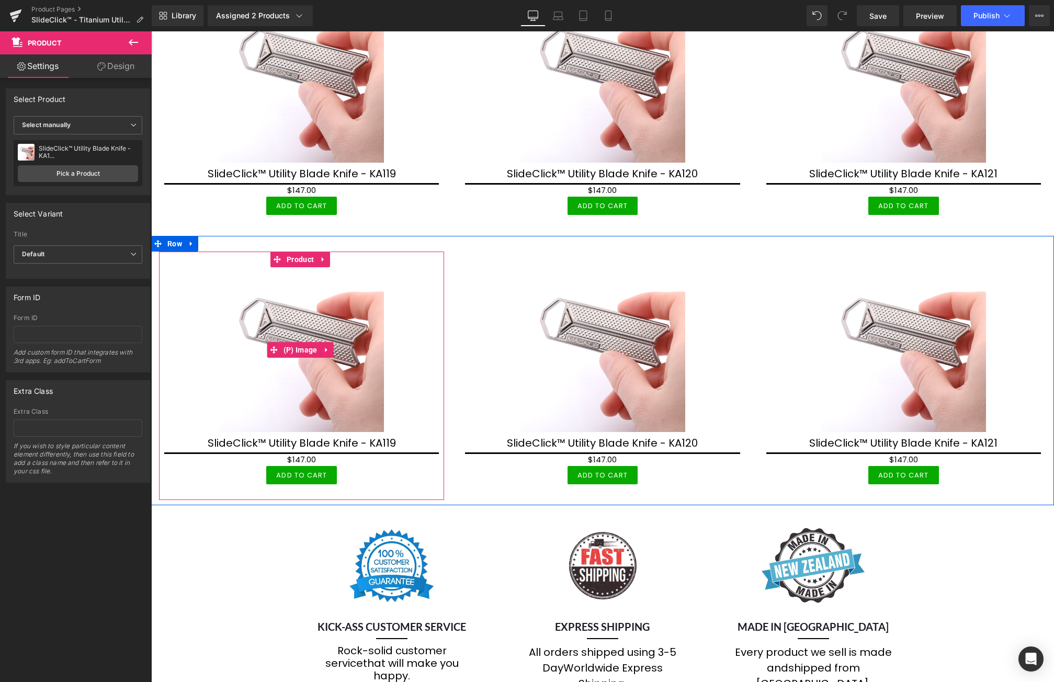
scroll to position [6564, 0]
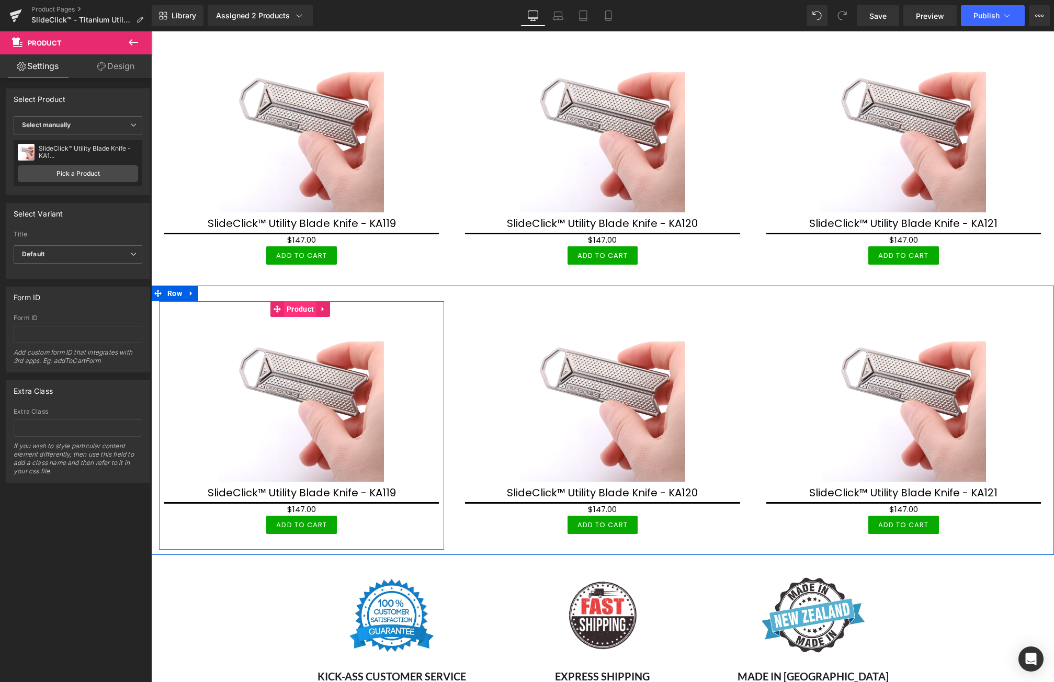
click at [302, 306] on span "Product" at bounding box center [300, 309] width 32 height 16
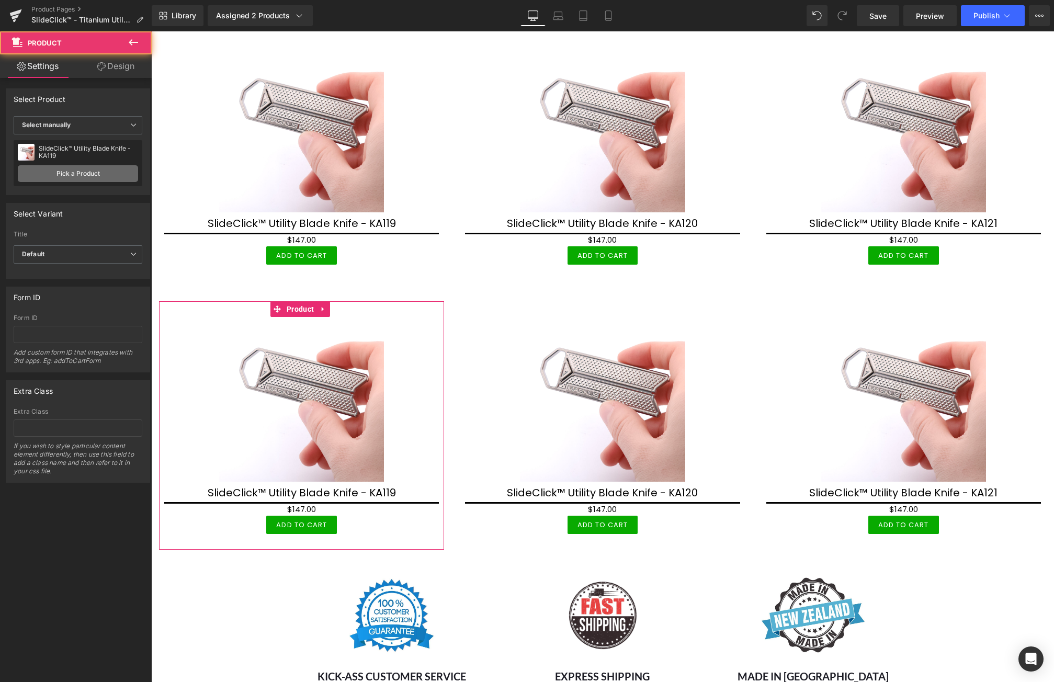
click at [108, 176] on link "Pick a Product" at bounding box center [78, 173] width 120 height 17
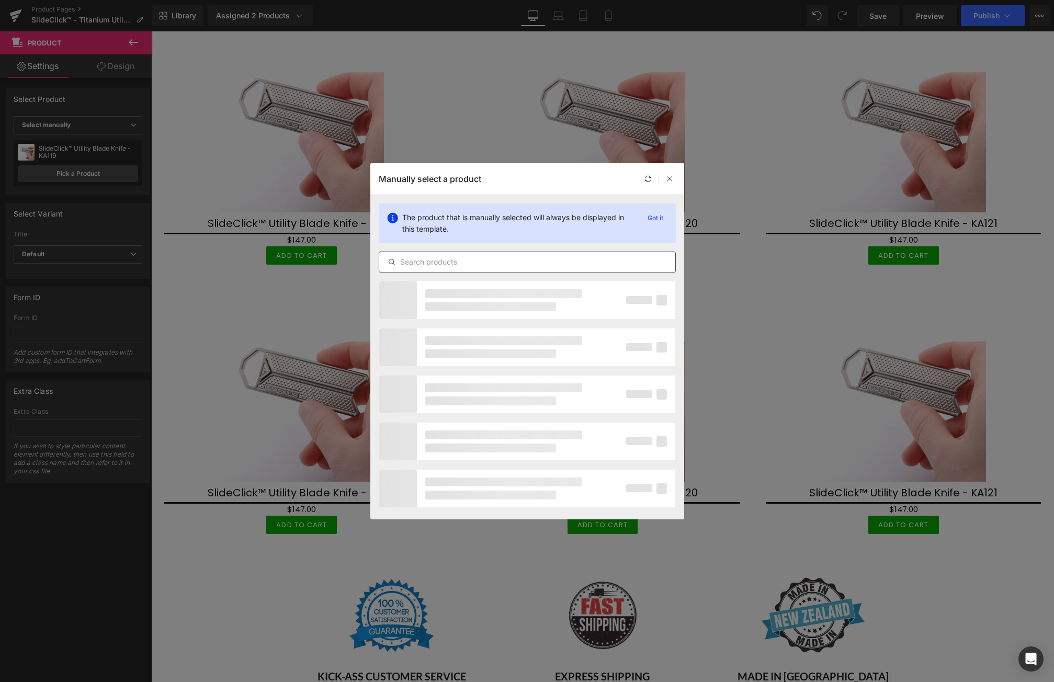
click at [457, 264] on input "text" at bounding box center [527, 262] width 296 height 13
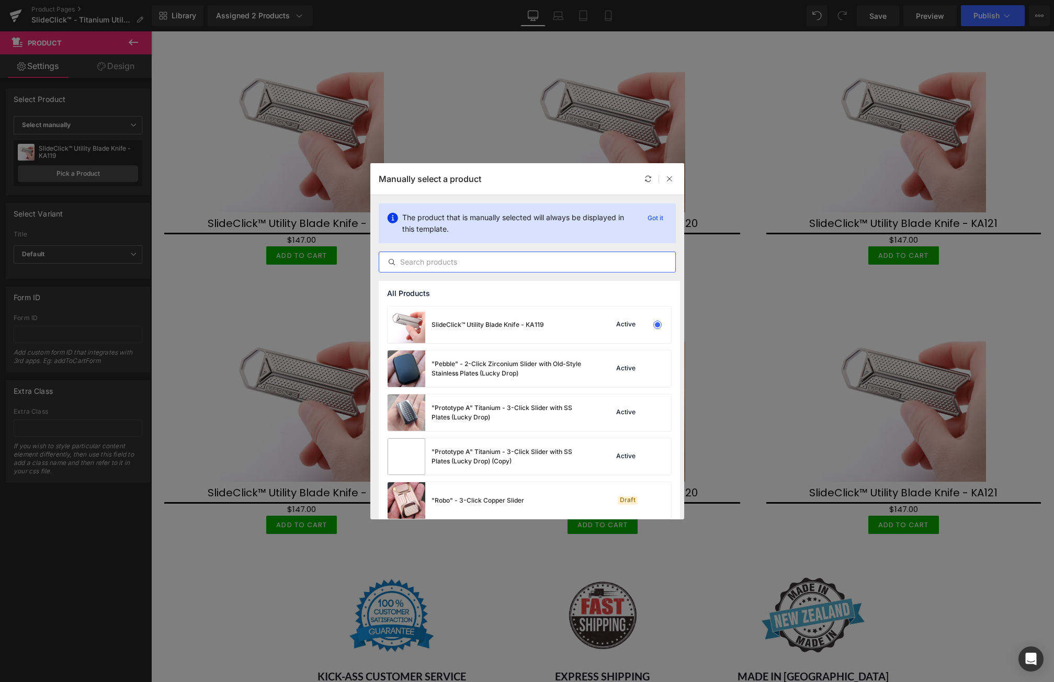
paste input "KA1"
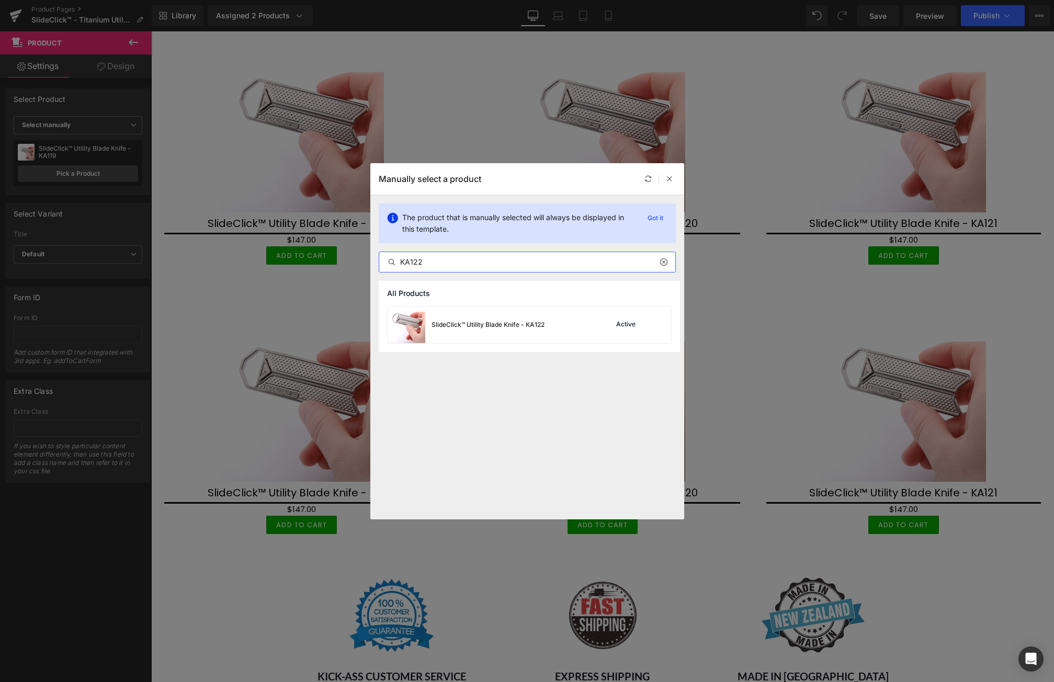
type input "KA122"
click at [482, 327] on div "SlideClick™ Utility Blade Knife - KA122" at bounding box center [488, 324] width 113 height 9
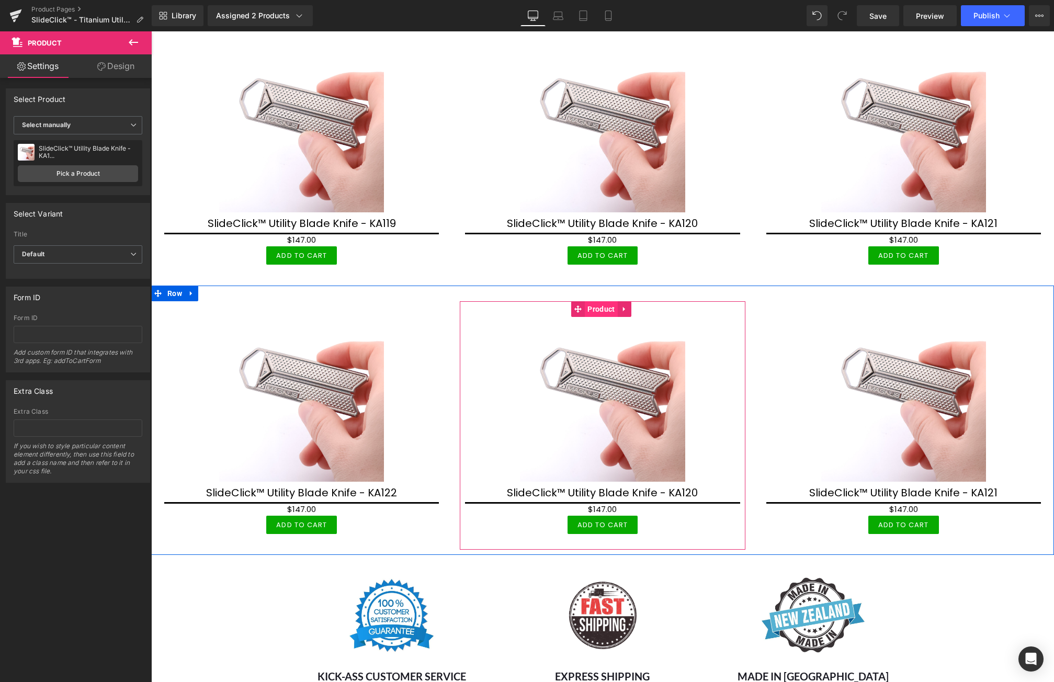
click at [590, 308] on span "Product" at bounding box center [601, 309] width 32 height 16
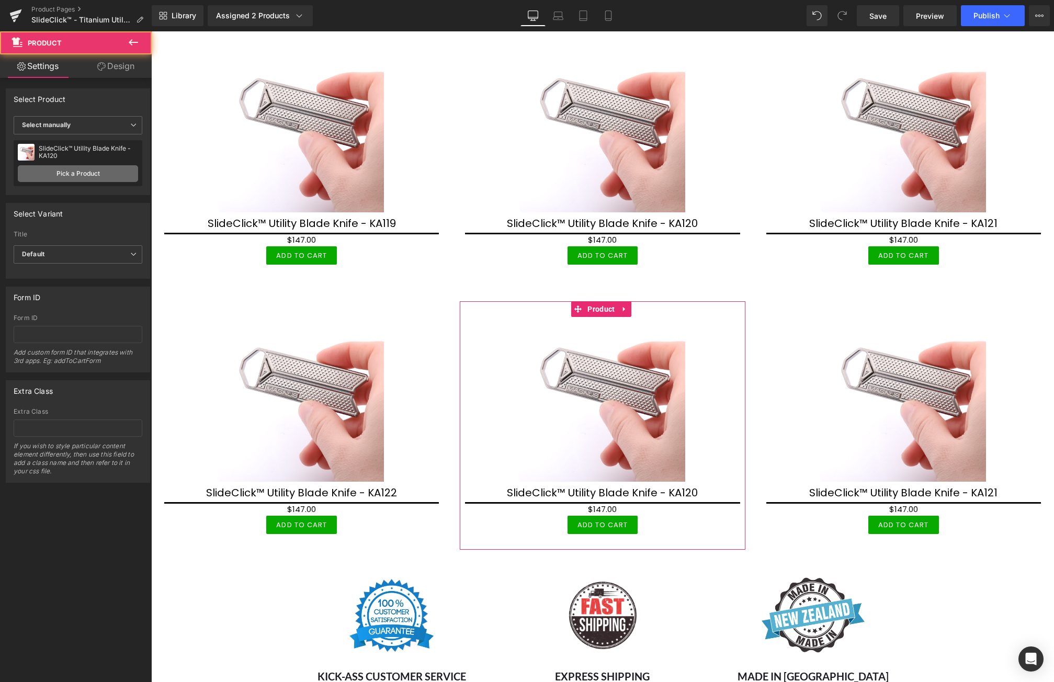
click at [107, 173] on link "Pick a Product" at bounding box center [78, 173] width 120 height 17
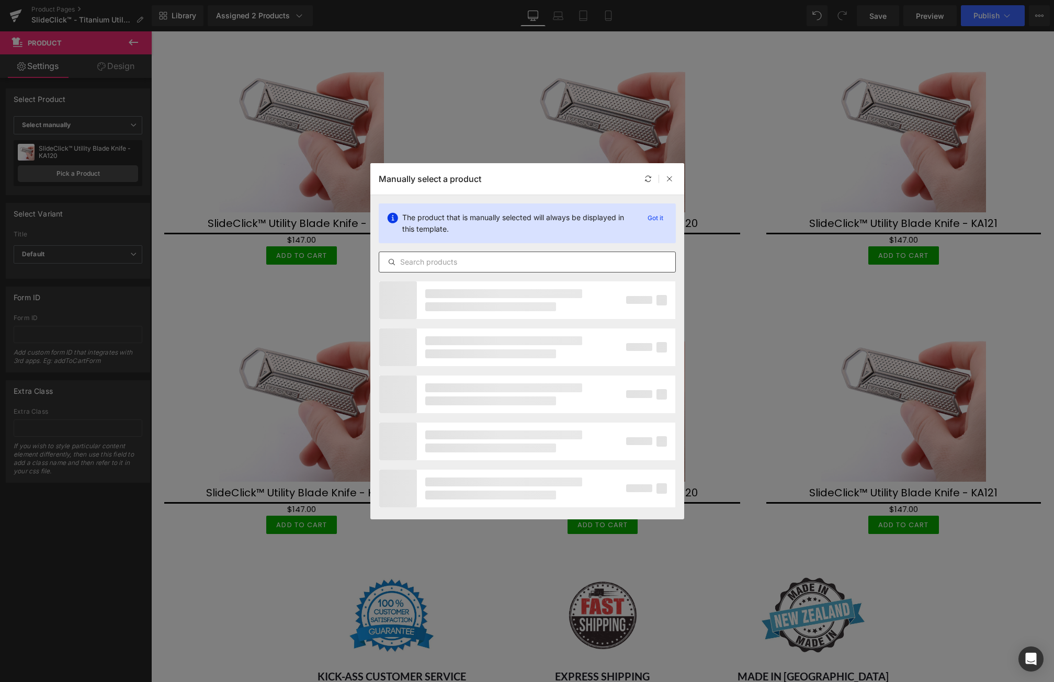
click at [460, 260] on input "text" at bounding box center [527, 262] width 296 height 13
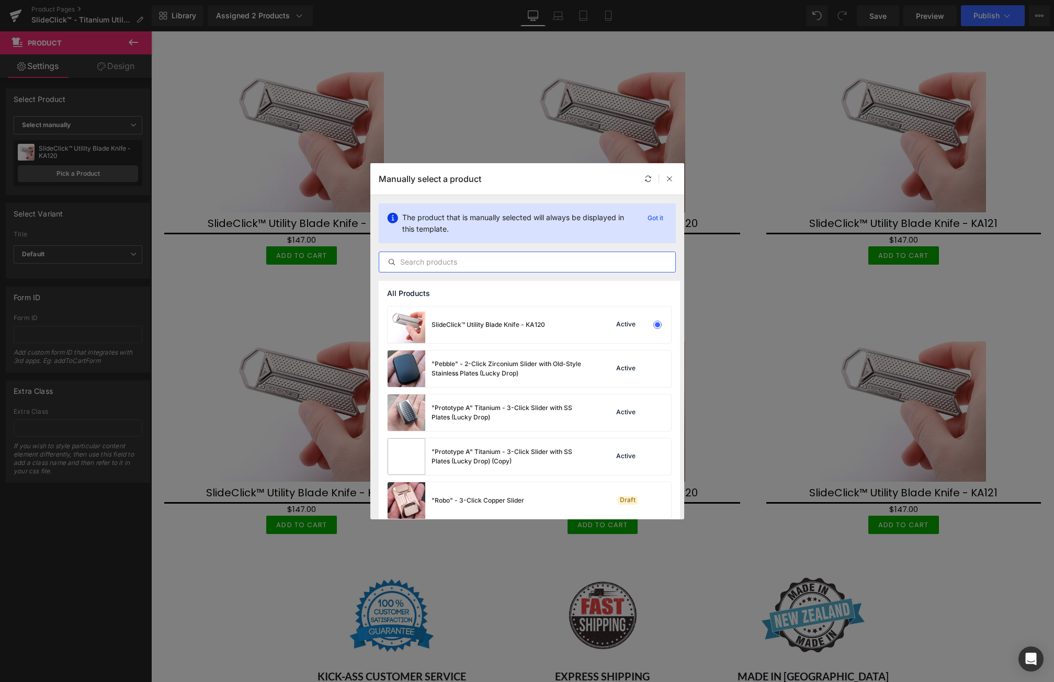
paste input "KA1"
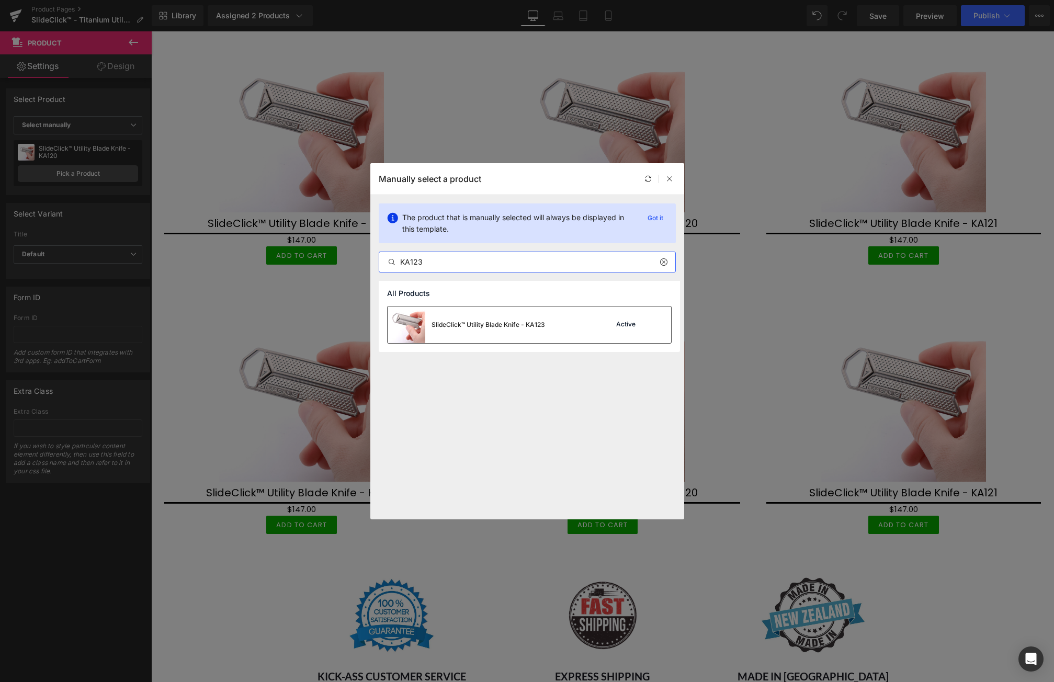
type input "KA123"
click at [495, 326] on div "SlideClick™ Utility Blade Knife - KA123" at bounding box center [489, 324] width 114 height 9
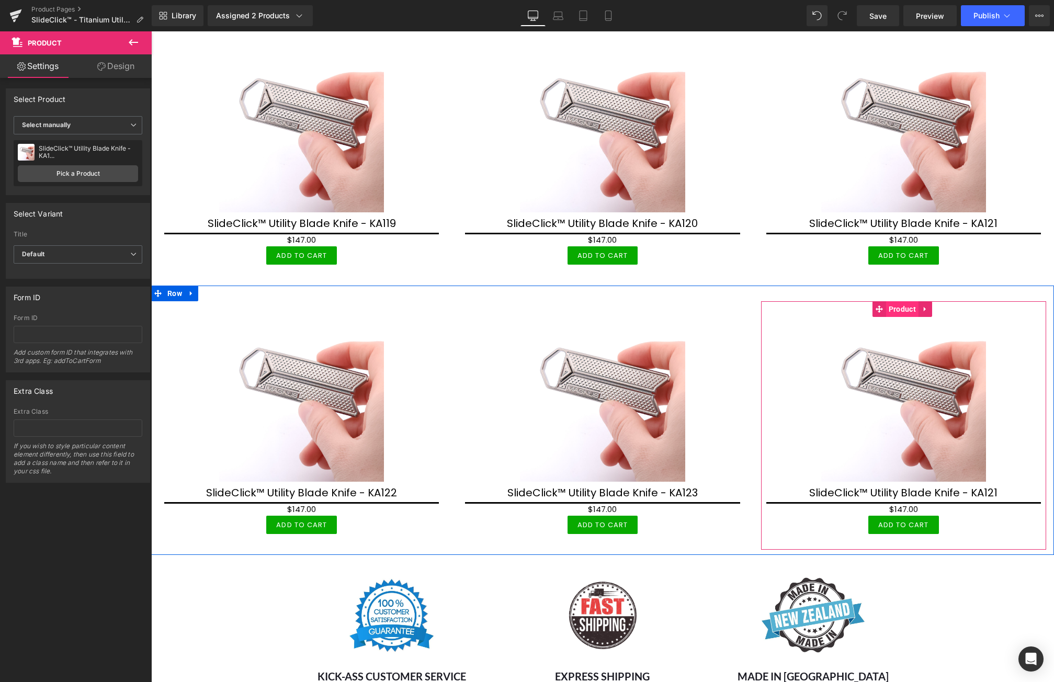
click at [896, 307] on span "Product" at bounding box center [902, 309] width 32 height 16
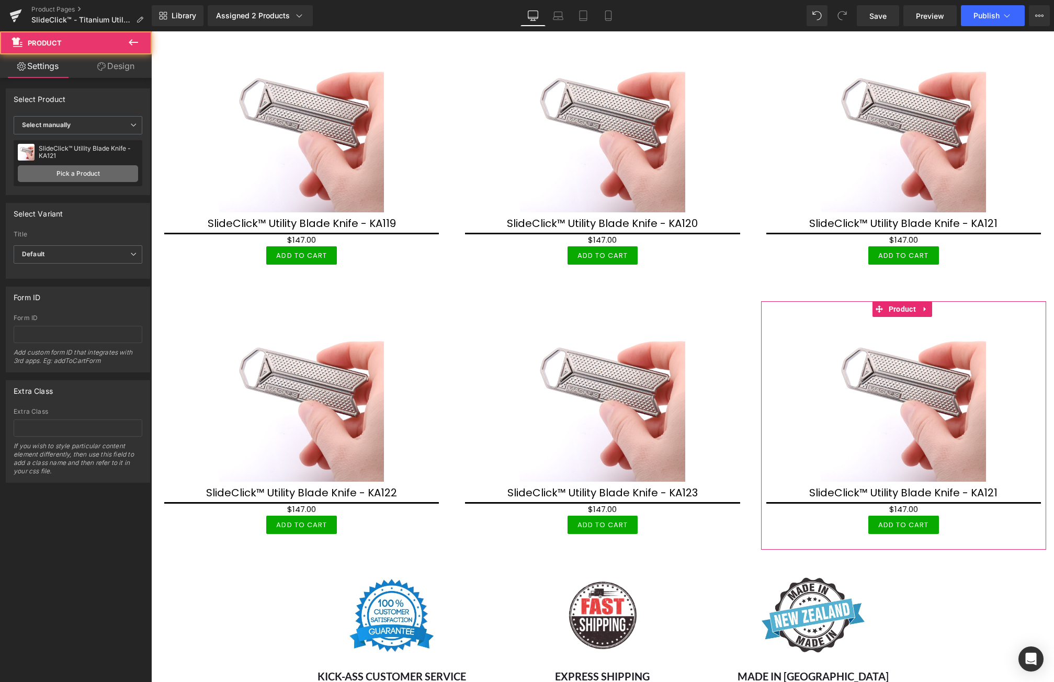
click at [109, 166] on link "Pick a Product" at bounding box center [78, 173] width 120 height 17
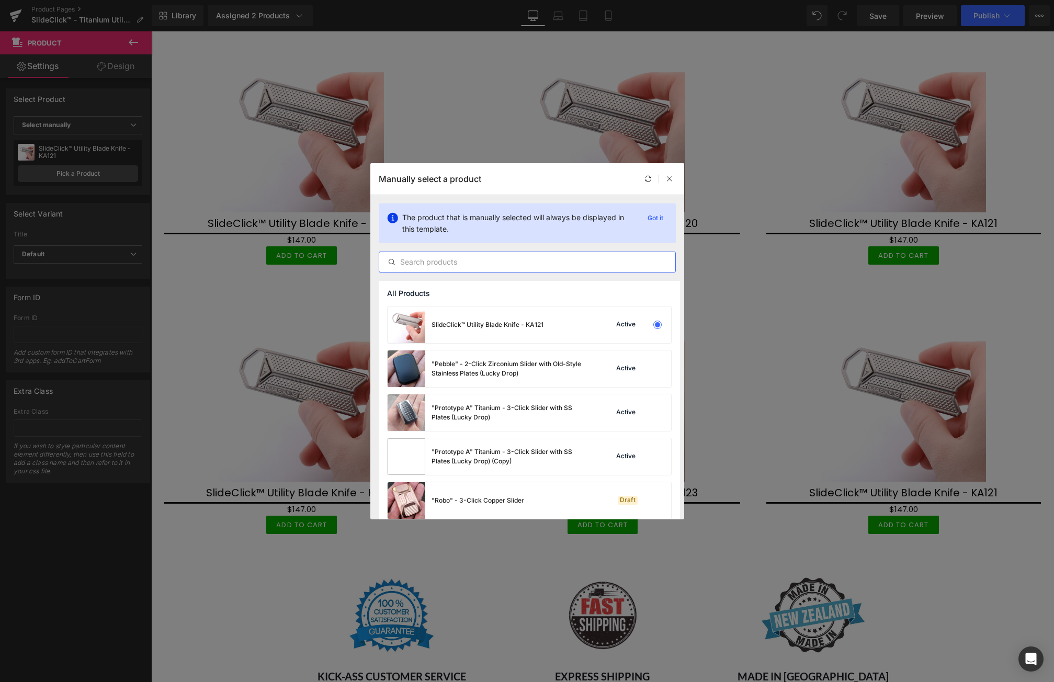
click at [502, 261] on input "text" at bounding box center [527, 262] width 296 height 13
paste input "KA1"
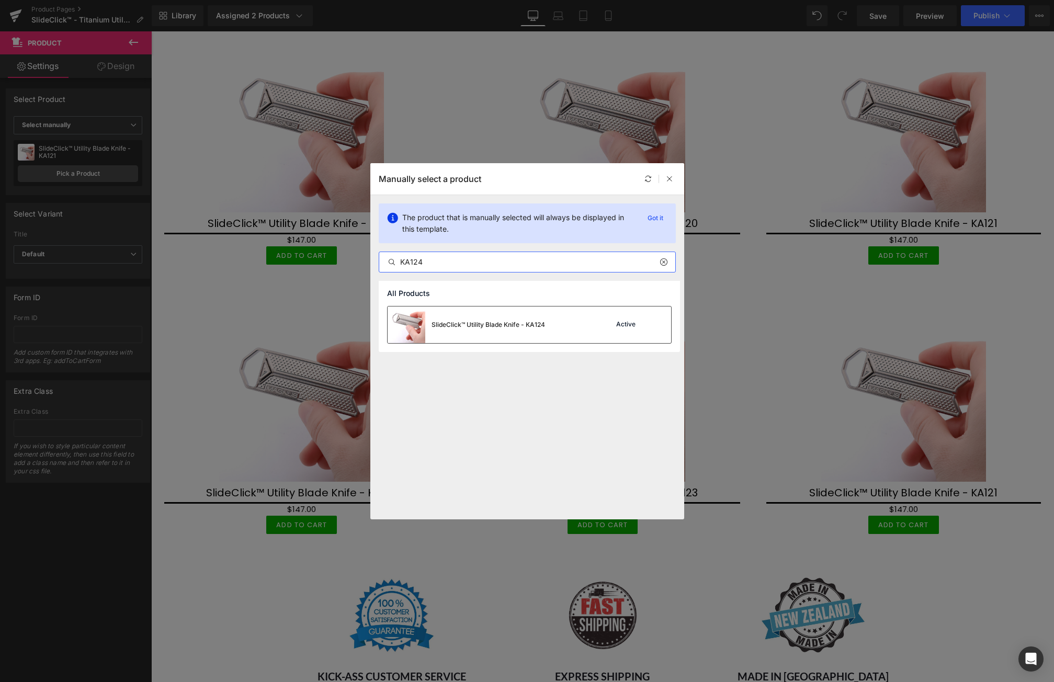
type input "KA124"
click at [534, 329] on div "SlideClick™ Utility Blade Knife - KA124" at bounding box center [489, 324] width 114 height 9
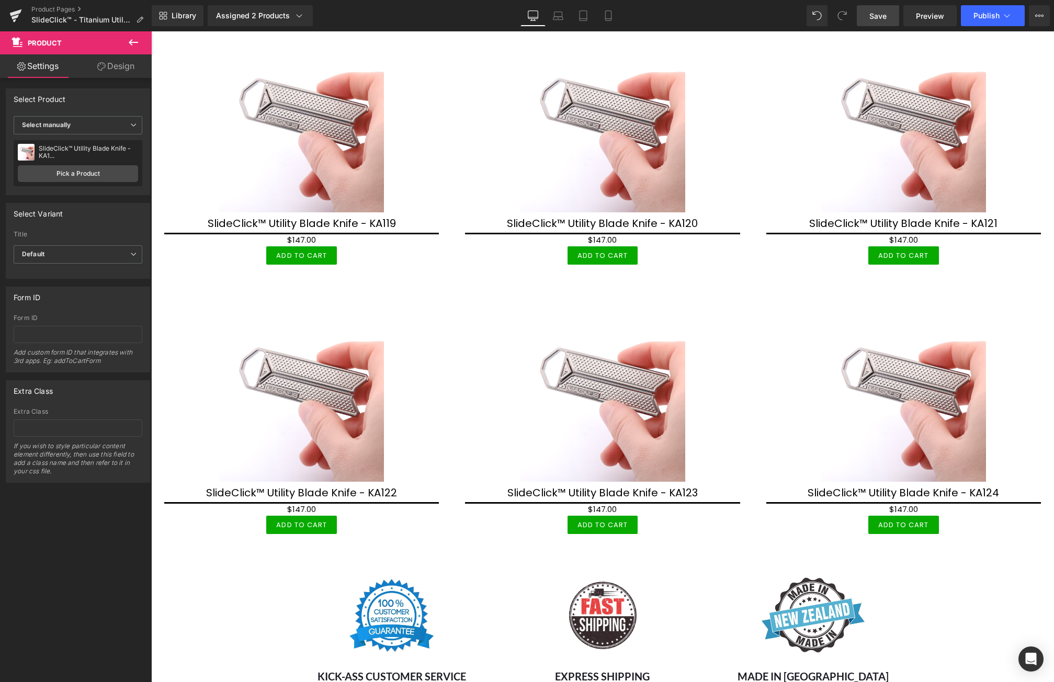
click at [888, 10] on link "Save" at bounding box center [878, 15] width 42 height 21
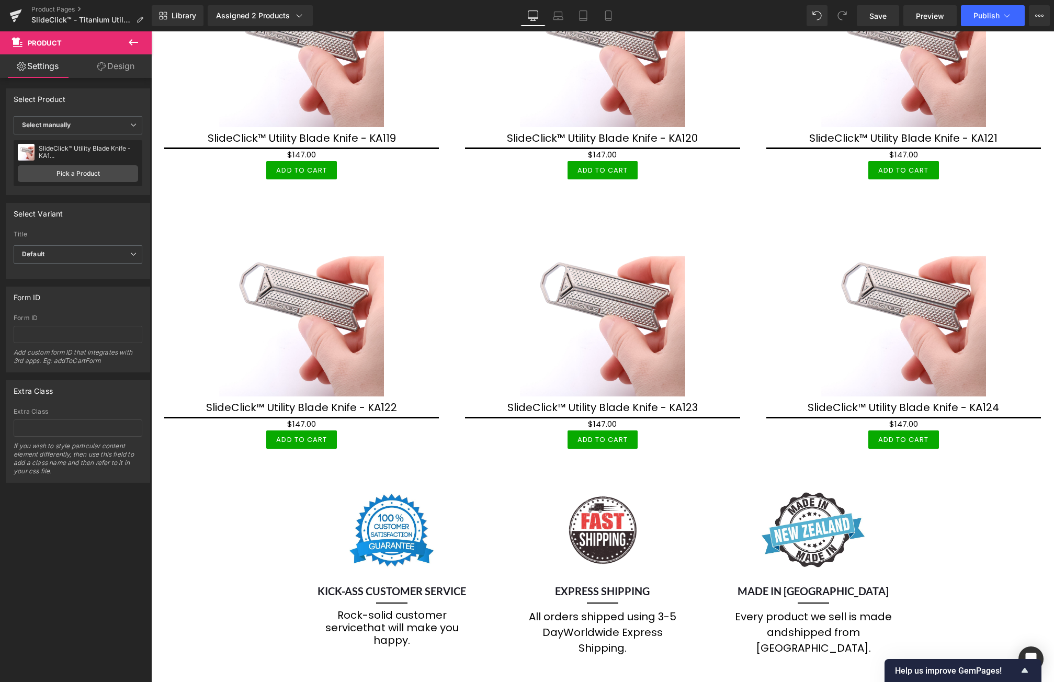
scroll to position [6668, 0]
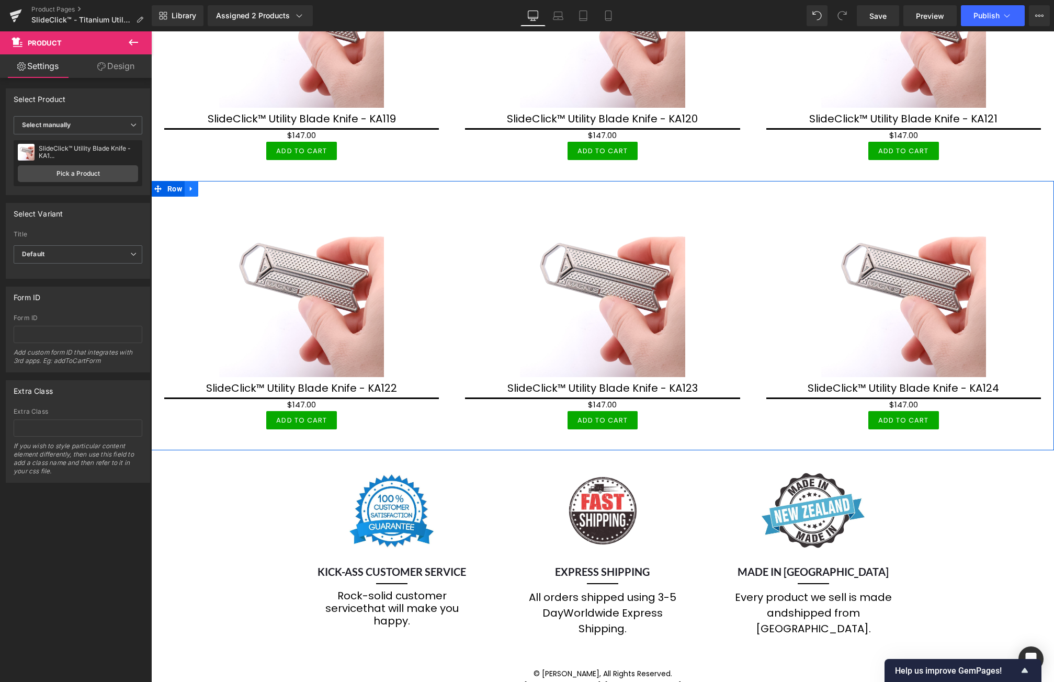
click at [190, 185] on icon at bounding box center [191, 189] width 7 height 8
drag, startPoint x: 205, startPoint y: 185, endPoint x: 415, endPoint y: 48, distance: 251.8
click at [205, 185] on icon at bounding box center [204, 188] width 7 height 7
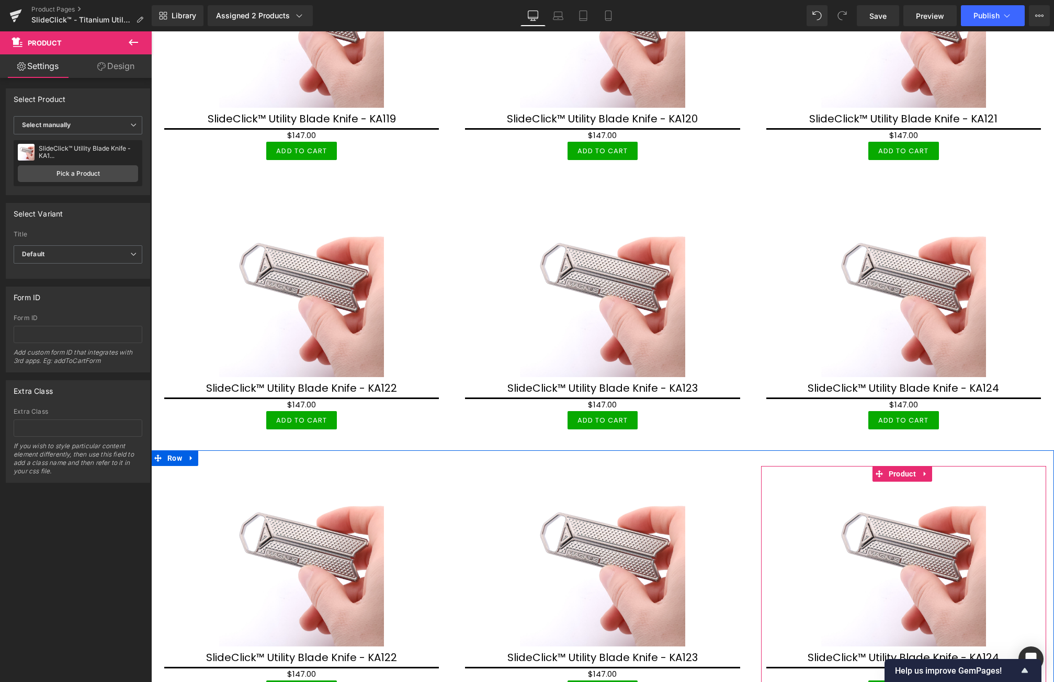
click at [922, 470] on icon at bounding box center [925, 474] width 7 height 8
click at [929, 470] on icon at bounding box center [932, 473] width 7 height 7
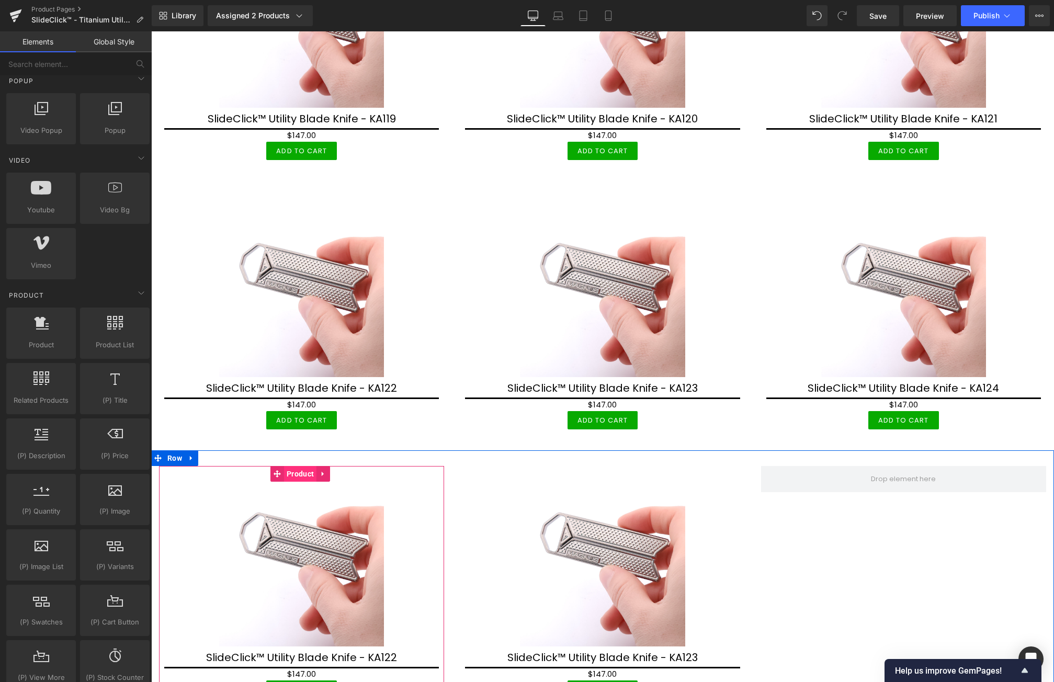
click at [299, 472] on span "Product" at bounding box center [300, 474] width 32 height 16
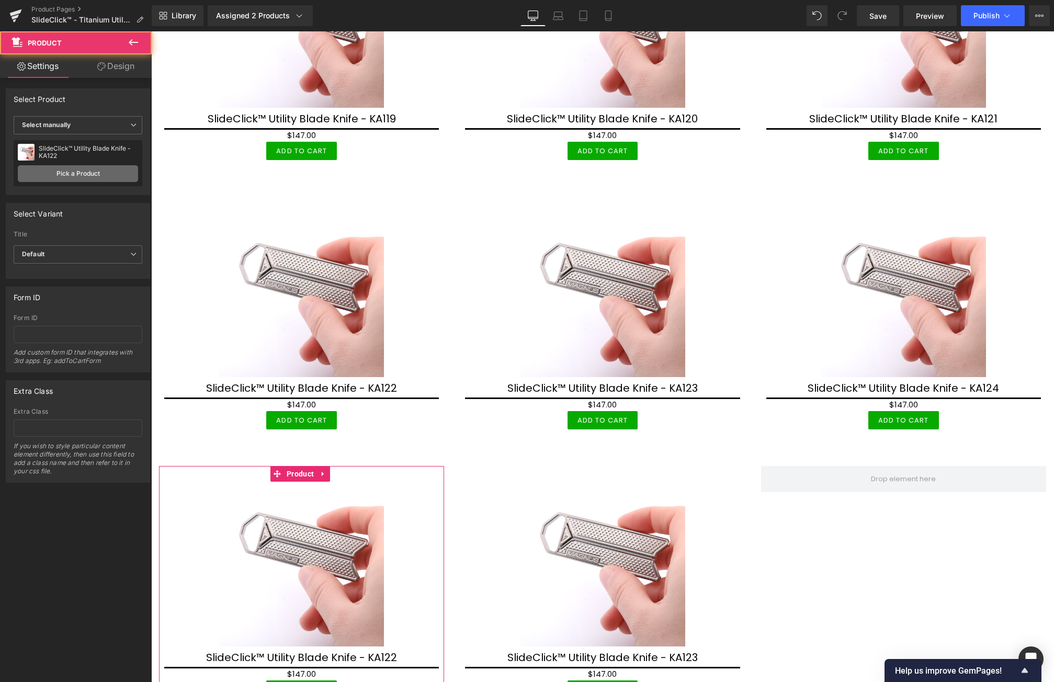
click at [100, 166] on link "Pick a Product" at bounding box center [78, 173] width 120 height 17
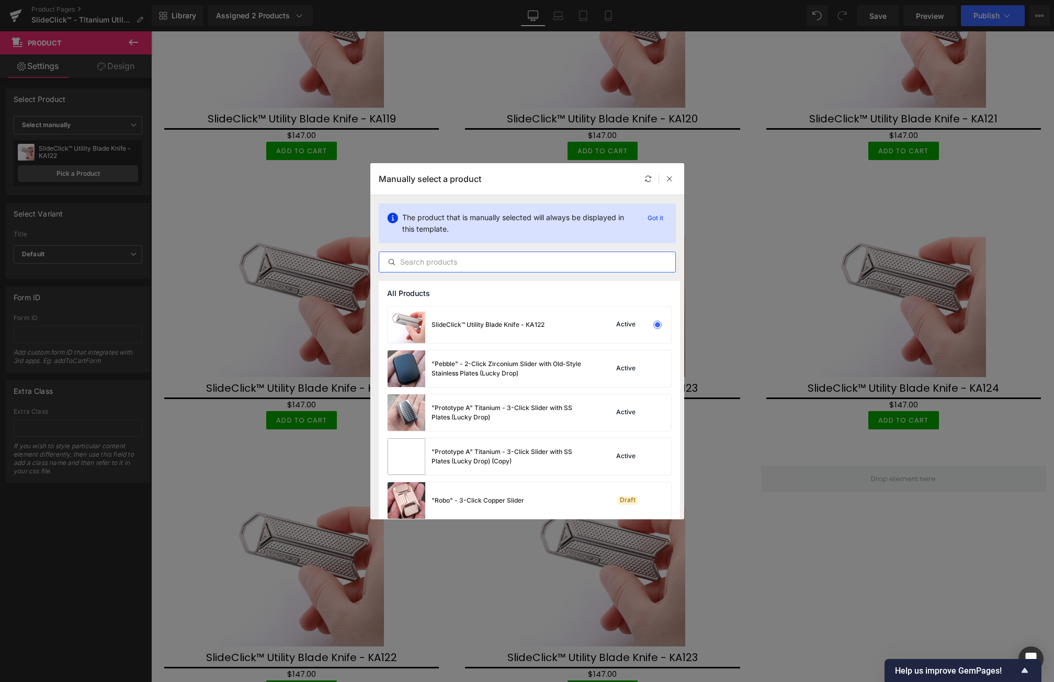
click at [466, 262] on input "text" at bounding box center [527, 262] width 296 height 13
paste input "KA1"
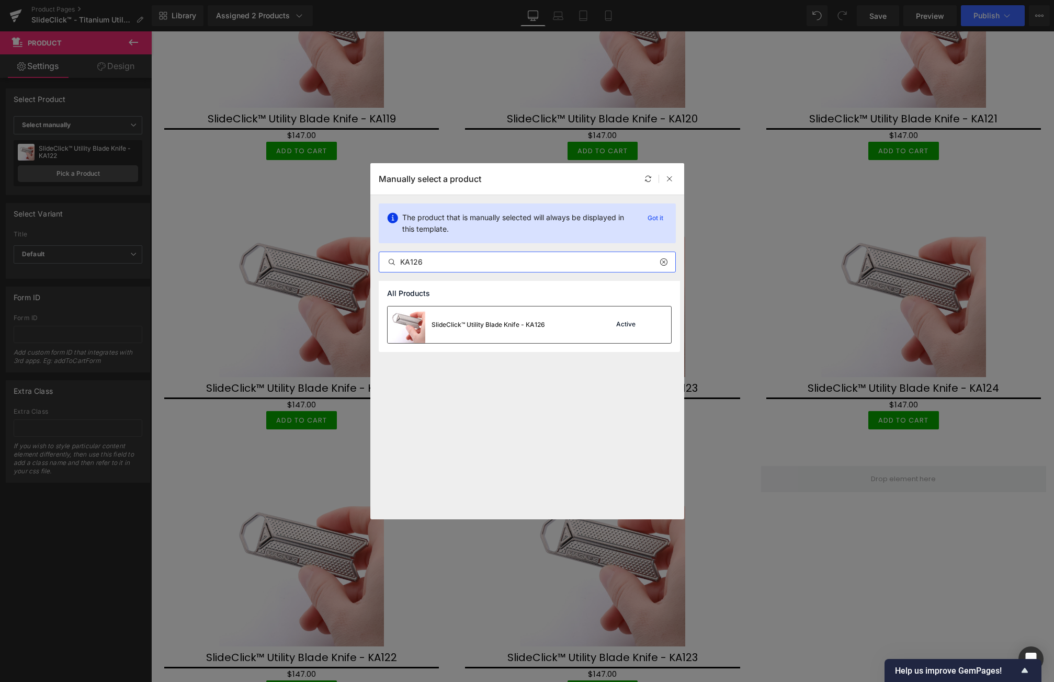
type input "KA126"
drag, startPoint x: 467, startPoint y: 327, endPoint x: 414, endPoint y: 510, distance: 190.1
click at [467, 327] on div "SlideClick™ Utility Blade Knife - KA126" at bounding box center [489, 324] width 114 height 9
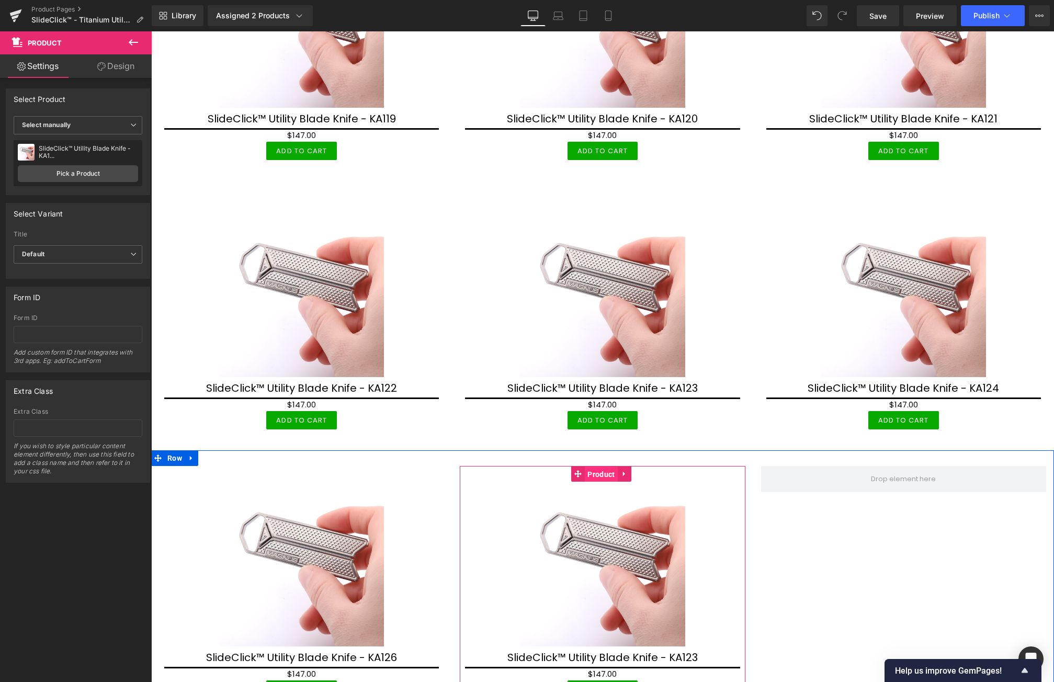
click at [593, 470] on span "Product" at bounding box center [601, 475] width 32 height 16
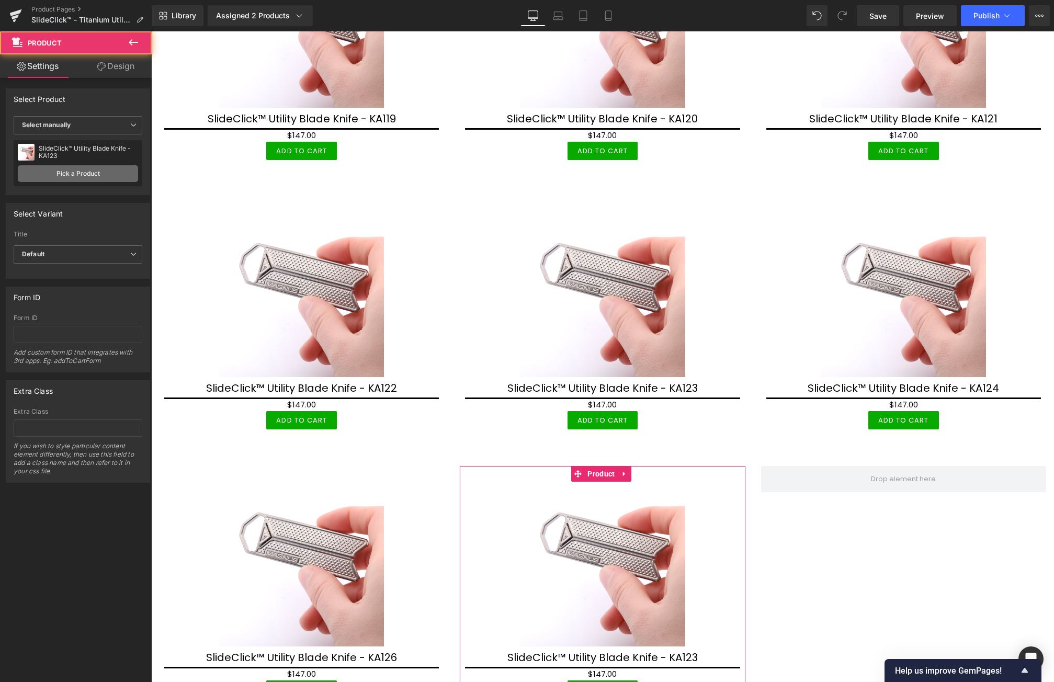
click at [107, 174] on link "Pick a Product" at bounding box center [78, 173] width 120 height 17
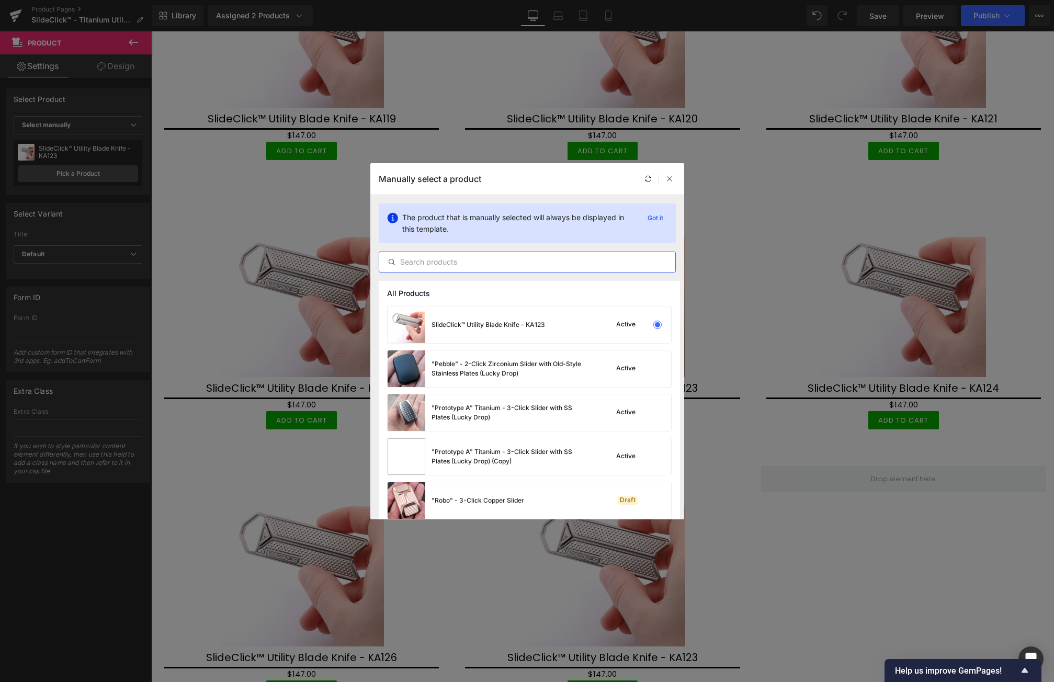
click at [453, 263] on input "text" at bounding box center [527, 262] width 296 height 13
paste input "KA1"
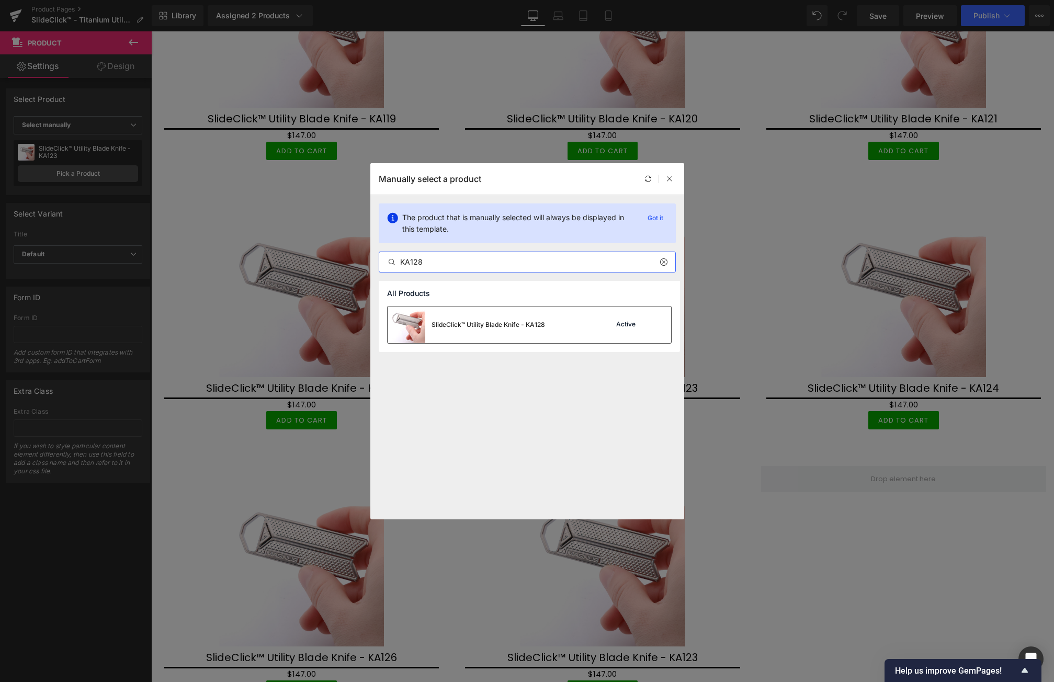
type input "KA128"
click at [524, 328] on div "SlideClick™ Utility Blade Knife - KA128" at bounding box center [489, 324] width 114 height 9
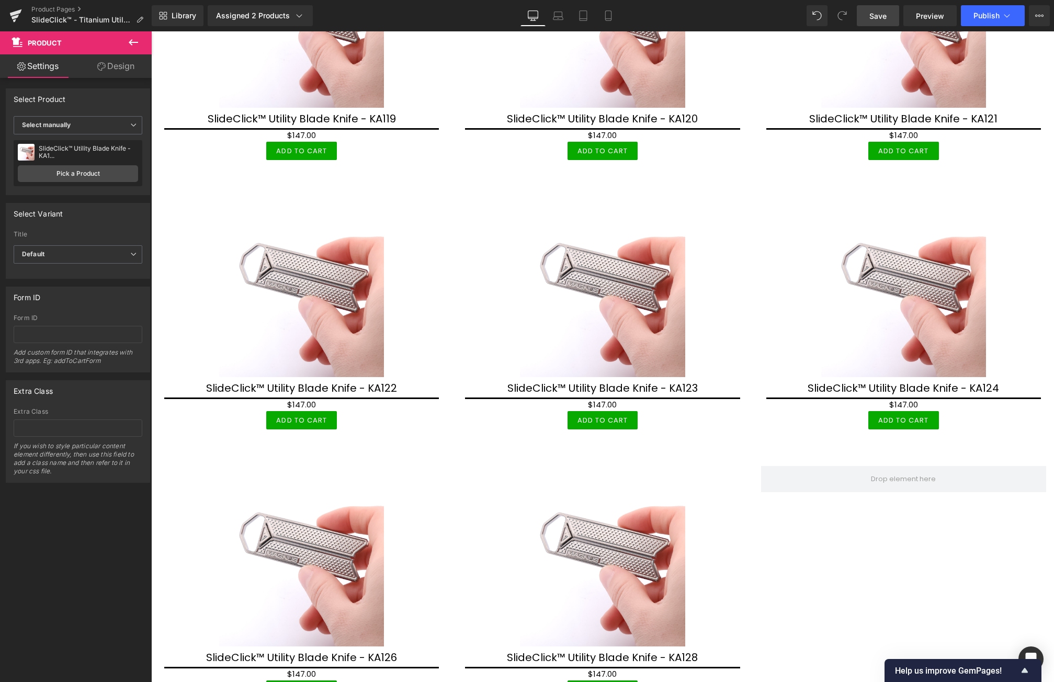
click at [887, 13] on span "Save" at bounding box center [878, 15] width 17 height 11
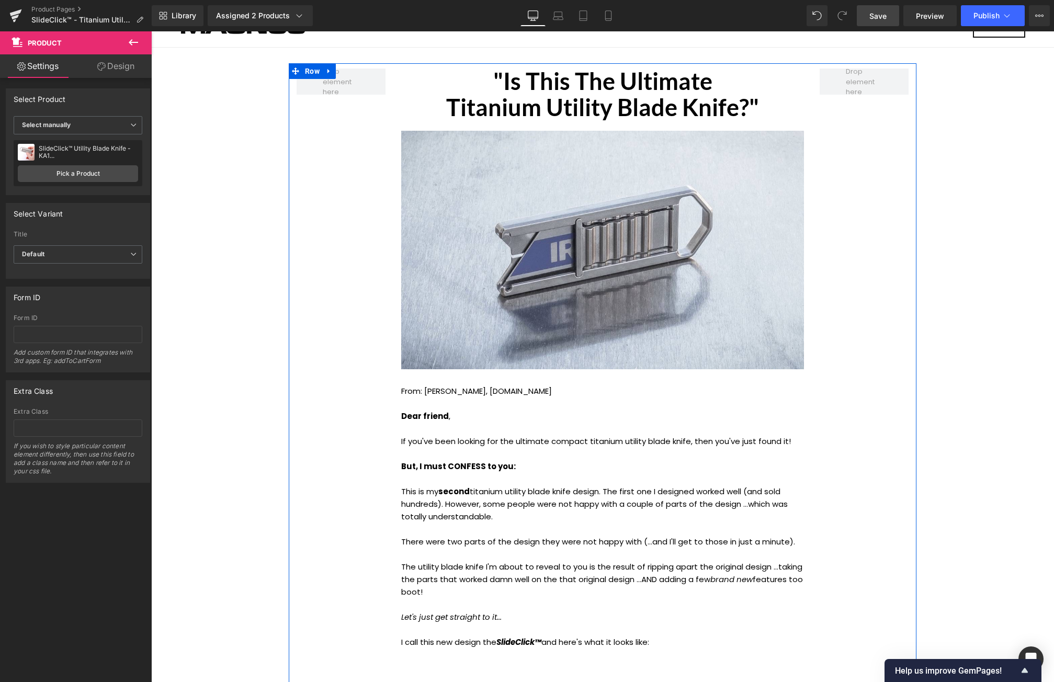
scroll to position [0, 0]
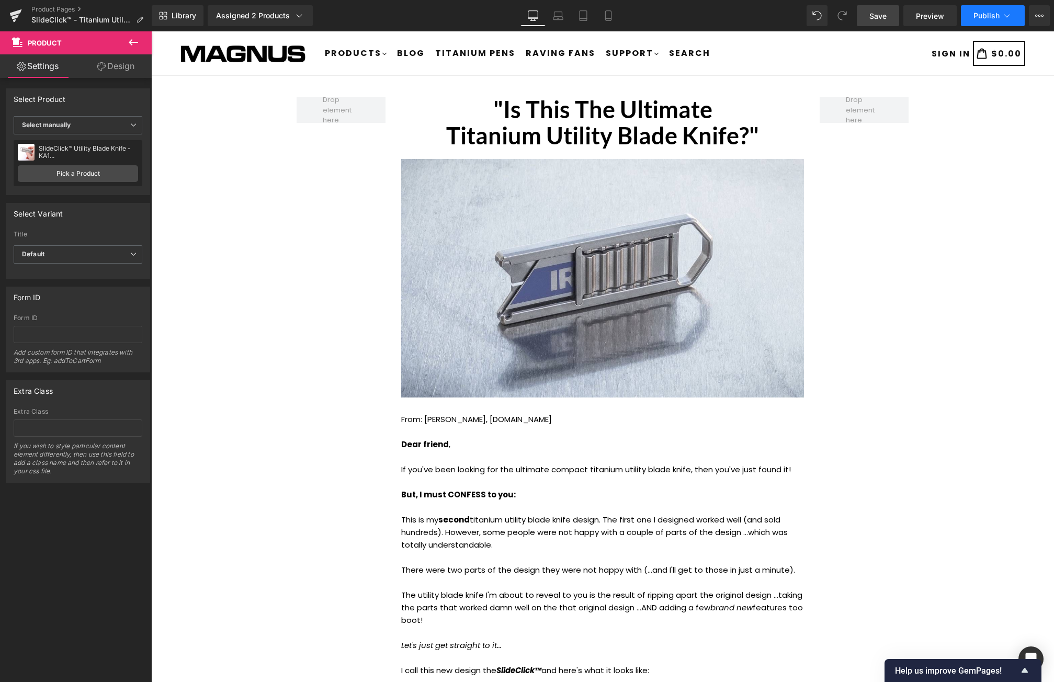
click at [1013, 14] on button "Publish" at bounding box center [993, 15] width 64 height 21
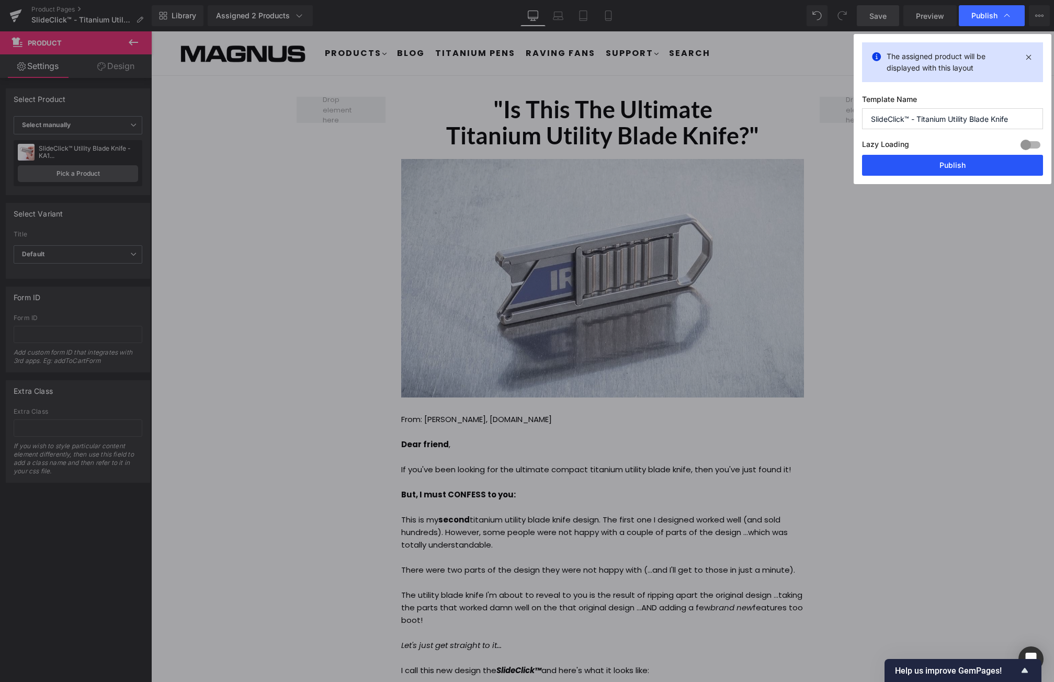
click at [962, 170] on button "Publish" at bounding box center [952, 165] width 181 height 21
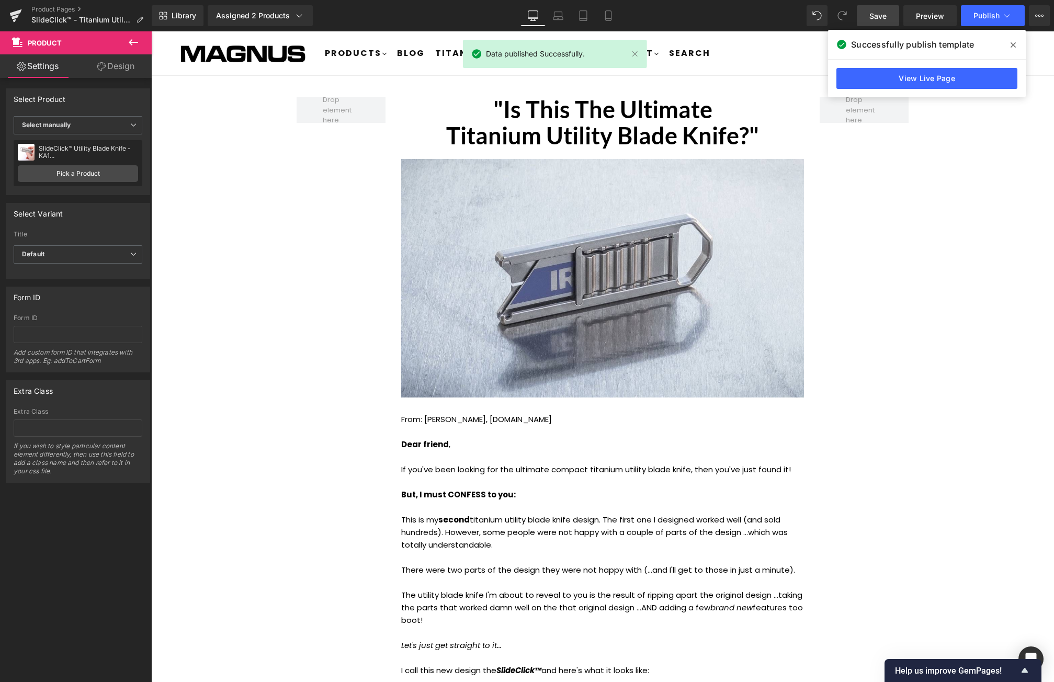
click at [1013, 43] on icon at bounding box center [1013, 45] width 5 height 8
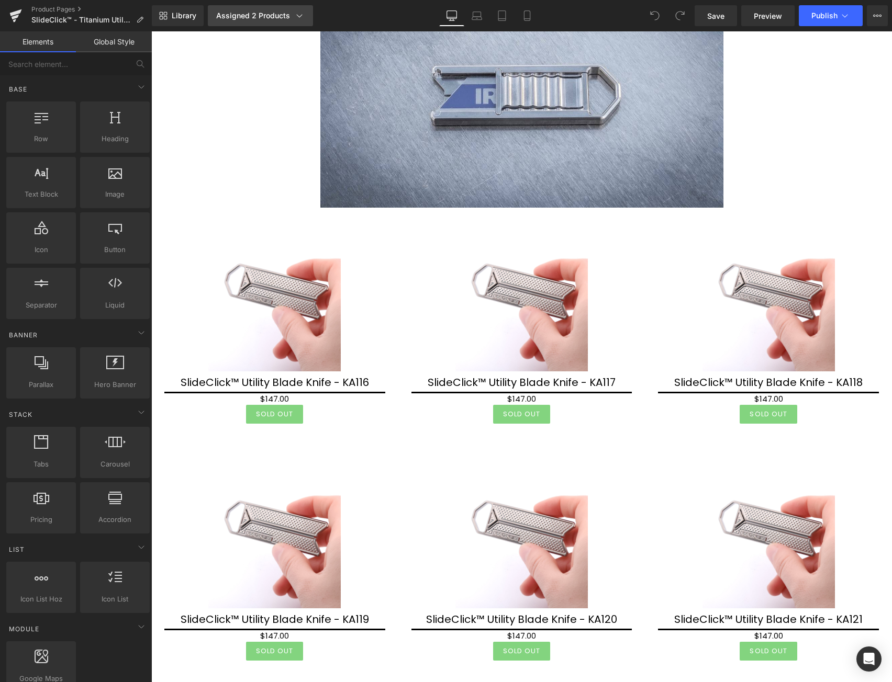
scroll to position [6101, 0]
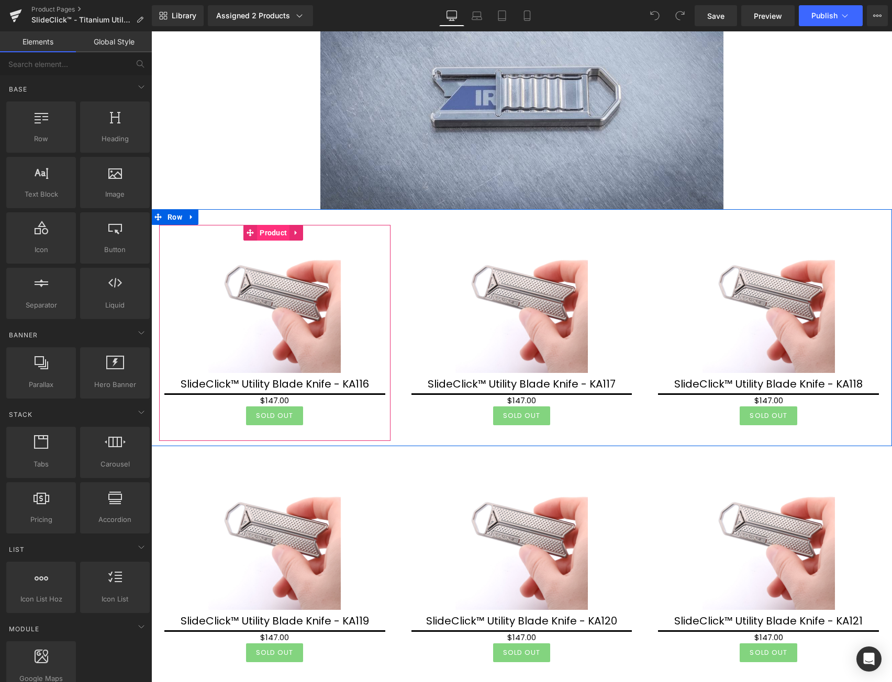
click at [276, 231] on span "Product" at bounding box center [273, 233] width 32 height 16
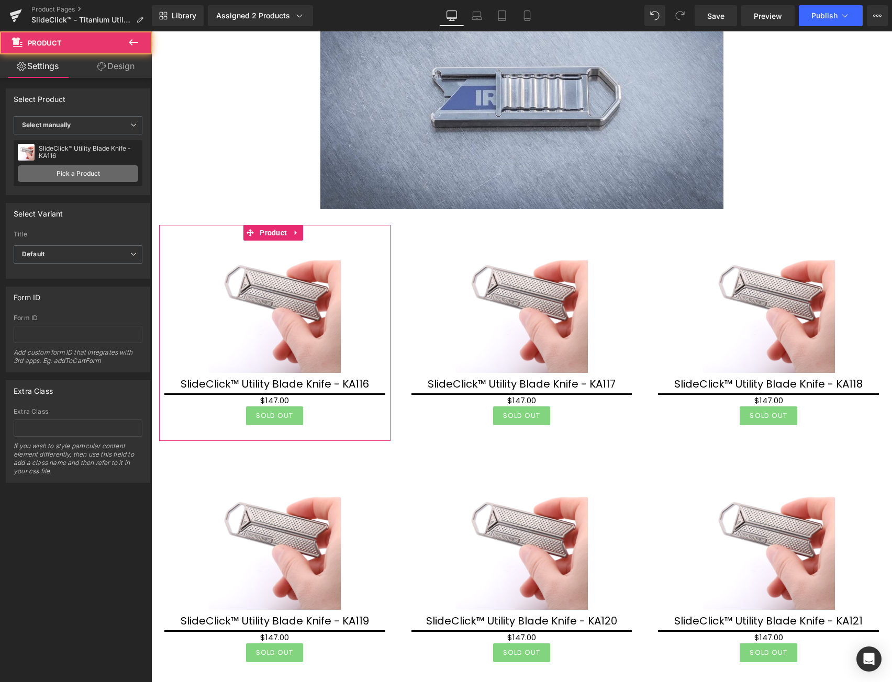
click at [91, 177] on link "Pick a Product" at bounding box center [78, 173] width 120 height 17
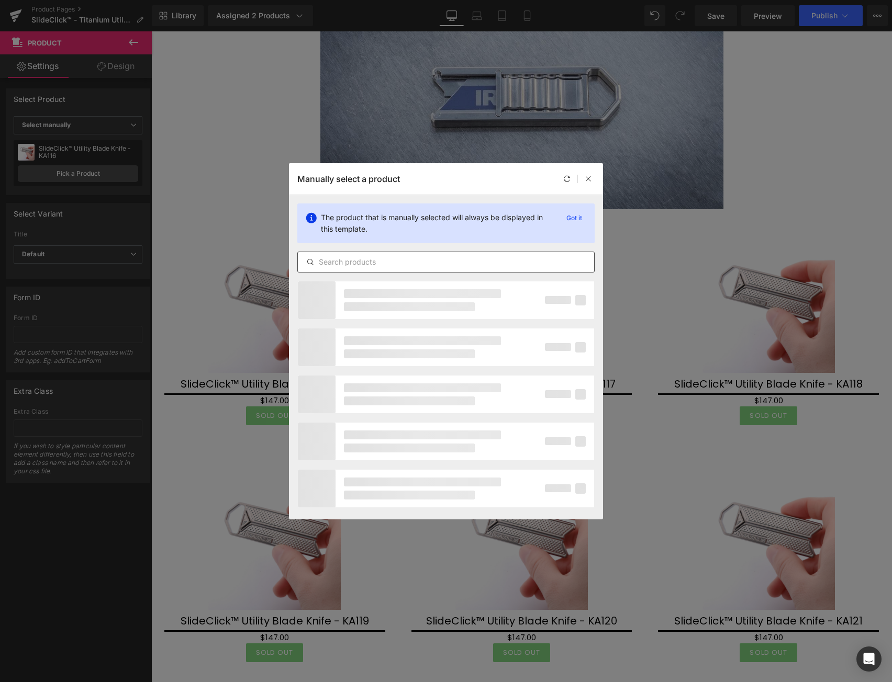
click at [373, 262] on input "text" at bounding box center [446, 262] width 296 height 13
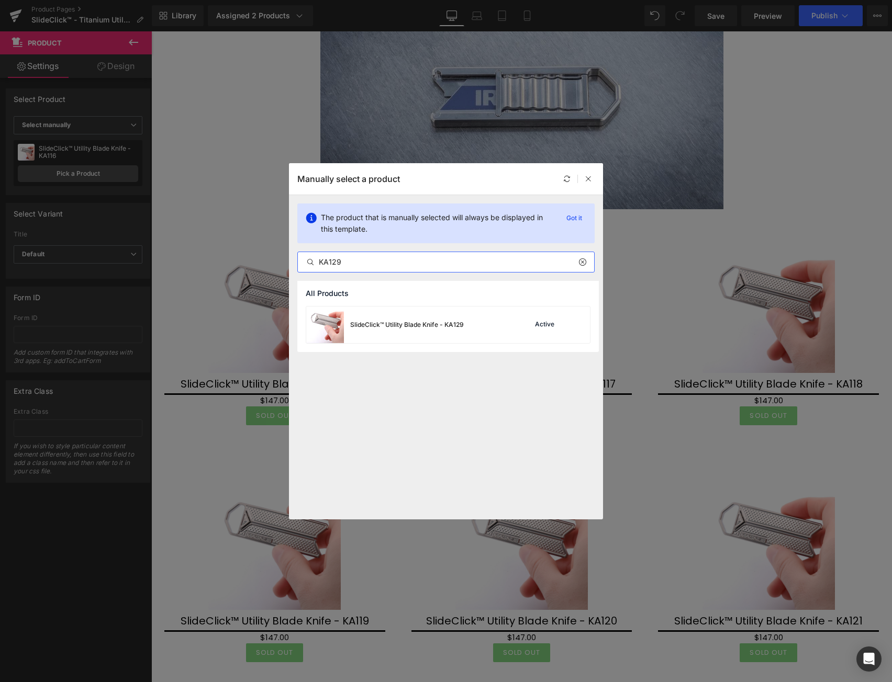
type input "KA129"
click at [427, 324] on div "SlideClick™ Utility Blade Knife - KA129" at bounding box center [407, 324] width 114 height 9
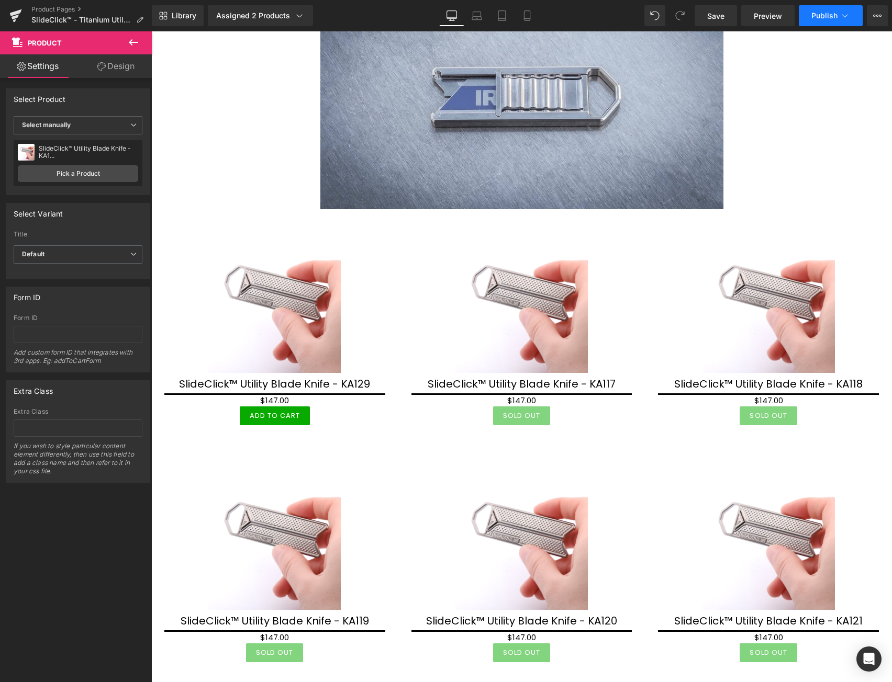
click at [830, 13] on span "Publish" at bounding box center [824, 16] width 26 height 8
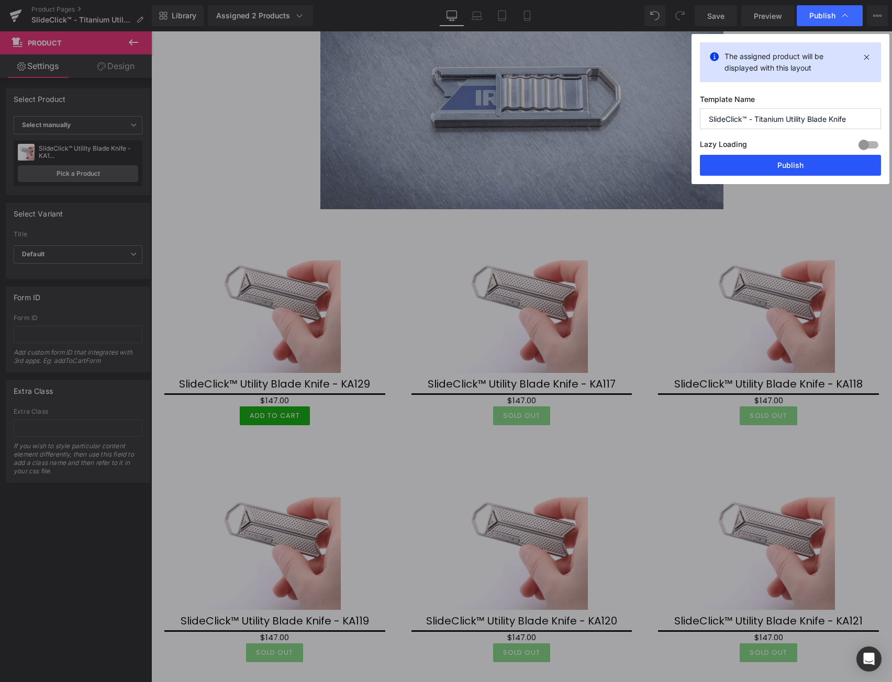
click at [802, 159] on button "Publish" at bounding box center [790, 165] width 181 height 21
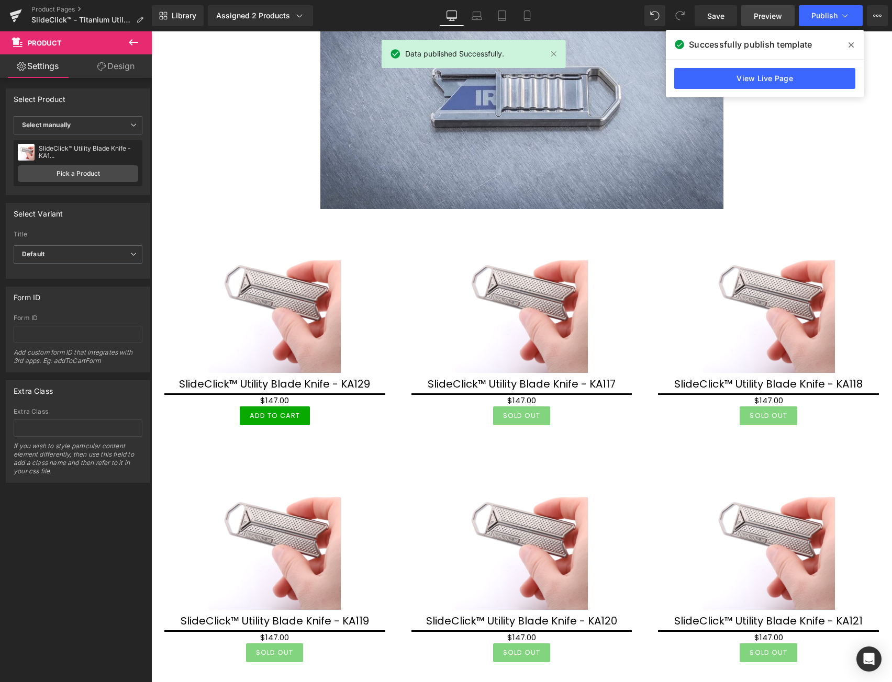
click at [778, 17] on span "Preview" at bounding box center [767, 15] width 28 height 11
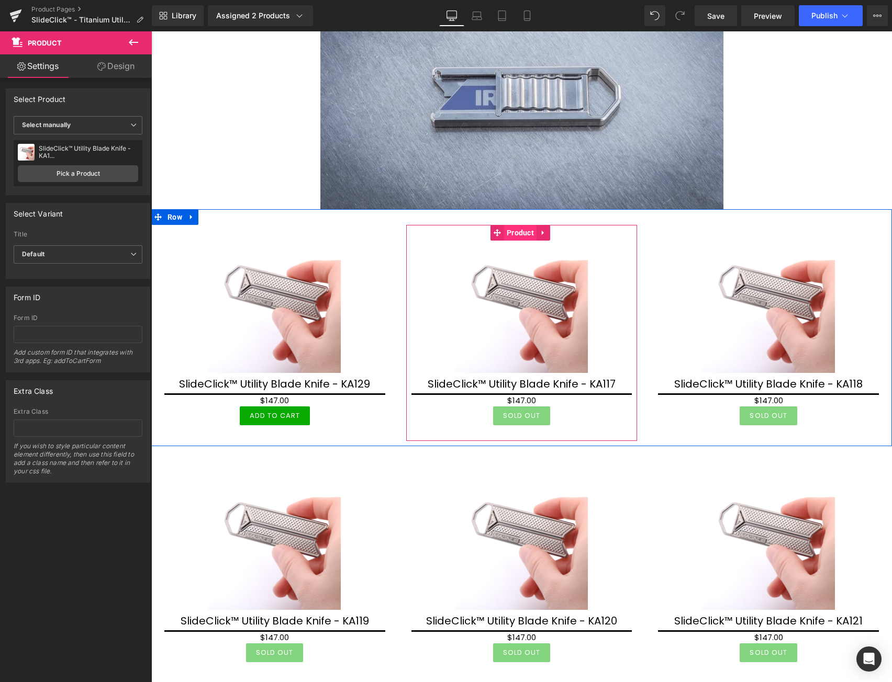
click at [507, 236] on span "Product" at bounding box center [520, 233] width 32 height 16
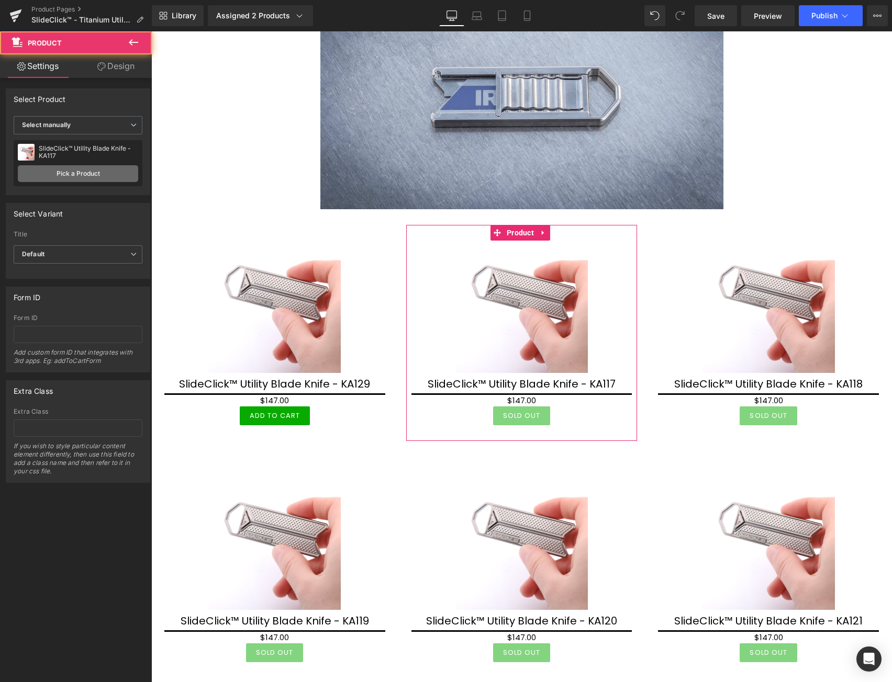
click at [91, 170] on link "Pick a Product" at bounding box center [78, 173] width 120 height 17
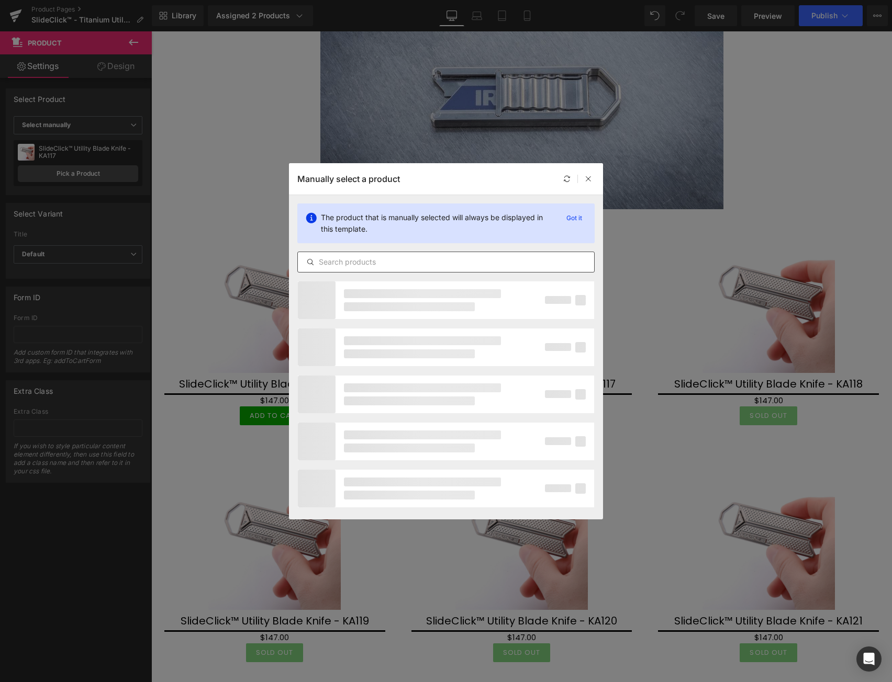
click at [392, 262] on input "text" at bounding box center [446, 262] width 296 height 13
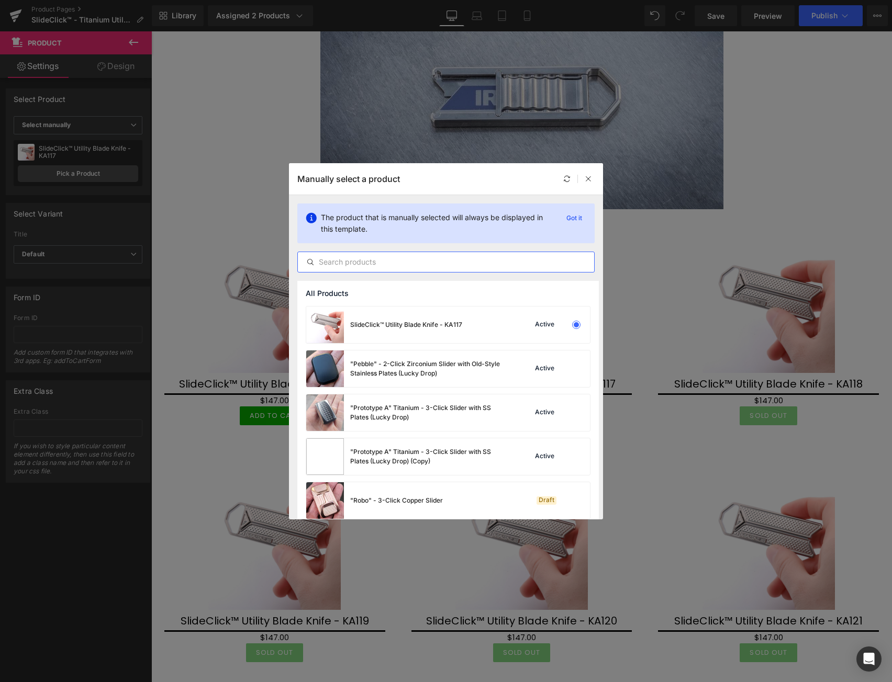
paste input "KA1"
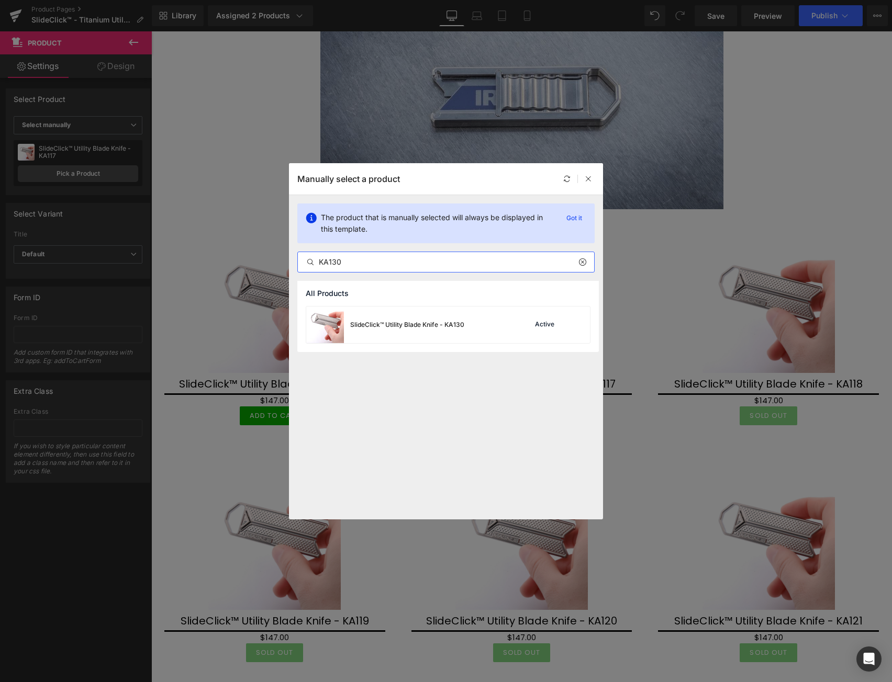
type input "KA130"
click at [435, 321] on div "SlideClick™ Utility Blade Knife - KA130" at bounding box center [407, 324] width 114 height 9
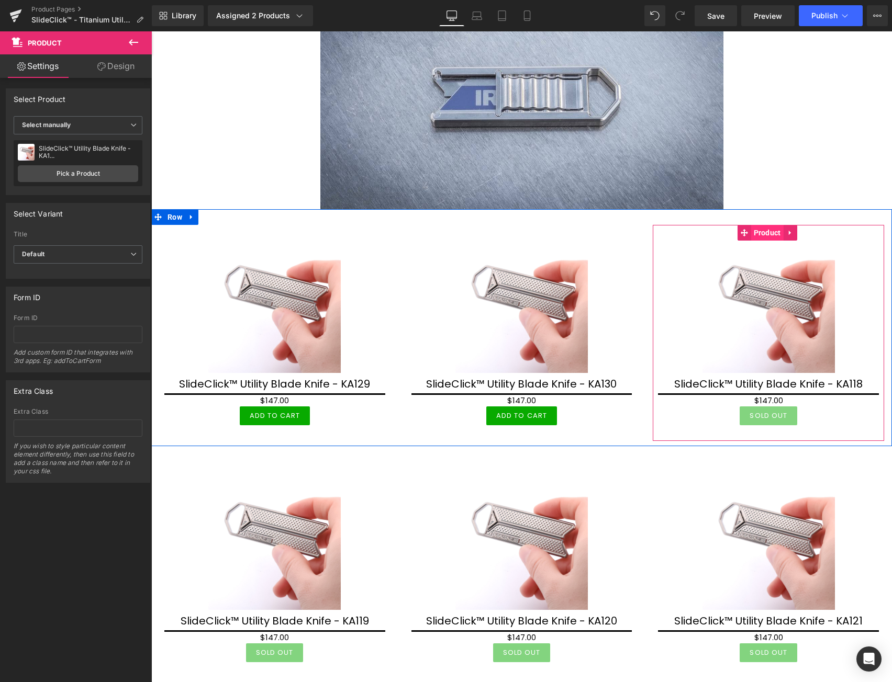
click at [758, 231] on span "Product" at bounding box center [767, 233] width 32 height 16
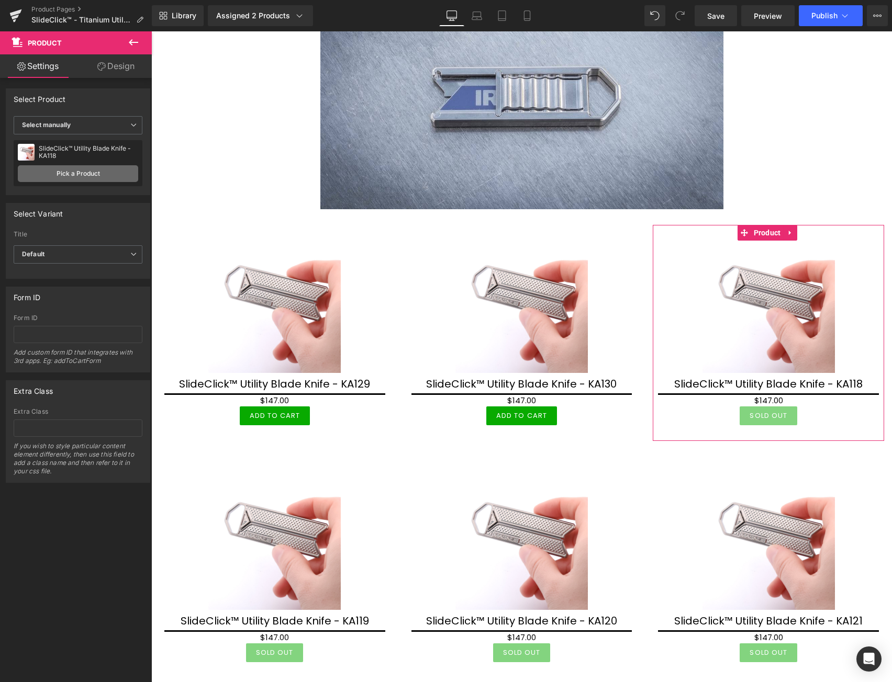
click at [92, 174] on link "Pick a Product" at bounding box center [78, 173] width 120 height 17
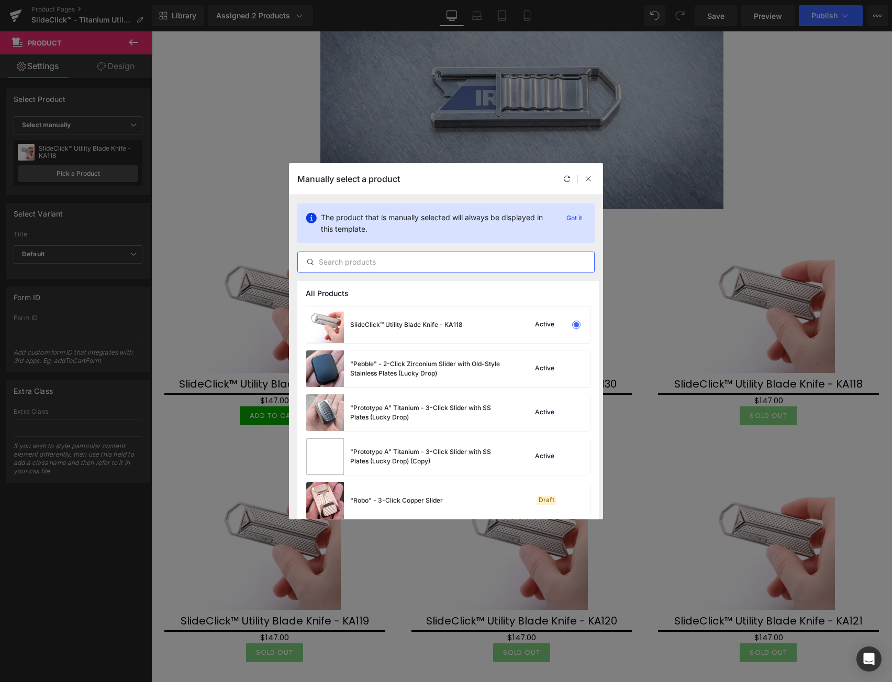
click at [411, 262] on input "text" at bounding box center [446, 262] width 296 height 13
paste input "KA1"
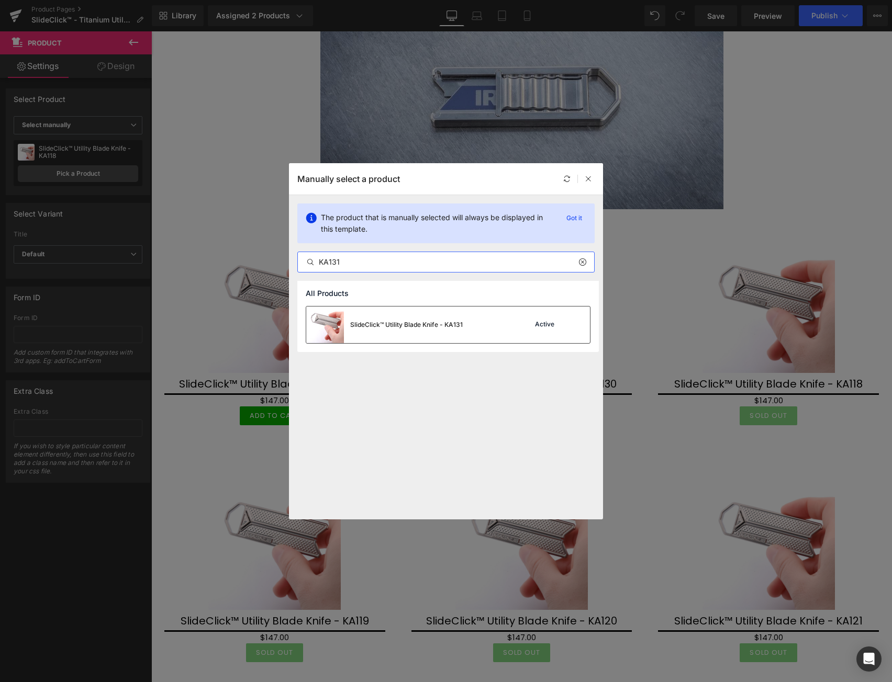
type input "KA131"
click at [422, 319] on div "SlideClick™ Utility Blade Knife - KA131" at bounding box center [384, 325] width 156 height 37
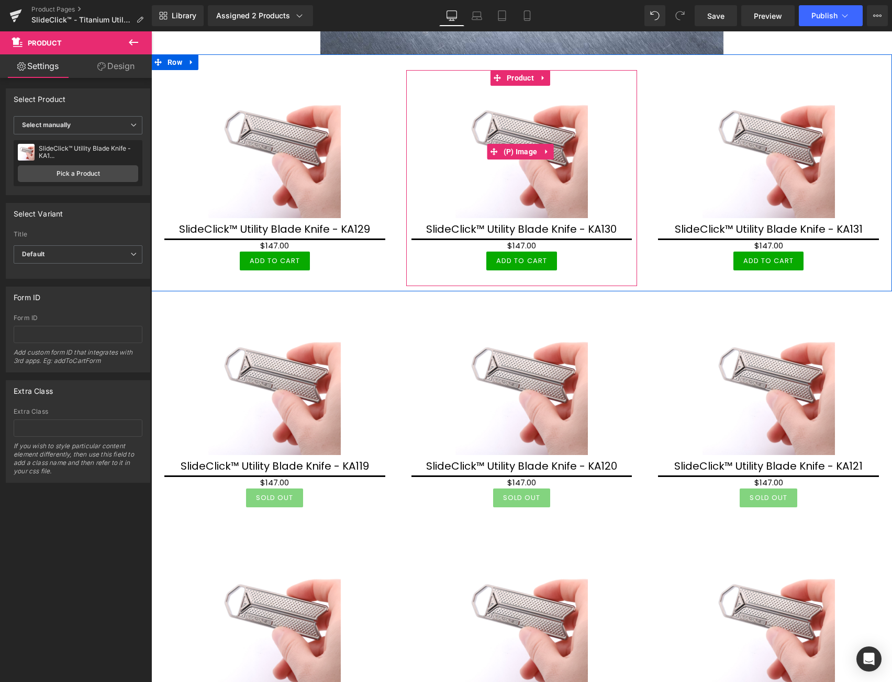
scroll to position [6258, 0]
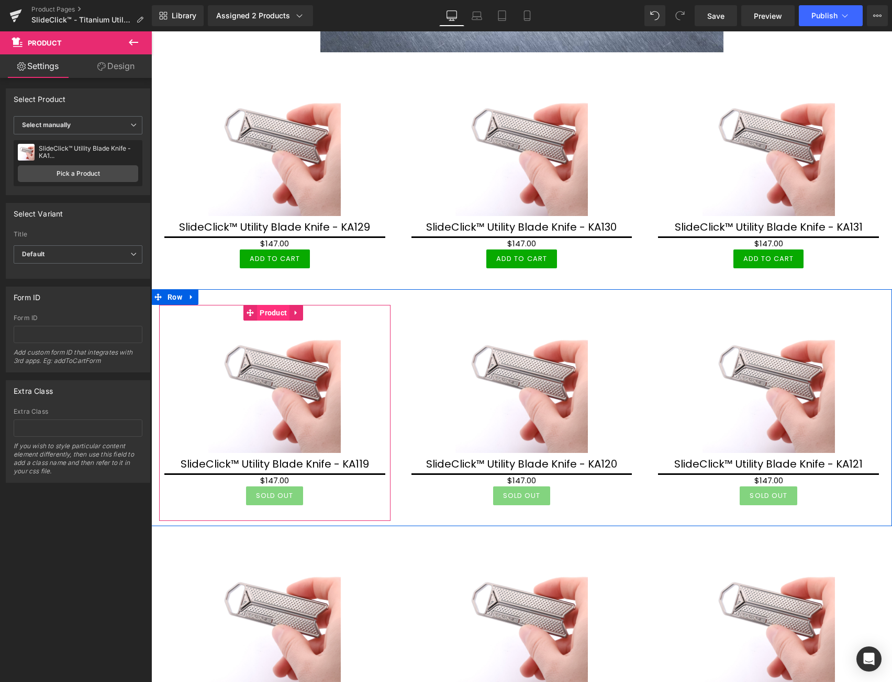
click at [269, 310] on span "Product" at bounding box center [273, 313] width 32 height 16
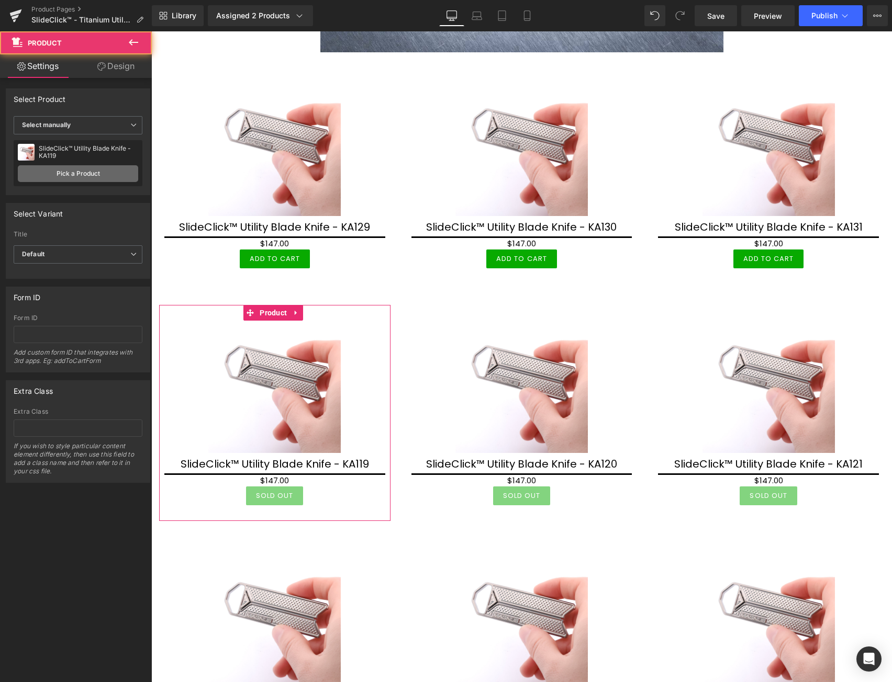
click at [104, 171] on link "Pick a Product" at bounding box center [78, 173] width 120 height 17
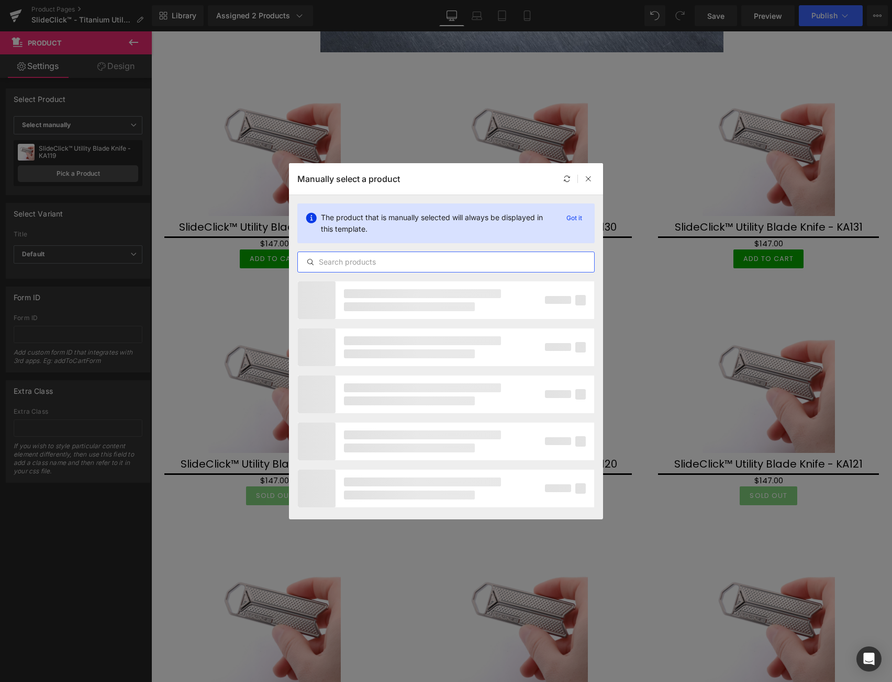
click at [374, 261] on input "text" at bounding box center [446, 262] width 296 height 13
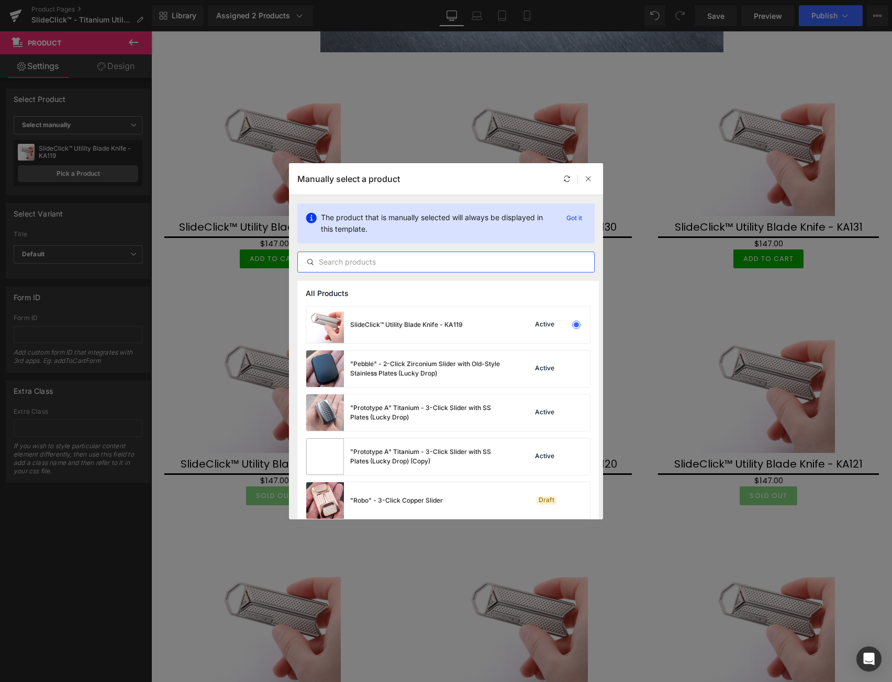
paste input "KA1"
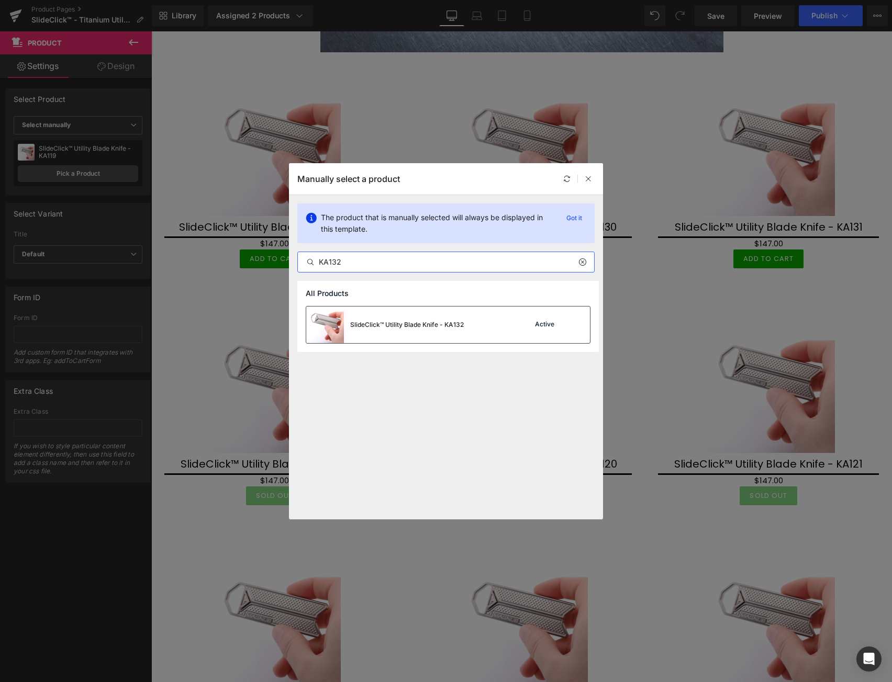
type input "KA132"
click at [457, 327] on div "SlideClick™ Utility Blade Knife - KA132" at bounding box center [407, 324] width 114 height 9
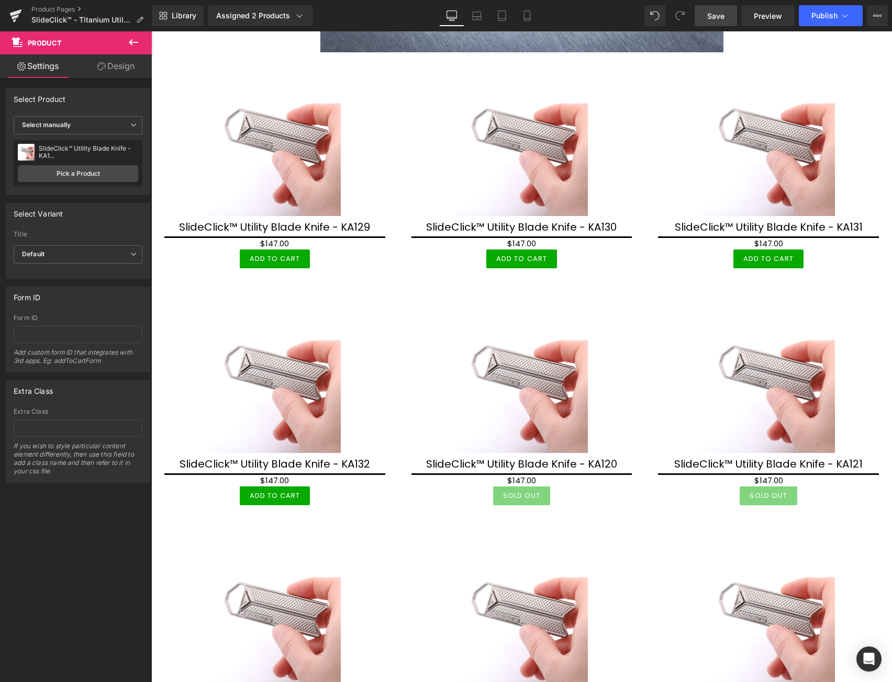
click at [727, 16] on link "Save" at bounding box center [715, 15] width 42 height 21
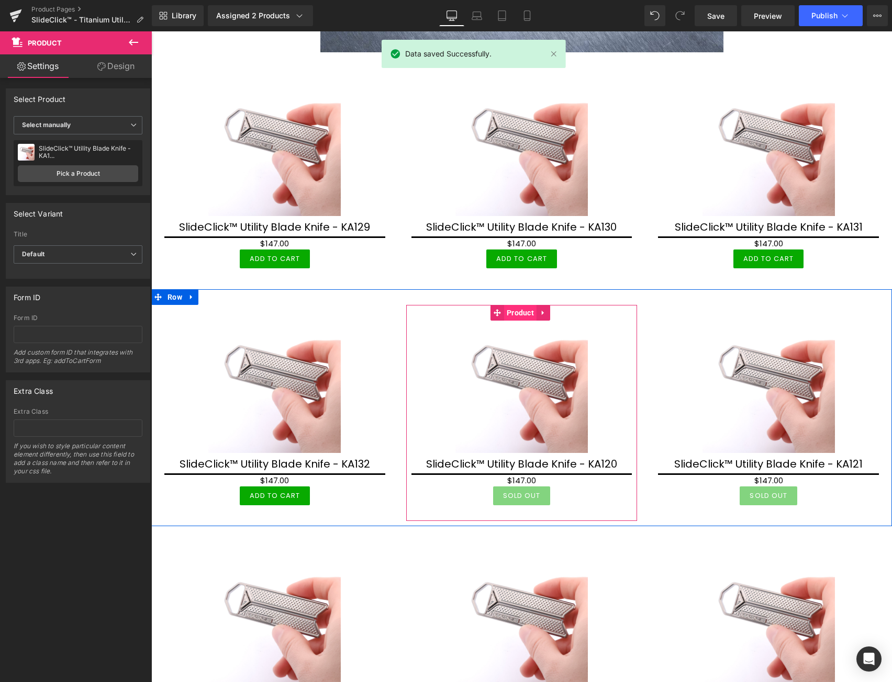
click at [523, 312] on span "Product" at bounding box center [520, 313] width 32 height 16
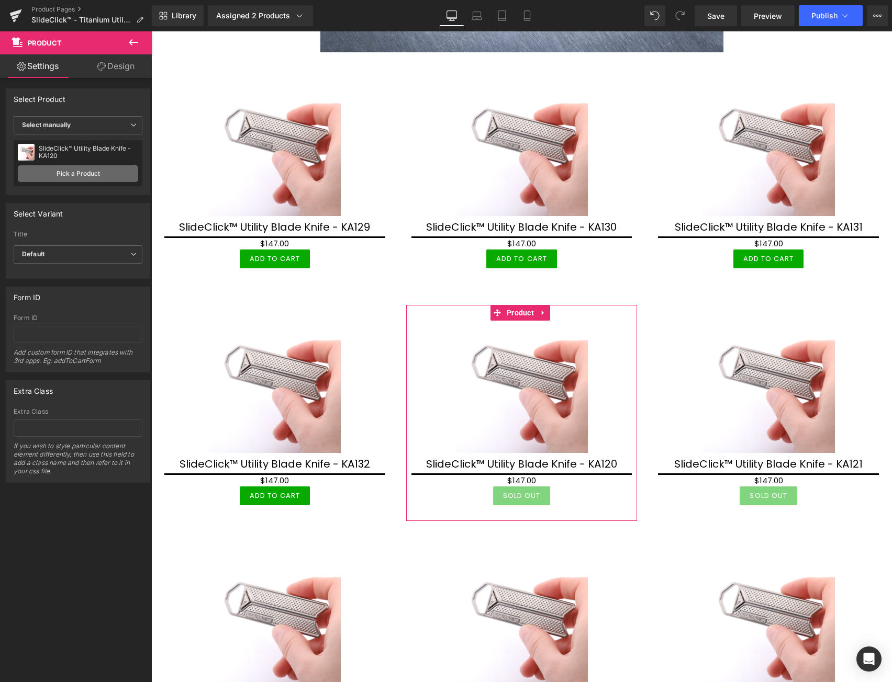
click at [96, 170] on link "Pick a Product" at bounding box center [78, 173] width 120 height 17
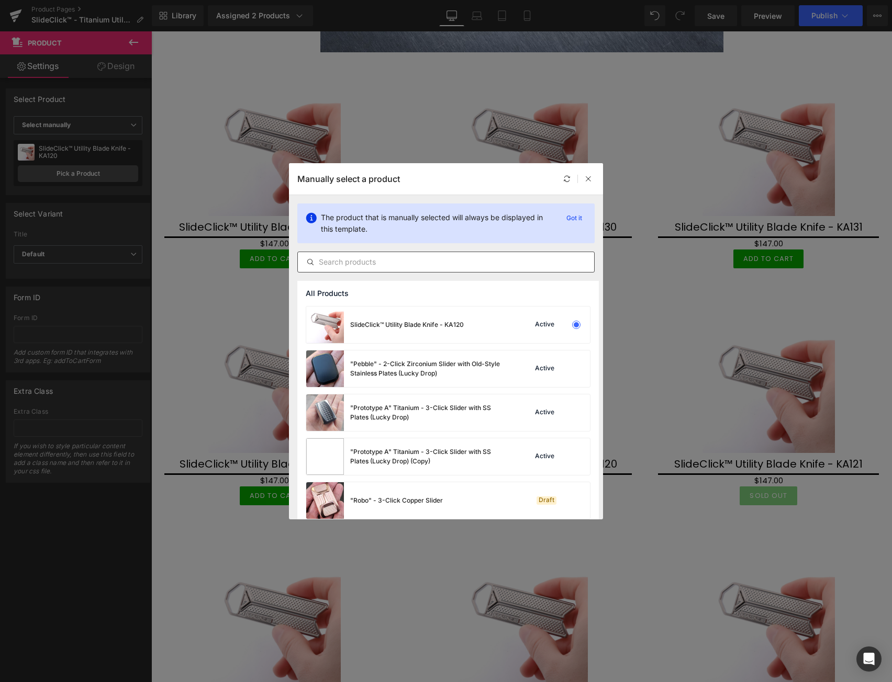
click at [360, 263] on input "text" at bounding box center [446, 262] width 296 height 13
paste input "KA1"
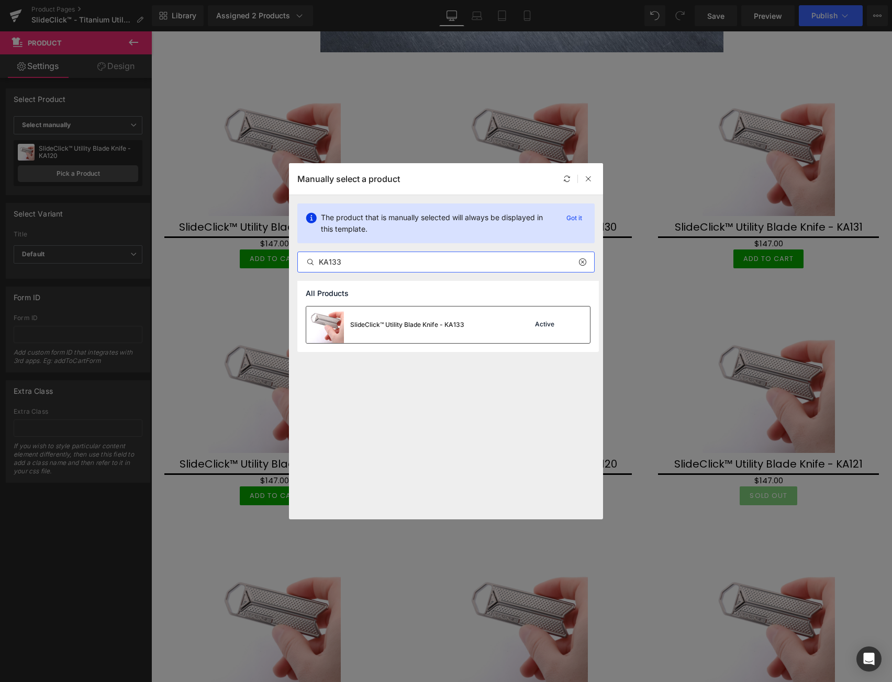
type input "KA133"
click at [458, 322] on div "SlideClick™ Utility Blade Knife - KA133" at bounding box center [407, 324] width 114 height 9
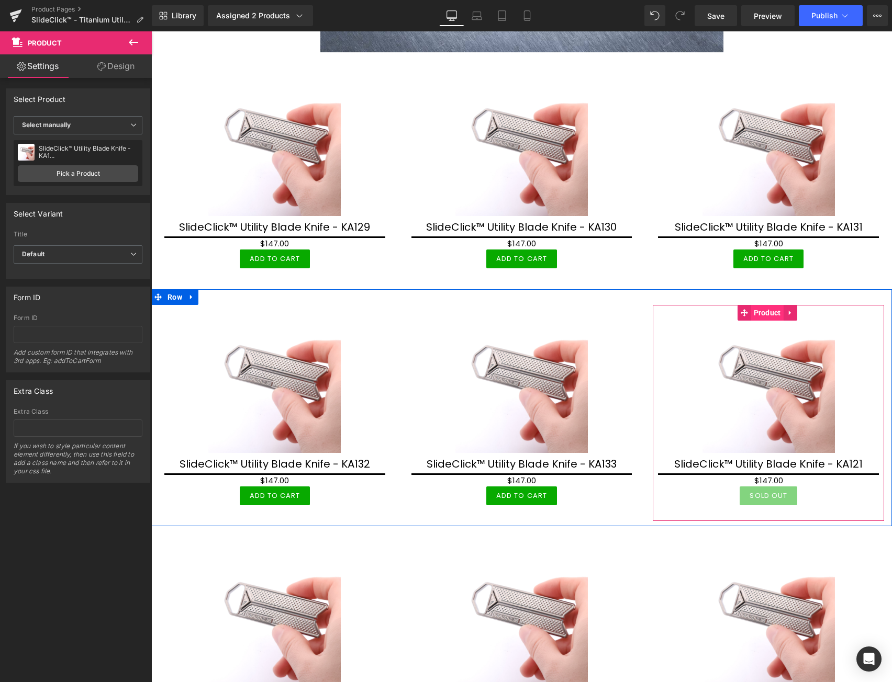
click at [762, 308] on span "Product" at bounding box center [767, 313] width 32 height 16
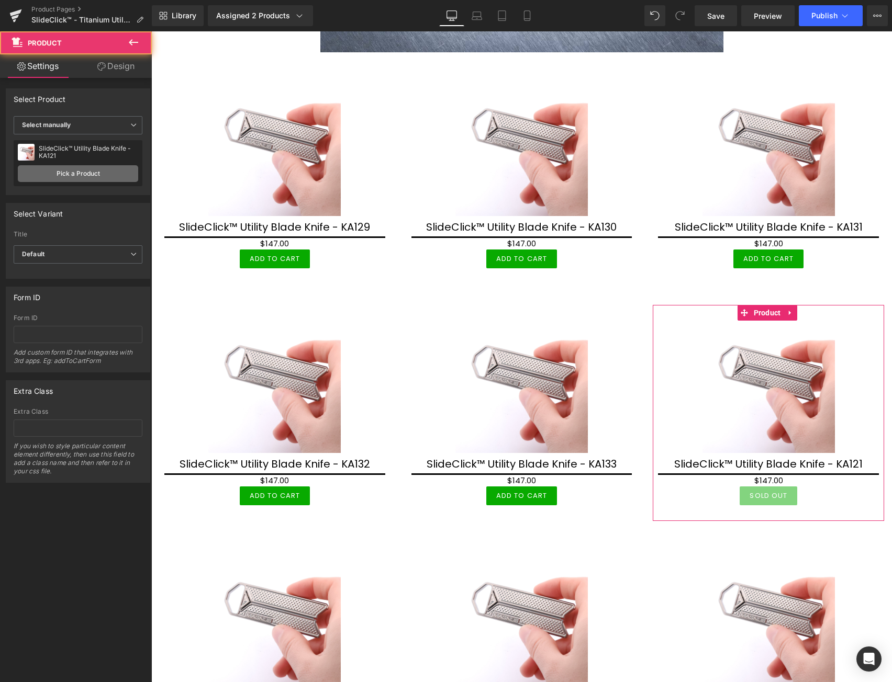
click at [95, 172] on link "Pick a Product" at bounding box center [78, 173] width 120 height 17
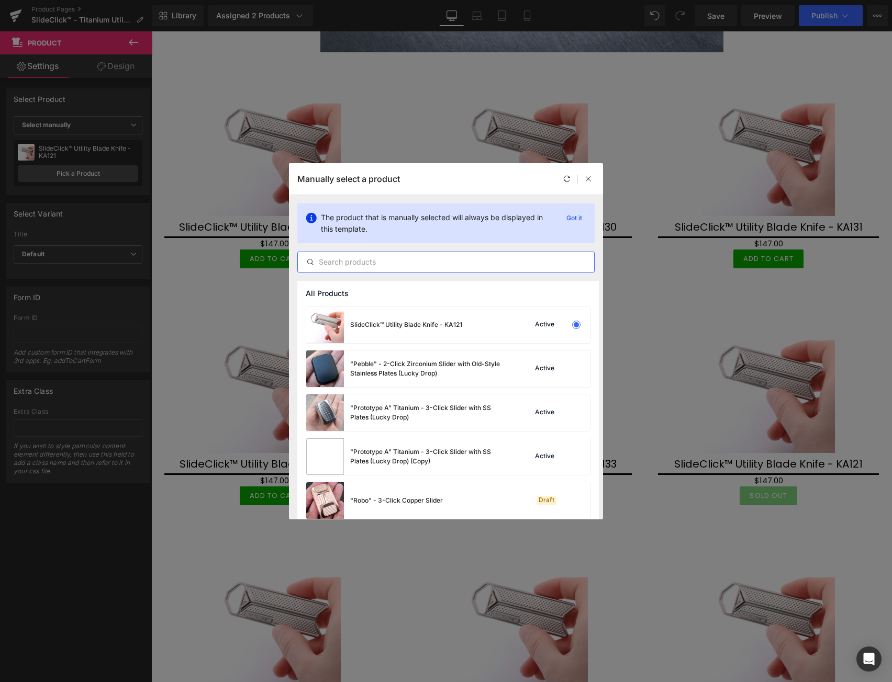
click at [409, 262] on input "text" at bounding box center [446, 262] width 296 height 13
paste input "KA1"
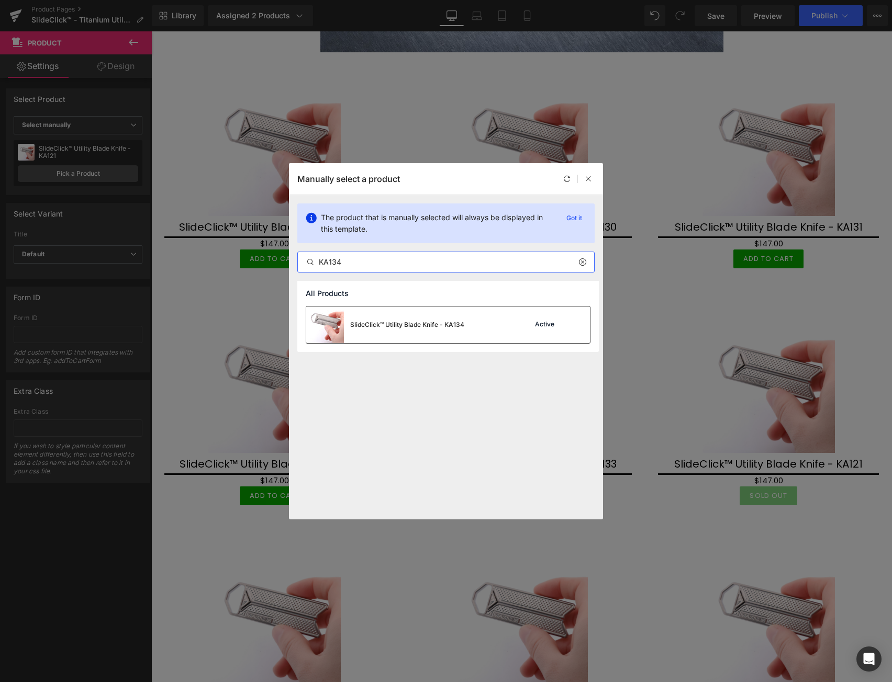
type input "KA134"
click at [455, 333] on div "SlideClick™ Utility Blade Knife - KA134" at bounding box center [385, 325] width 158 height 37
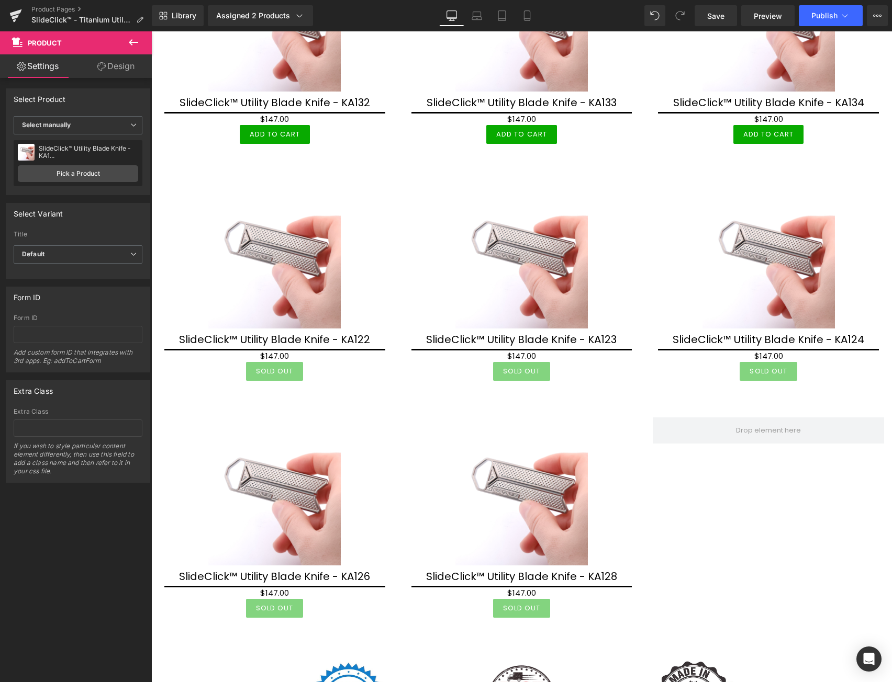
scroll to position [6624, 0]
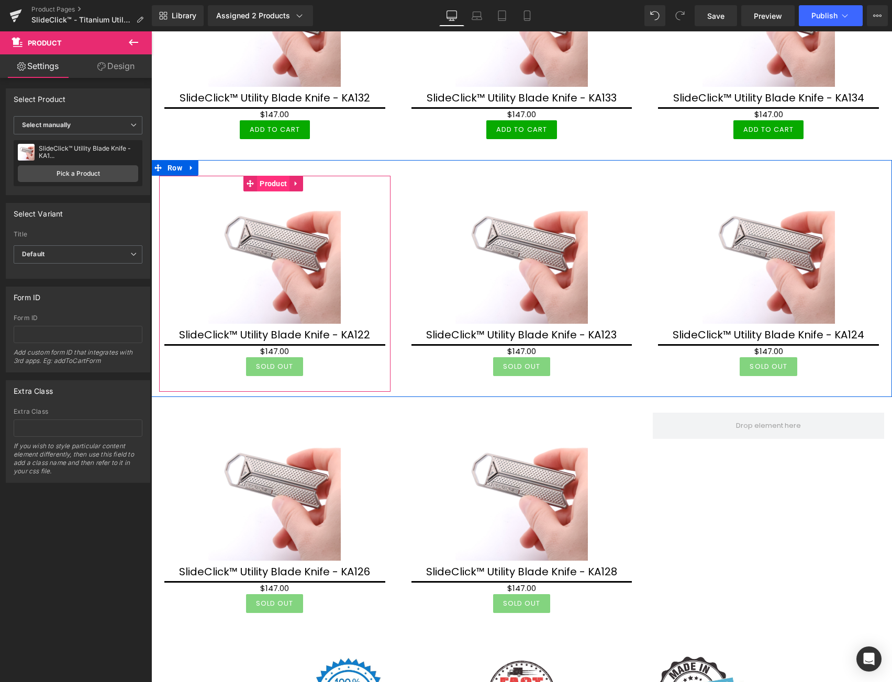
click at [274, 180] on span "Product" at bounding box center [273, 184] width 32 height 16
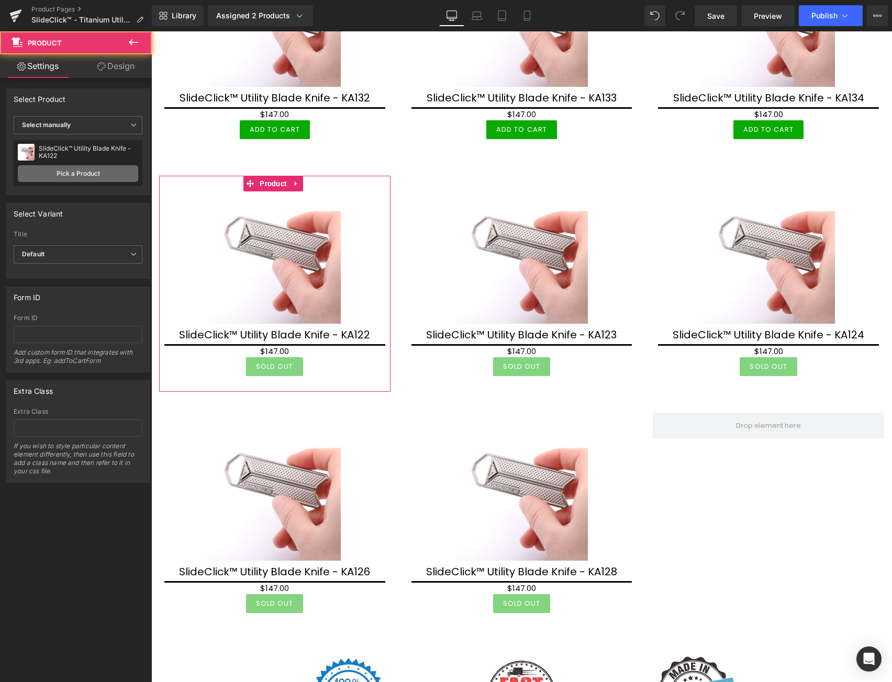
click at [96, 174] on link "Pick a Product" at bounding box center [78, 173] width 120 height 17
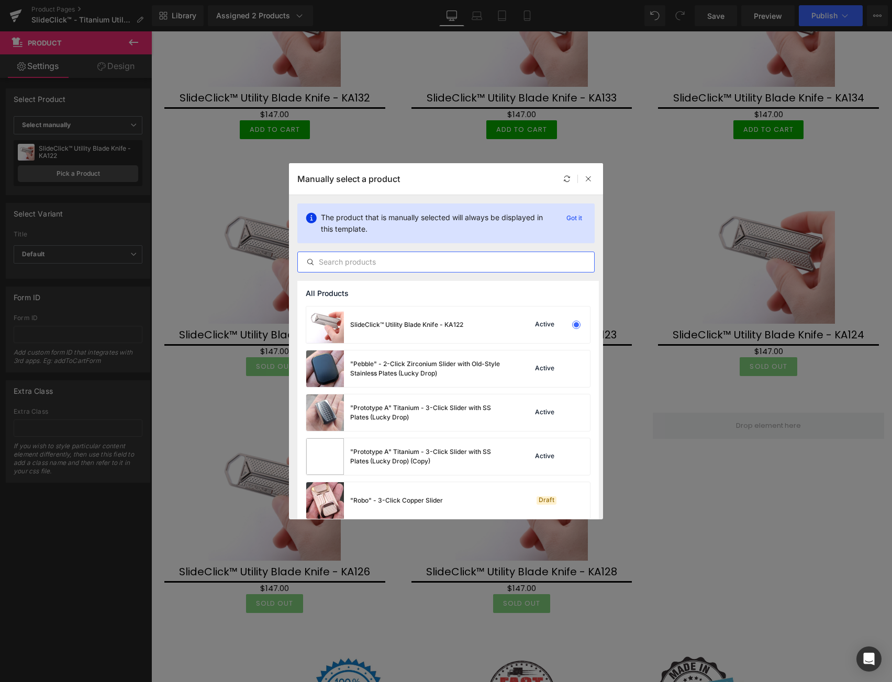
click at [408, 262] on input "text" at bounding box center [446, 262] width 296 height 13
paste input "KA1"
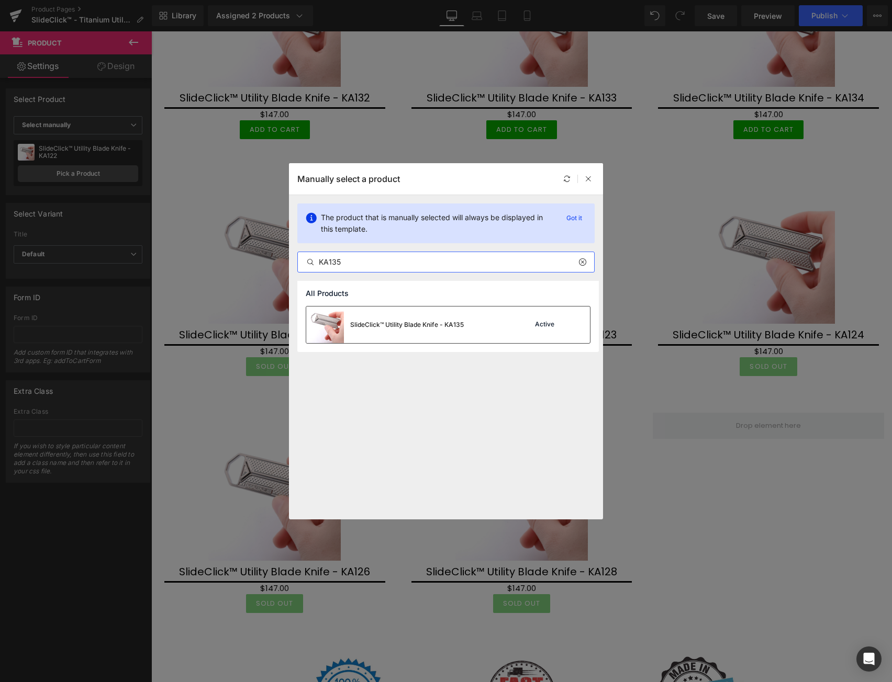
type input "KA135"
click at [436, 325] on div "SlideClick™ Utility Blade Knife - KA135" at bounding box center [407, 324] width 114 height 9
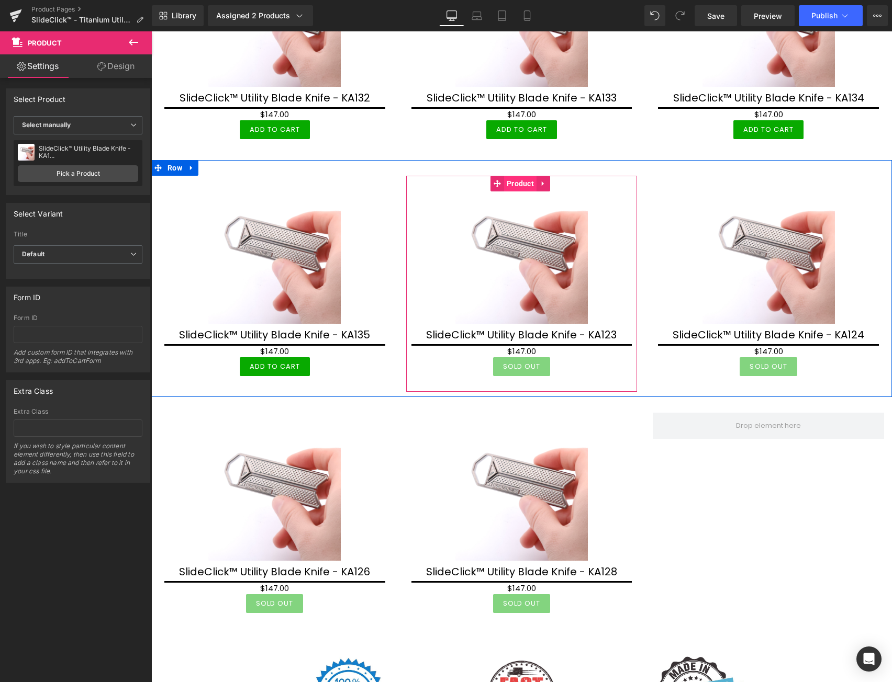
click at [514, 182] on span "Product" at bounding box center [520, 184] width 32 height 16
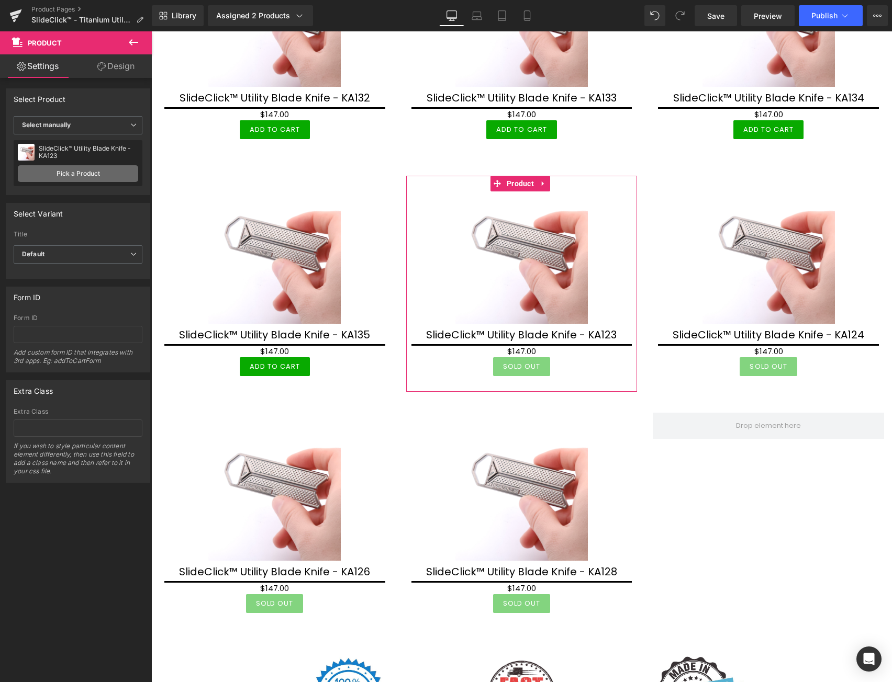
click at [85, 170] on link "Pick a Product" at bounding box center [78, 173] width 120 height 17
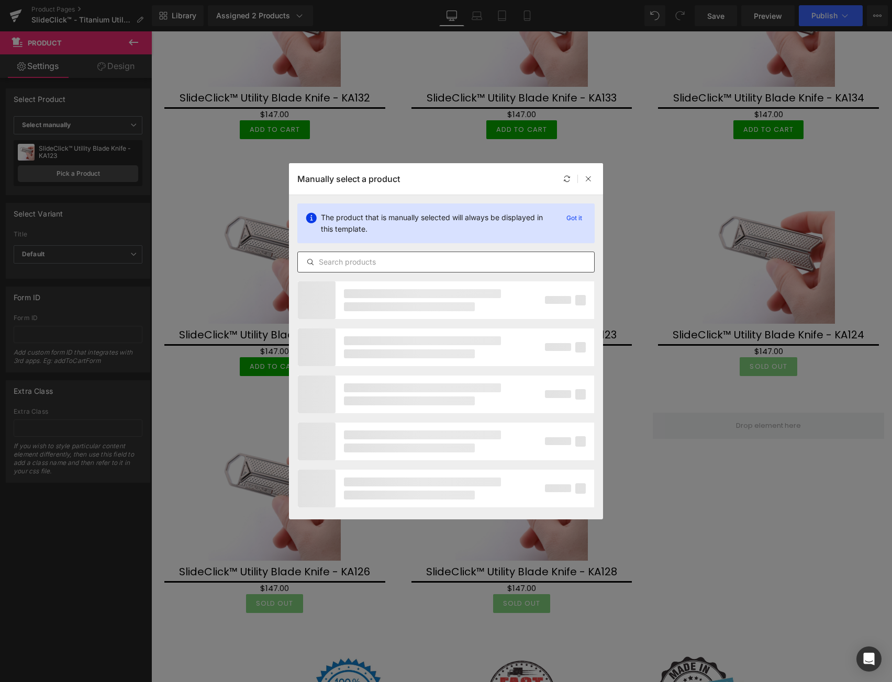
click at [457, 264] on input "text" at bounding box center [446, 262] width 296 height 13
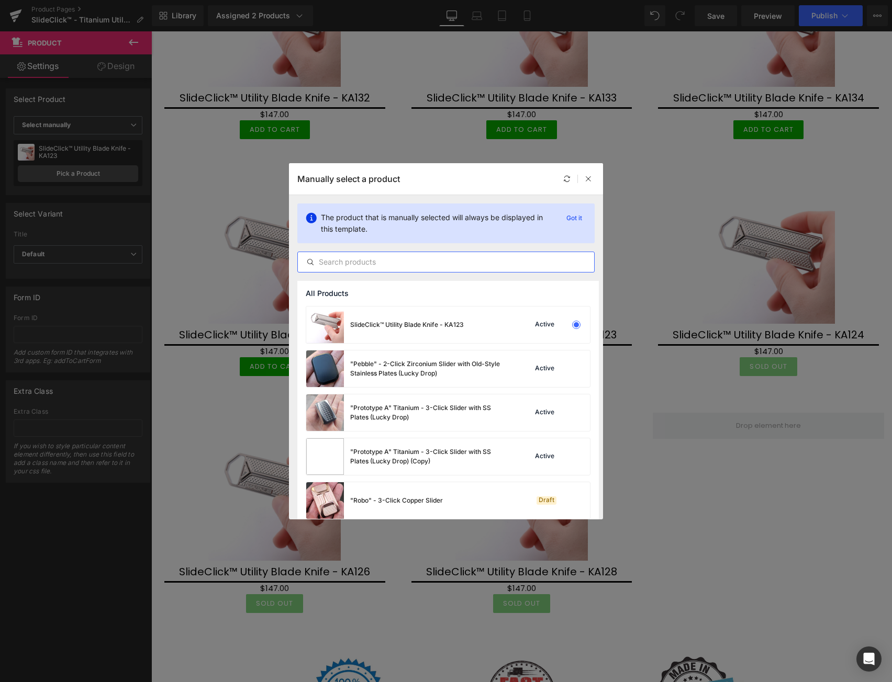
paste input "KA1"
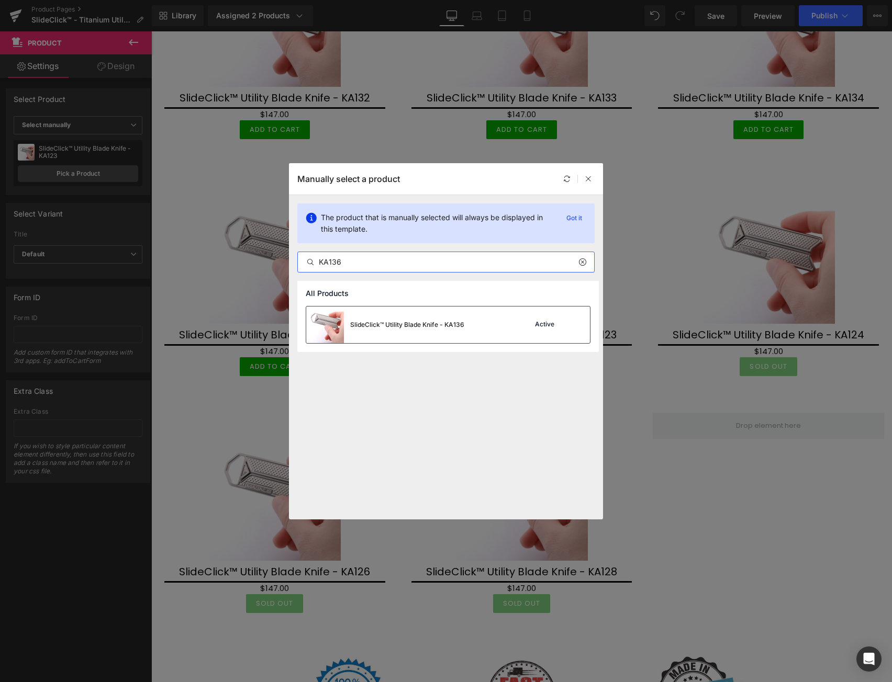
type input "KA136"
click at [441, 321] on div "SlideClick™ Utility Blade Knife - KA136" at bounding box center [407, 324] width 114 height 9
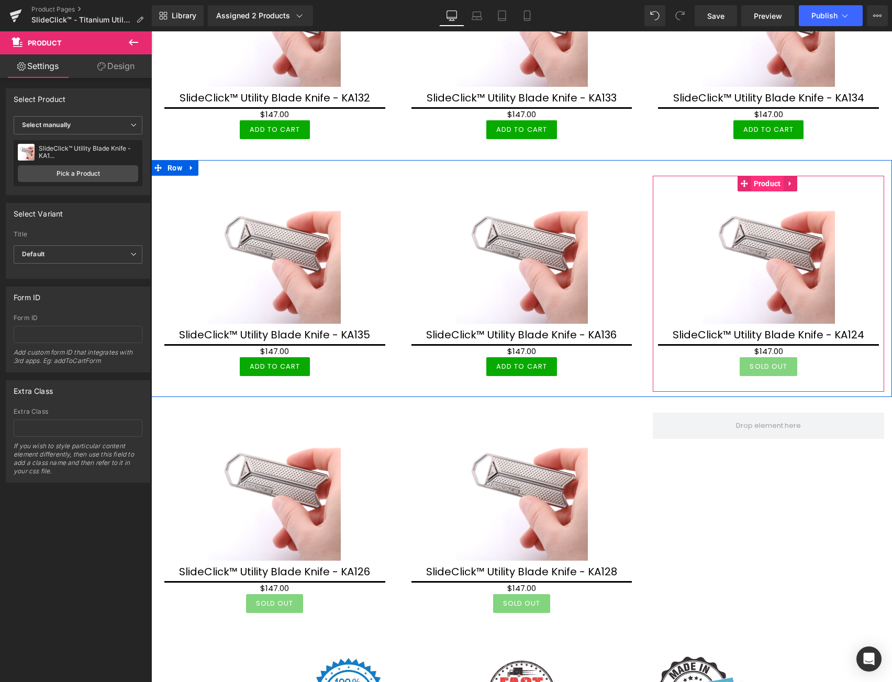
click at [767, 181] on span "Product" at bounding box center [767, 184] width 32 height 16
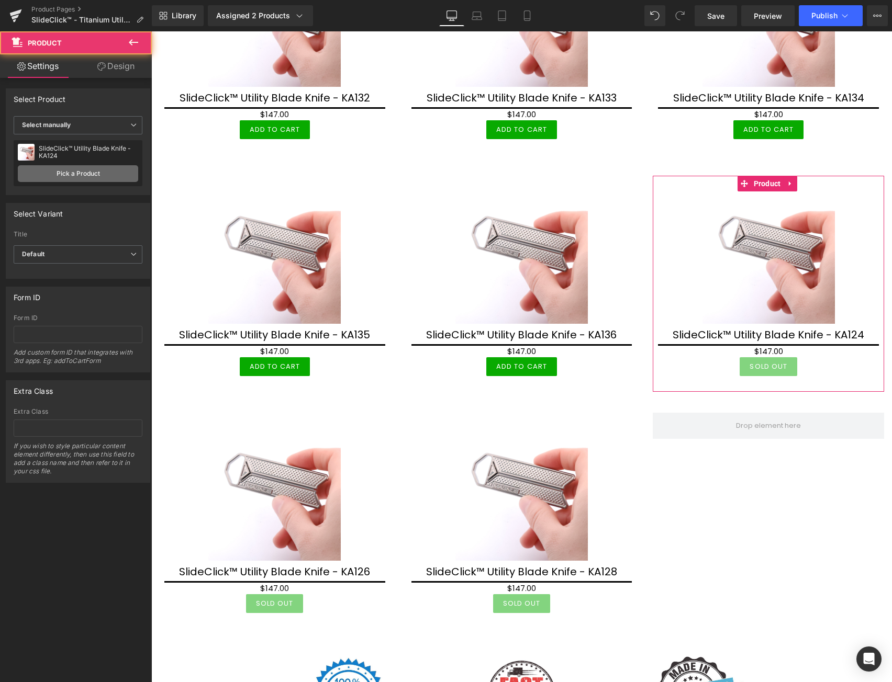
click at [92, 175] on link "Pick a Product" at bounding box center [78, 173] width 120 height 17
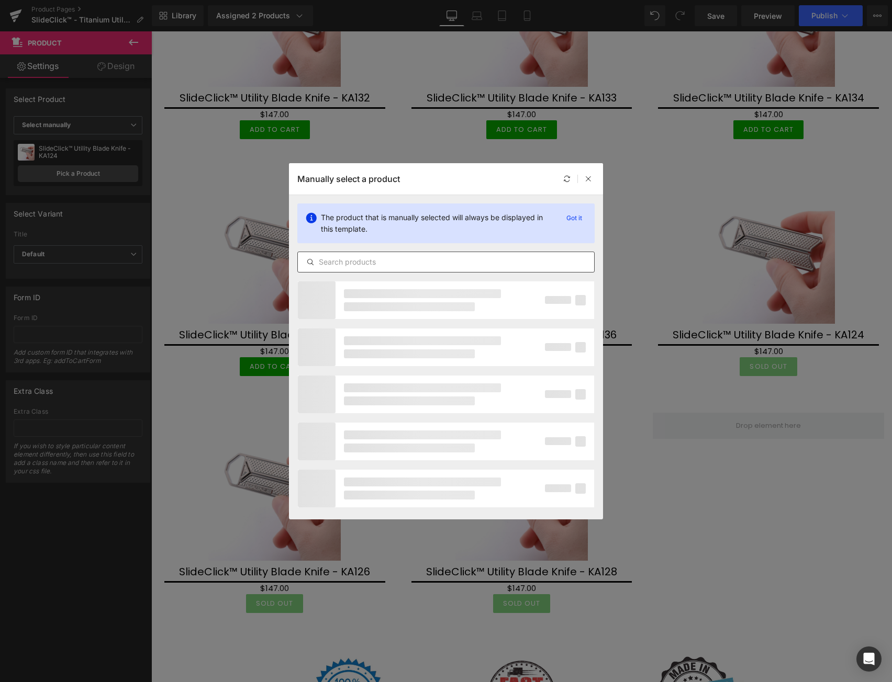
click at [422, 264] on input "text" at bounding box center [446, 262] width 296 height 13
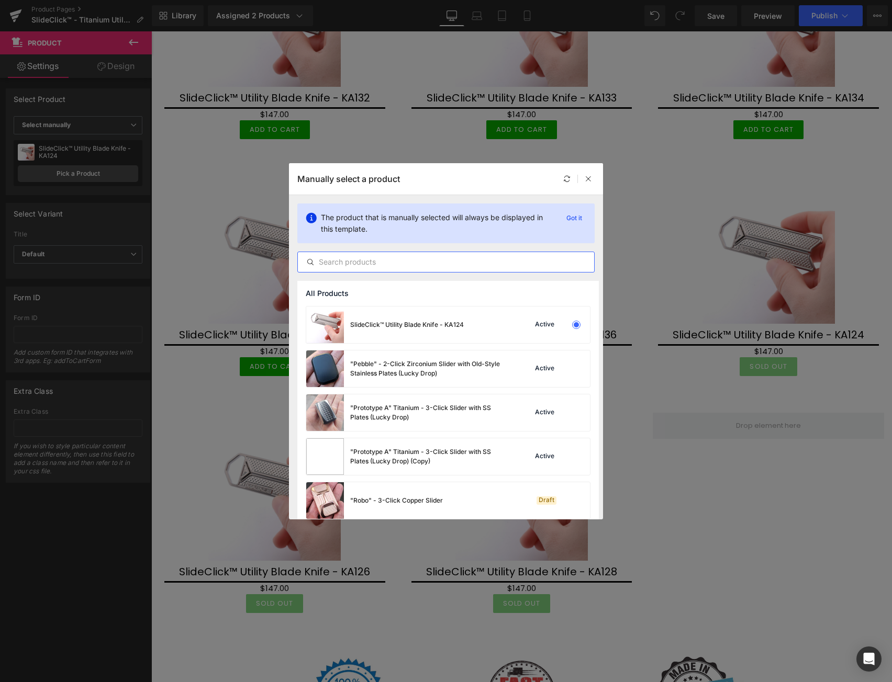
paste input "KA1"
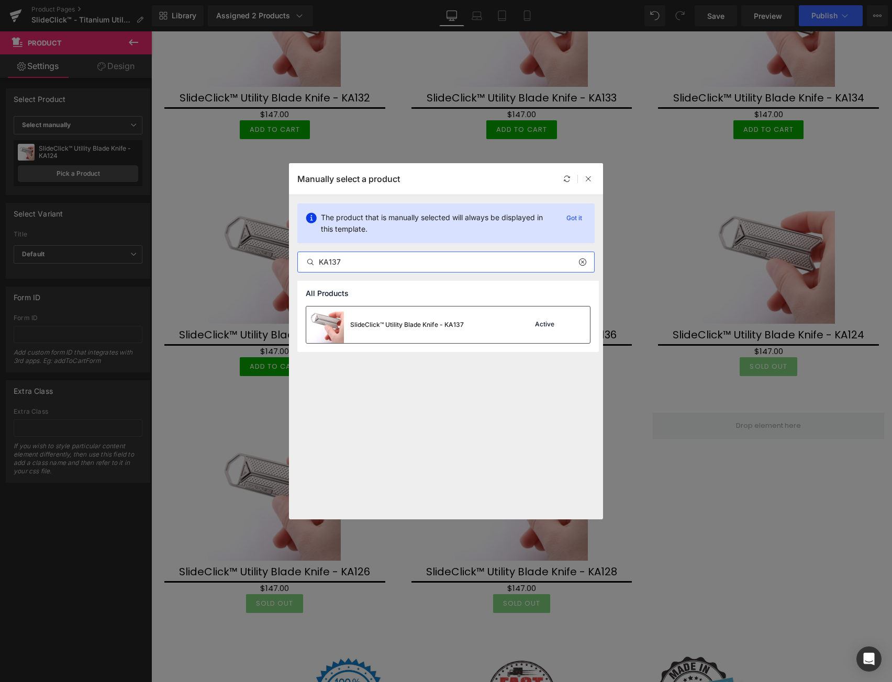
type input "KA137"
click at [438, 330] on div "SlideClick™ Utility Blade Knife - KA137" at bounding box center [384, 325] width 157 height 37
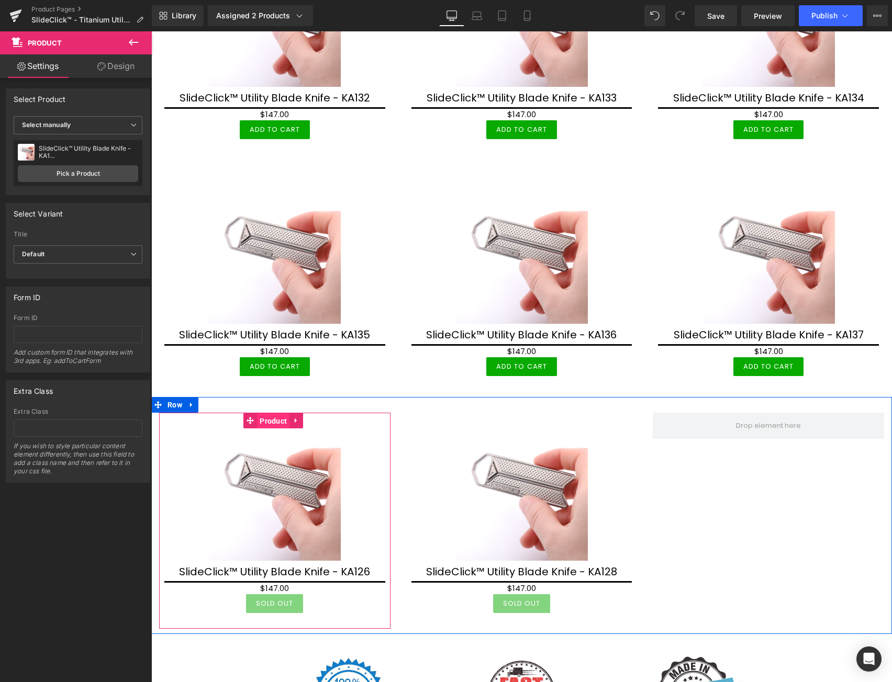
click at [273, 413] on span "Product" at bounding box center [273, 421] width 32 height 16
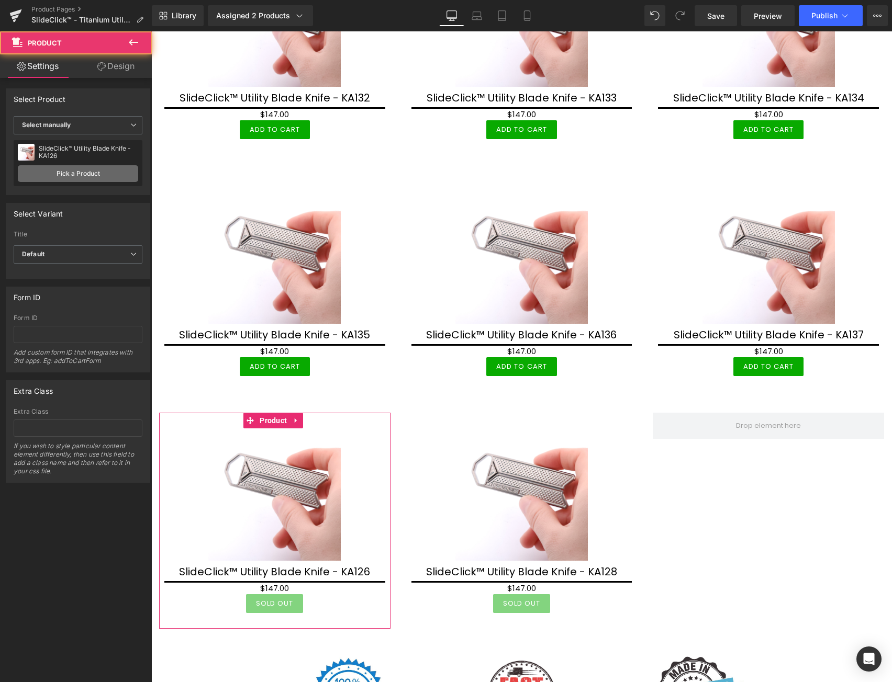
click at [99, 174] on link "Pick a Product" at bounding box center [78, 173] width 120 height 17
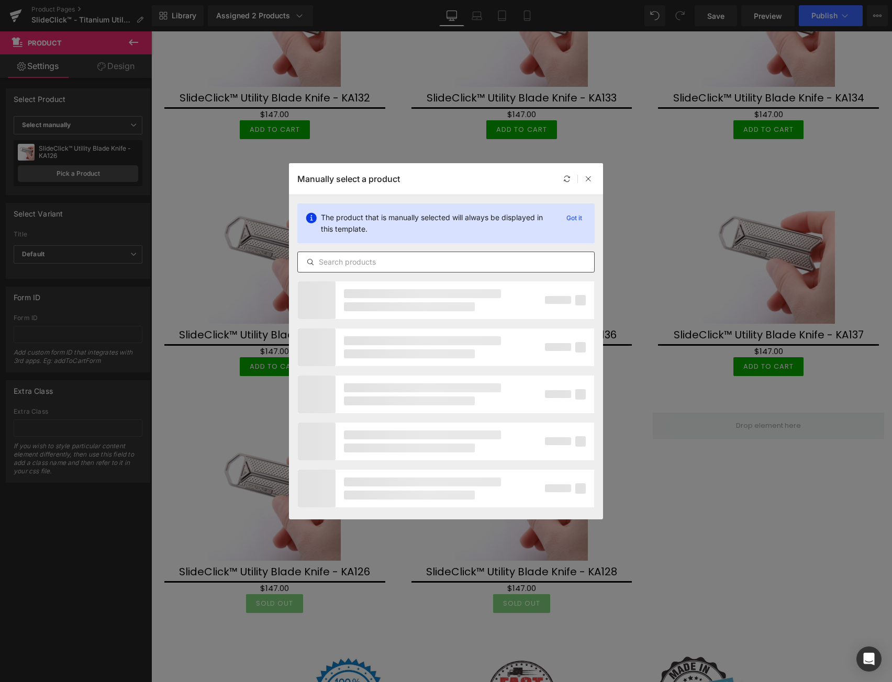
click at [404, 266] on input "text" at bounding box center [446, 262] width 296 height 13
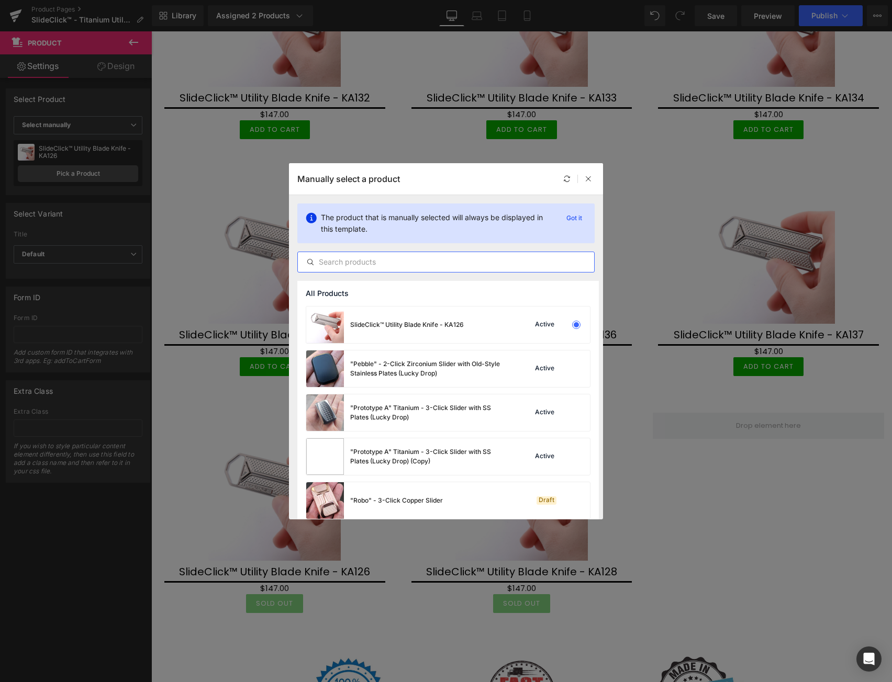
paste input "KA1"
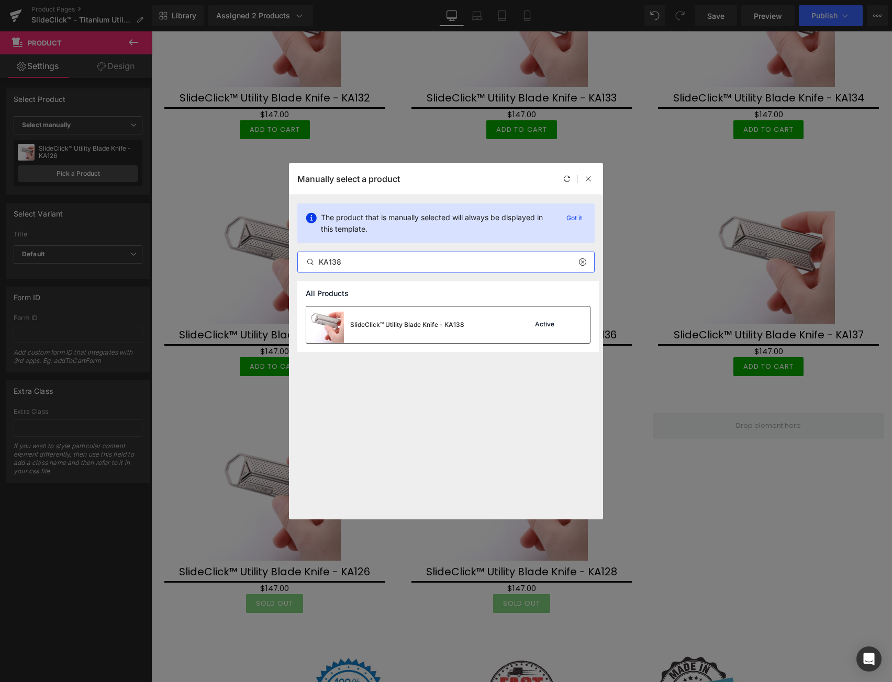
type input "KA138"
click at [453, 330] on div "SlideClick™ Utility Blade Knife - KA138" at bounding box center [385, 325] width 158 height 37
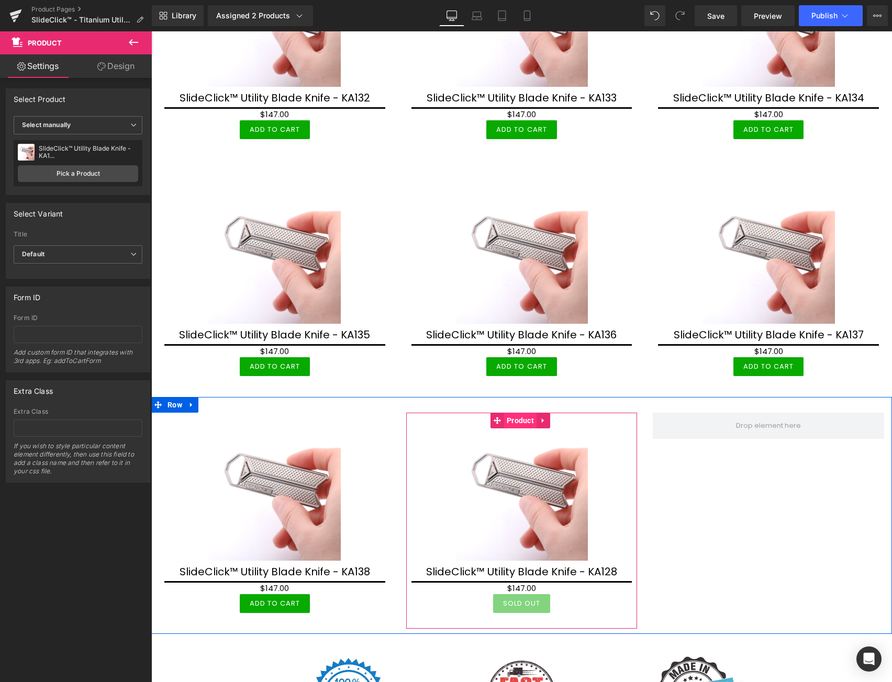
click at [515, 416] on span "Product" at bounding box center [520, 421] width 32 height 16
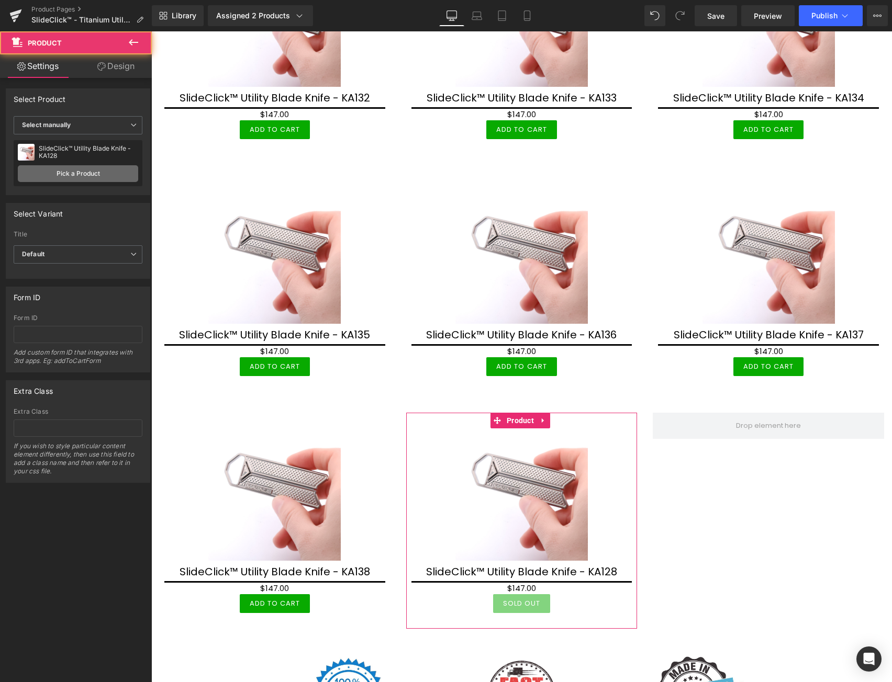
click at [89, 174] on link "Pick a Product" at bounding box center [78, 173] width 120 height 17
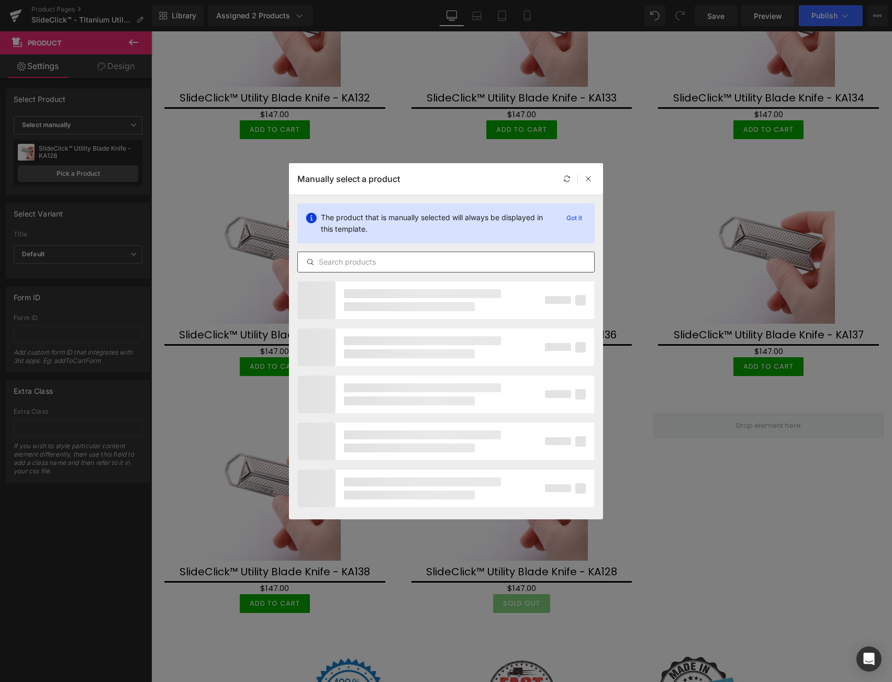
click at [423, 264] on input "text" at bounding box center [446, 262] width 296 height 13
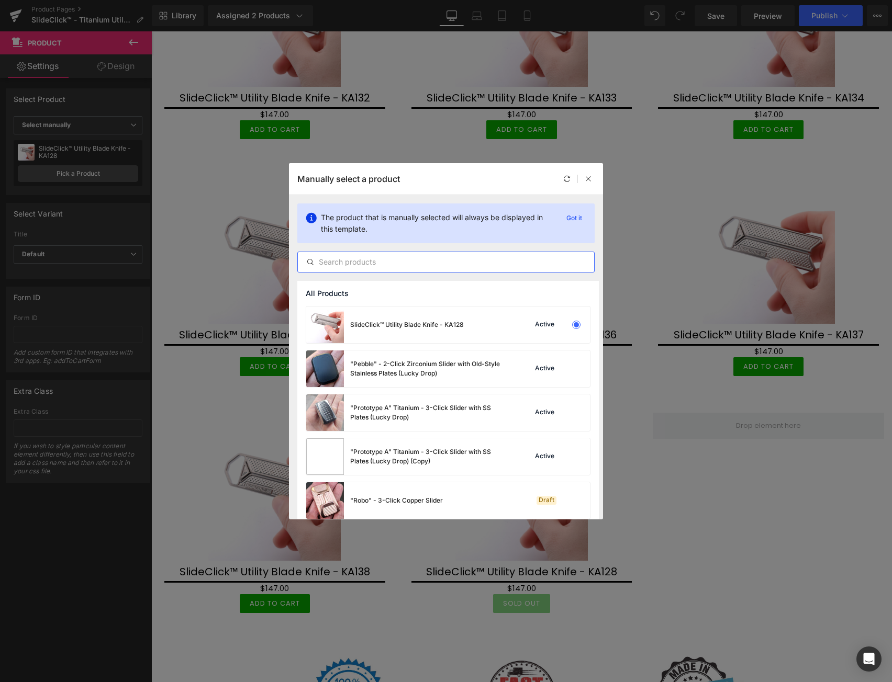
paste input "KA1"
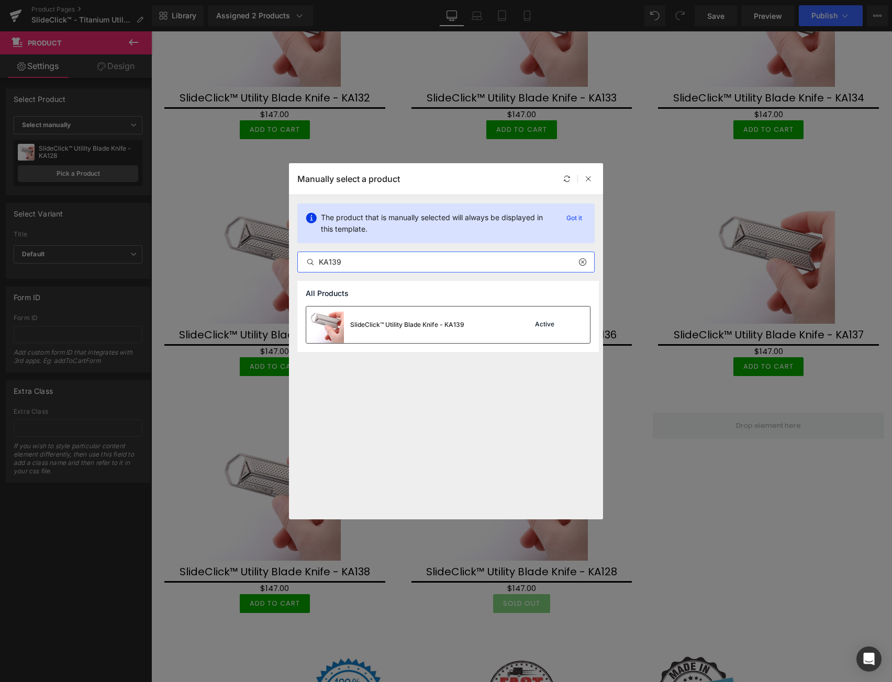
type input "KA139"
click at [435, 325] on div "SlideClick™ Utility Blade Knife - KA139" at bounding box center [407, 324] width 114 height 9
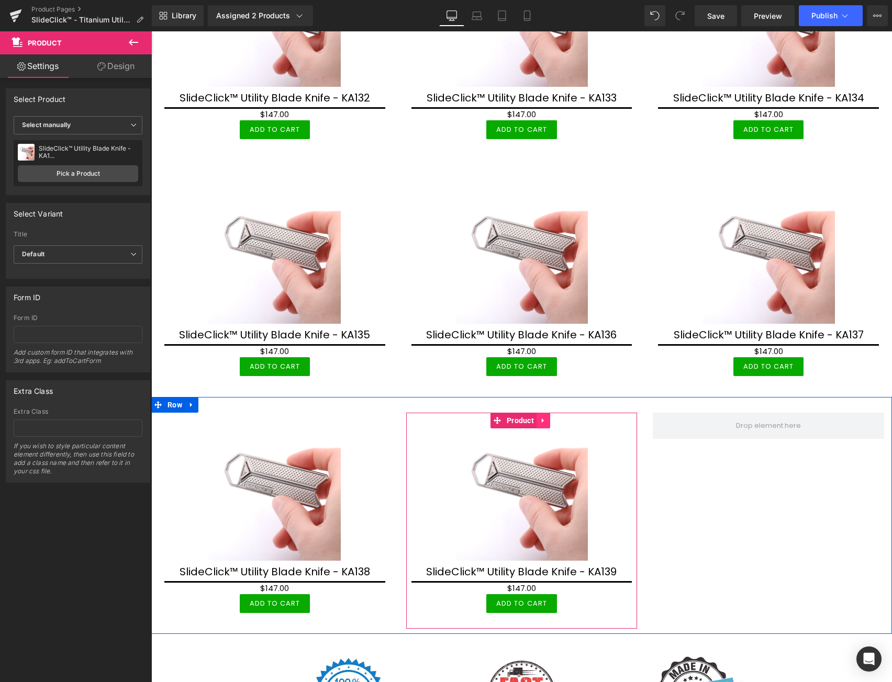
click at [542, 418] on icon at bounding box center [543, 420] width 2 height 5
click at [534, 417] on icon at bounding box center [536, 420] width 7 height 7
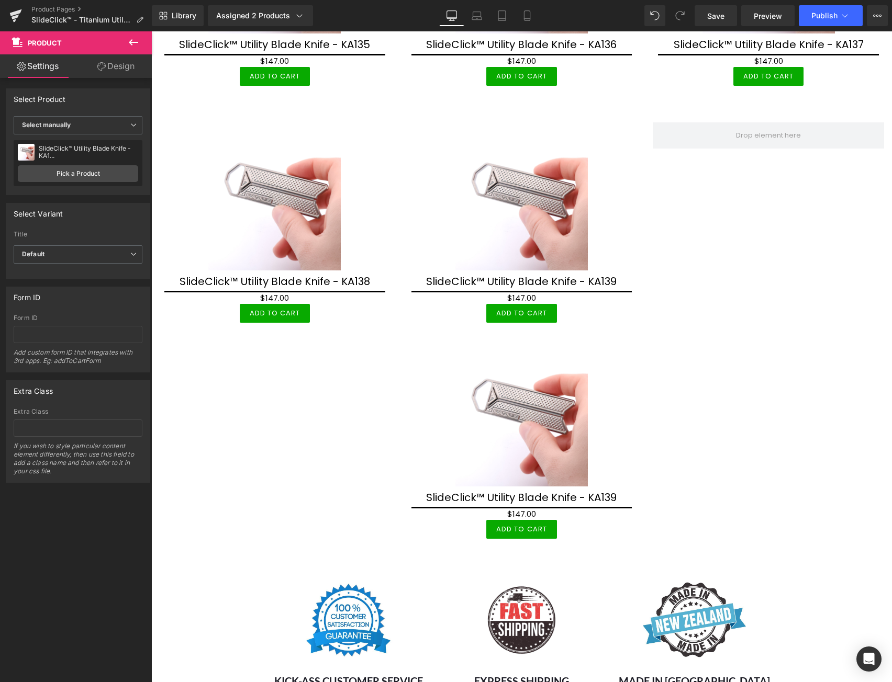
scroll to position [6912, 0]
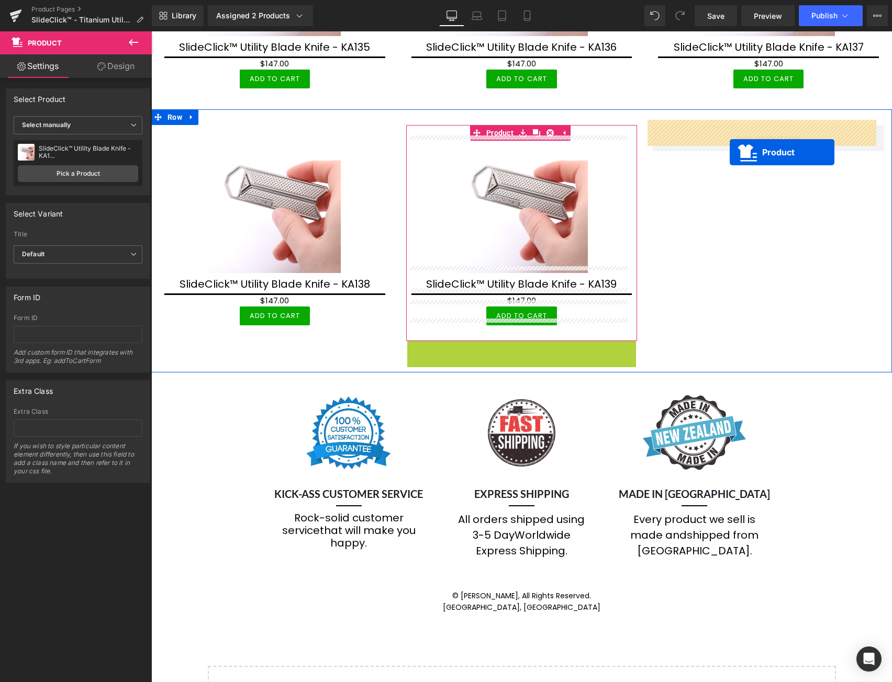
drag, startPoint x: 492, startPoint y: 344, endPoint x: 729, endPoint y: 152, distance: 305.0
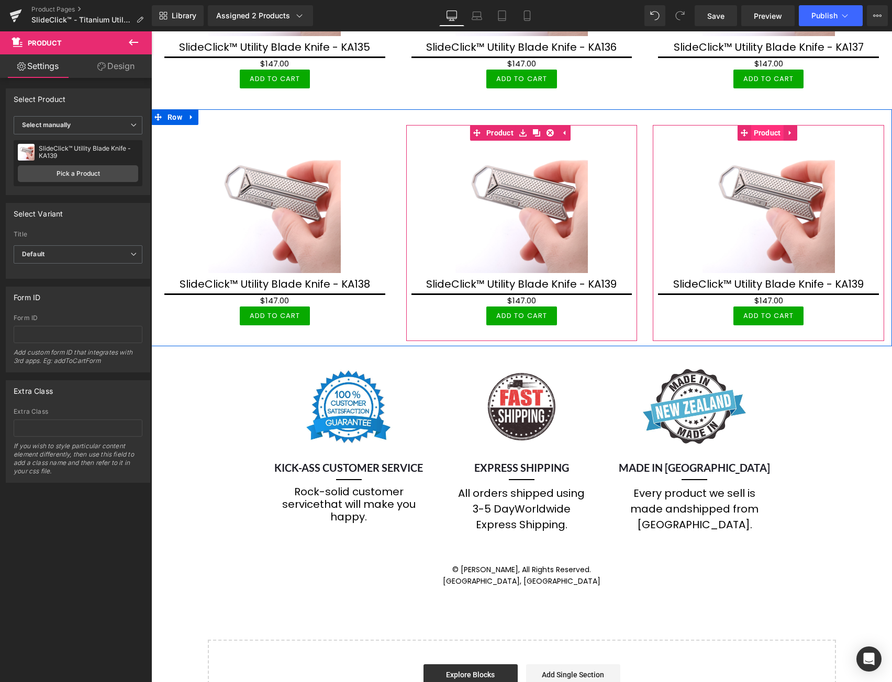
click at [758, 126] on span "Product" at bounding box center [767, 133] width 32 height 16
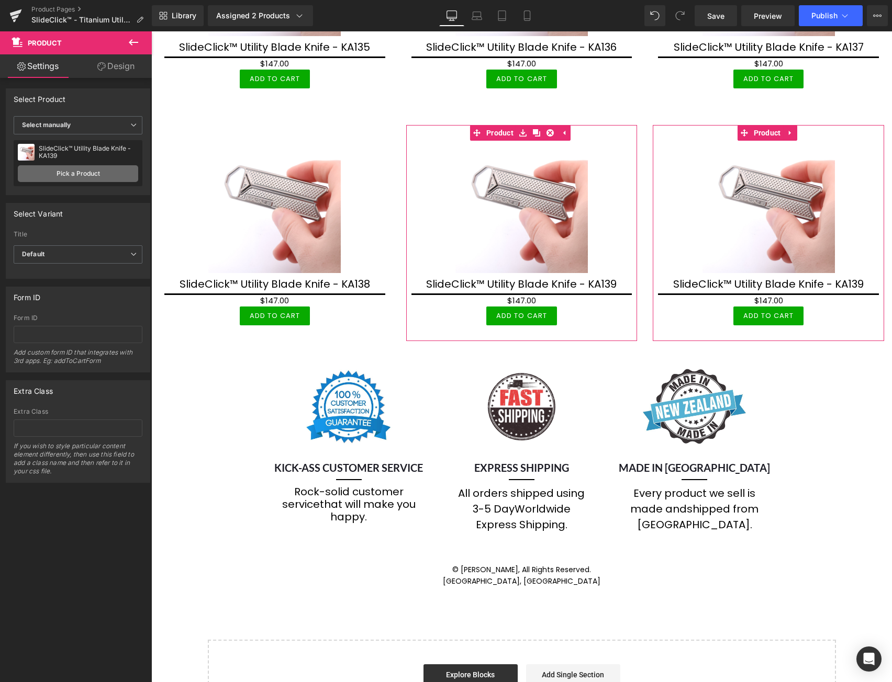
click at [93, 177] on link "Pick a Product" at bounding box center [78, 173] width 120 height 17
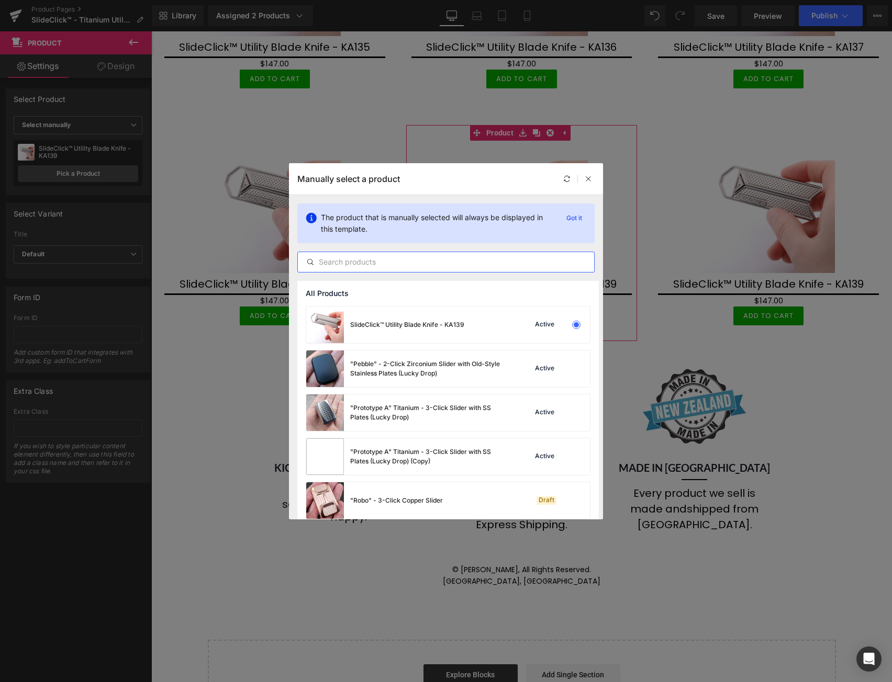
click at [355, 263] on input "text" at bounding box center [446, 262] width 296 height 13
paste input "KA1"
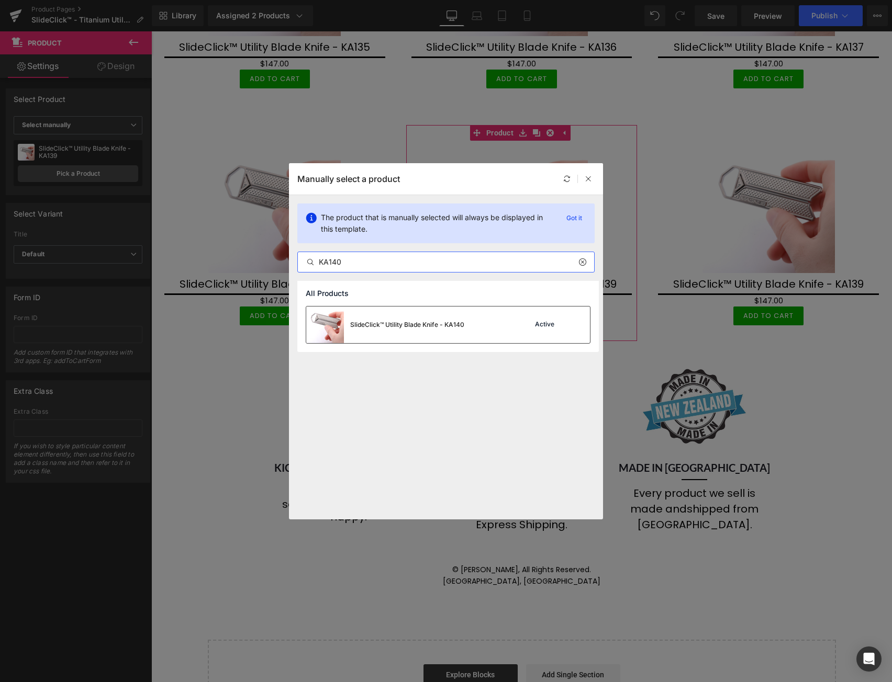
type input "KA140"
click at [445, 323] on div "SlideClick™ Utility Blade Knife - KA140" at bounding box center [407, 324] width 114 height 9
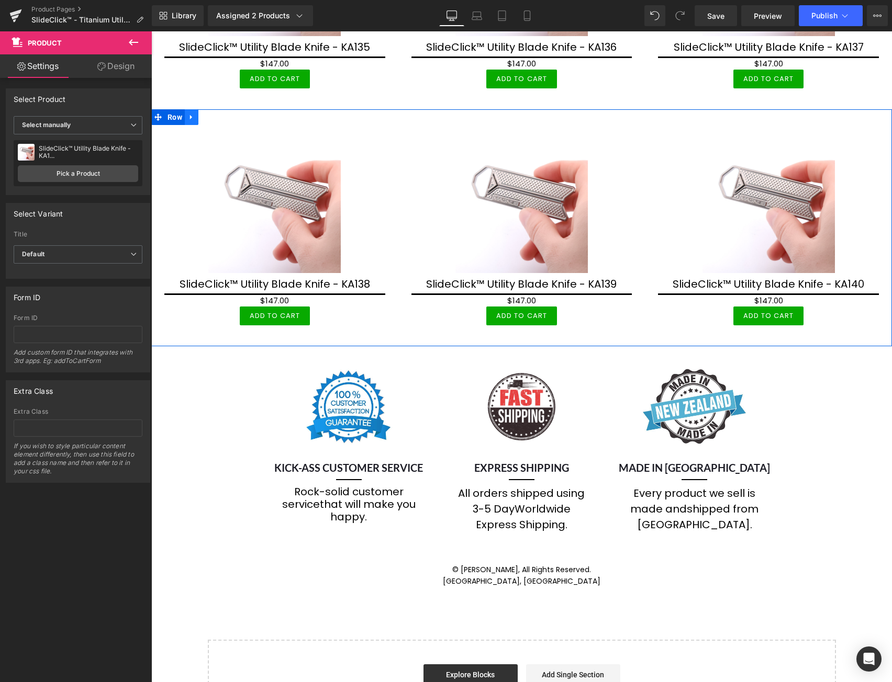
click at [193, 114] on icon at bounding box center [191, 117] width 7 height 8
click at [204, 114] on icon at bounding box center [204, 117] width 7 height 7
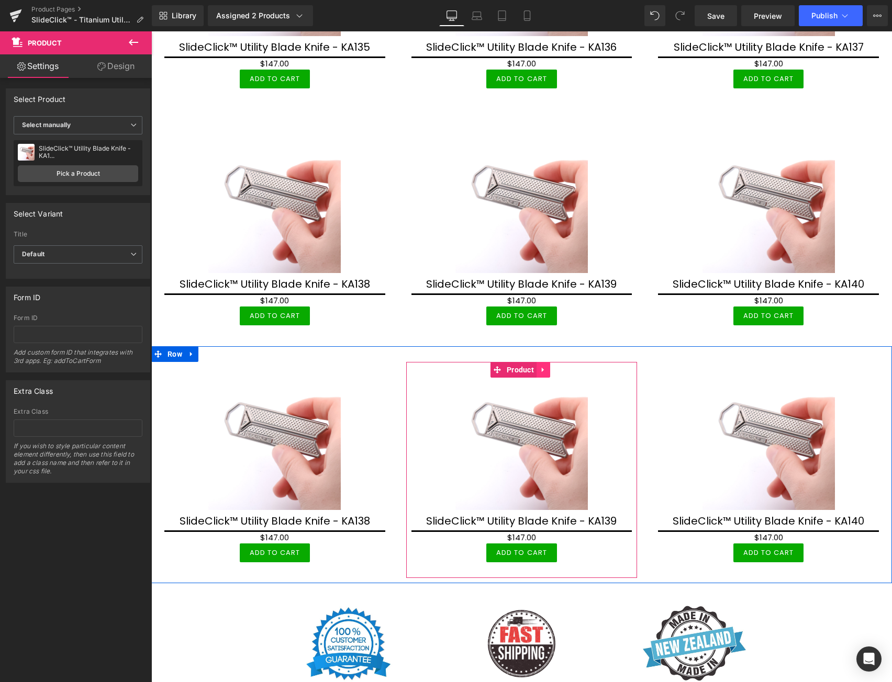
click at [542, 367] on icon at bounding box center [543, 369] width 2 height 5
click at [550, 366] on icon at bounding box center [549, 369] width 7 height 7
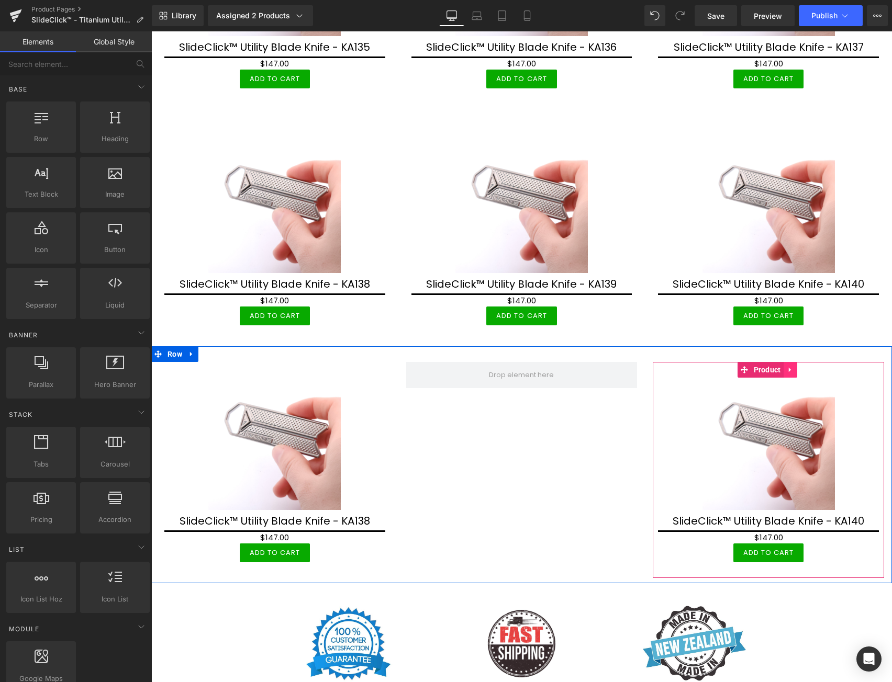
click at [788, 367] on icon at bounding box center [789, 369] width 2 height 5
click at [793, 366] on icon at bounding box center [796, 369] width 7 height 7
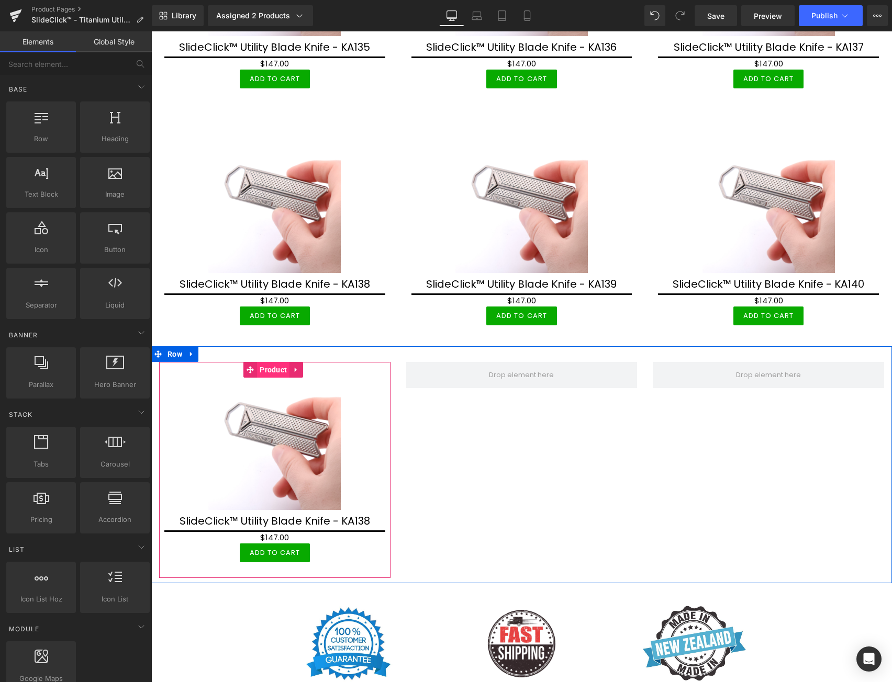
click at [272, 364] on span "Product" at bounding box center [273, 370] width 32 height 16
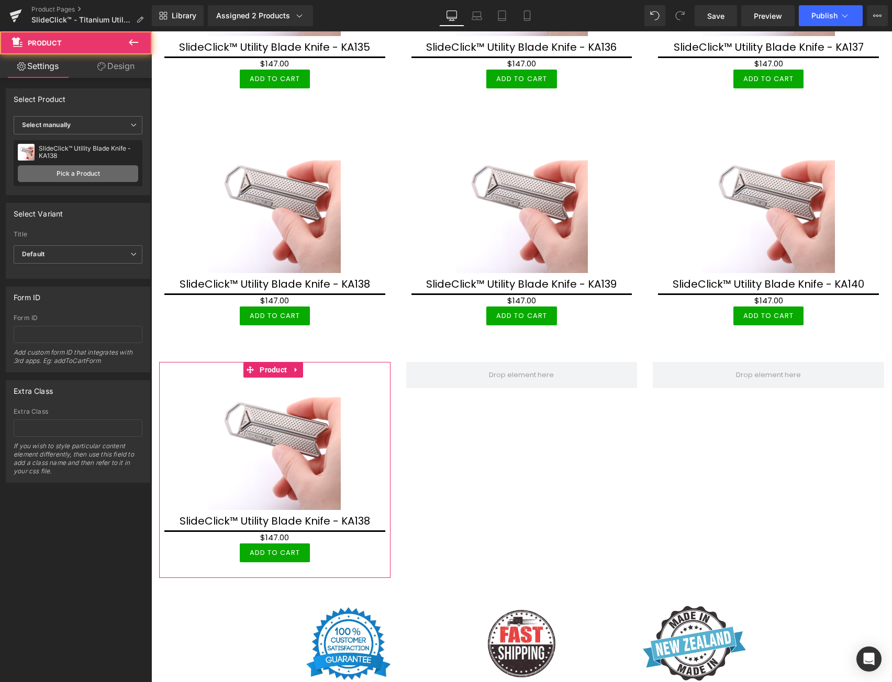
click at [83, 174] on link "Pick a Product" at bounding box center [78, 173] width 120 height 17
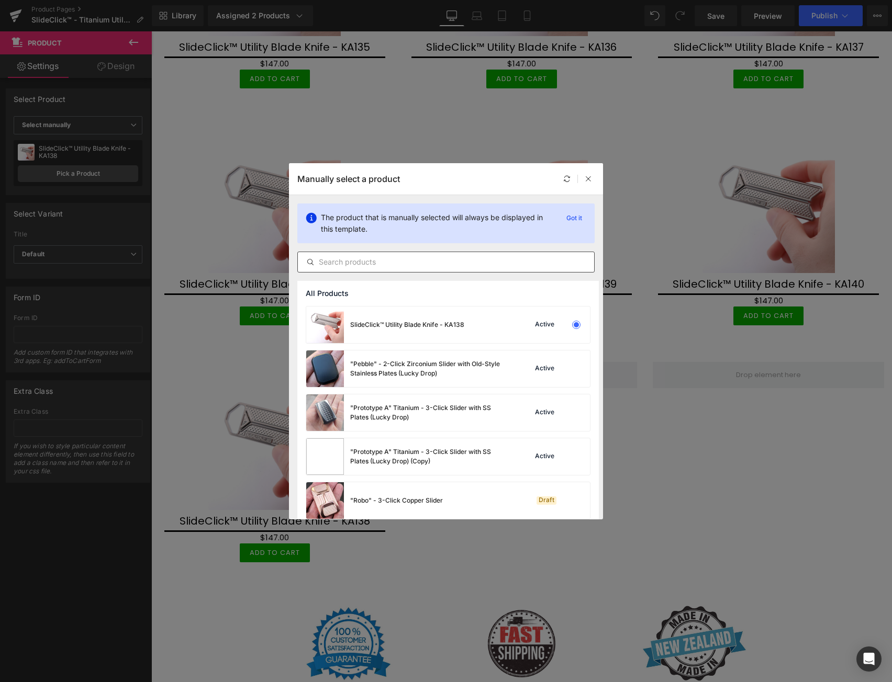
click at [344, 258] on input "text" at bounding box center [446, 262] width 296 height 13
paste input "KA1"
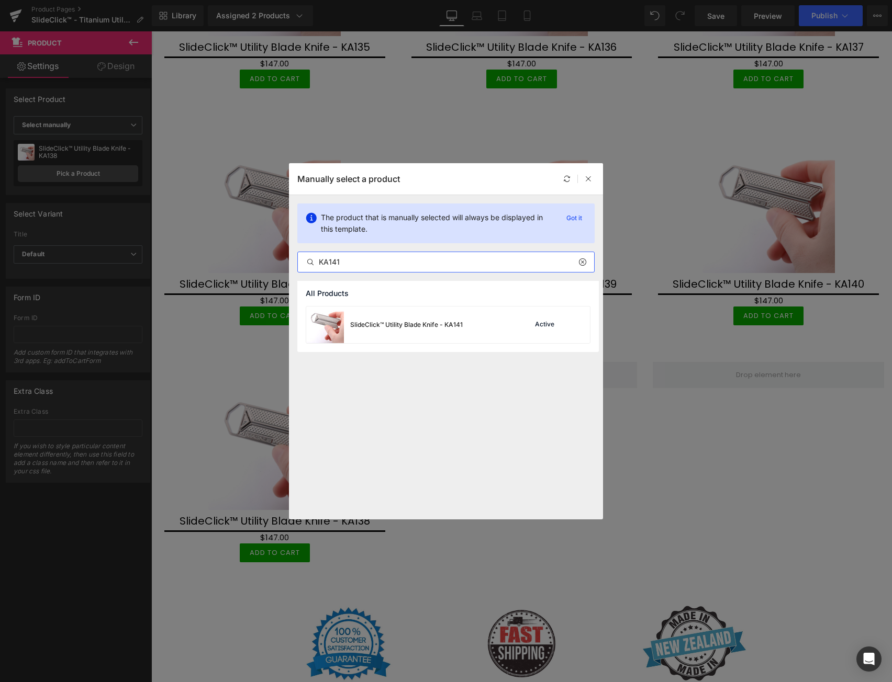
type input "KA141"
click at [426, 326] on div "SlideClick™ Utility Blade Knife - KA141" at bounding box center [406, 324] width 112 height 9
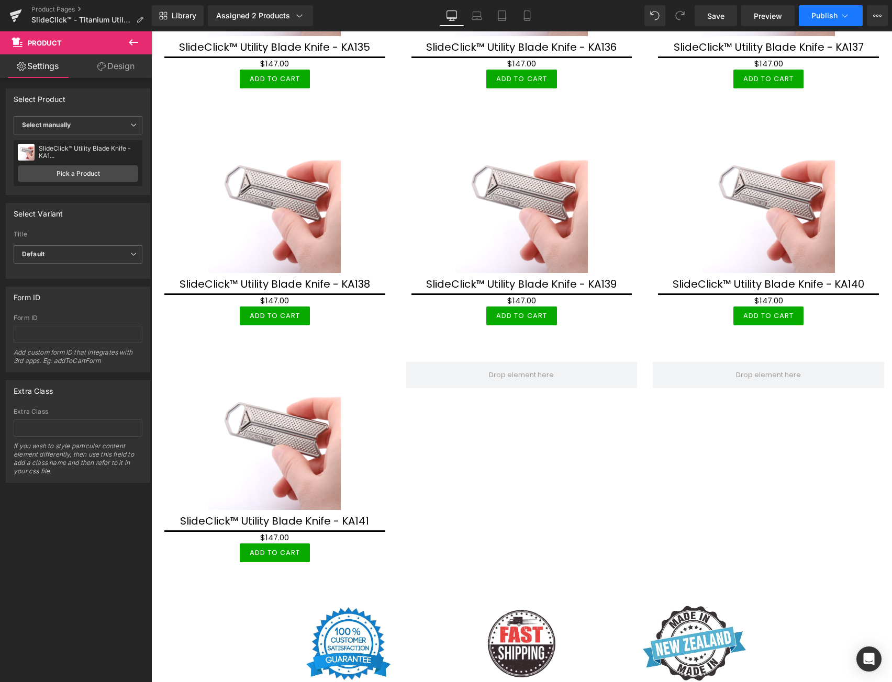
click at [843, 13] on icon at bounding box center [844, 15] width 10 height 10
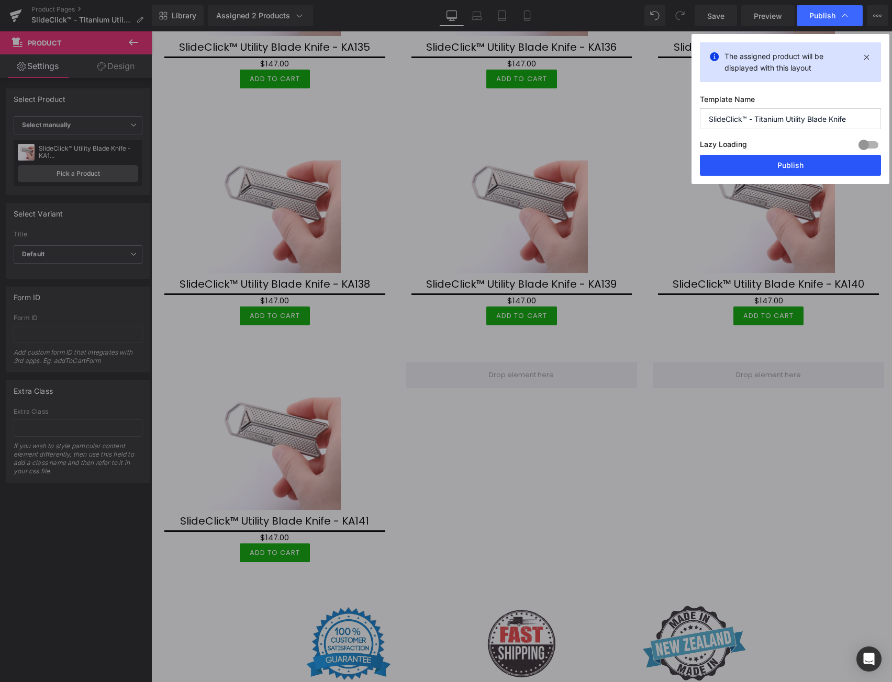
click at [807, 162] on button "Publish" at bounding box center [790, 165] width 181 height 21
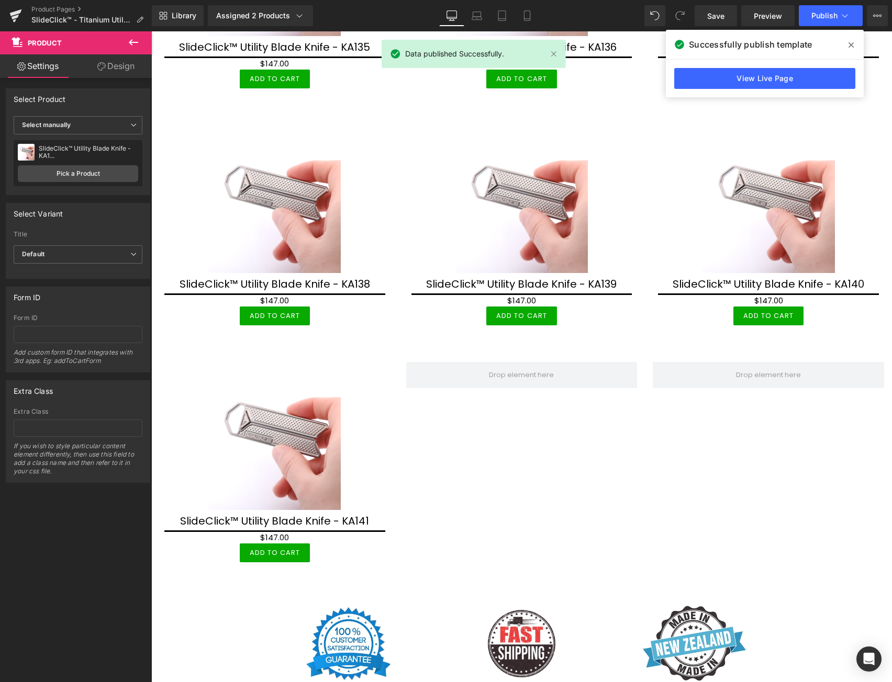
click at [848, 40] on span at bounding box center [850, 45] width 17 height 17
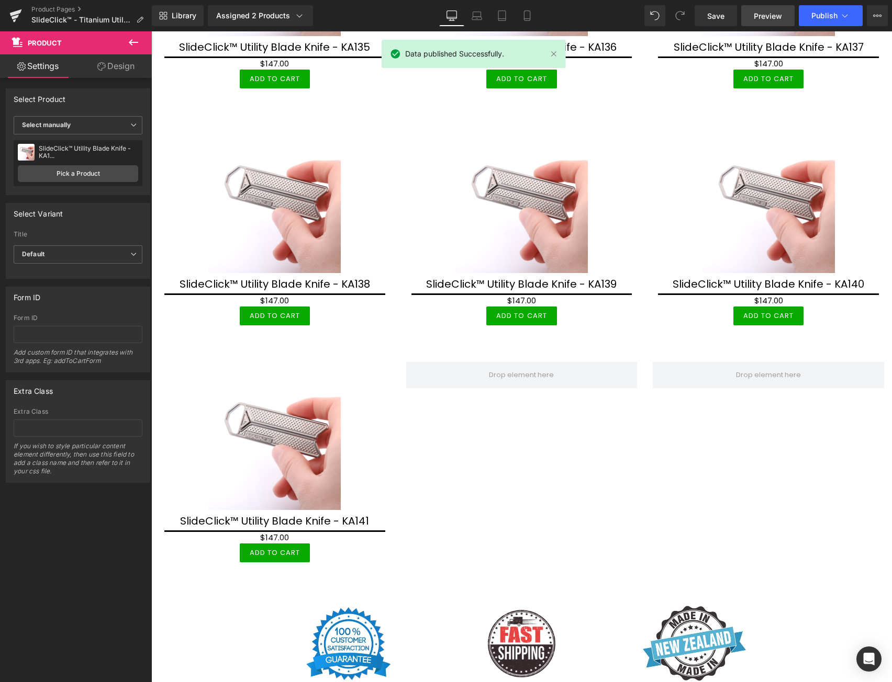
click at [770, 17] on span "Preview" at bounding box center [767, 15] width 28 height 11
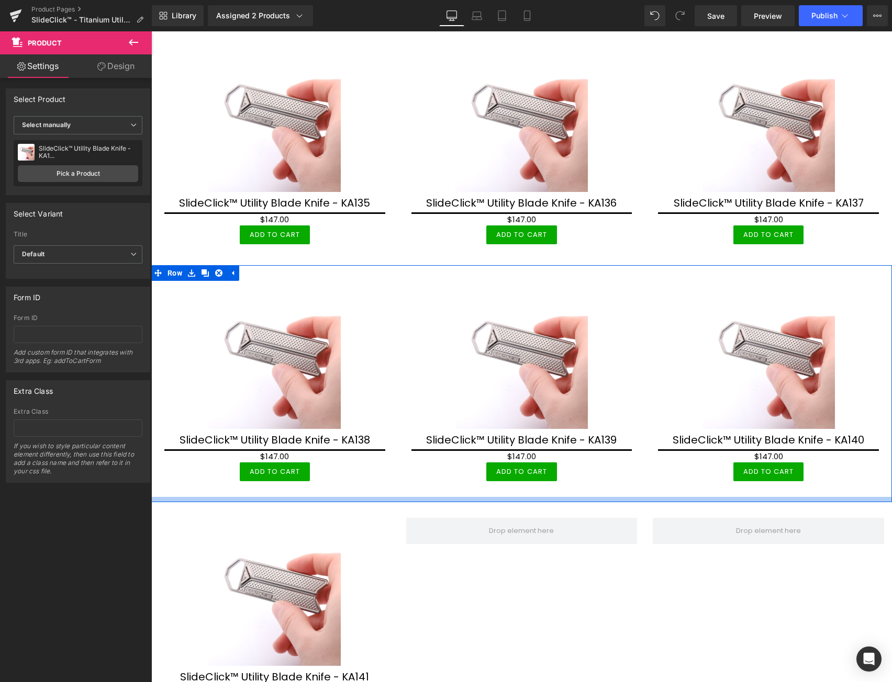
scroll to position [6755, 0]
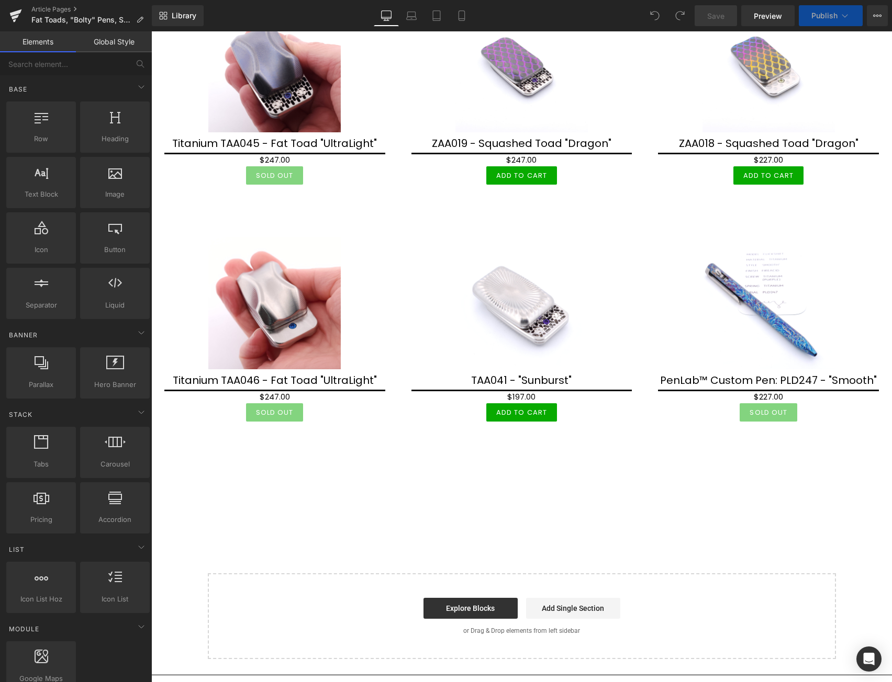
scroll to position [2796, 0]
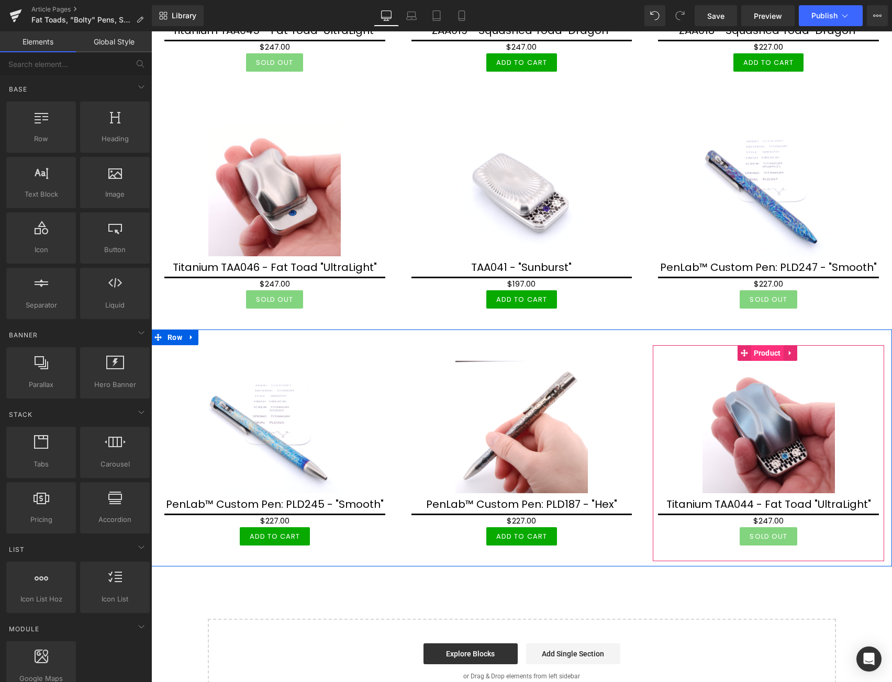
click at [761, 345] on span "Product" at bounding box center [767, 353] width 32 height 16
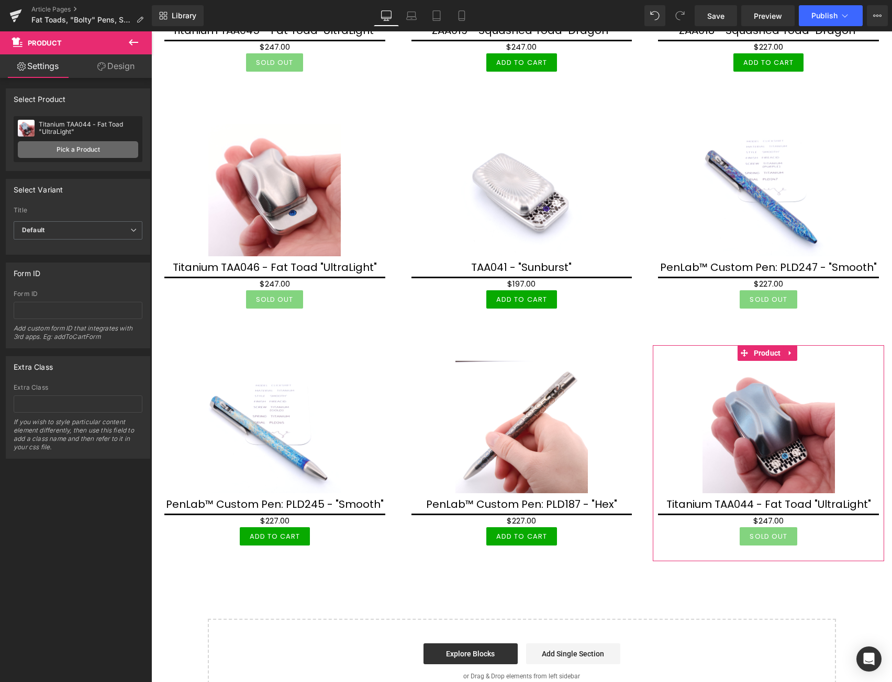
click at [80, 146] on link "Pick a Product" at bounding box center [78, 149] width 120 height 17
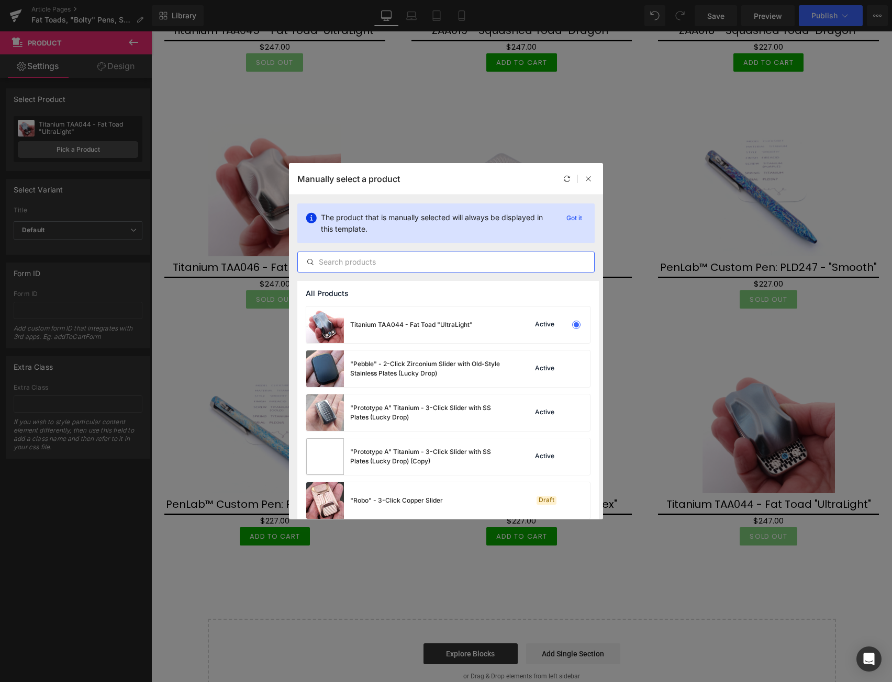
click at [392, 265] on input "text" at bounding box center [446, 262] width 296 height 13
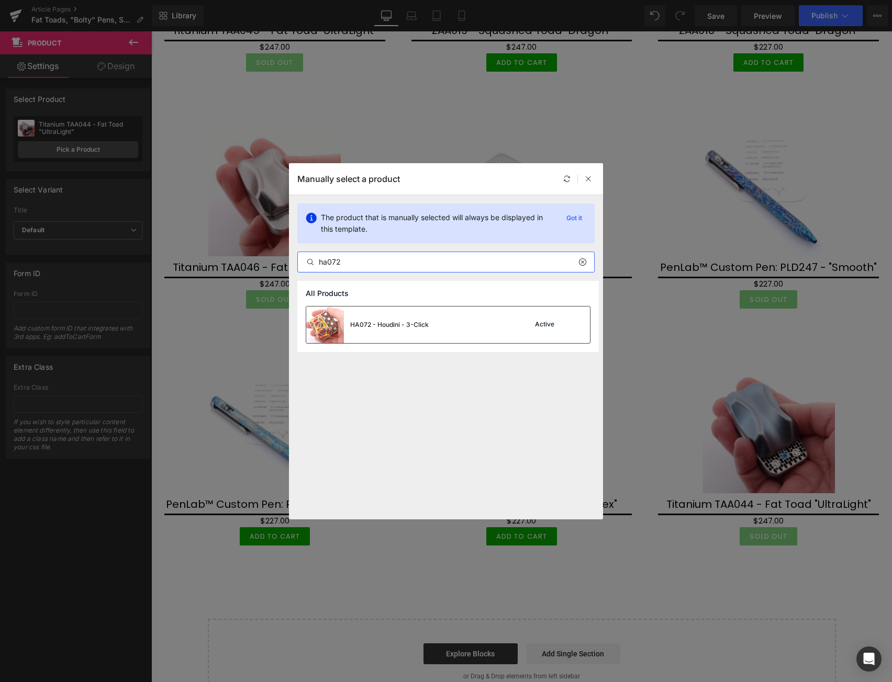
type input "ha072"
click at [461, 328] on div "HA072 - Houdini - 3-Click Active" at bounding box center [448, 325] width 284 height 37
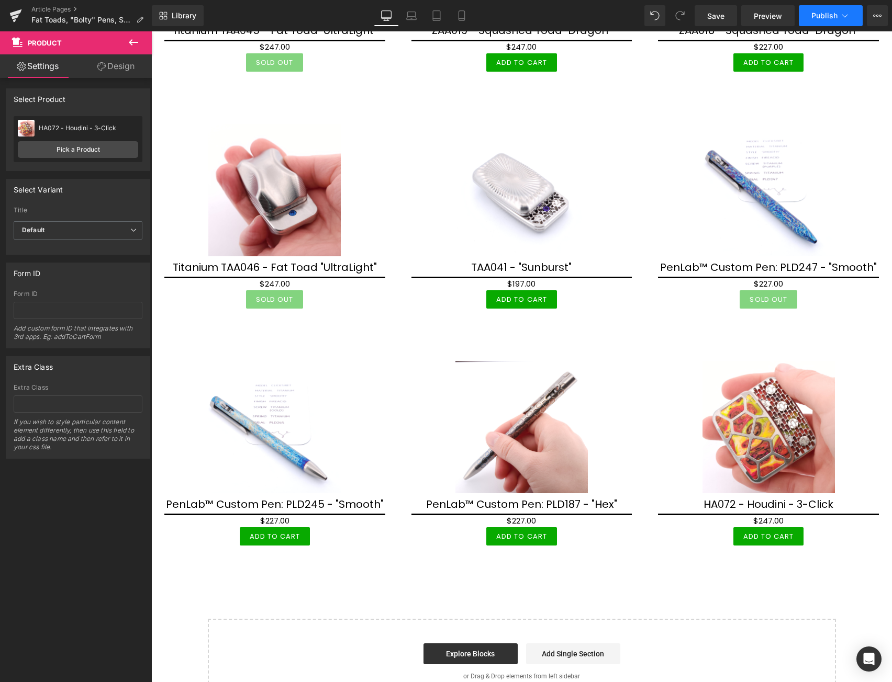
click at [835, 12] on span "Publish" at bounding box center [824, 16] width 26 height 8
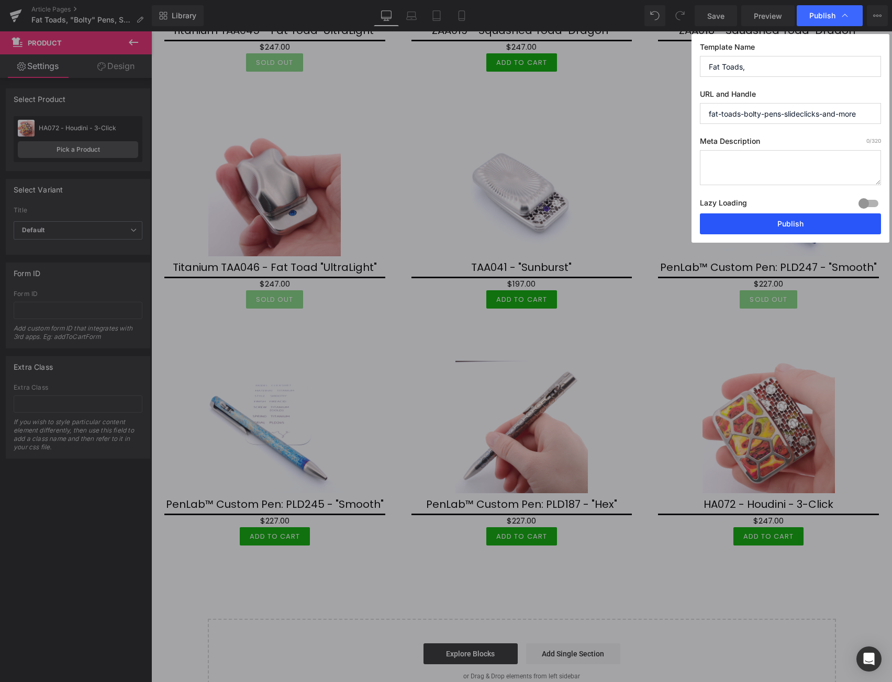
click at [789, 223] on button "Publish" at bounding box center [790, 223] width 181 height 21
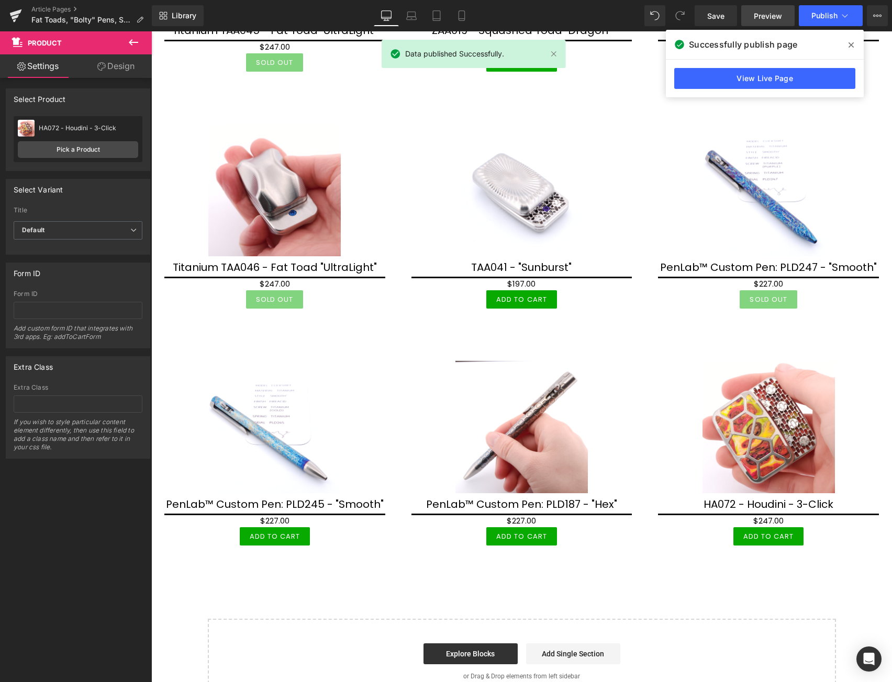
click at [773, 15] on span "Preview" at bounding box center [767, 15] width 28 height 11
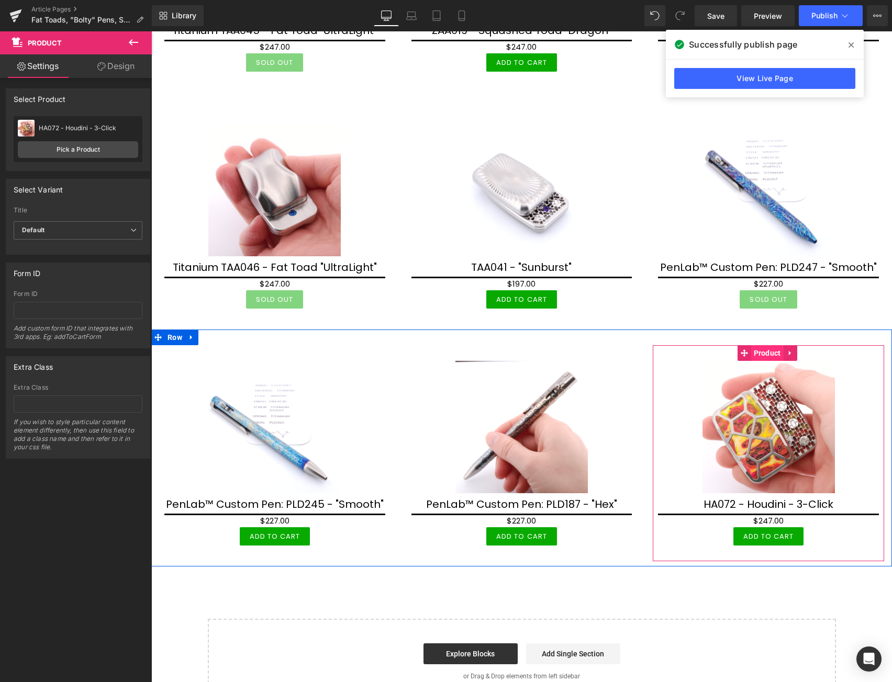
click at [766, 345] on span "Product" at bounding box center [767, 353] width 32 height 16
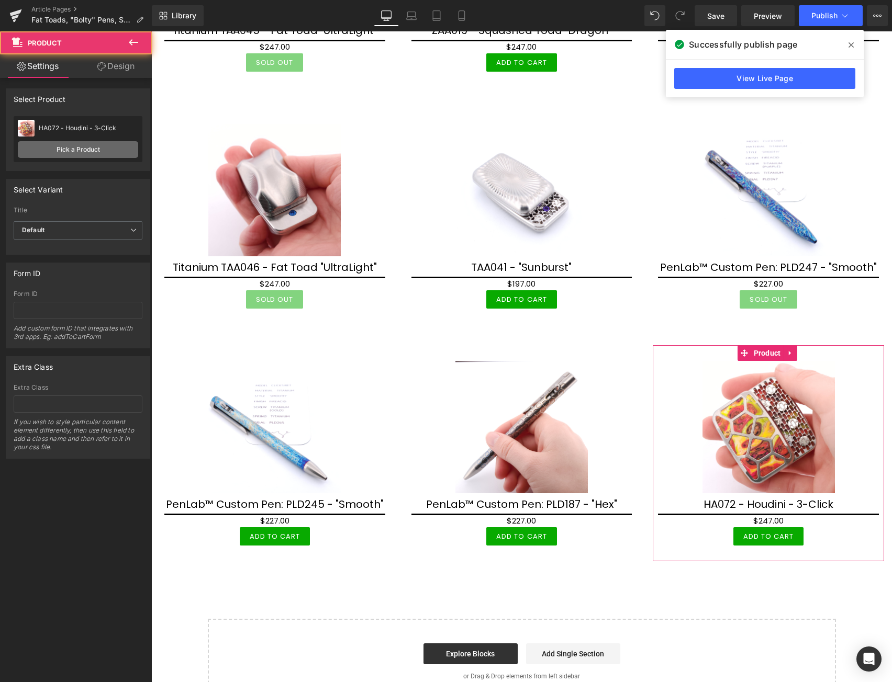
click at [83, 149] on link "Pick a Product" at bounding box center [78, 149] width 120 height 17
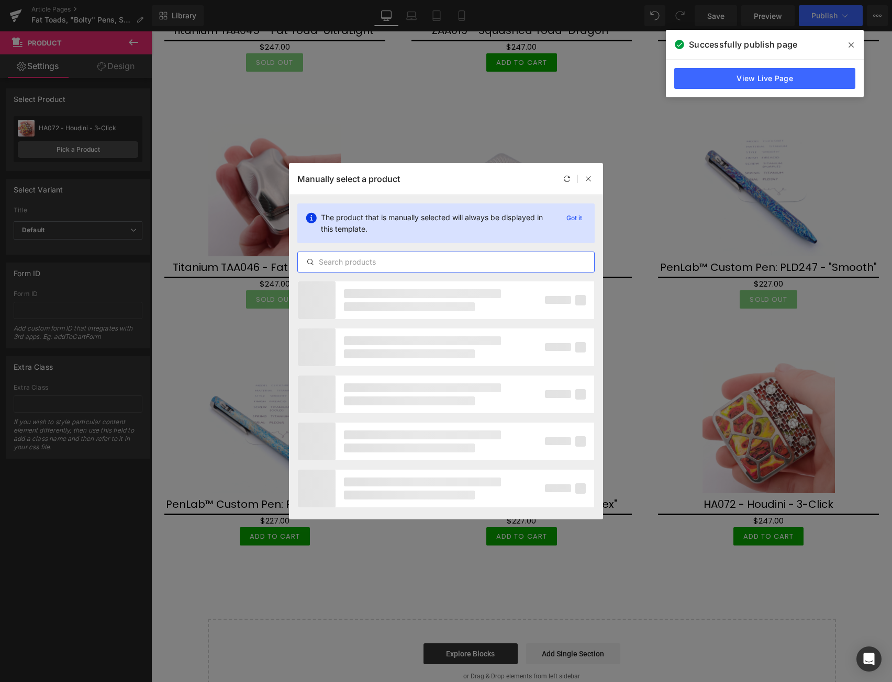
click at [437, 261] on input "text" at bounding box center [446, 262] width 296 height 13
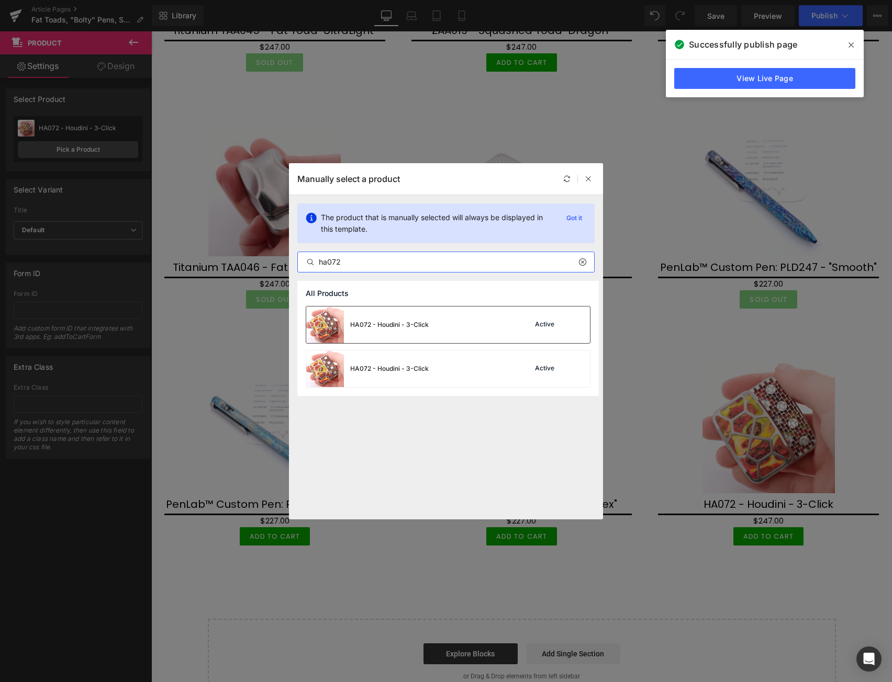
type input "ha072"
drag, startPoint x: 297, startPoint y: 292, endPoint x: 448, endPoint y: 324, distance: 154.4
click at [448, 324] on div "HA072 - Houdini - 3-Click Active" at bounding box center [448, 325] width 284 height 37
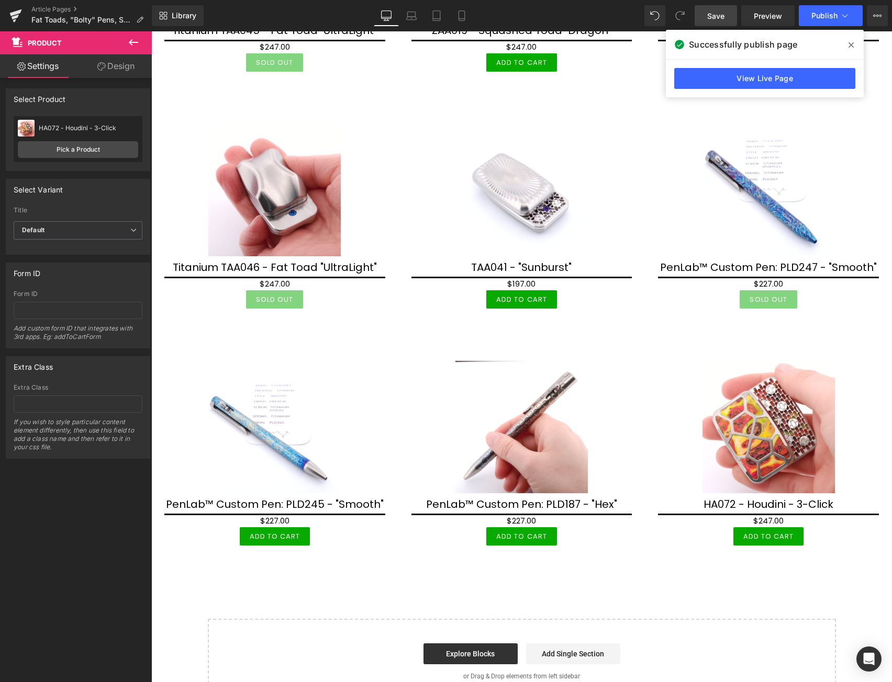
click at [714, 12] on span "Save" at bounding box center [715, 15] width 17 height 11
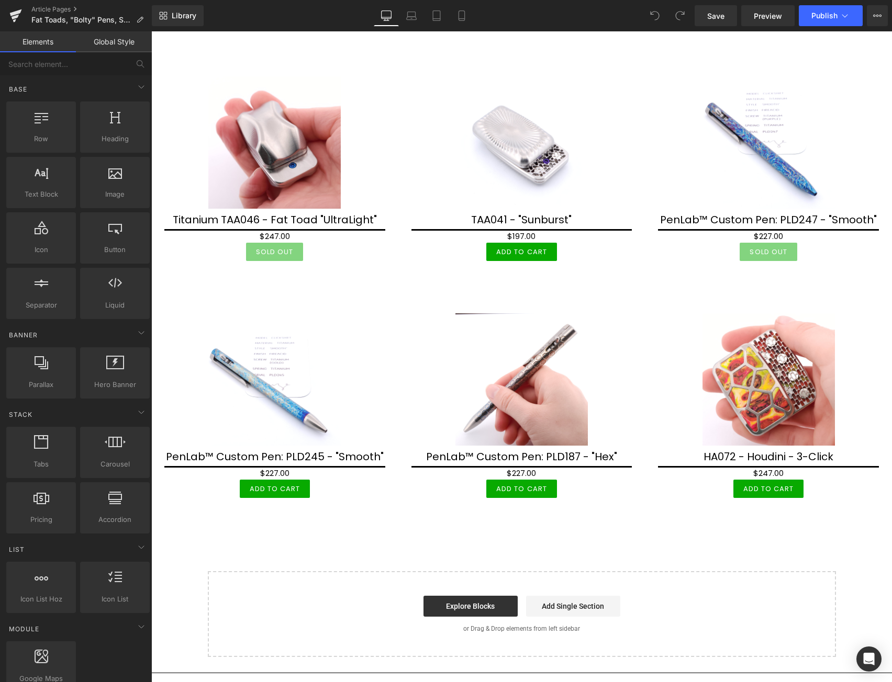
scroll to position [2900, 0]
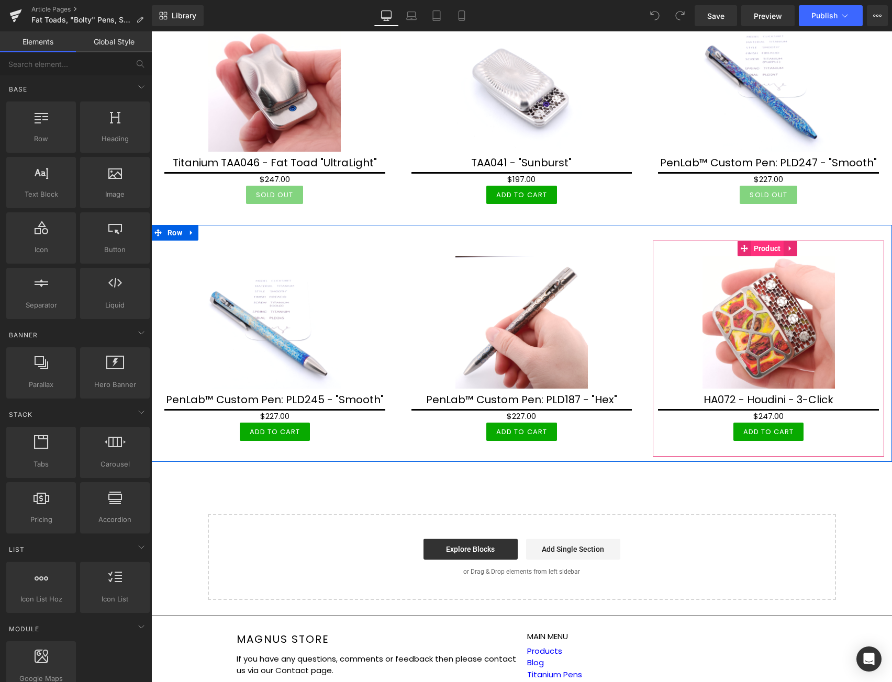
click at [759, 241] on span "Product" at bounding box center [767, 249] width 32 height 16
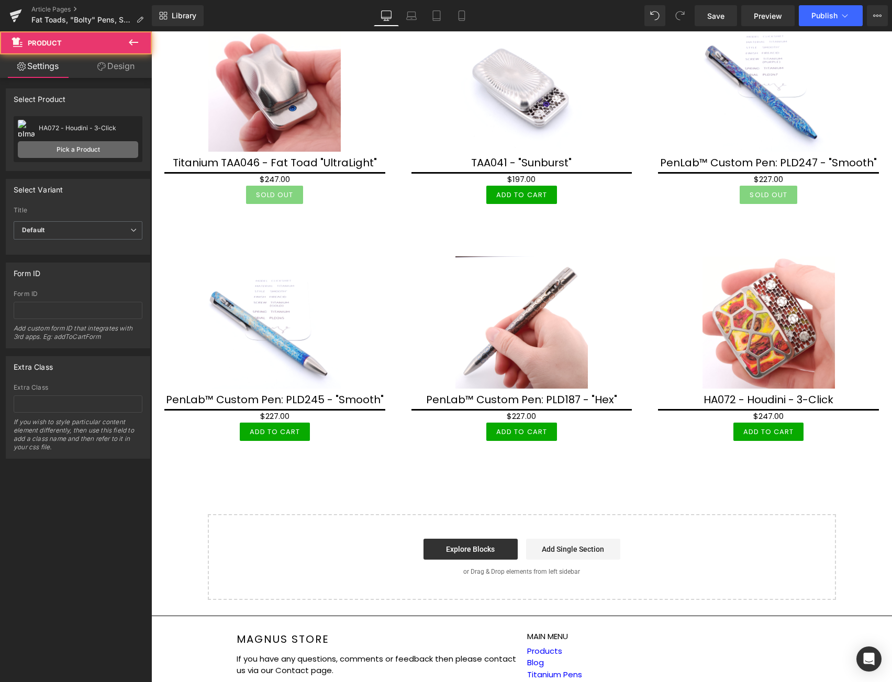
click at [99, 147] on link "Pick a Product" at bounding box center [78, 149] width 120 height 17
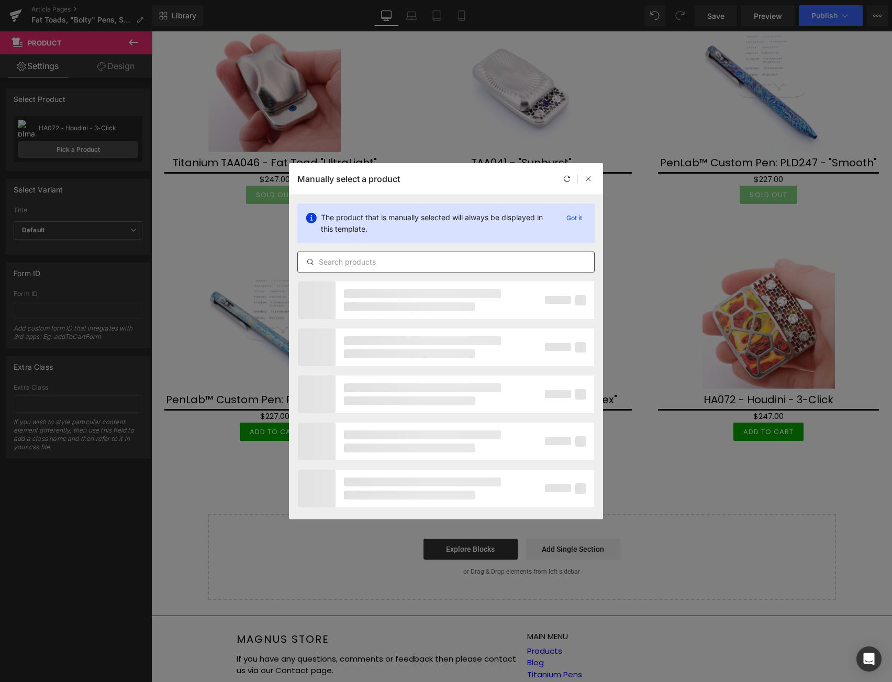
click at [454, 260] on input "text" at bounding box center [446, 262] width 296 height 13
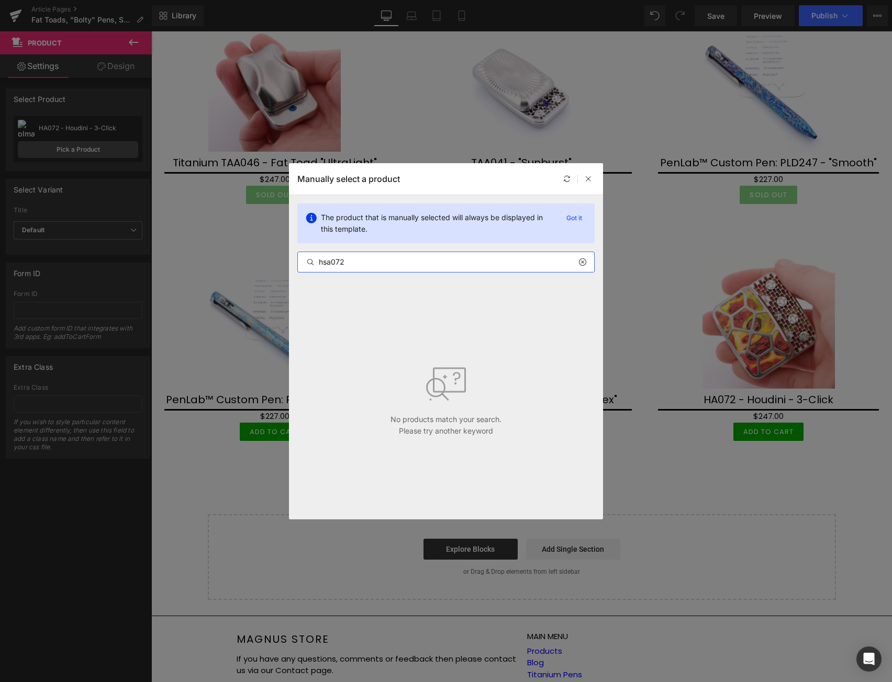
click at [326, 264] on input "hsa072" at bounding box center [446, 262] width 296 height 13
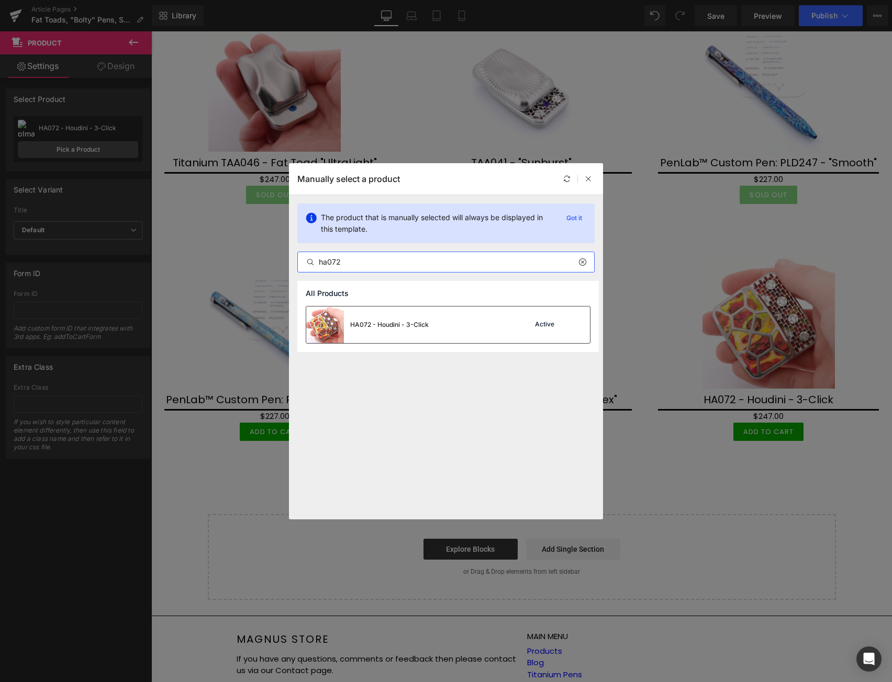
type input "ha072"
click at [492, 329] on div "HA072 - Houdini - 3-Click Active" at bounding box center [448, 325] width 284 height 37
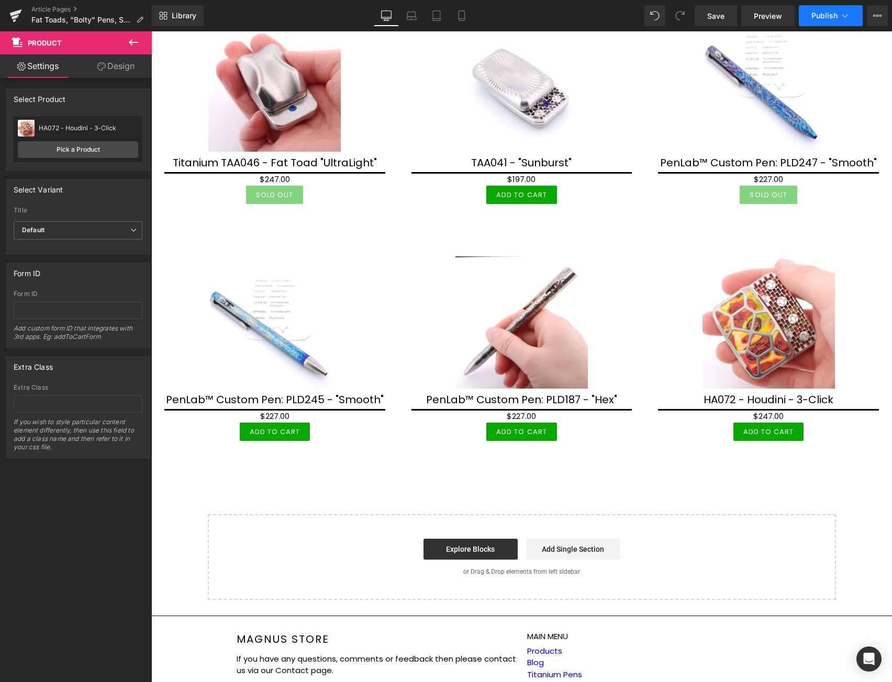
click at [829, 22] on button "Publish" at bounding box center [830, 15] width 64 height 21
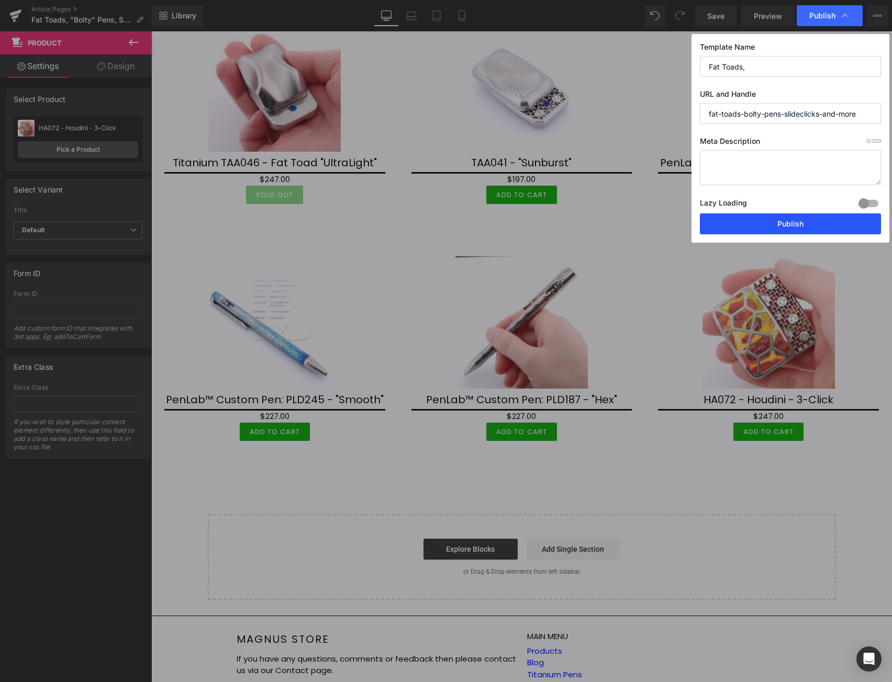
click at [790, 223] on button "Publish" at bounding box center [790, 223] width 181 height 21
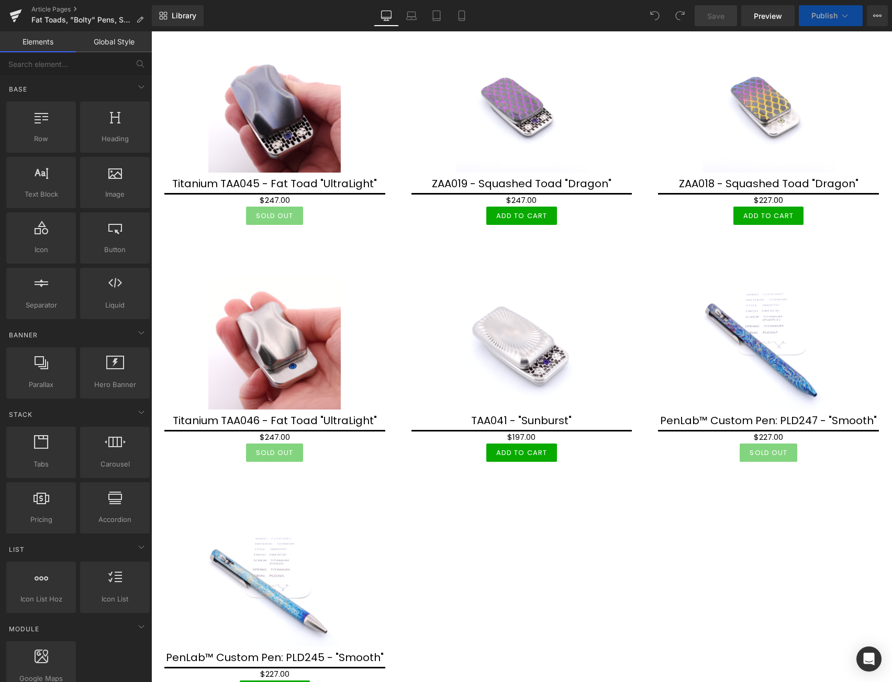
scroll to position [2796, 0]
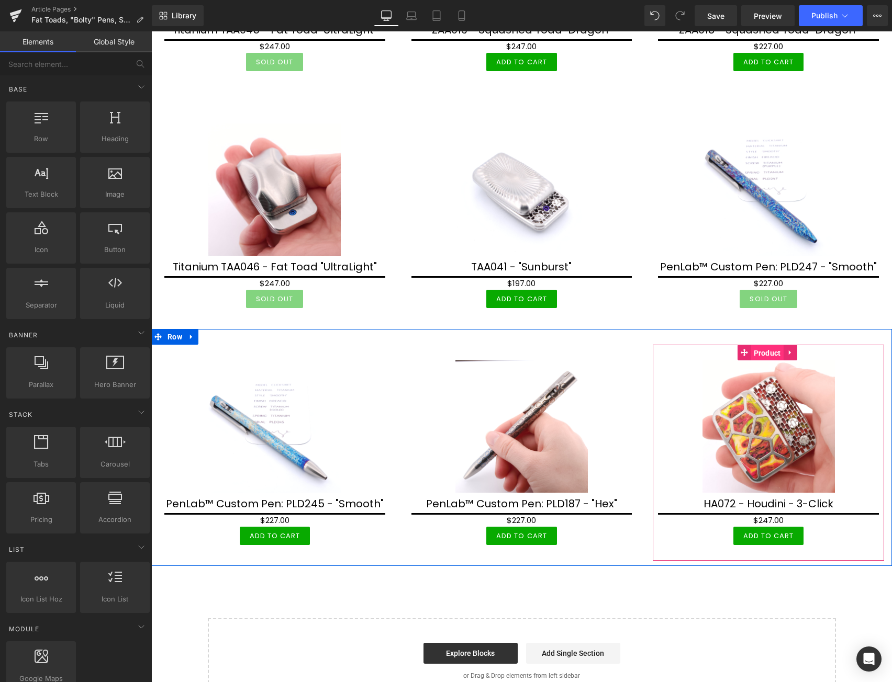
click at [762, 345] on span "Product" at bounding box center [767, 353] width 32 height 16
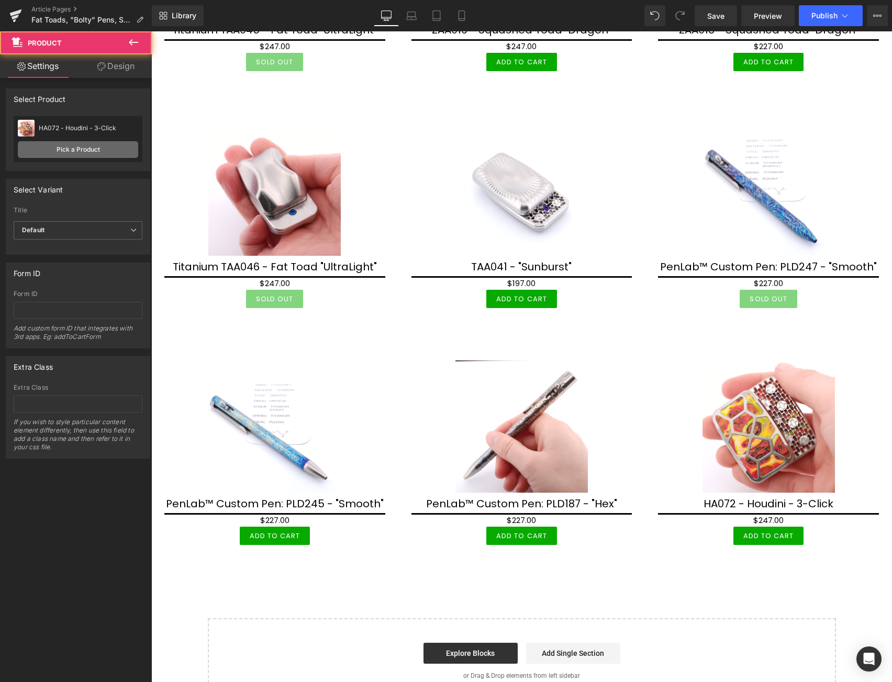
click at [65, 145] on link "Pick a Product" at bounding box center [78, 149] width 120 height 17
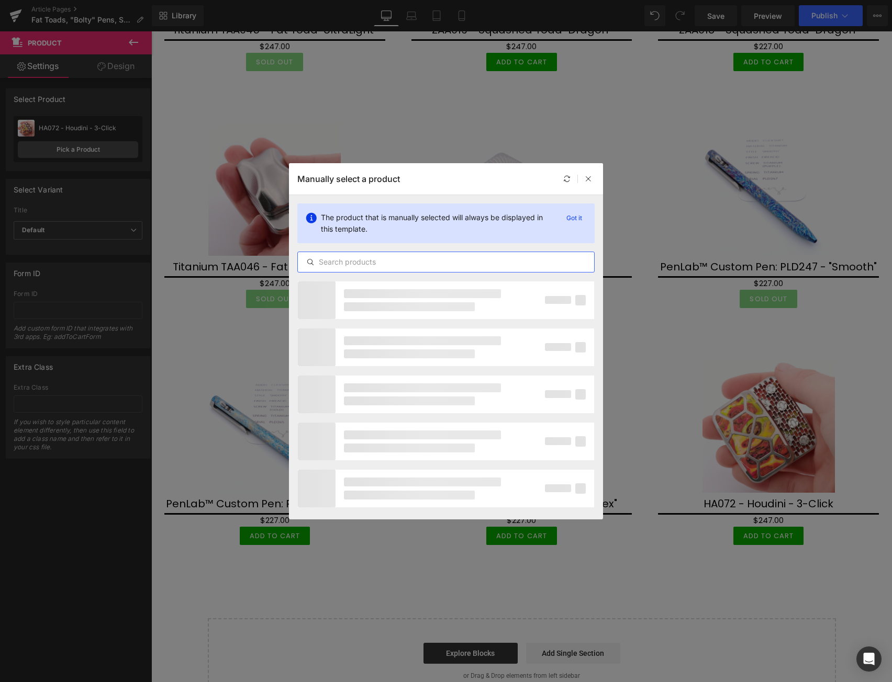
click at [389, 258] on input "text" at bounding box center [446, 262] width 296 height 13
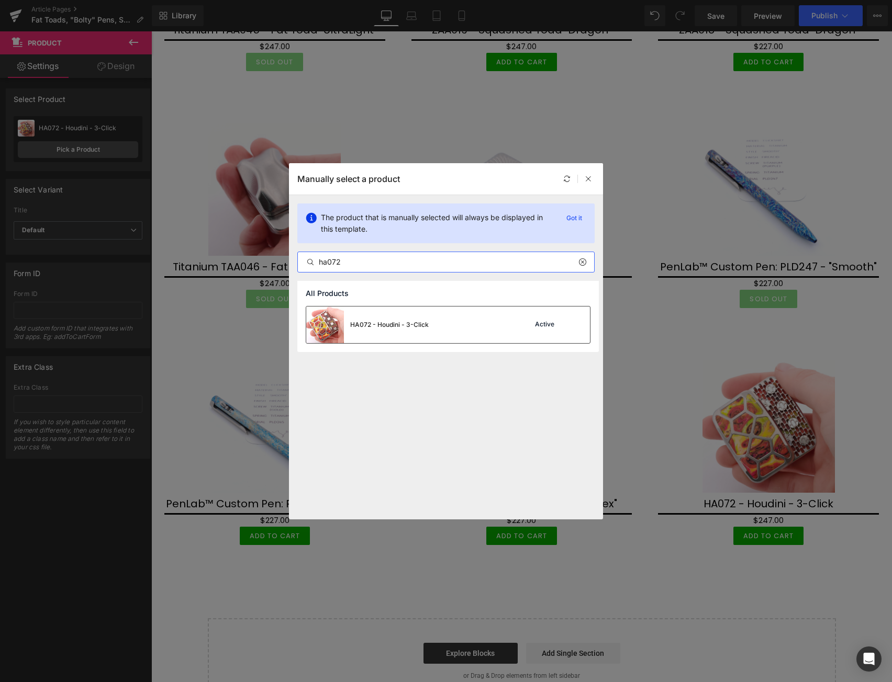
type input "ha072"
drag, startPoint x: 310, startPoint y: 299, endPoint x: 461, endPoint y: 330, distance: 154.4
click at [461, 330] on div "HA072 - Houdini - 3-Click Active" at bounding box center [448, 325] width 284 height 37
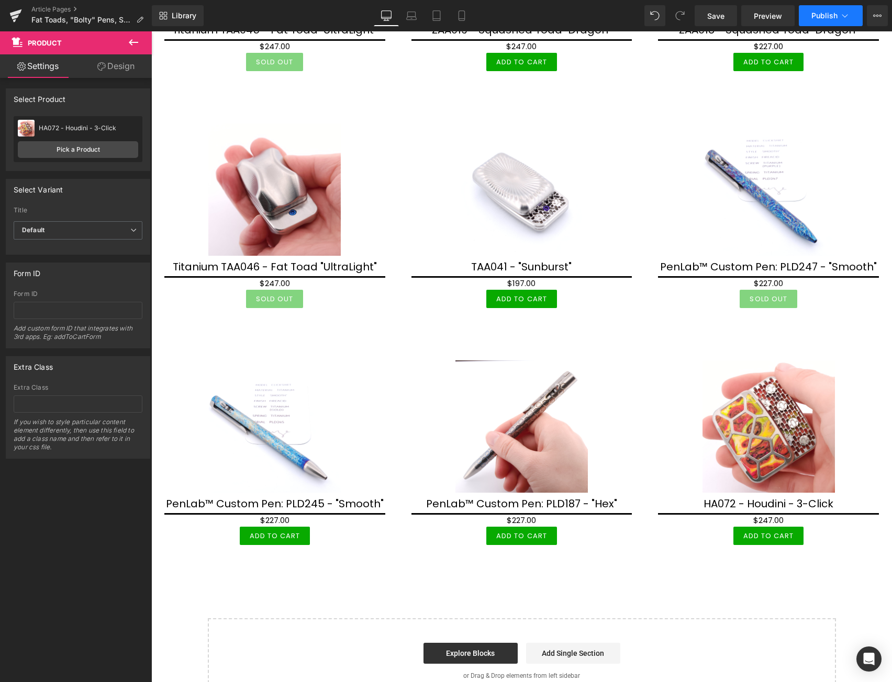
click at [832, 17] on span "Publish" at bounding box center [824, 16] width 26 height 8
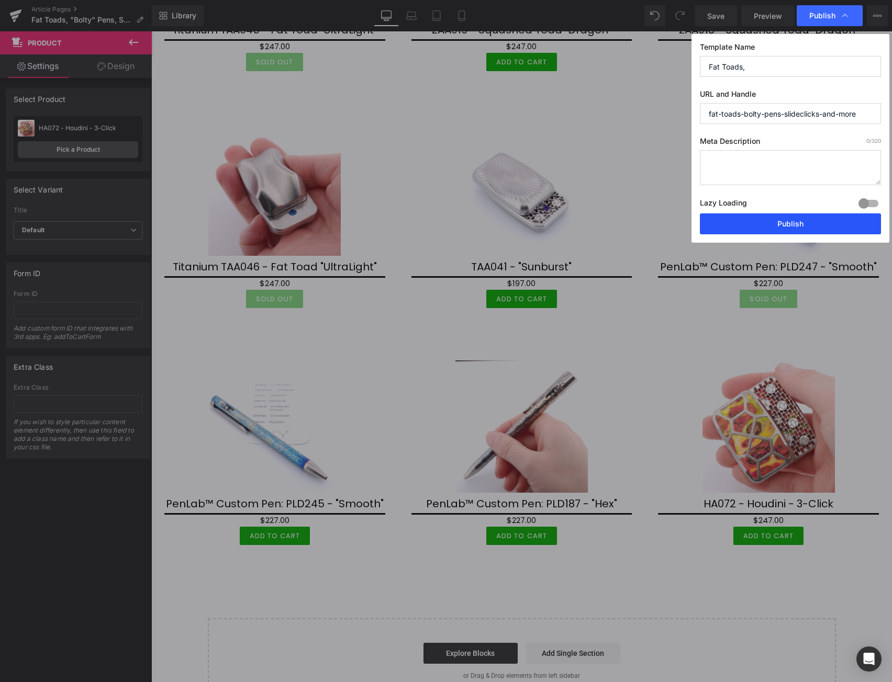
click at [791, 221] on button "Publish" at bounding box center [790, 223] width 181 height 21
